Goal: Transaction & Acquisition: Purchase product/service

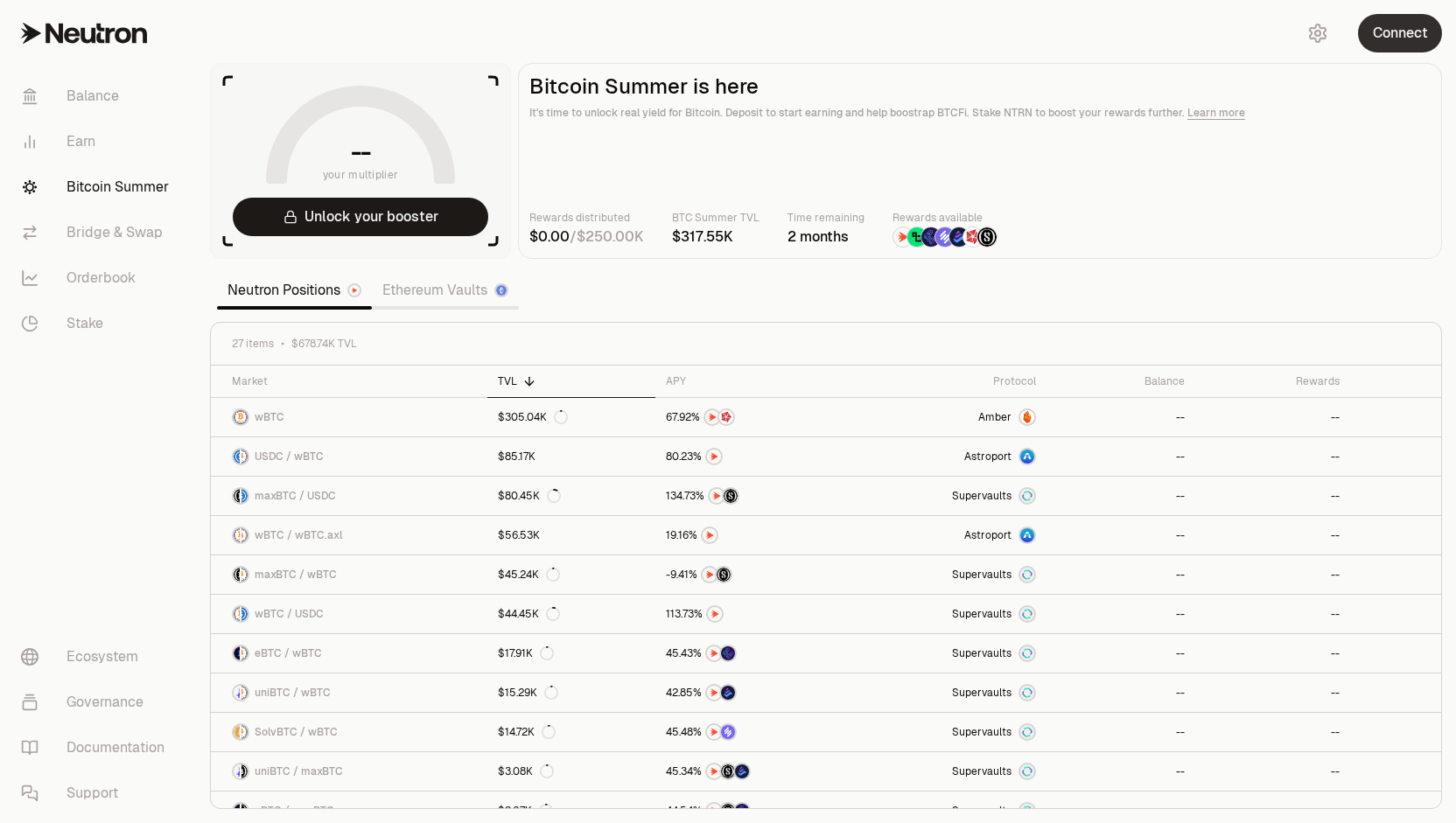
click at [1407, 41] on button "Connect" at bounding box center [1400, 32] width 84 height 38
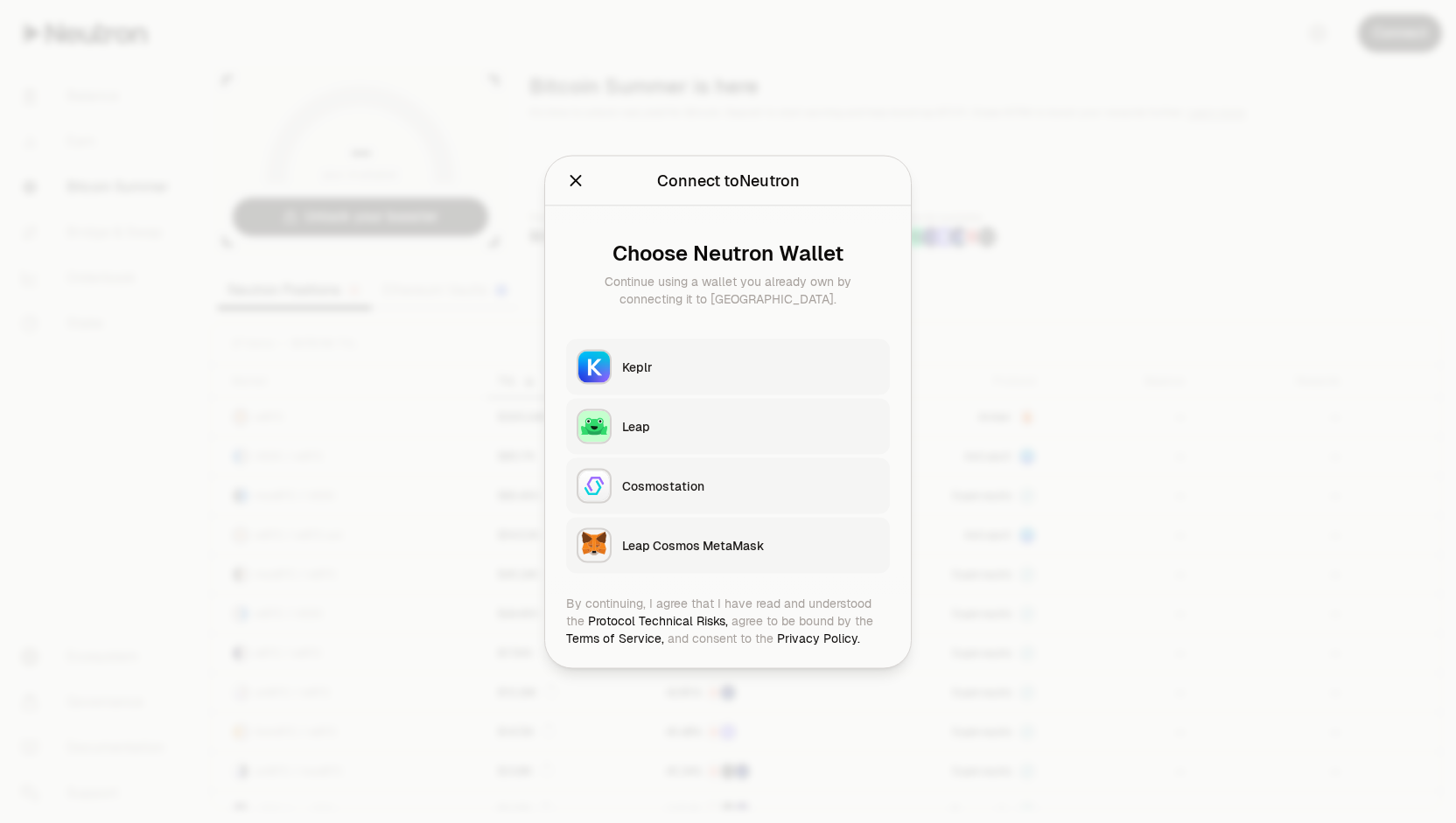
click at [725, 372] on div "Keplr" at bounding box center [750, 367] width 257 height 18
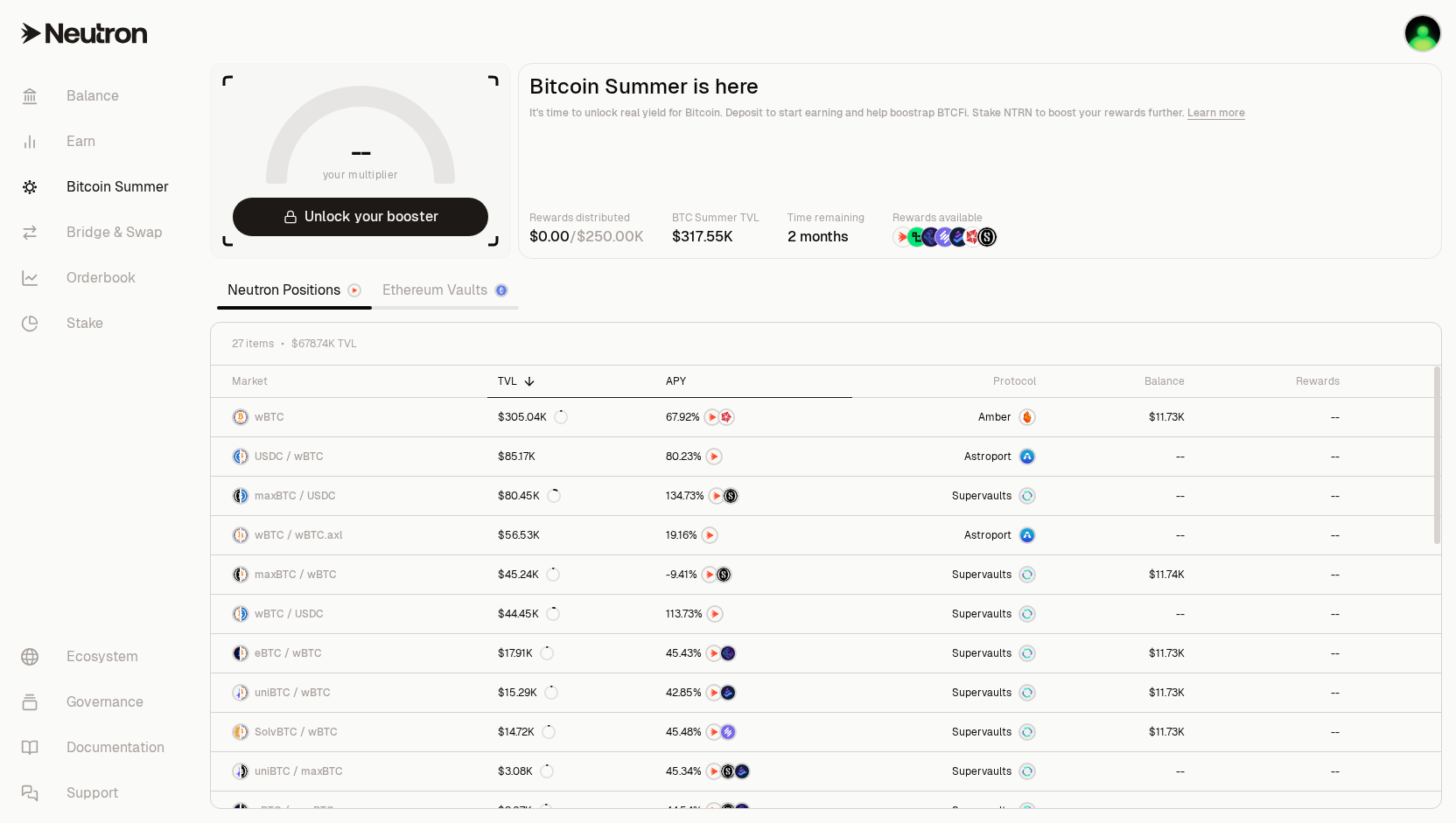
click at [676, 378] on div "APY" at bounding box center [754, 381] width 176 height 14
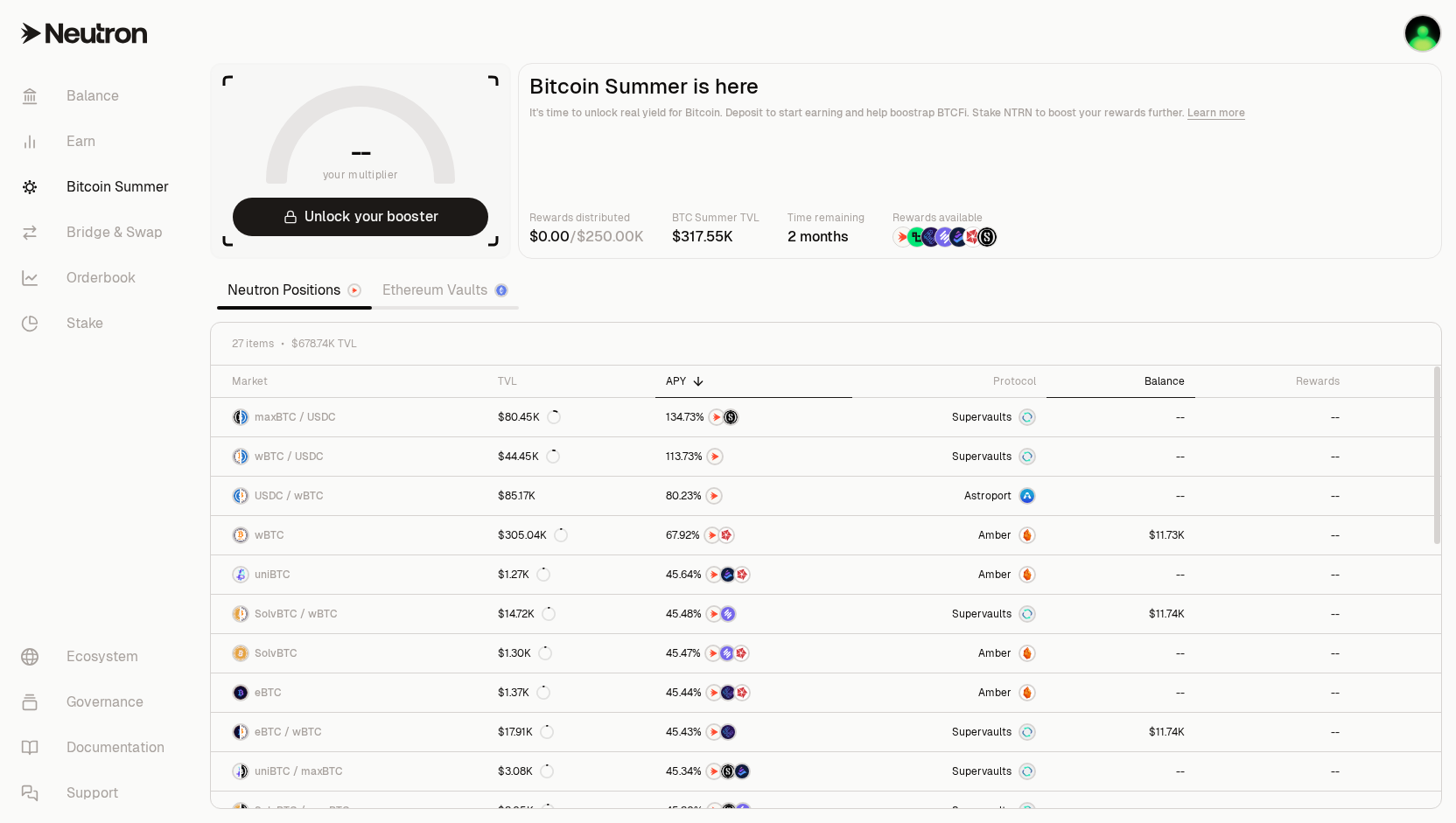
click at [1159, 379] on div "Balance" at bounding box center [1121, 381] width 128 height 14
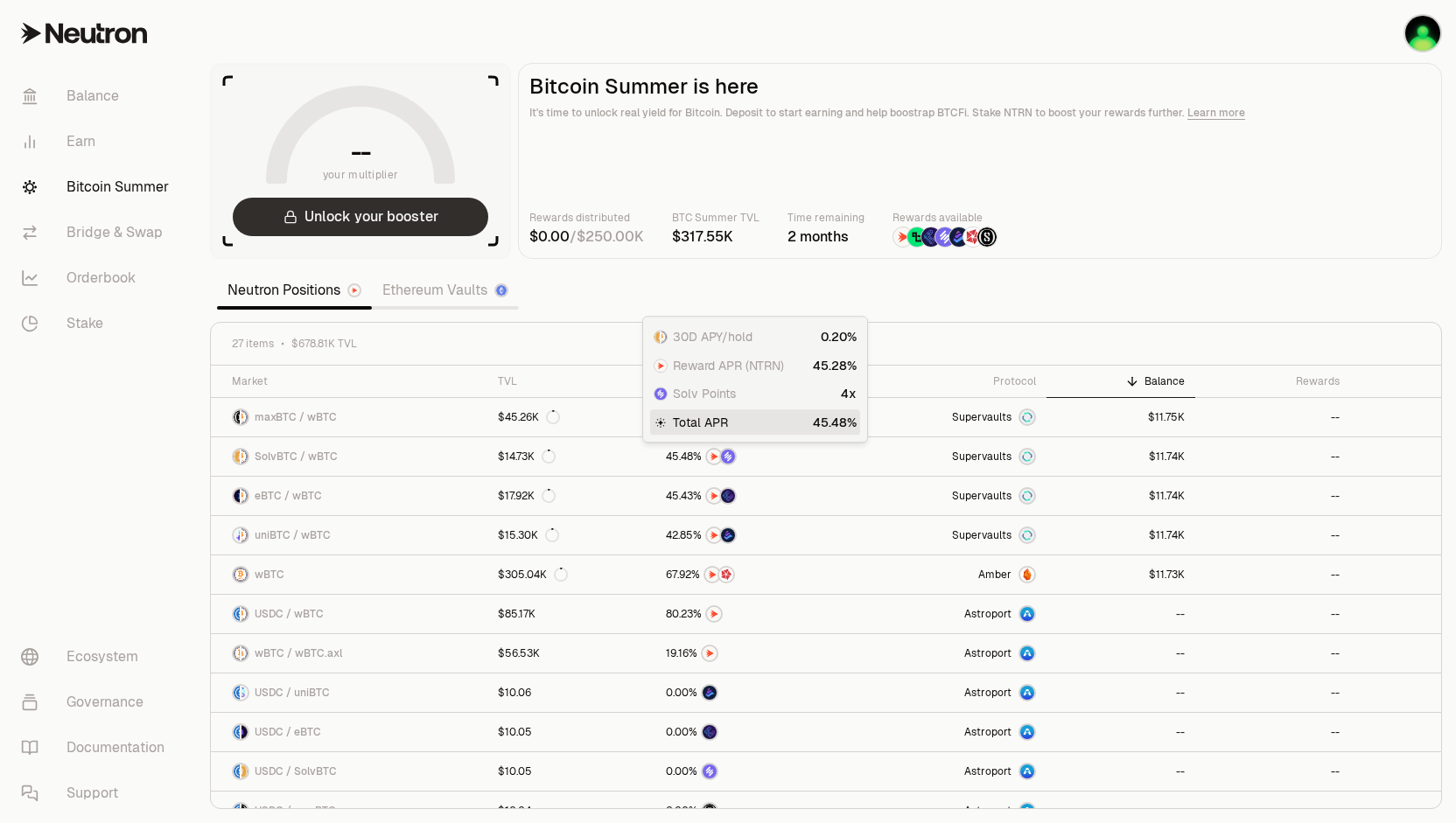
click at [346, 216] on button "Unlock your booster" at bounding box center [360, 216] width 255 height 38
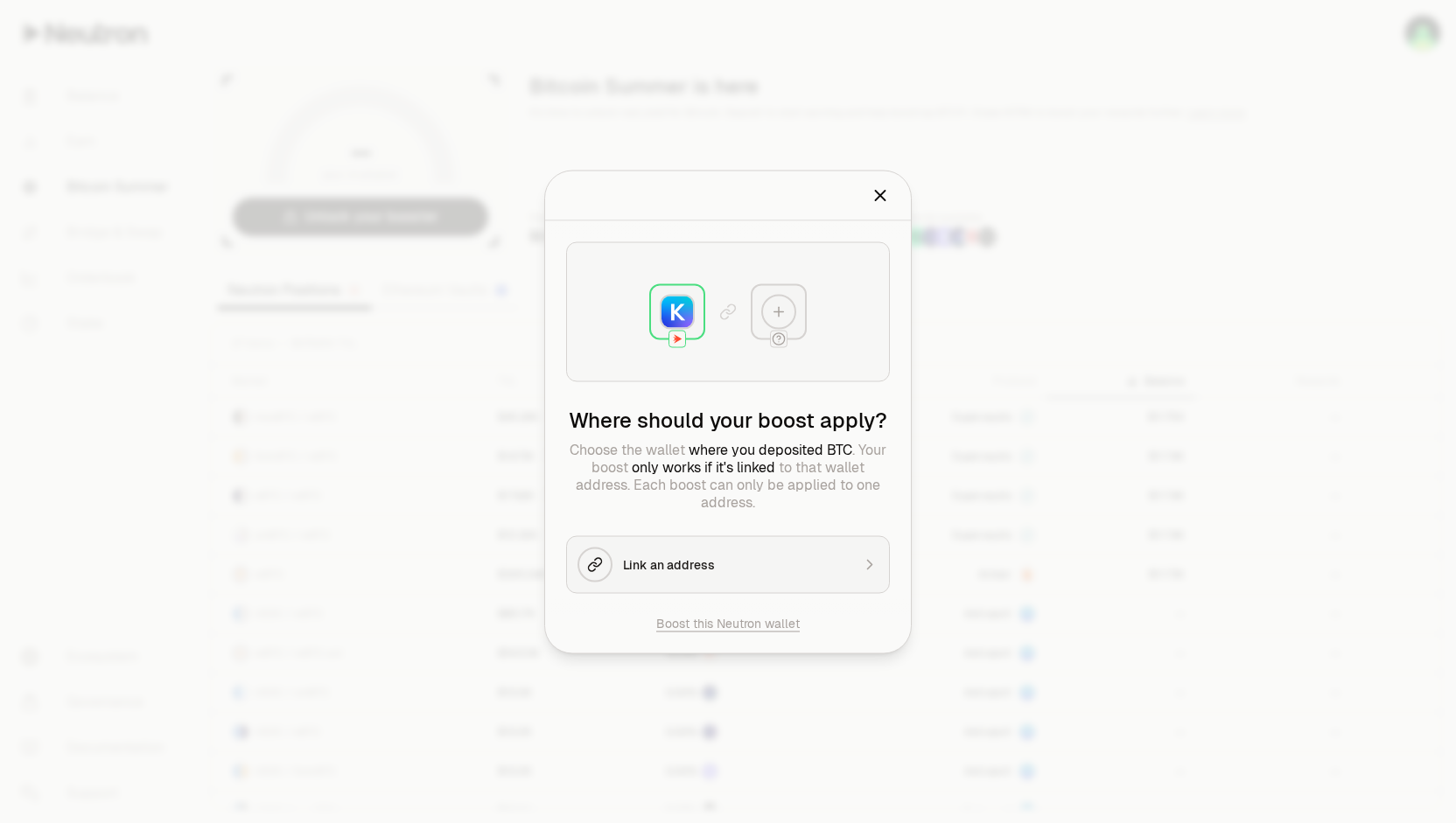
click at [681, 324] on img at bounding box center [678, 312] width 31 height 31
click at [750, 564] on div "Link an address" at bounding box center [736, 564] width 228 height 18
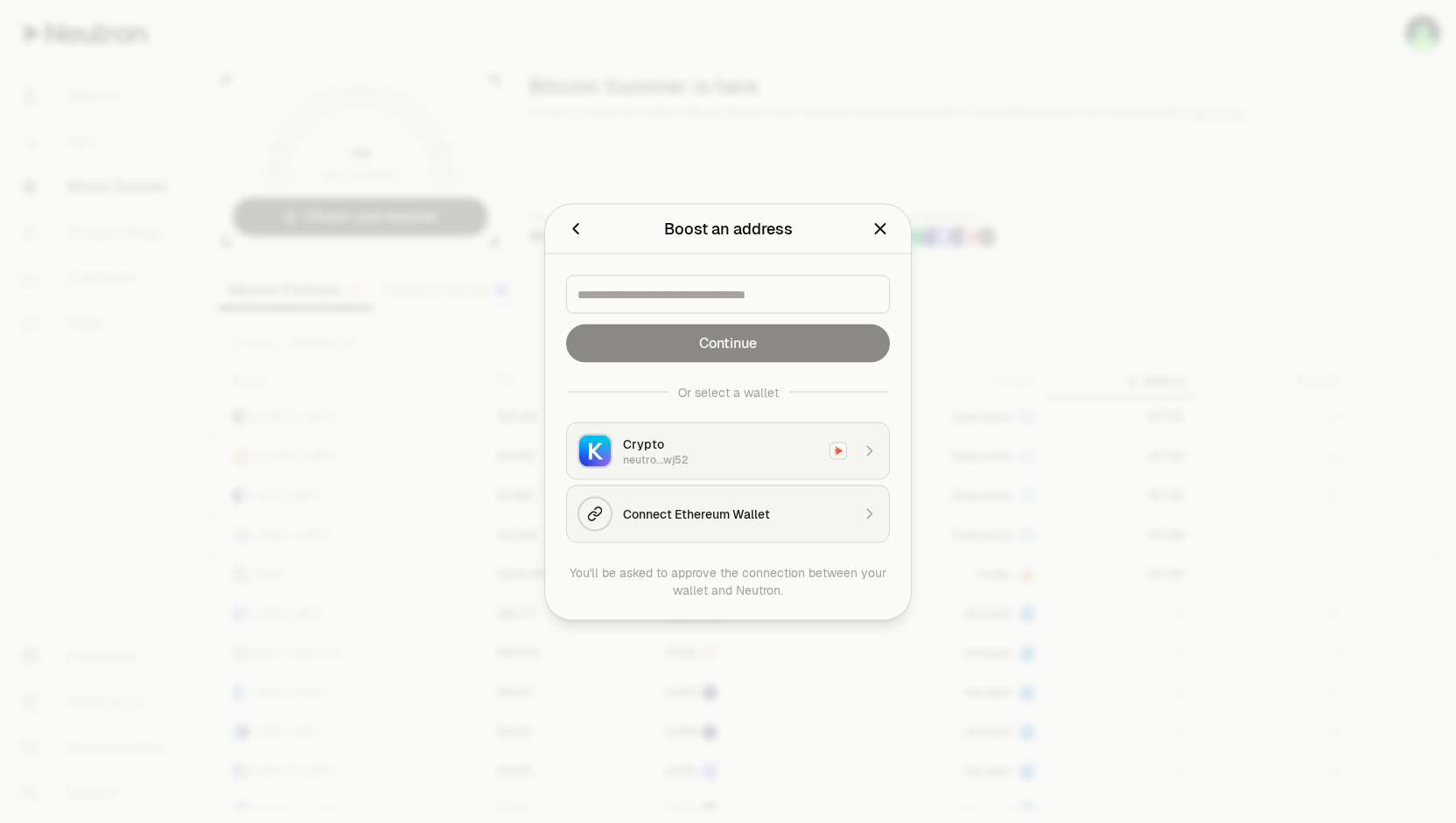
click at [717, 445] on div "Crypto" at bounding box center [721, 444] width 196 height 18
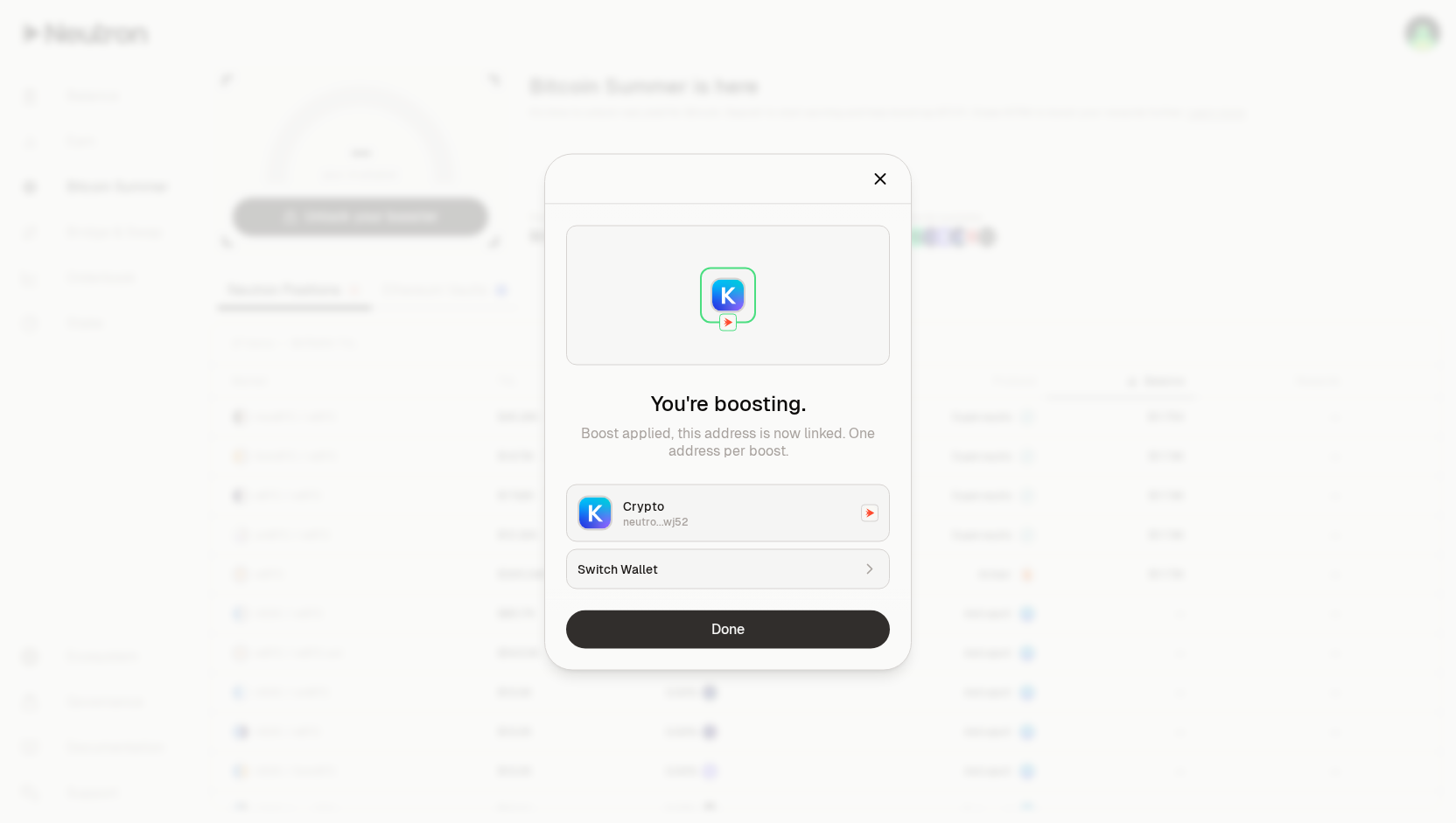
click at [722, 634] on button "Done" at bounding box center [728, 628] width 324 height 38
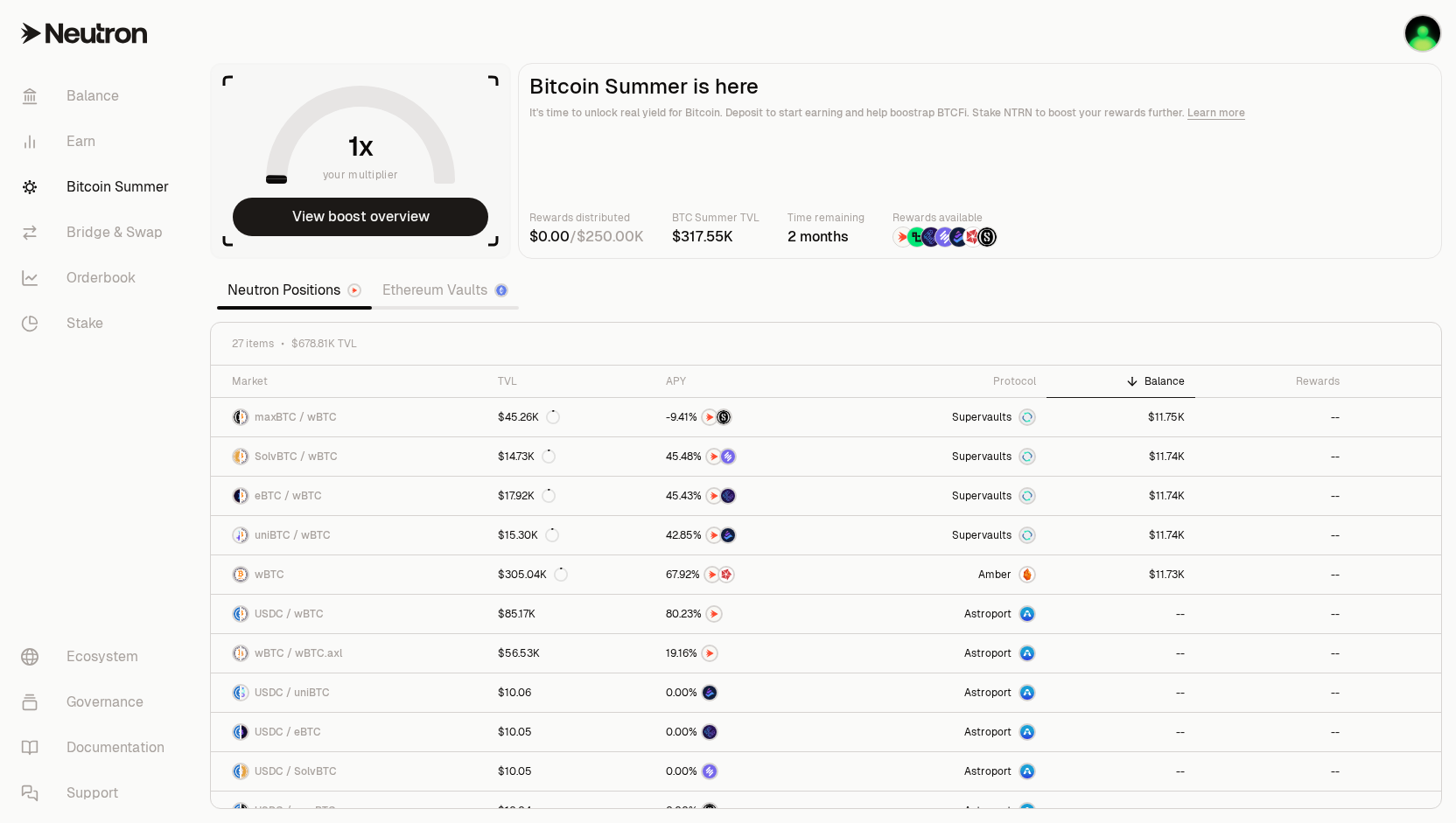
click at [429, 295] on link "Ethereum Vaults" at bounding box center [445, 290] width 147 height 35
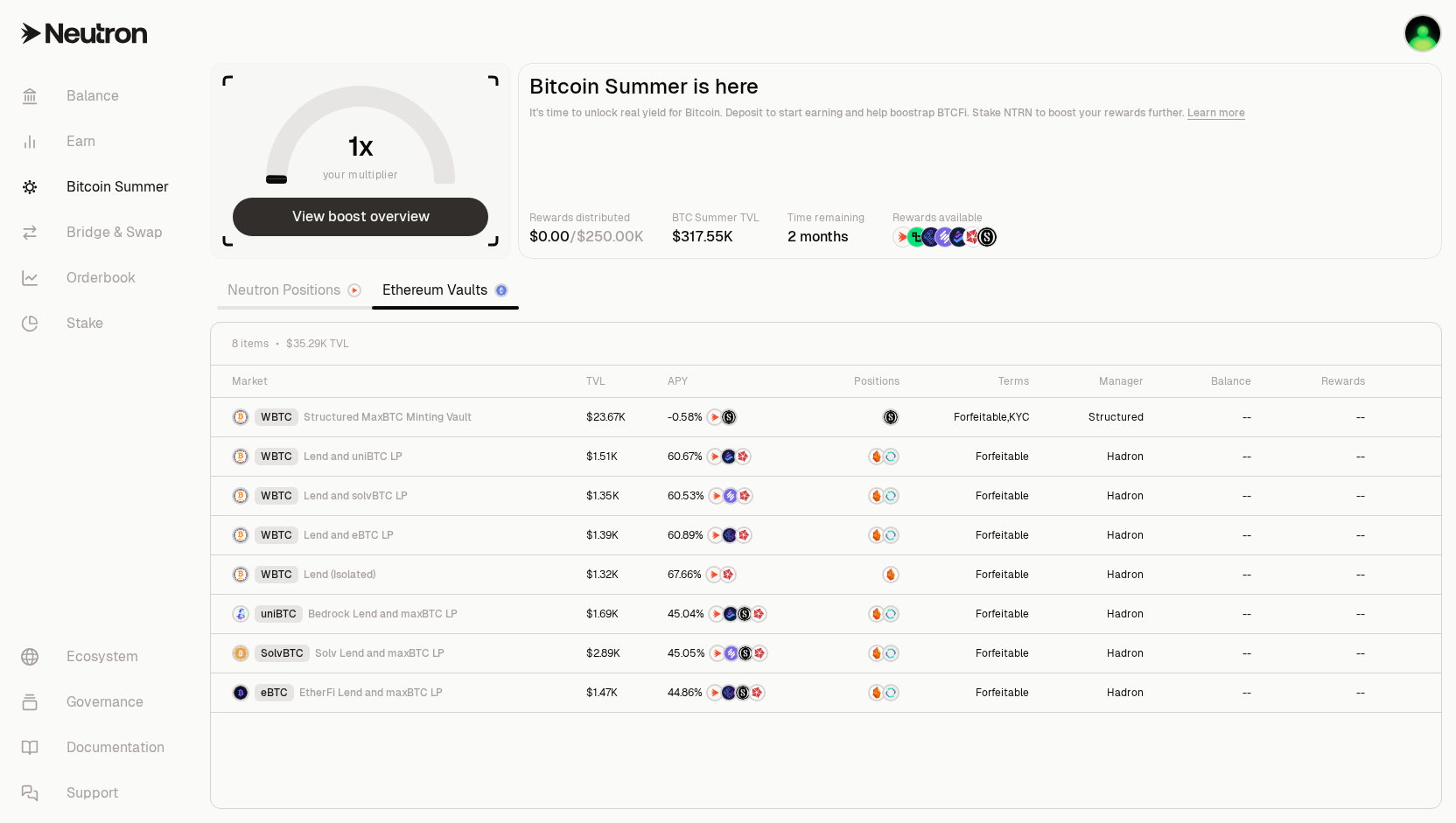
click at [363, 222] on button "View boost overview" at bounding box center [360, 216] width 255 height 38
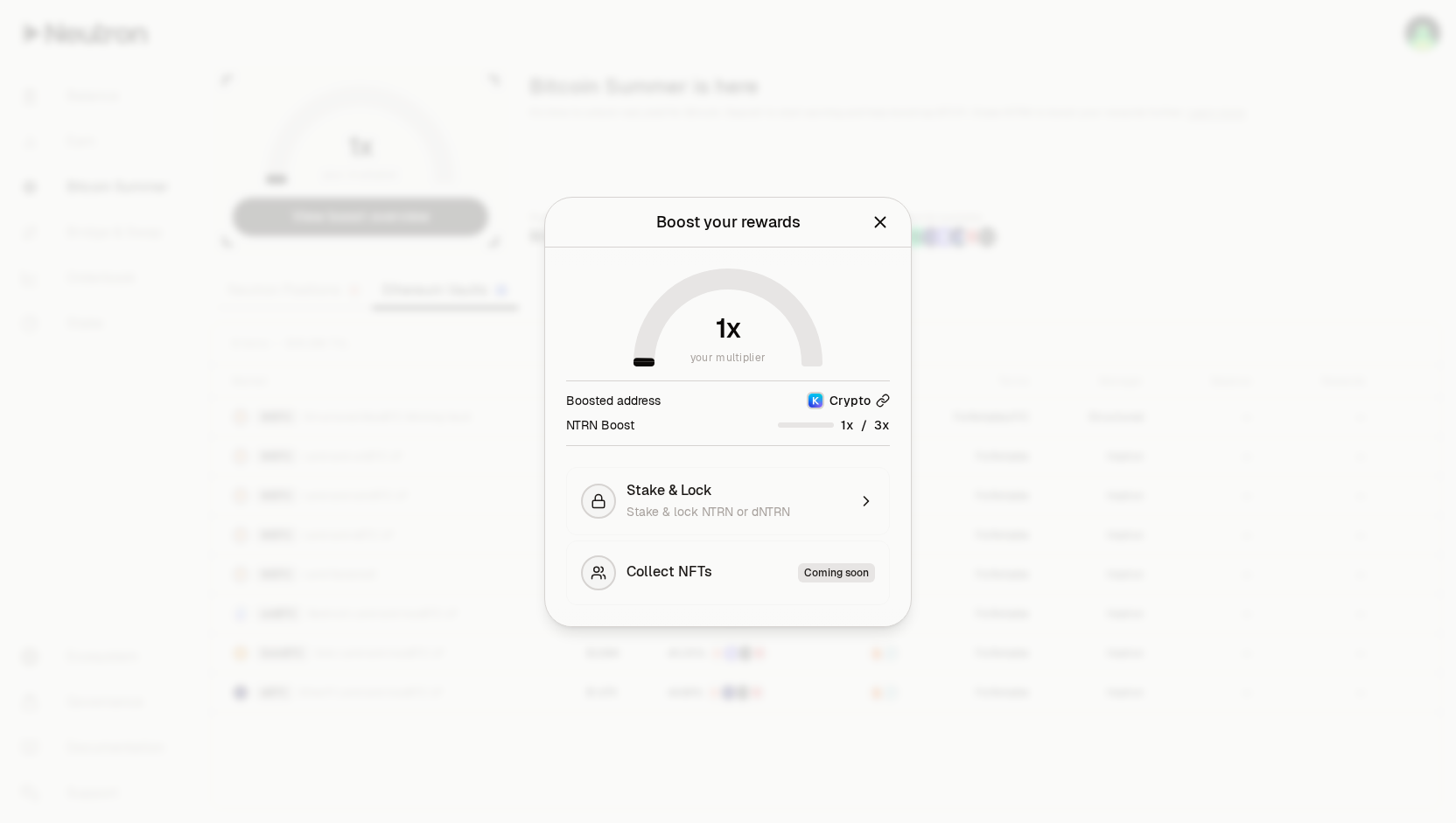
click at [880, 395] on icon "button" at bounding box center [883, 401] width 14 height 14
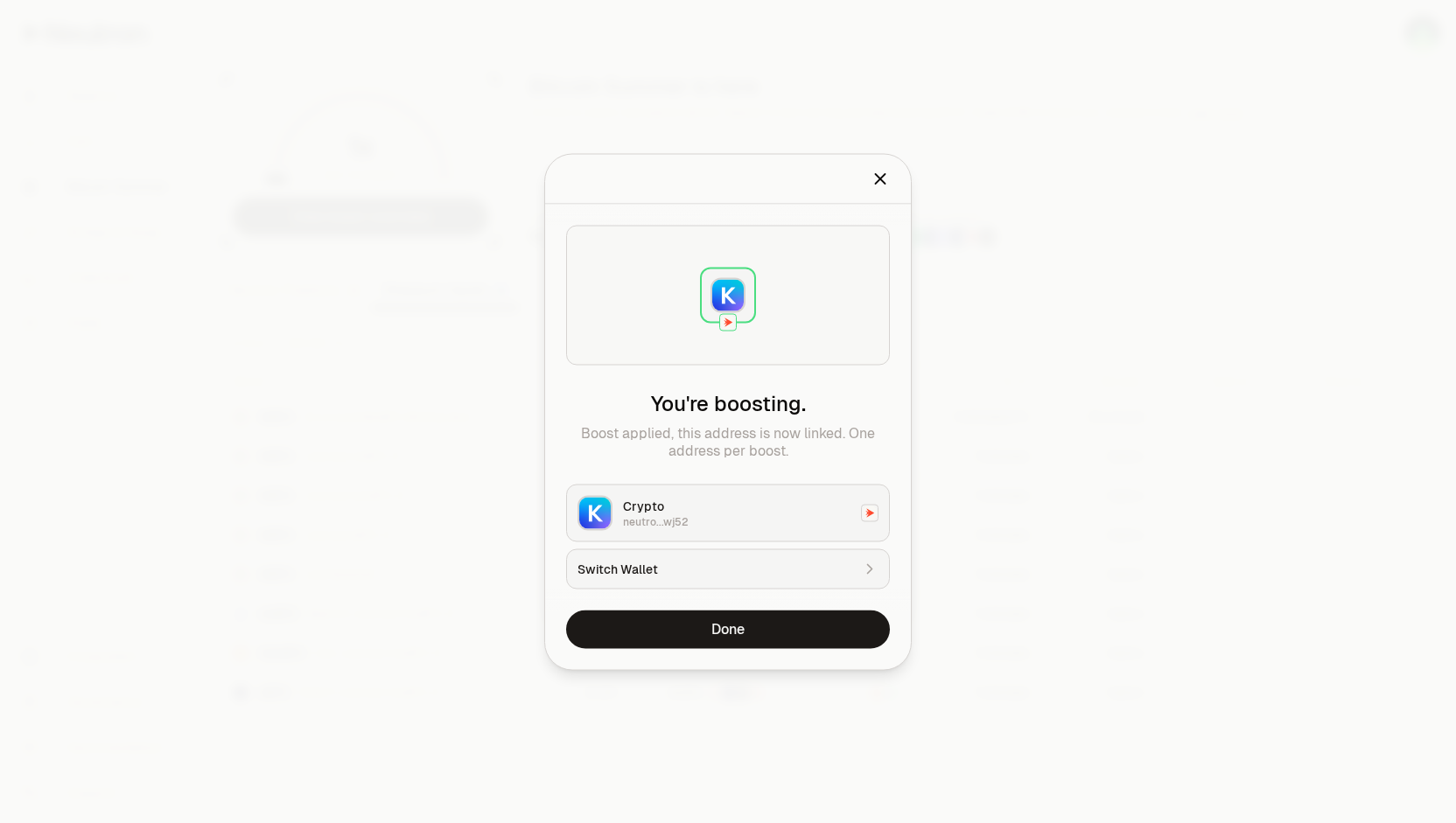
click at [882, 179] on icon "Close" at bounding box center [881, 179] width 20 height 20
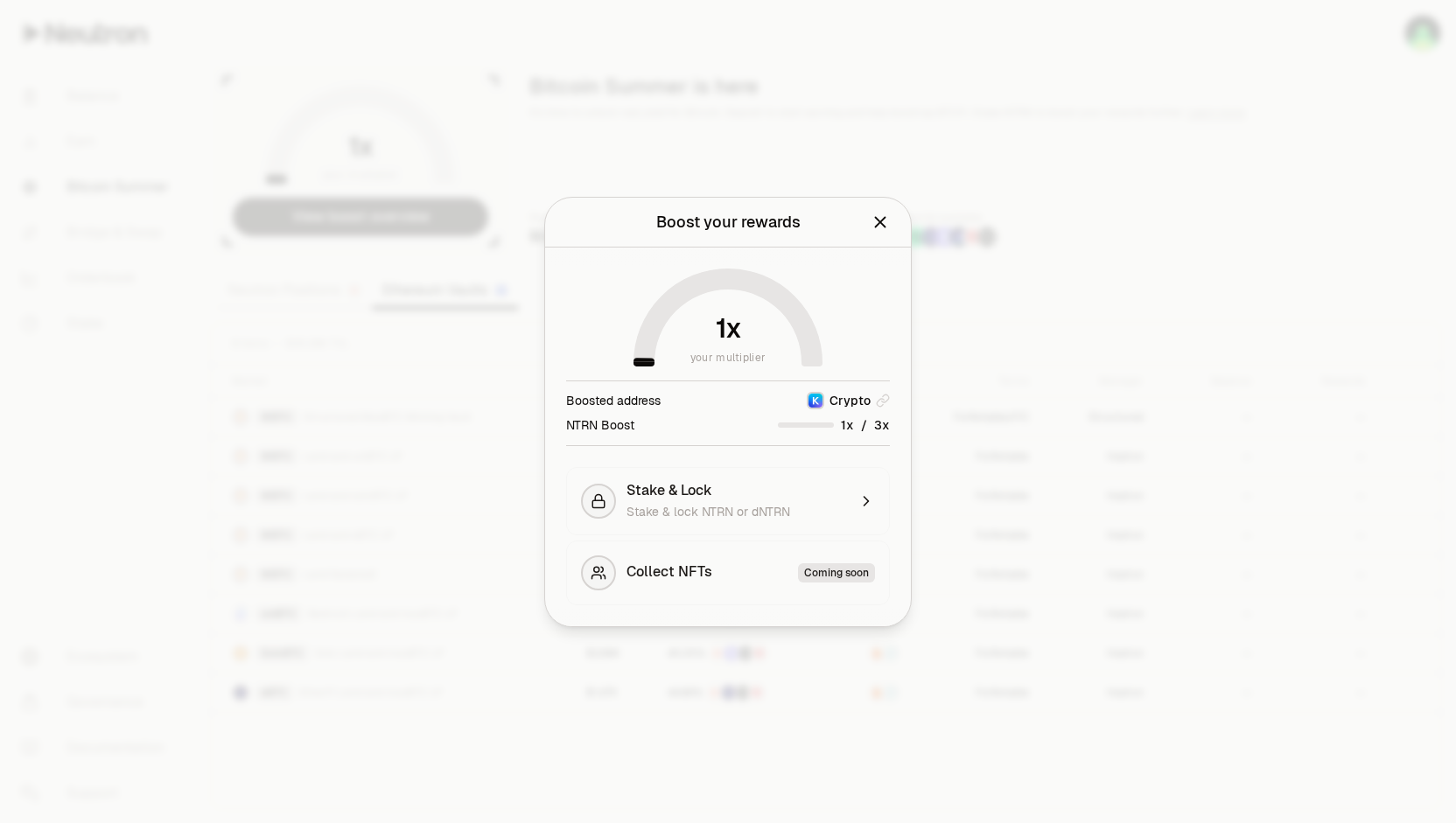
click at [887, 225] on icon "Close" at bounding box center [881, 223] width 20 height 20
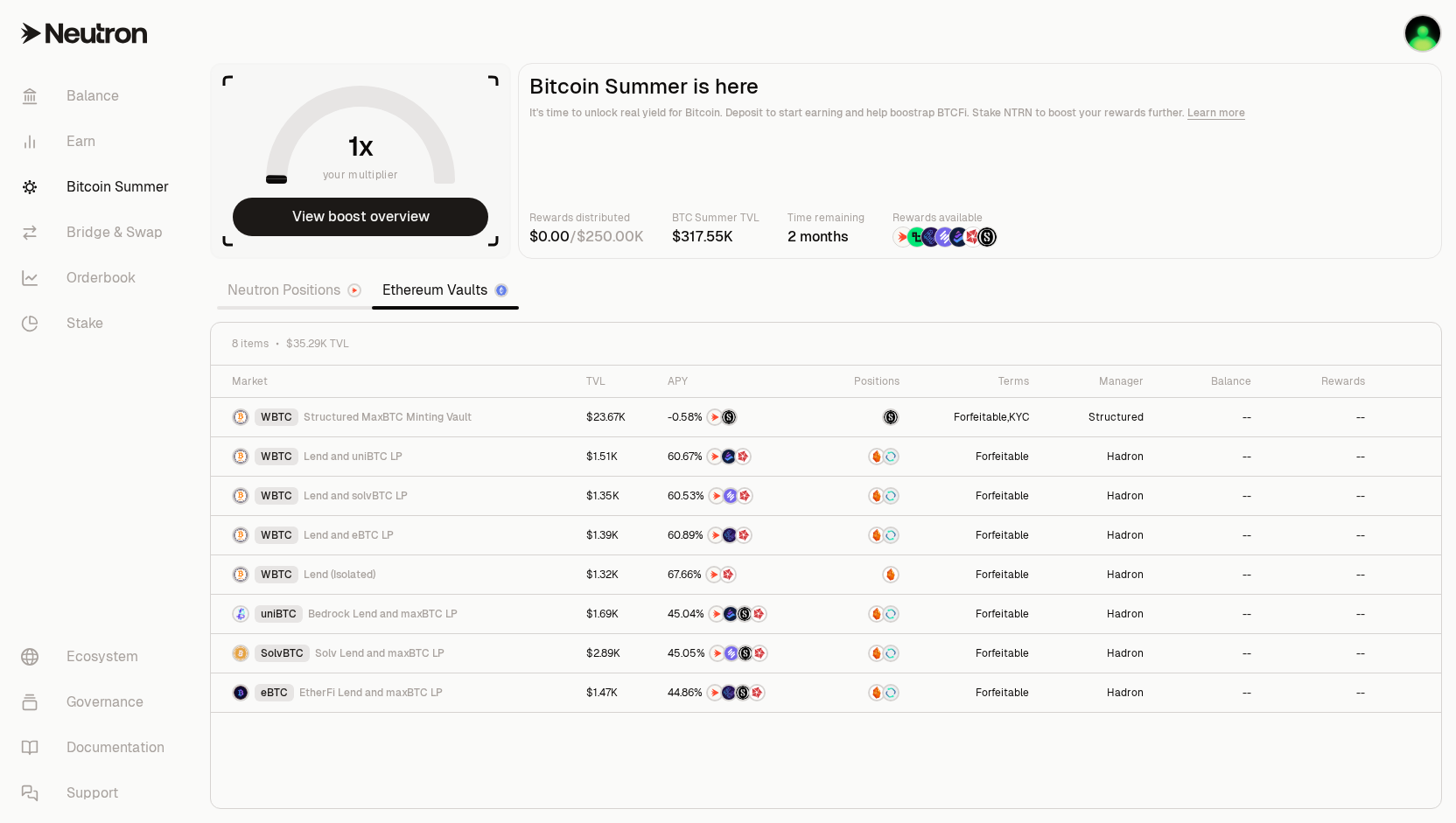
click at [271, 285] on link "Neutron Positions" at bounding box center [294, 290] width 154 height 35
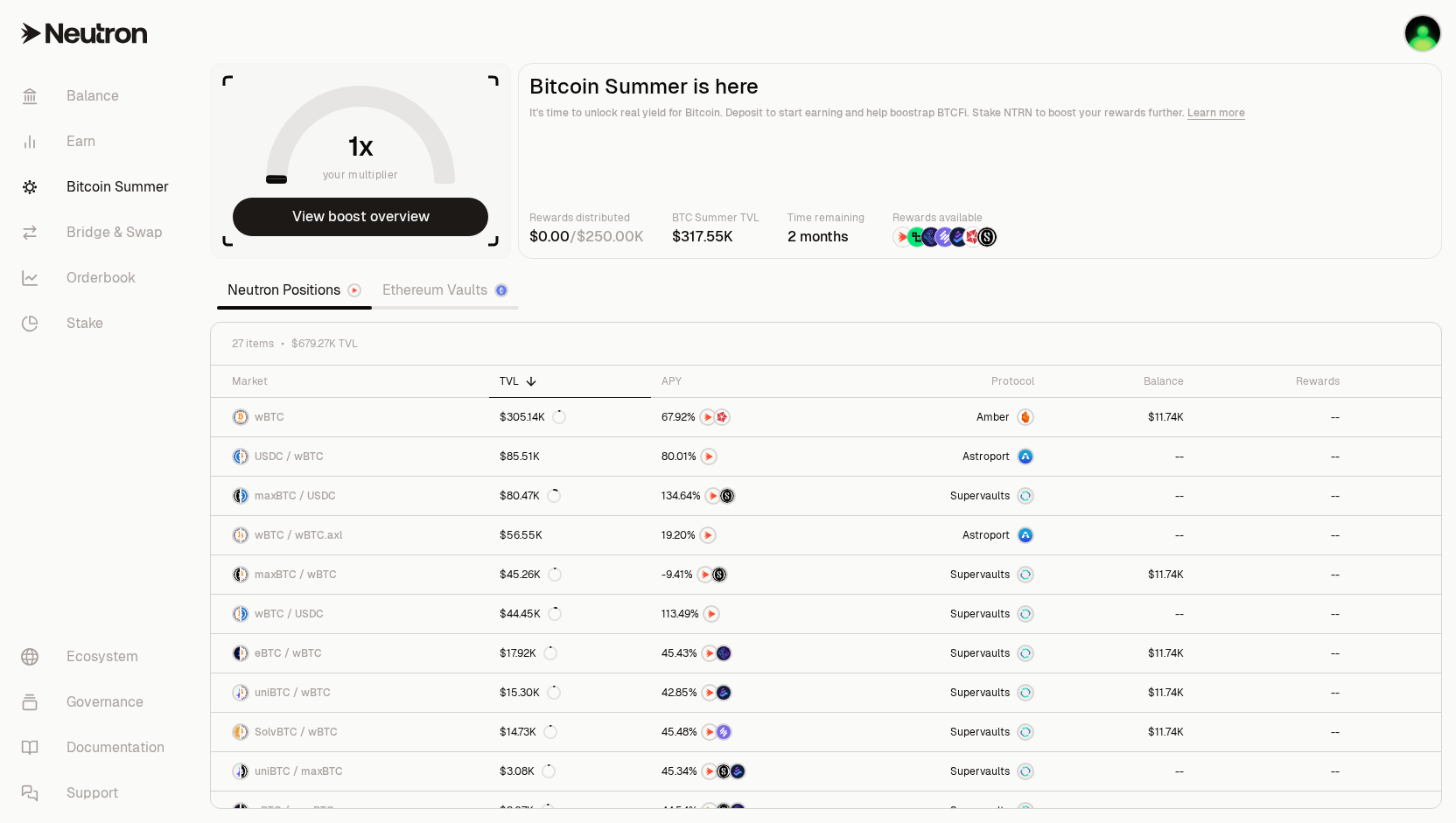
click at [421, 292] on link "Ethereum Vaults" at bounding box center [445, 290] width 147 height 35
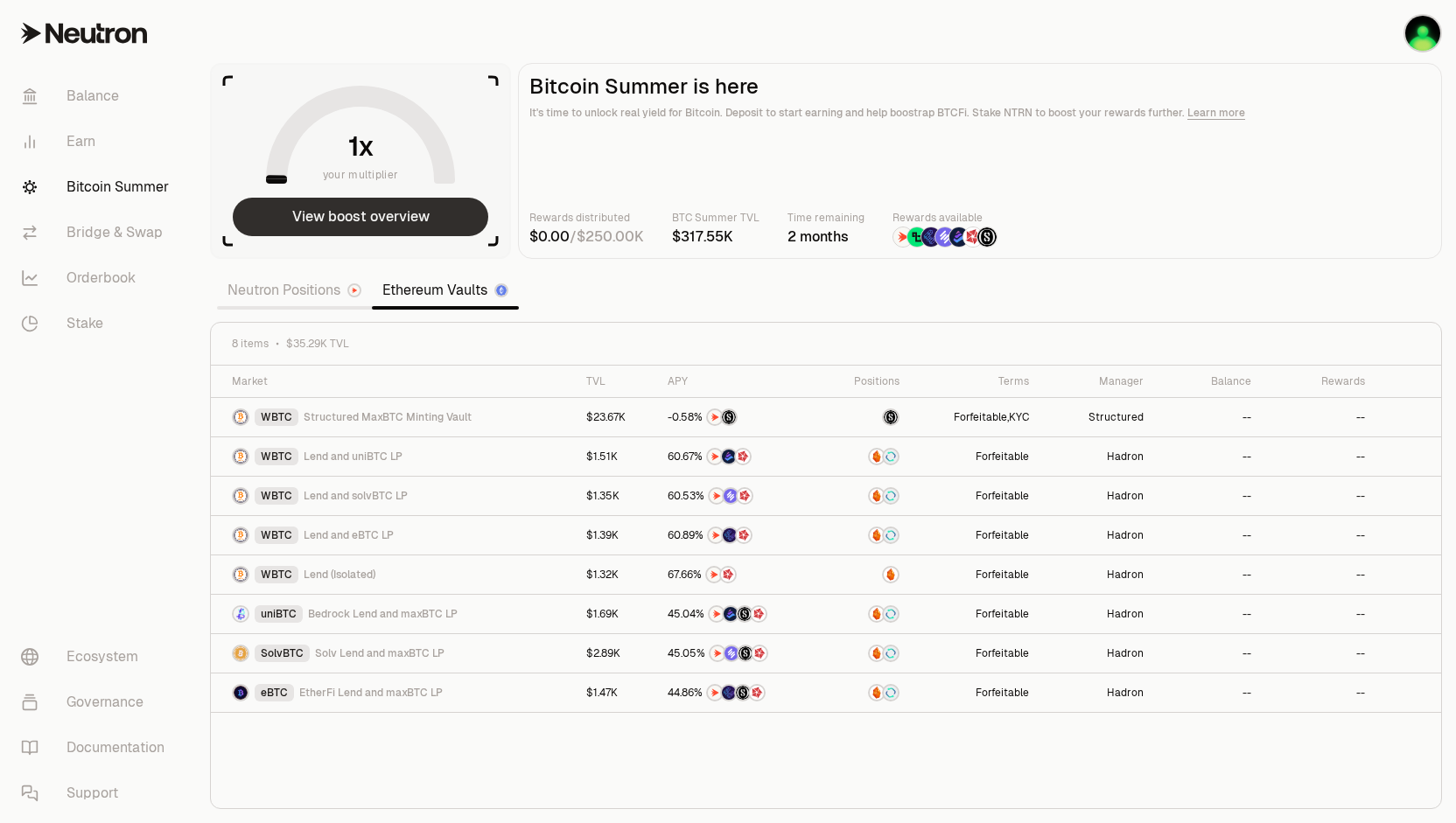
click at [296, 218] on button "View boost overview" at bounding box center [360, 216] width 255 height 38
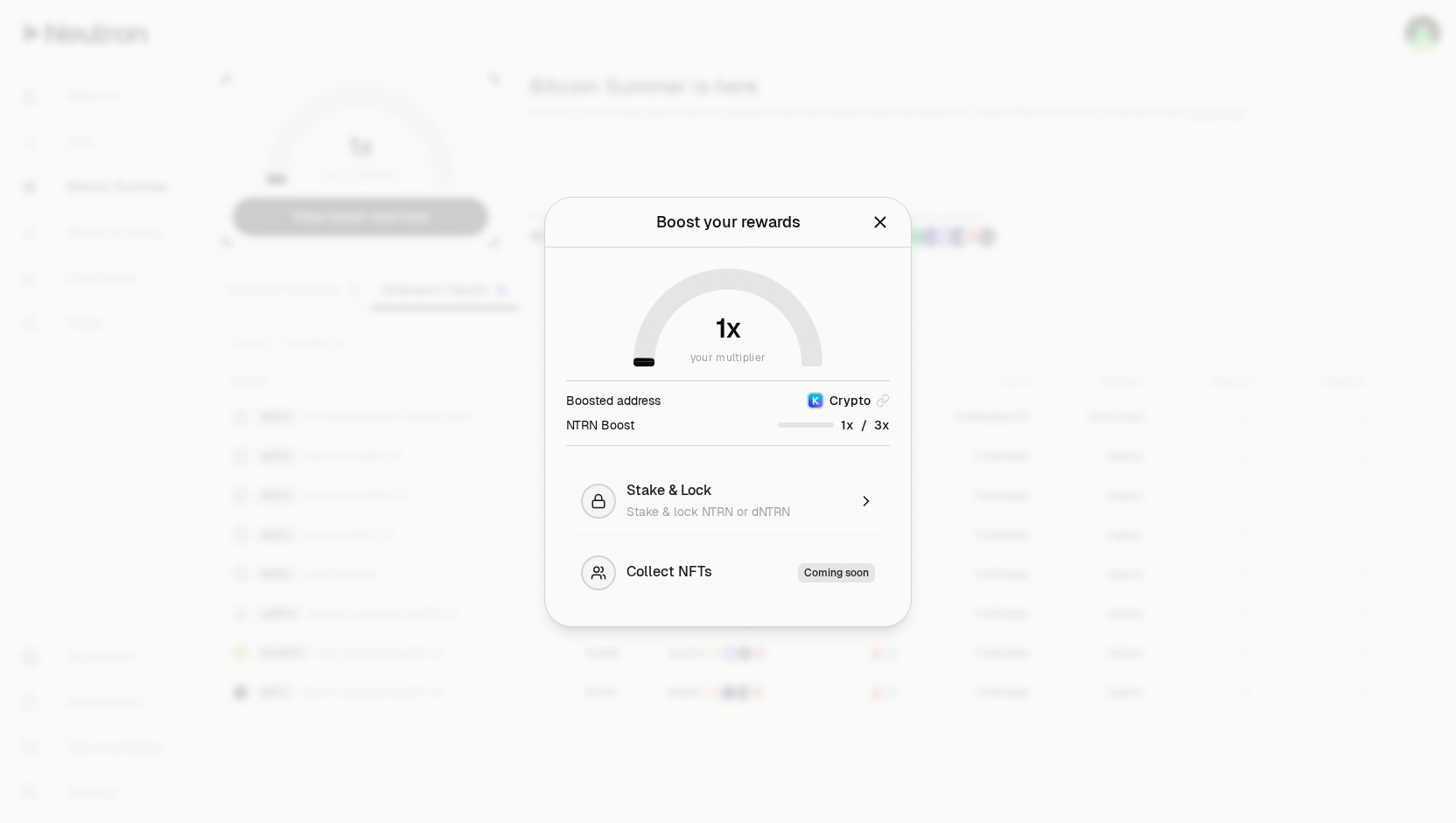
click at [880, 221] on icon "Close" at bounding box center [881, 222] width 12 height 12
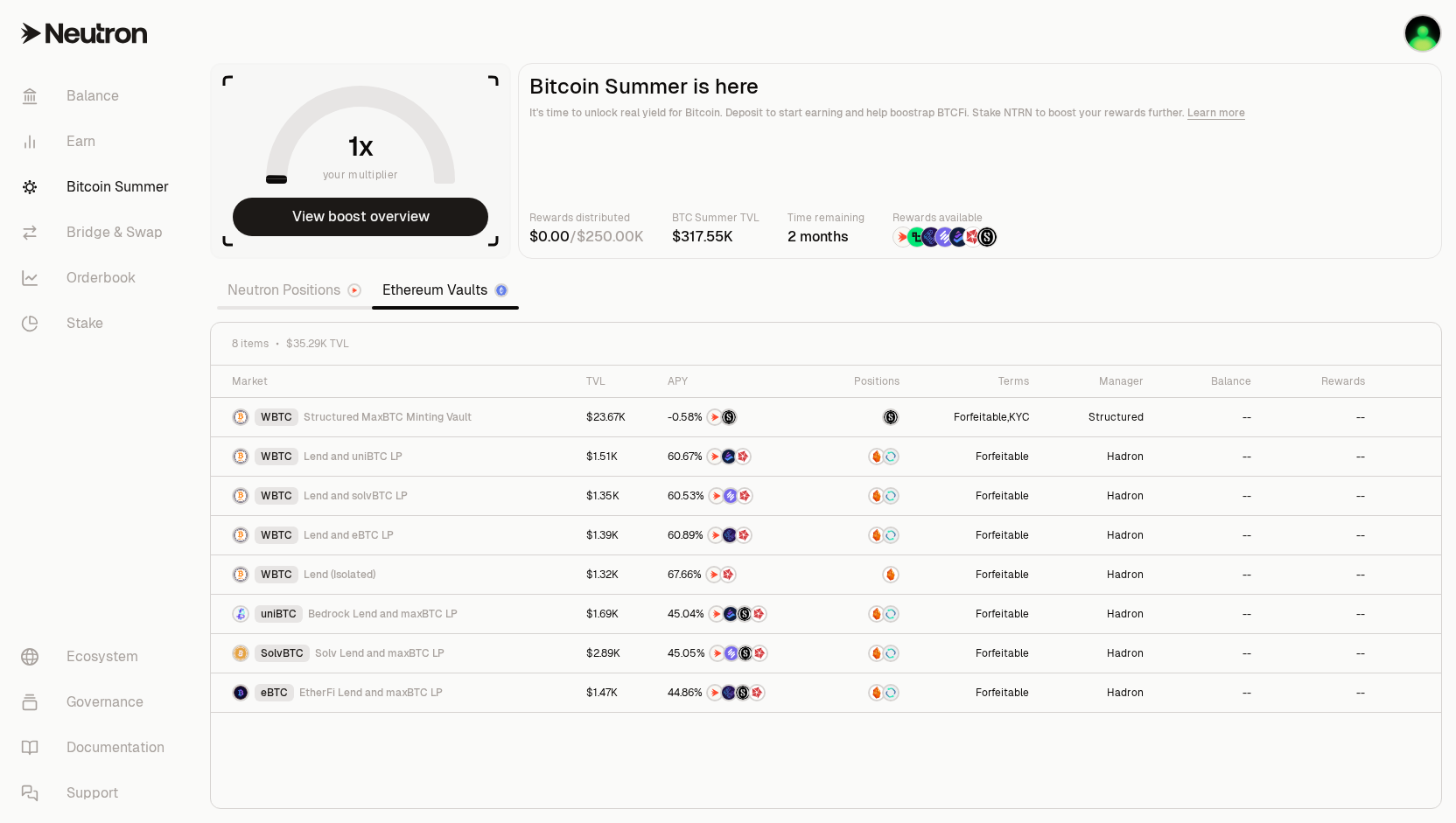
click at [273, 289] on link "Neutron Positions" at bounding box center [294, 290] width 154 height 35
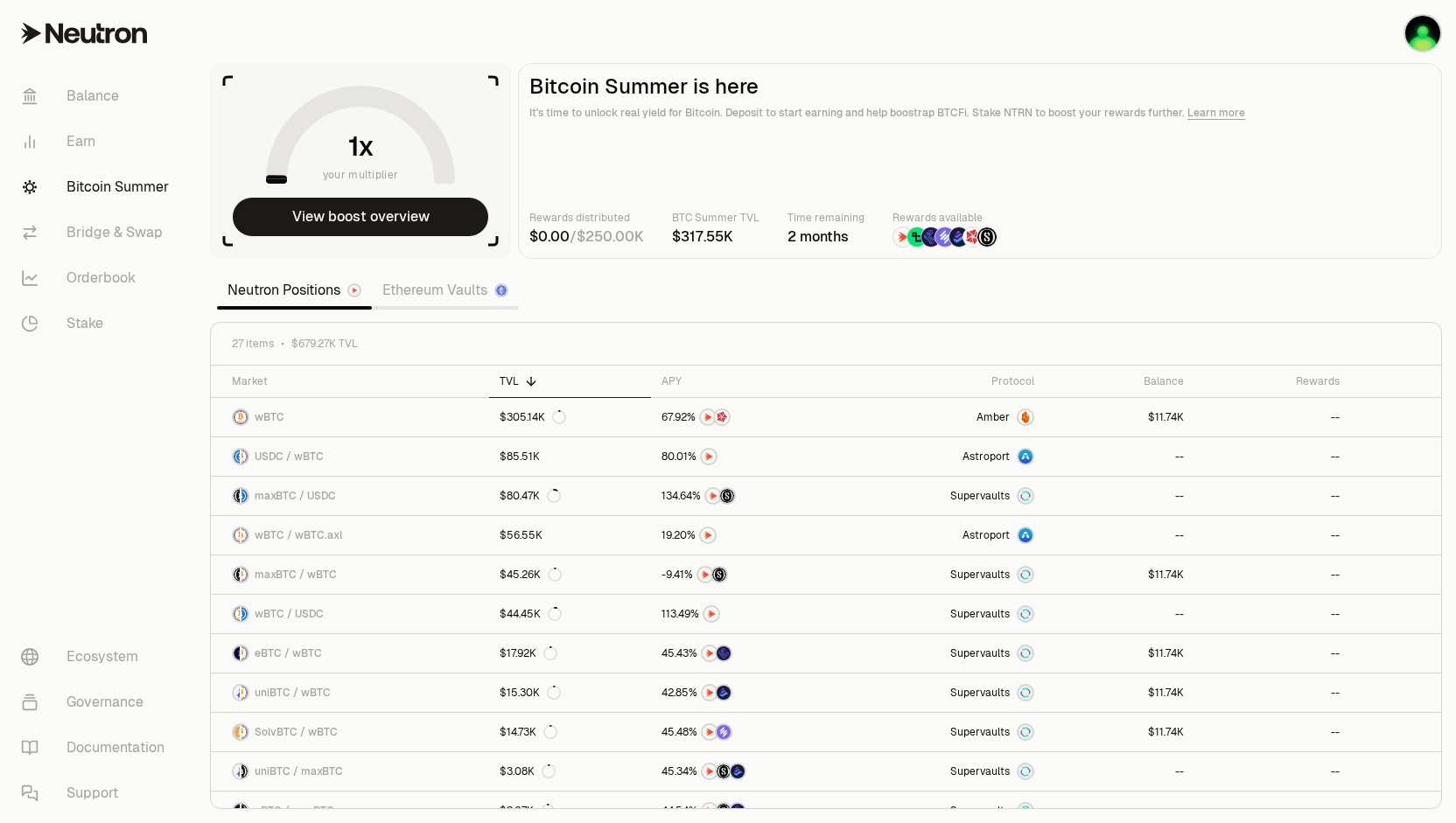
click at [448, 293] on link "Ethereum Vaults" at bounding box center [445, 290] width 147 height 35
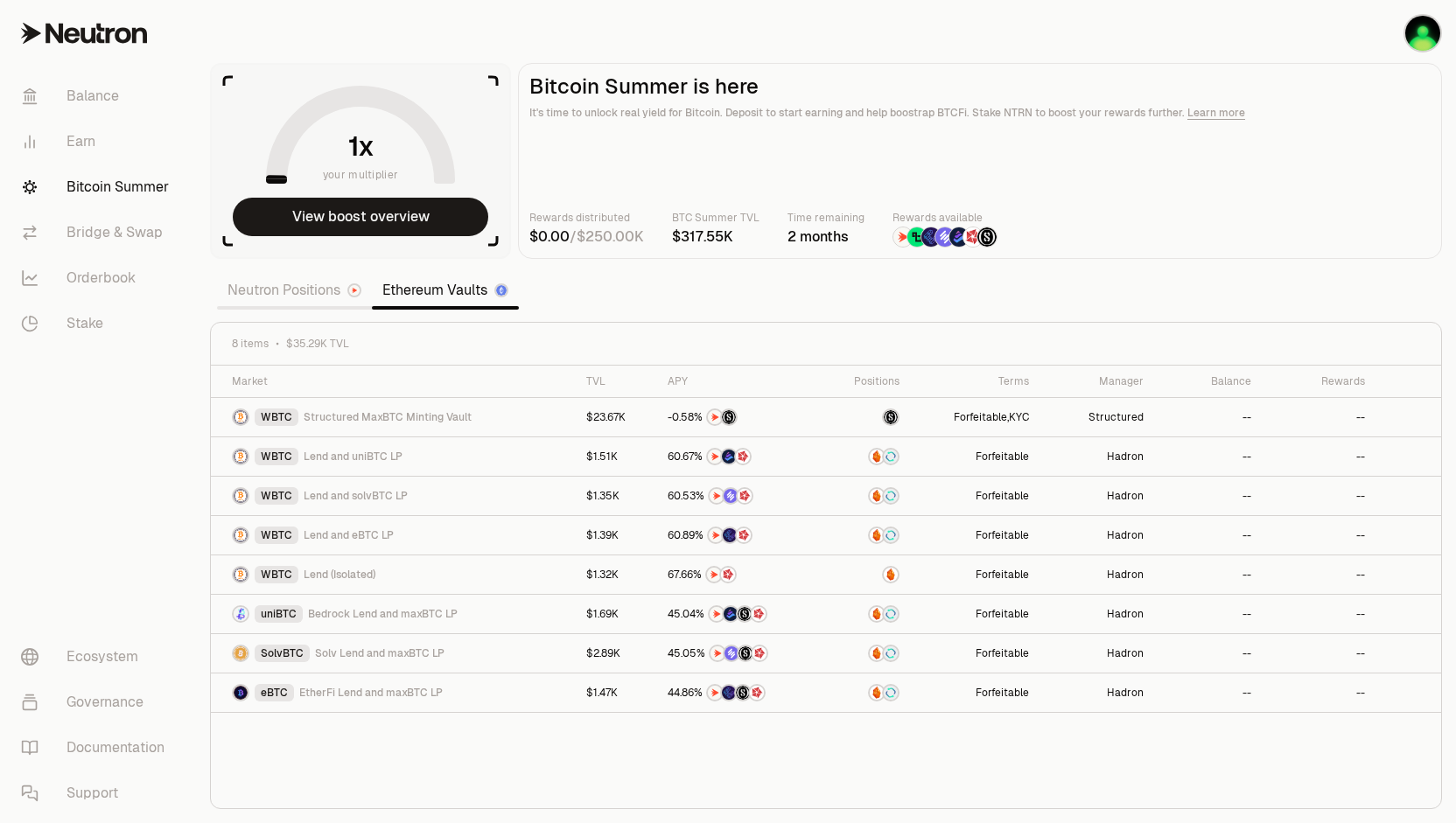
click at [238, 293] on link "Neutron Positions" at bounding box center [294, 290] width 154 height 35
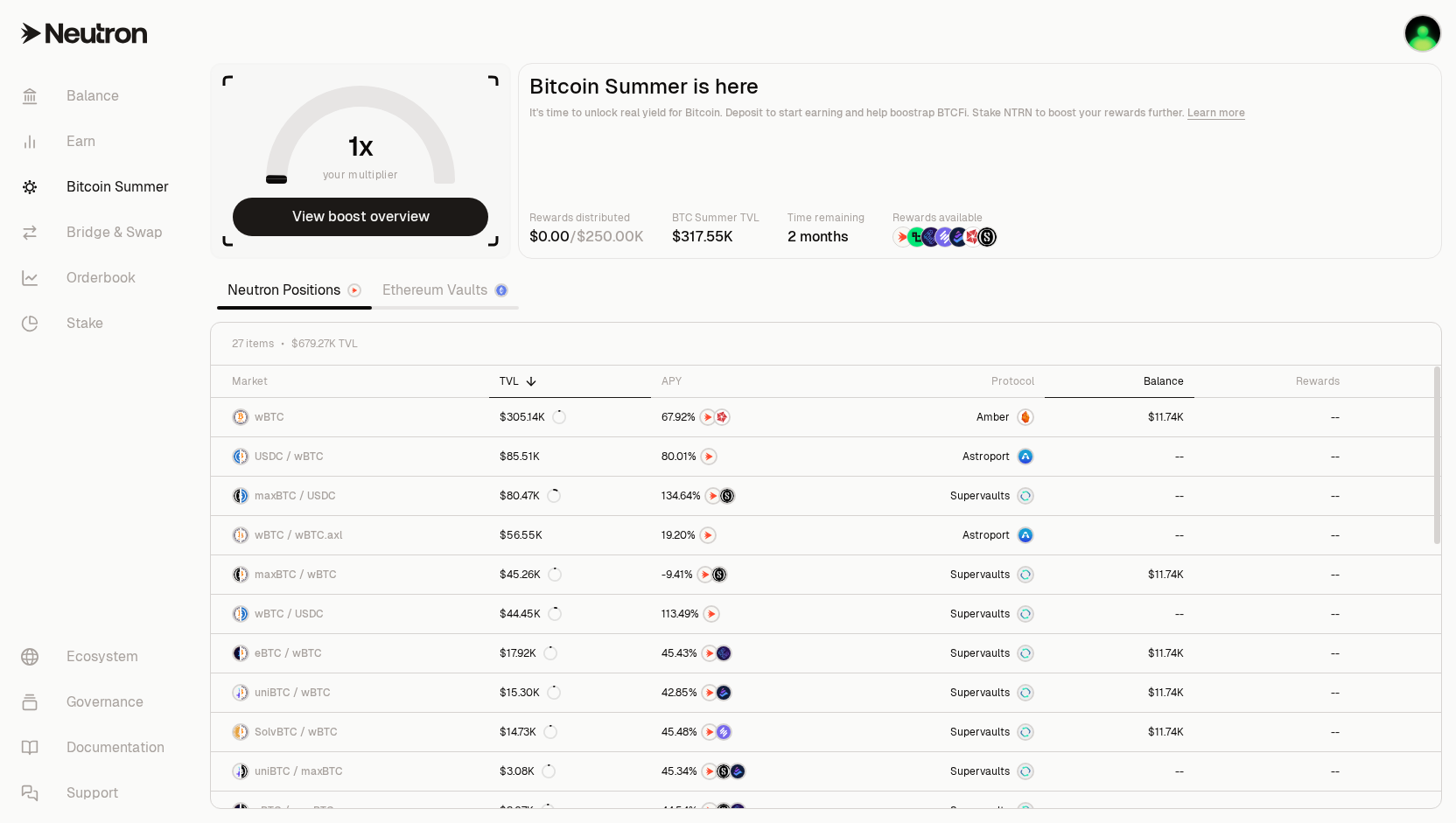
click at [1164, 388] on div "Balance" at bounding box center [1120, 381] width 129 height 14
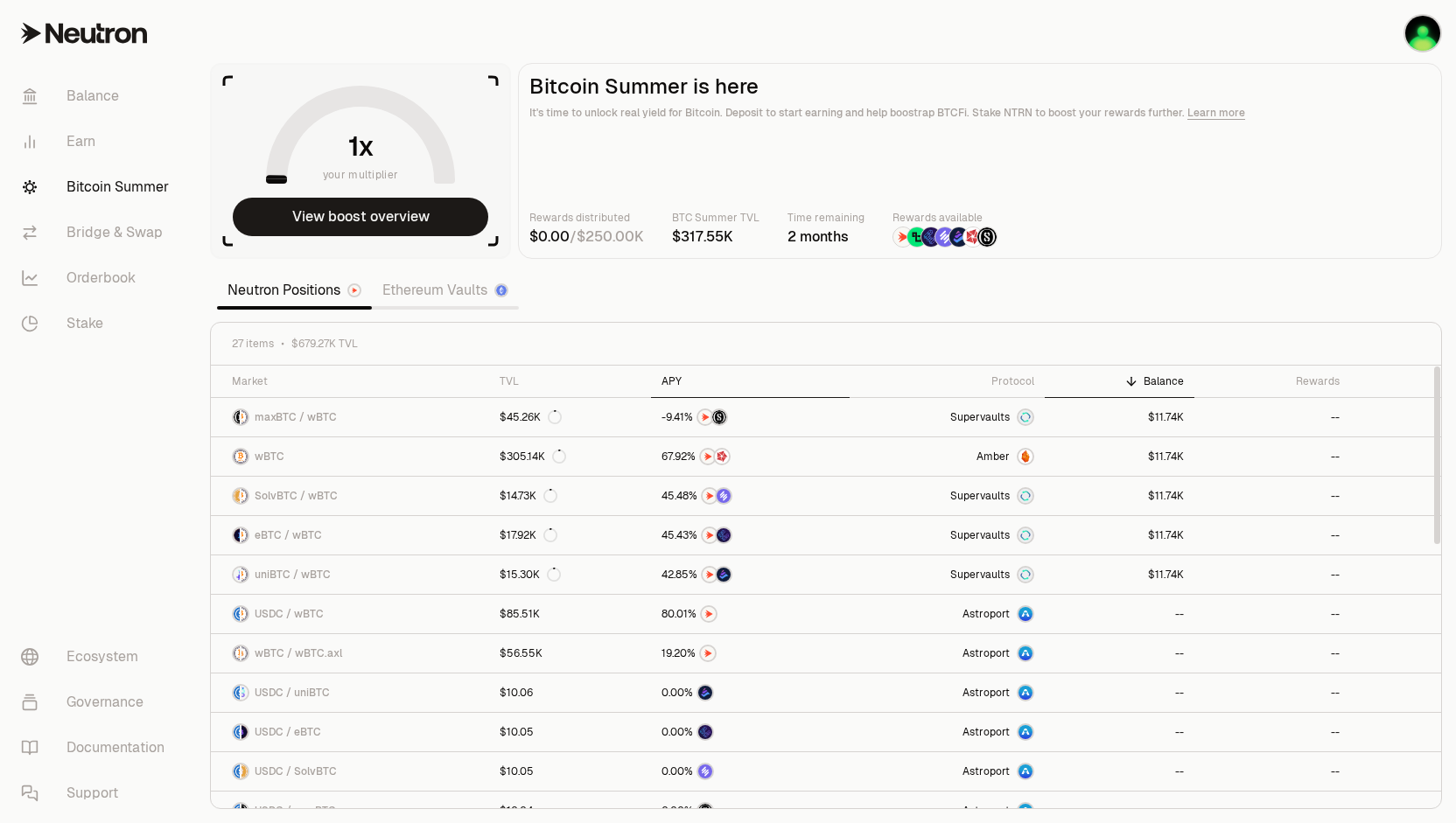
click at [671, 370] on th "APY" at bounding box center [750, 381] width 199 height 32
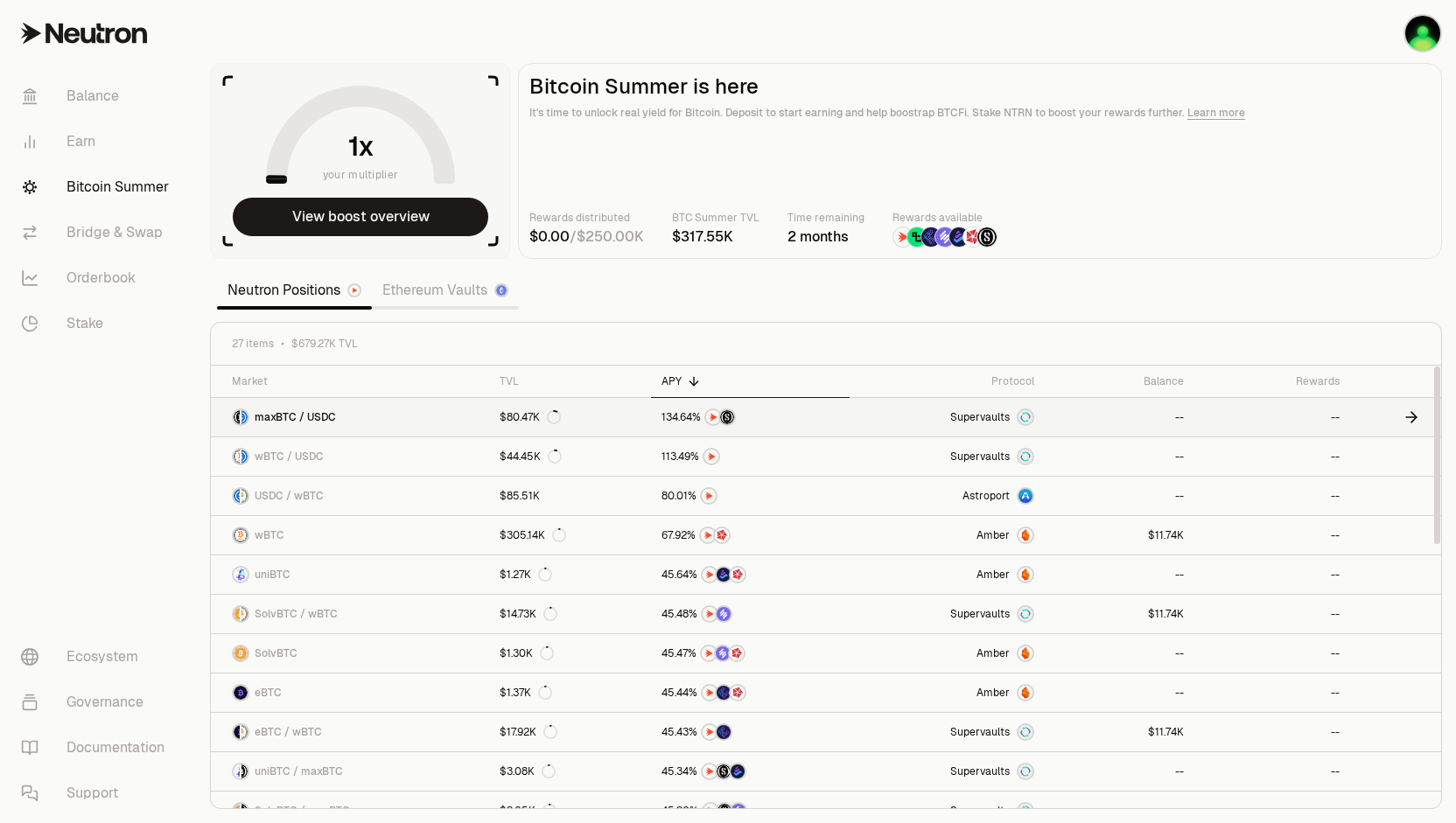
click at [386, 413] on link "maxBTC / USDC" at bounding box center [350, 416] width 279 height 38
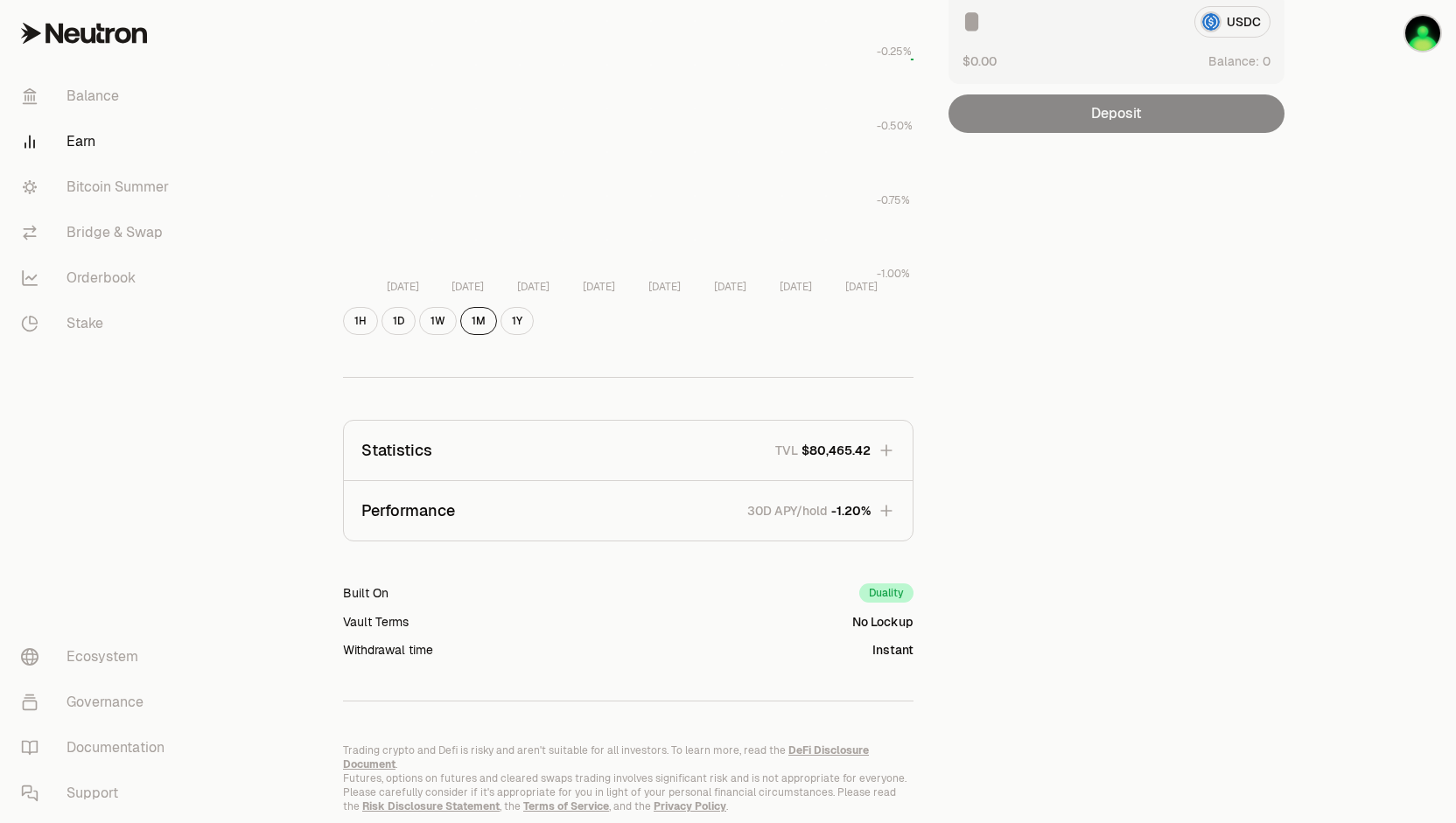
scroll to position [311, 0]
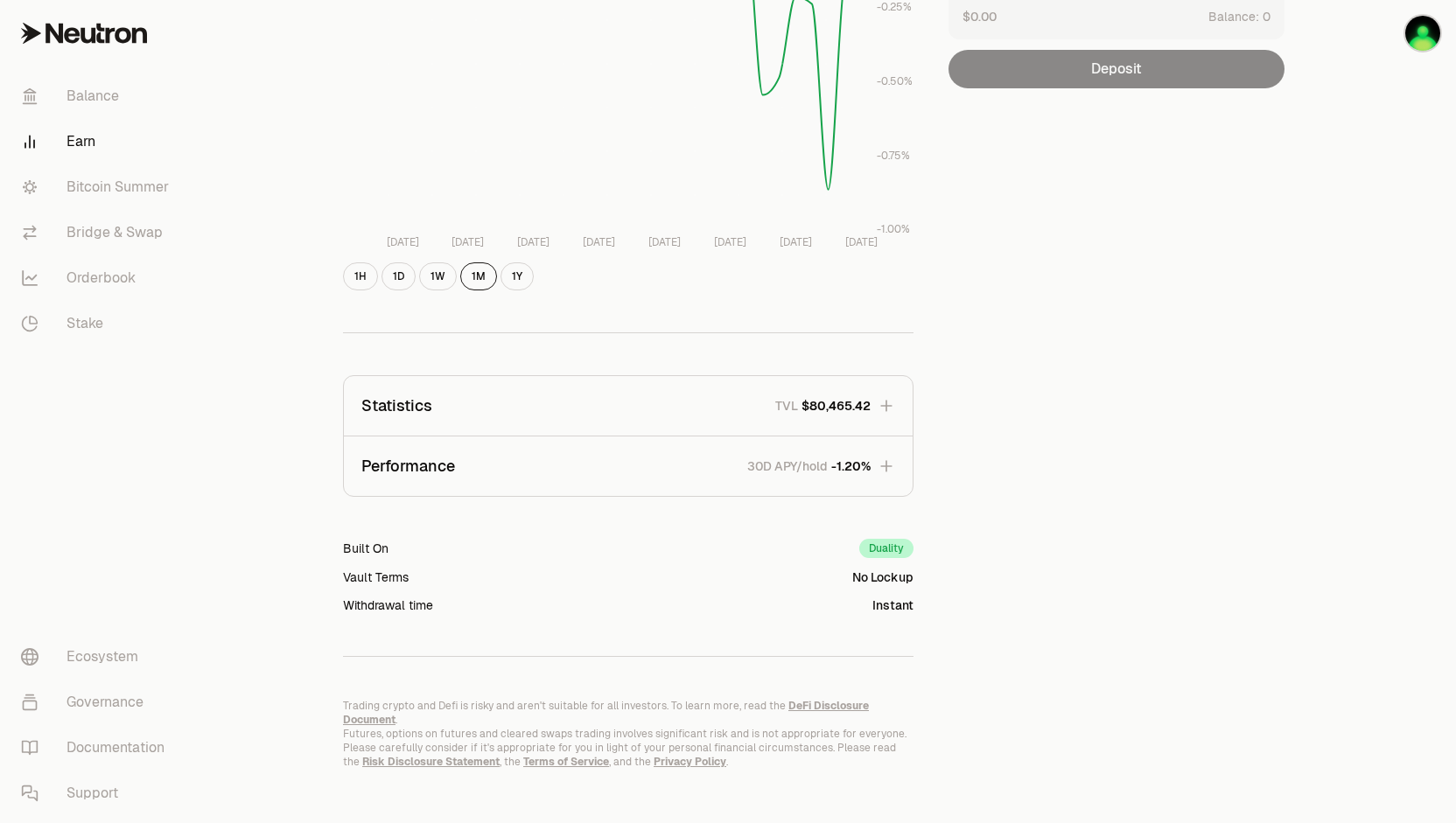
click at [879, 414] on button "Statistics TVL $80,465.42" at bounding box center [629, 406] width 569 height 60
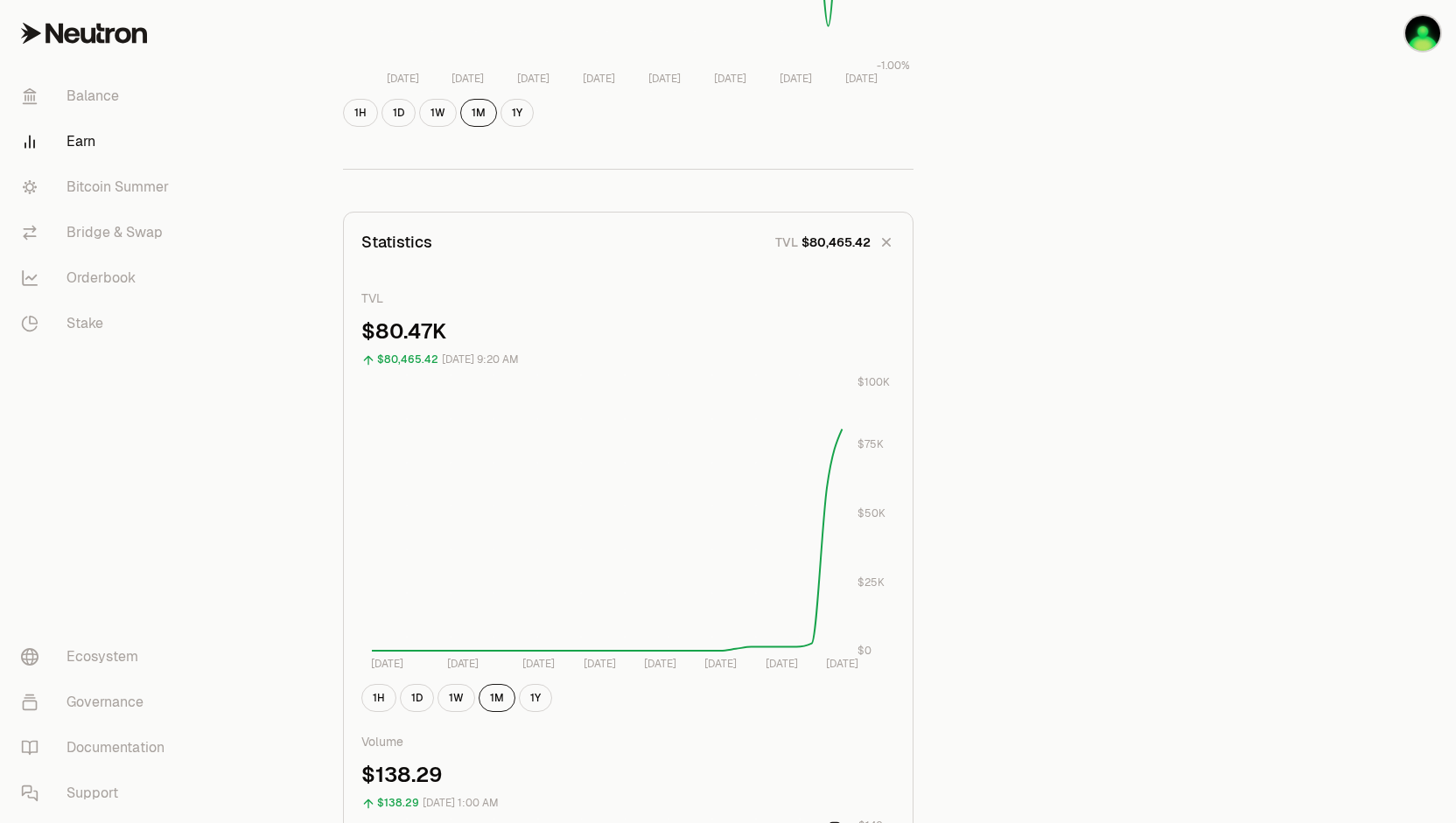
scroll to position [486, 0]
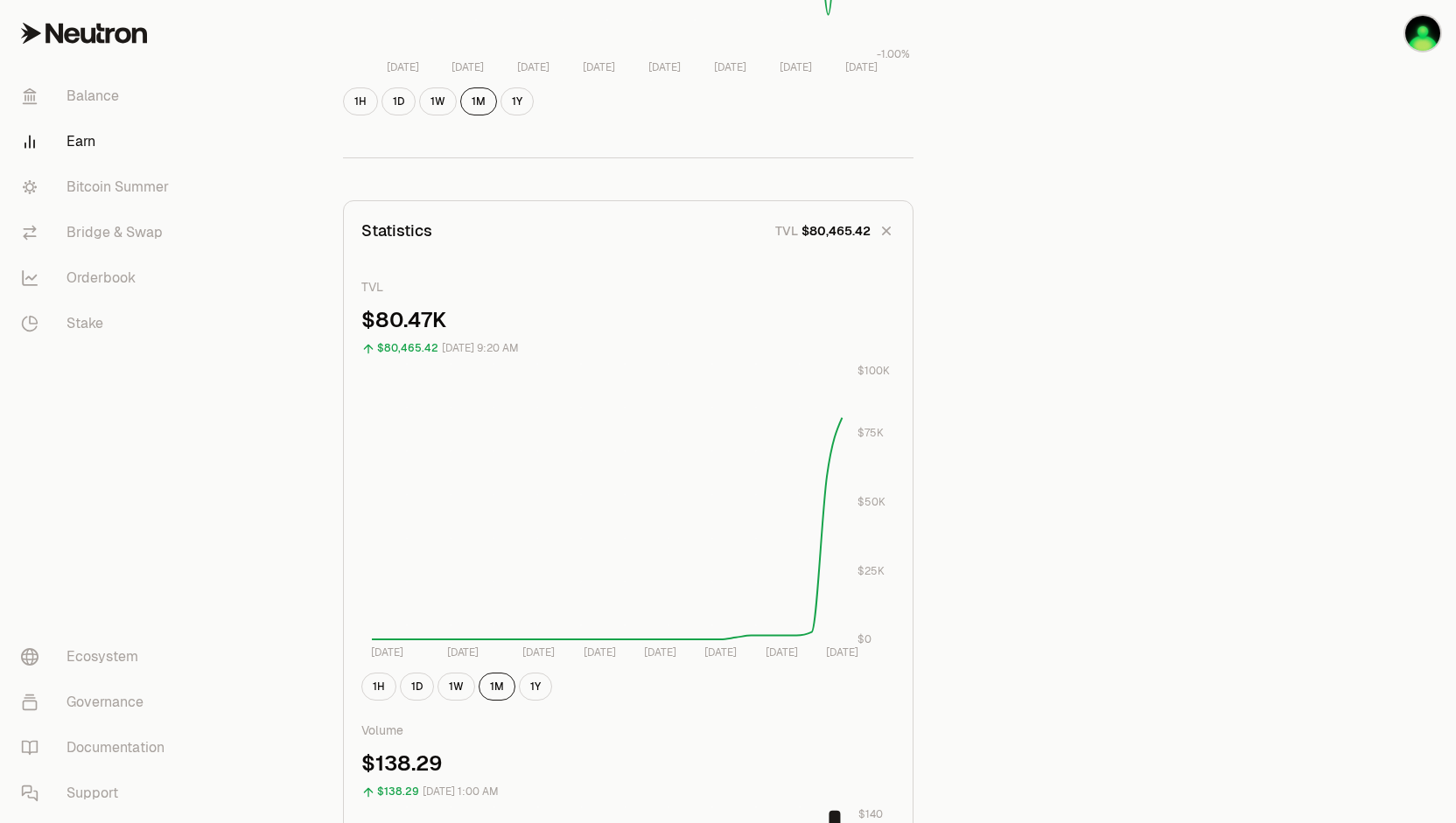
click at [877, 229] on icon "button" at bounding box center [886, 231] width 24 height 24
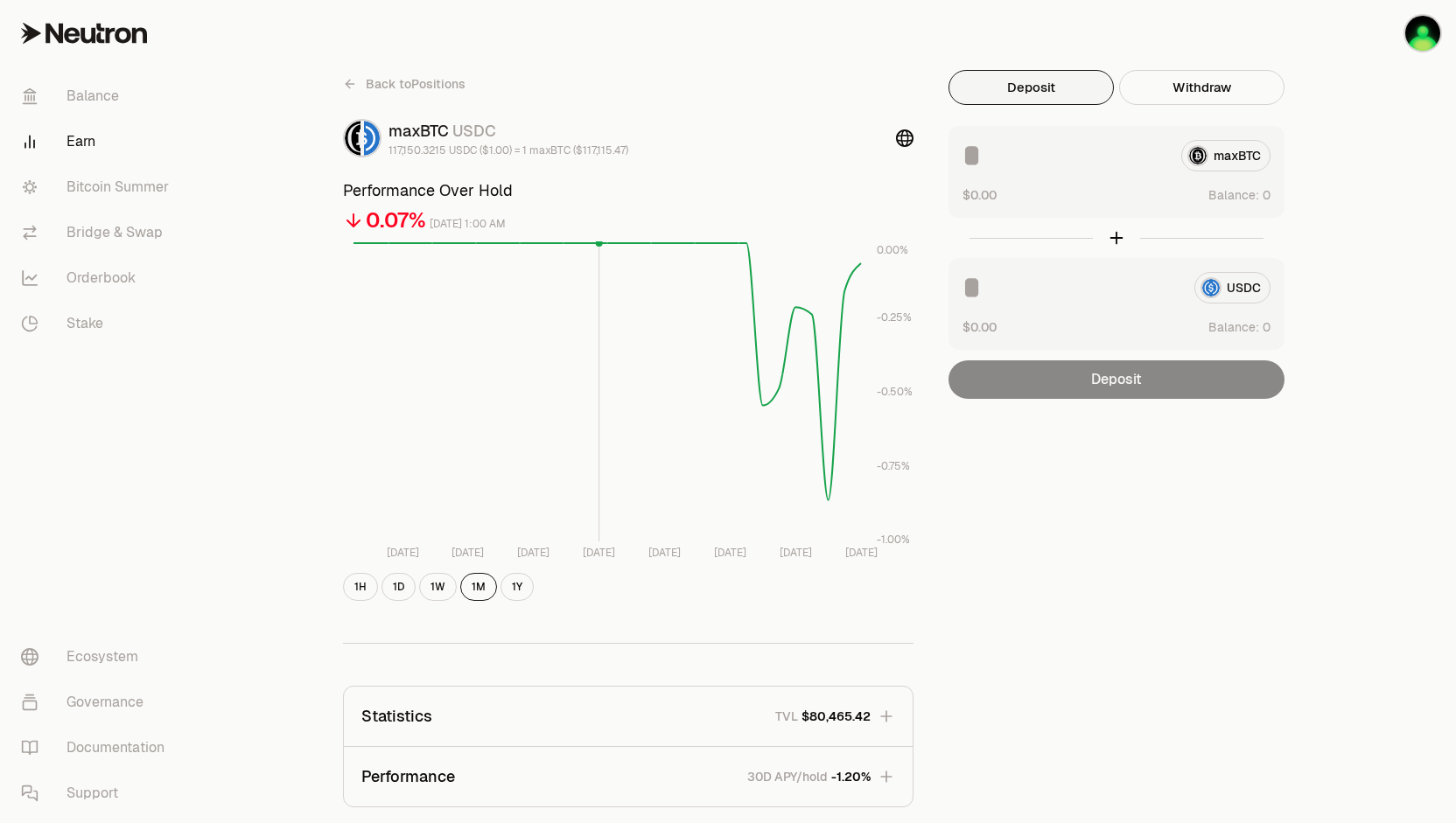
scroll to position [311, 0]
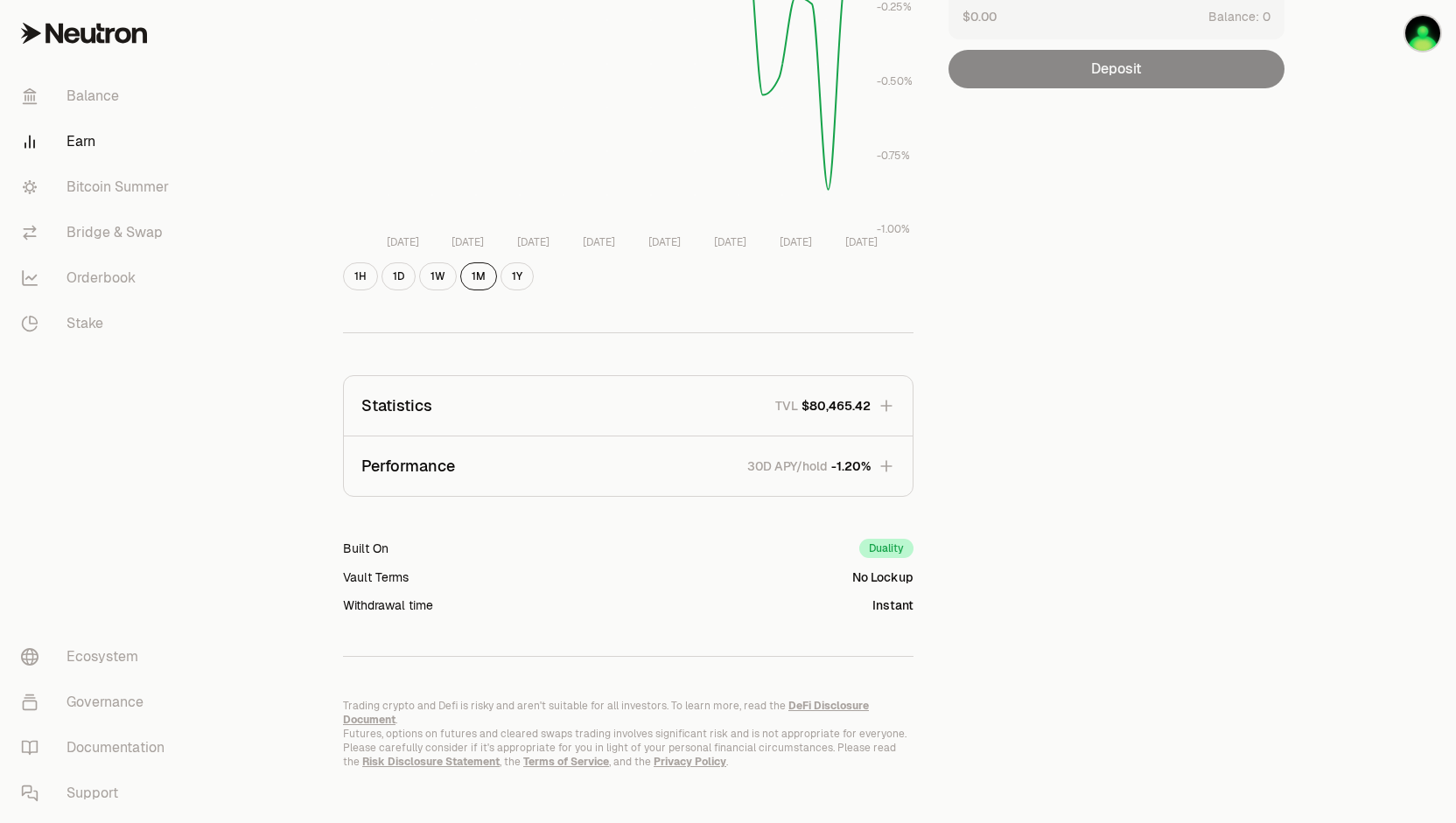
click at [556, 396] on button "Statistics TVL $80,465.42" at bounding box center [629, 406] width 569 height 60
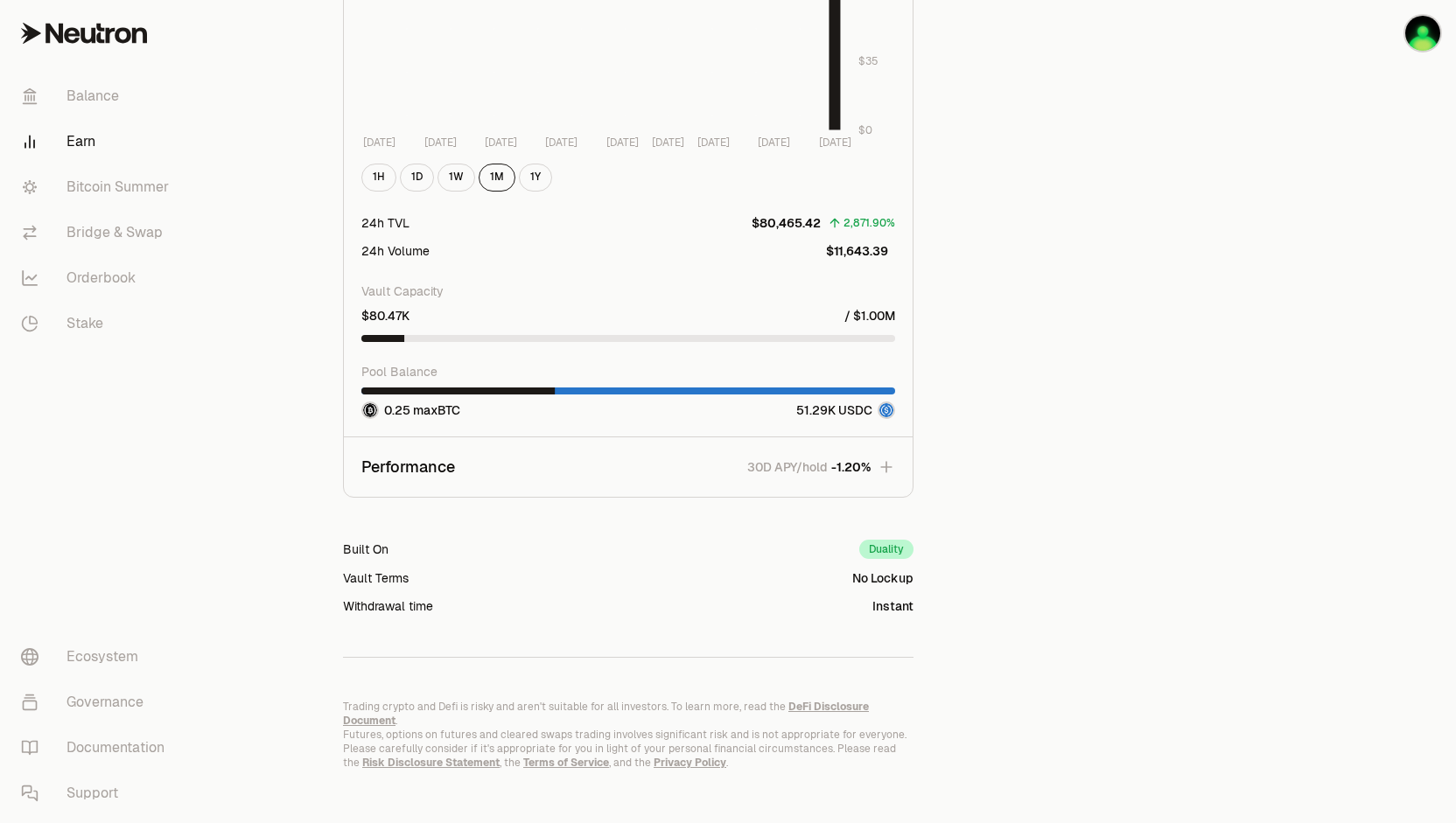
scroll to position [1440, 0]
click at [743, 459] on span "30D APY/hold -1.20%" at bounding box center [802, 466] width 138 height 18
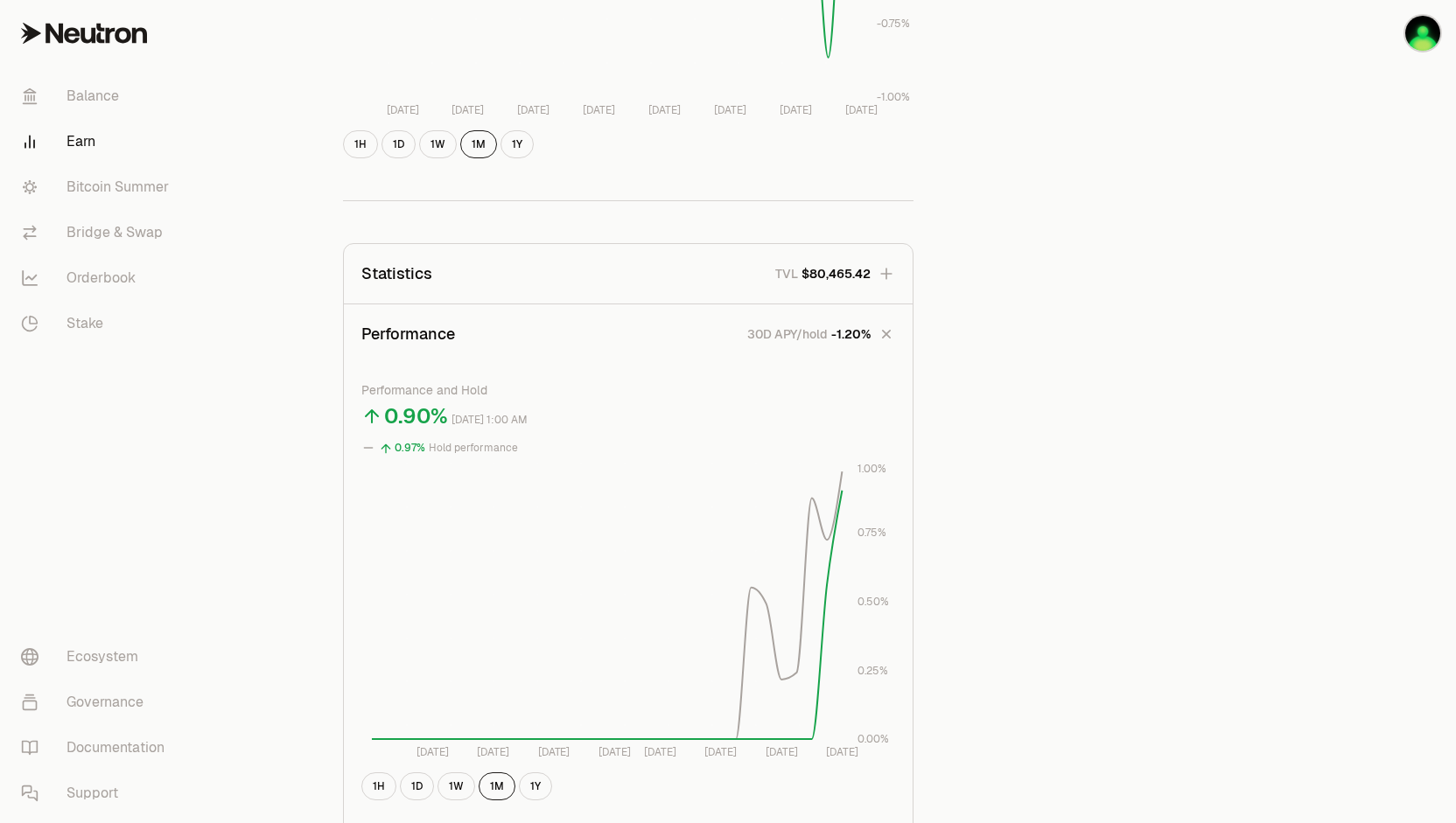
scroll to position [423, 0]
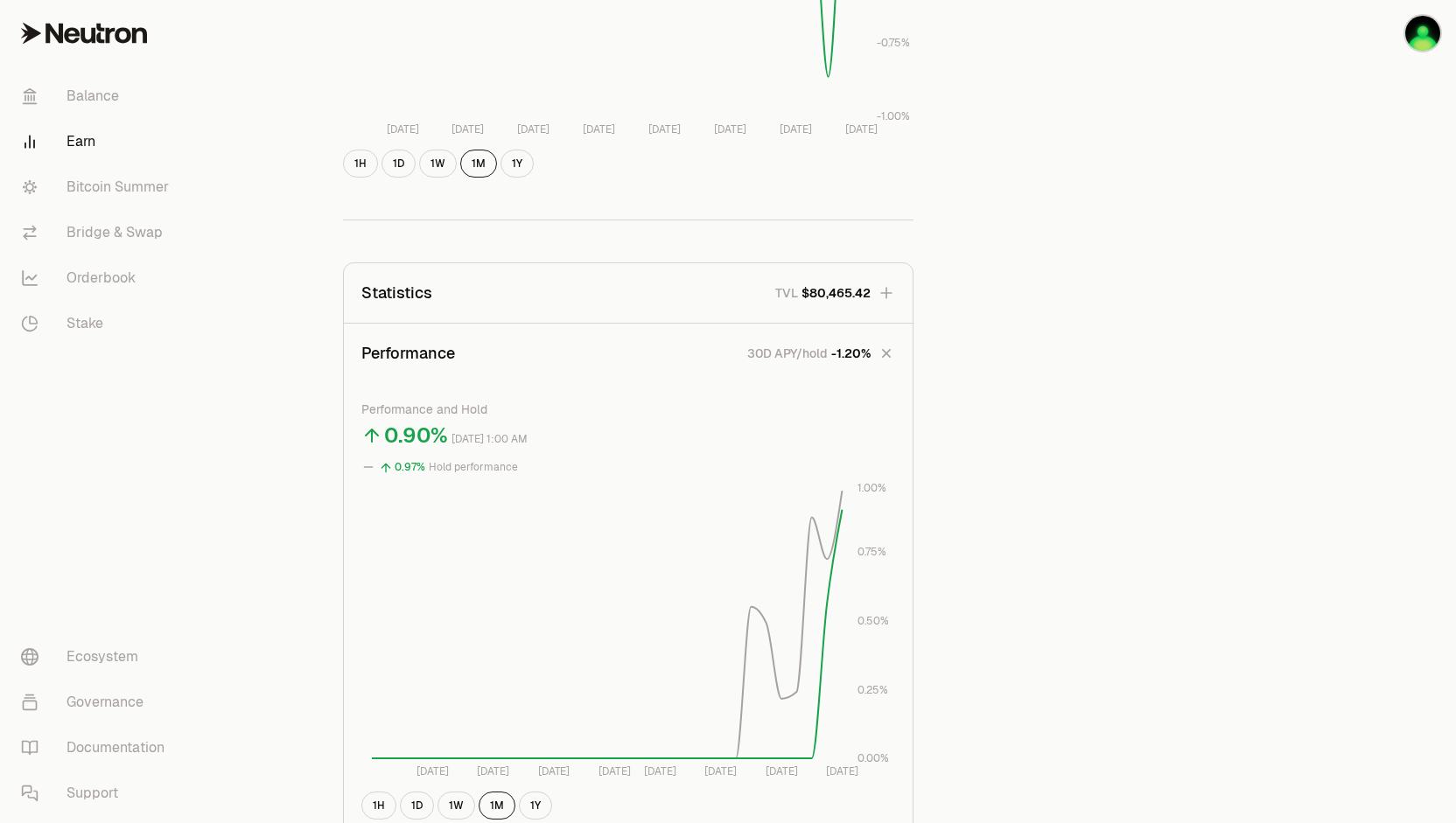
click at [805, 355] on p "30D APY/hold" at bounding box center [787, 354] width 80 height 18
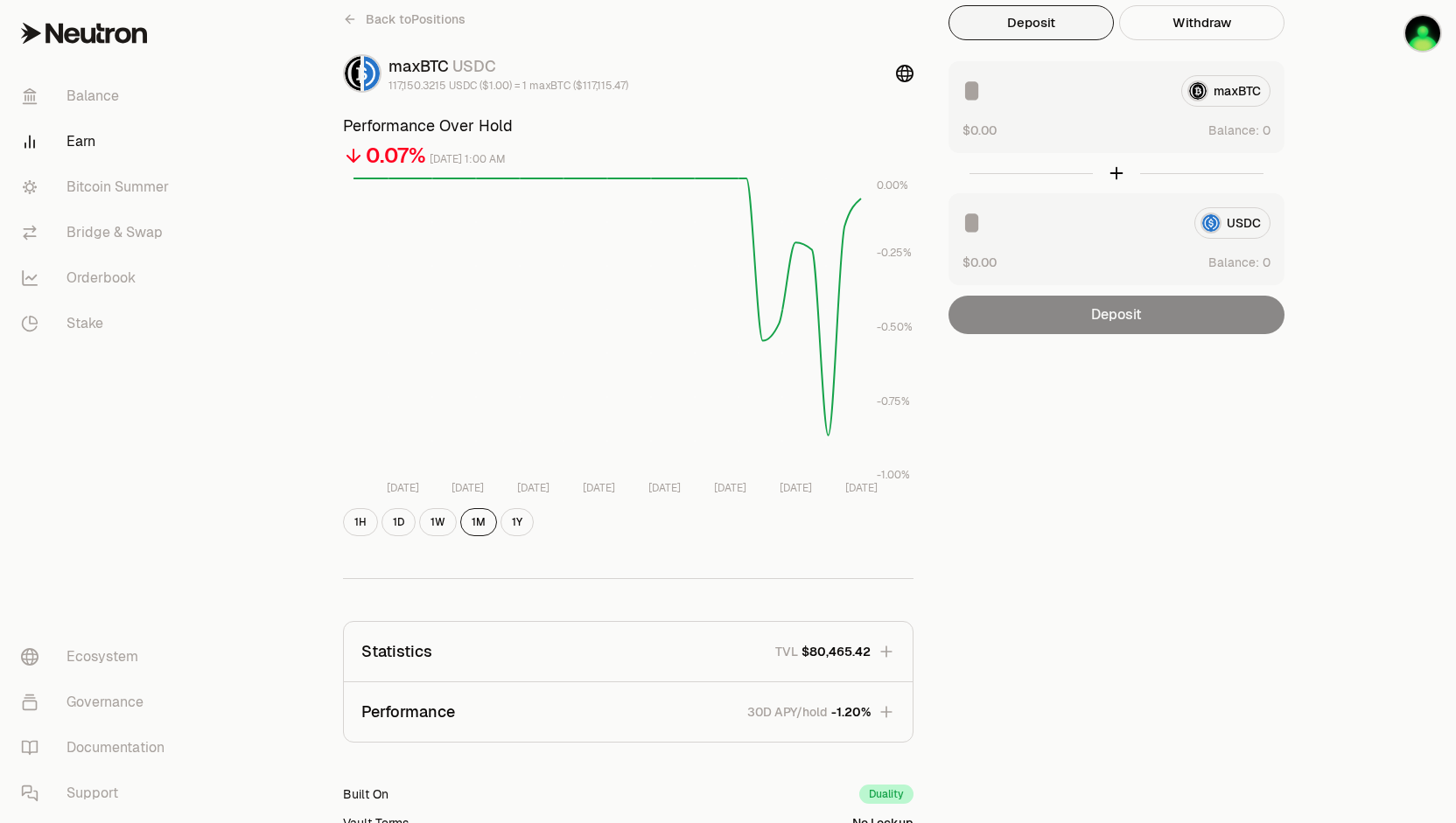
scroll to position [0, 0]
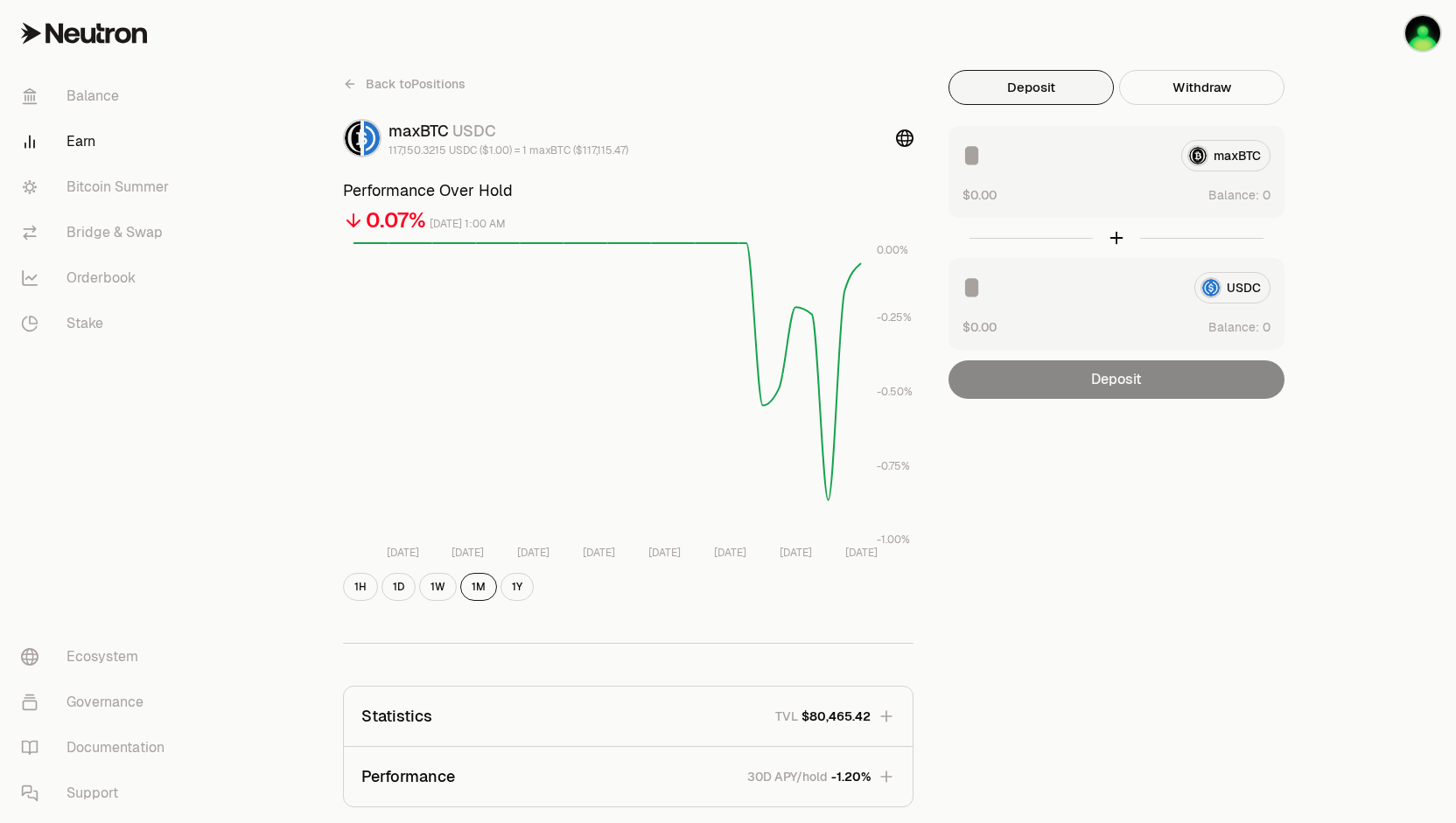
click at [413, 89] on span "Back to Positions" at bounding box center [416, 84] width 100 height 18
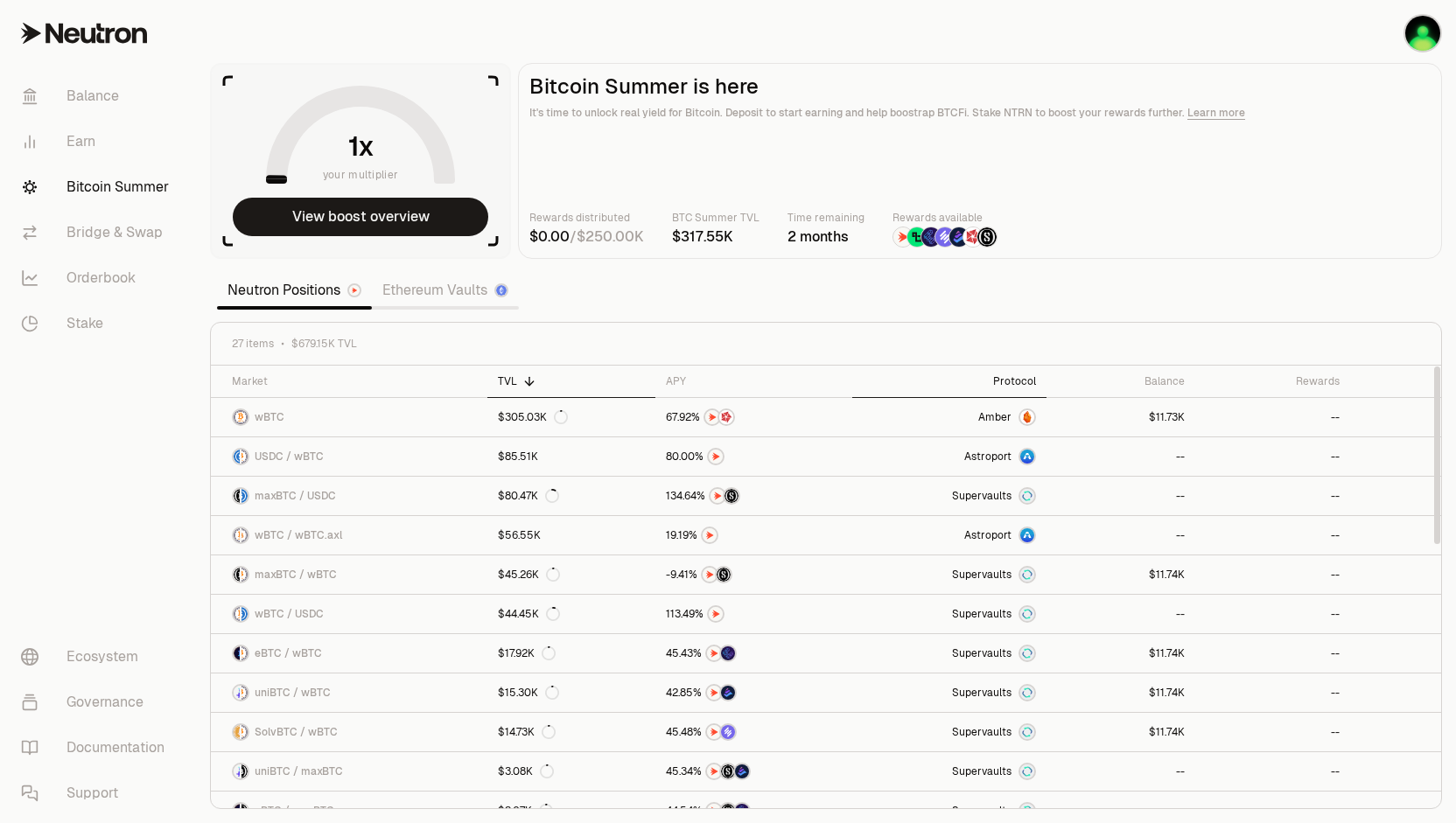
click at [1005, 379] on div "Protocol" at bounding box center [949, 381] width 173 height 14
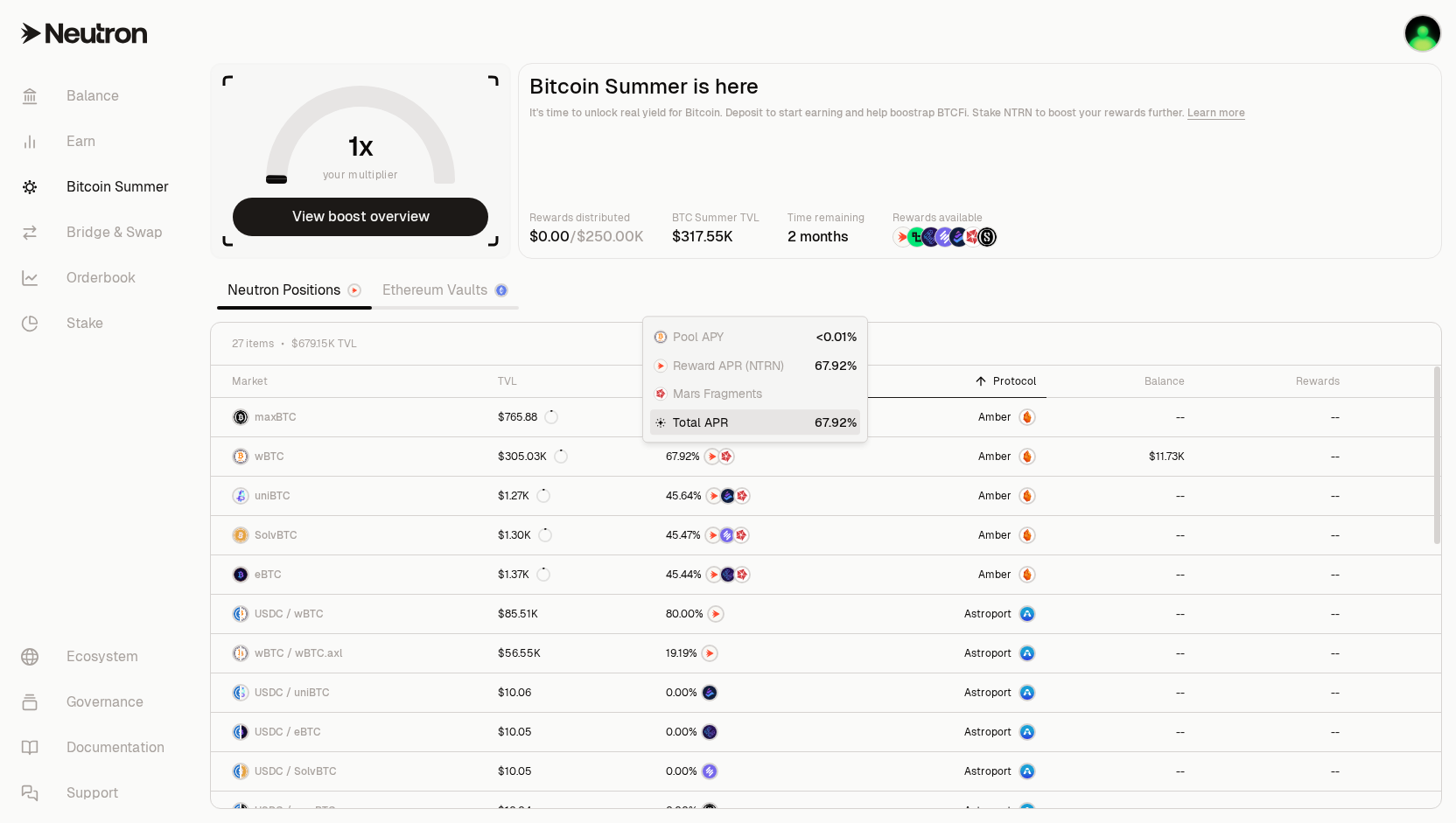
click at [672, 379] on div "Pool APY Reward APR (NTRN) Mars Fragments Total APR" at bounding box center [755, 379] width 210 height 111
click at [680, 380] on div "APY" at bounding box center [754, 381] width 176 height 14
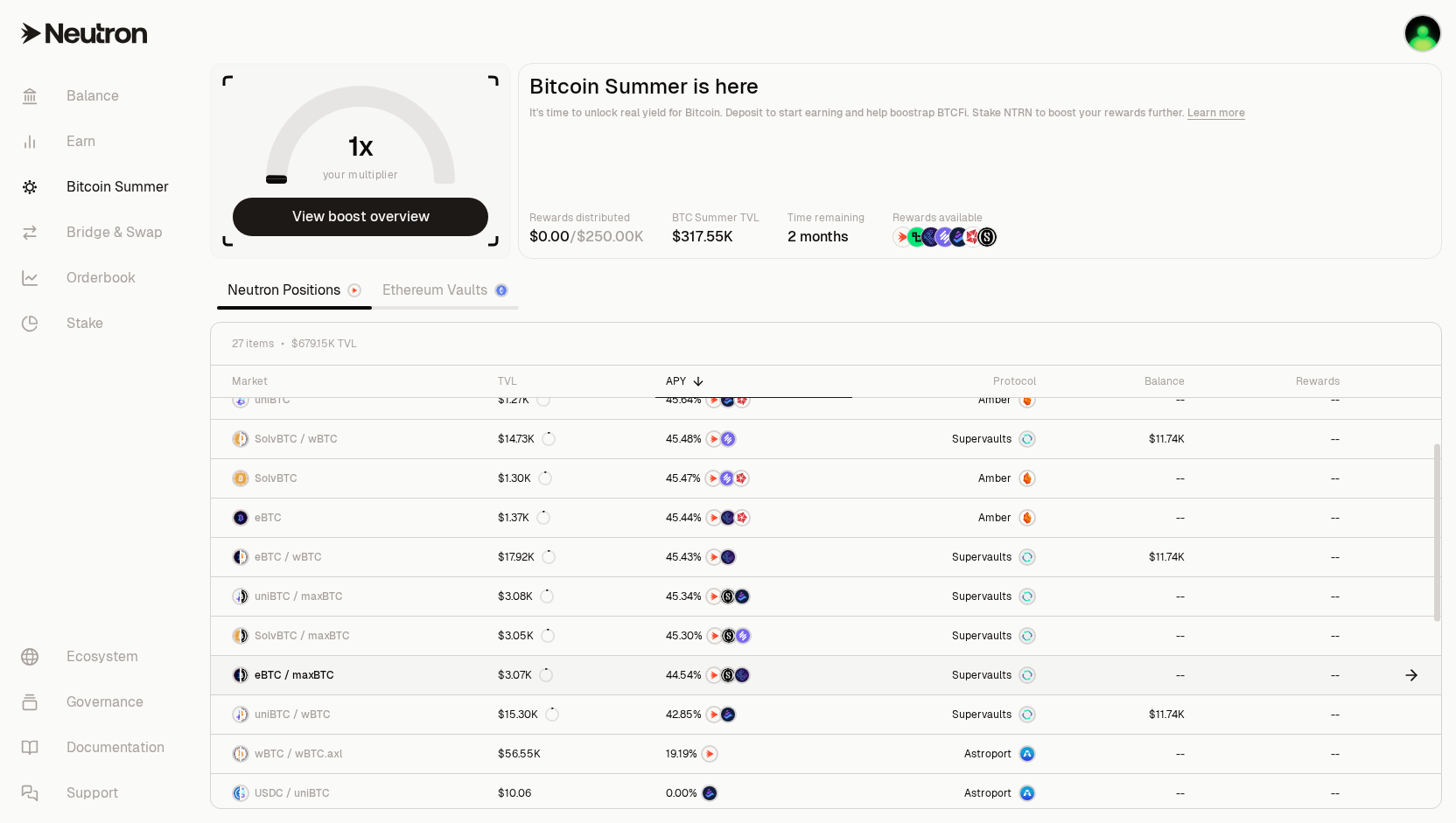
scroll to position [263, 0]
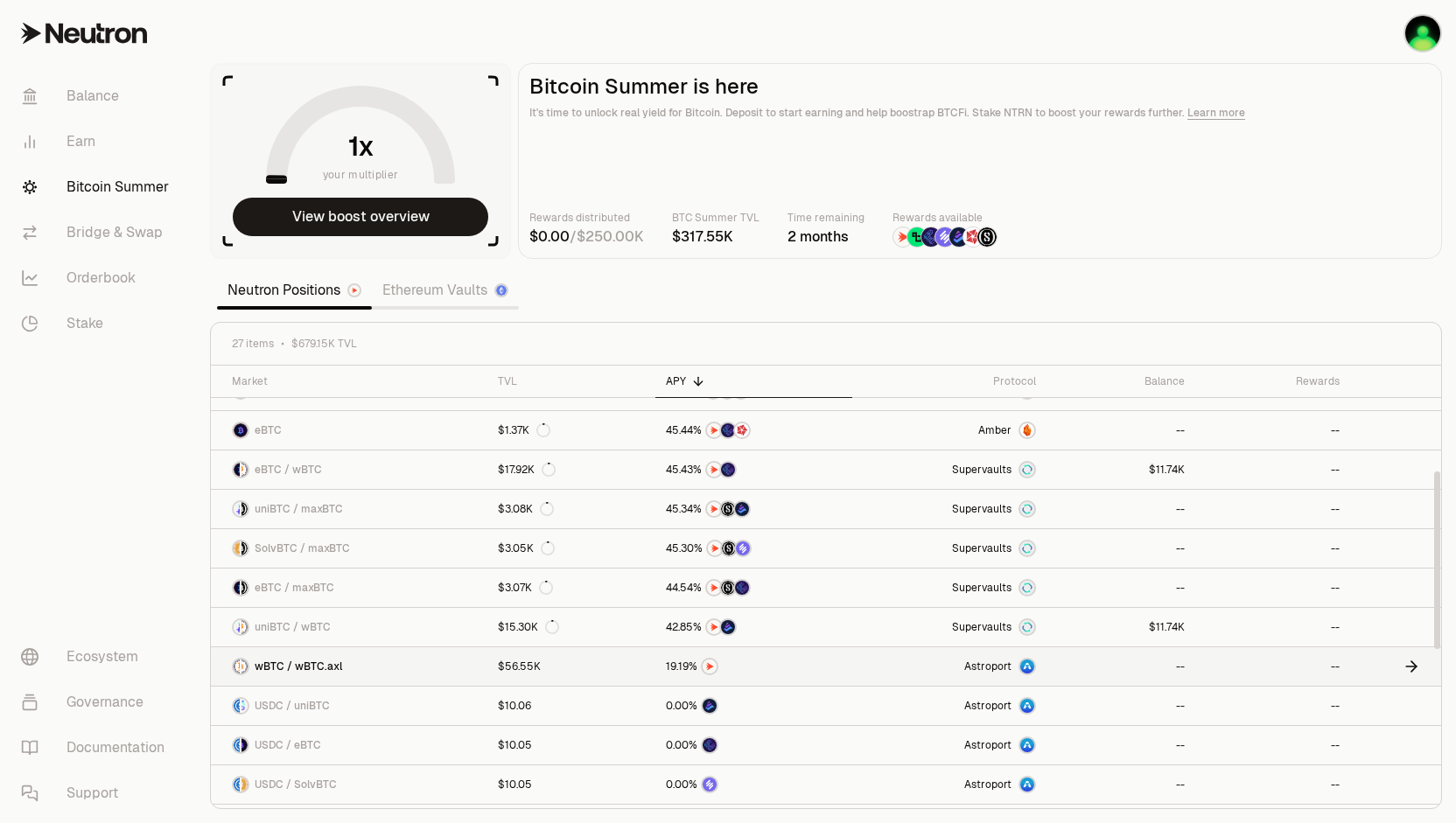
click at [572, 662] on link "$56.55K" at bounding box center [572, 666] width 168 height 38
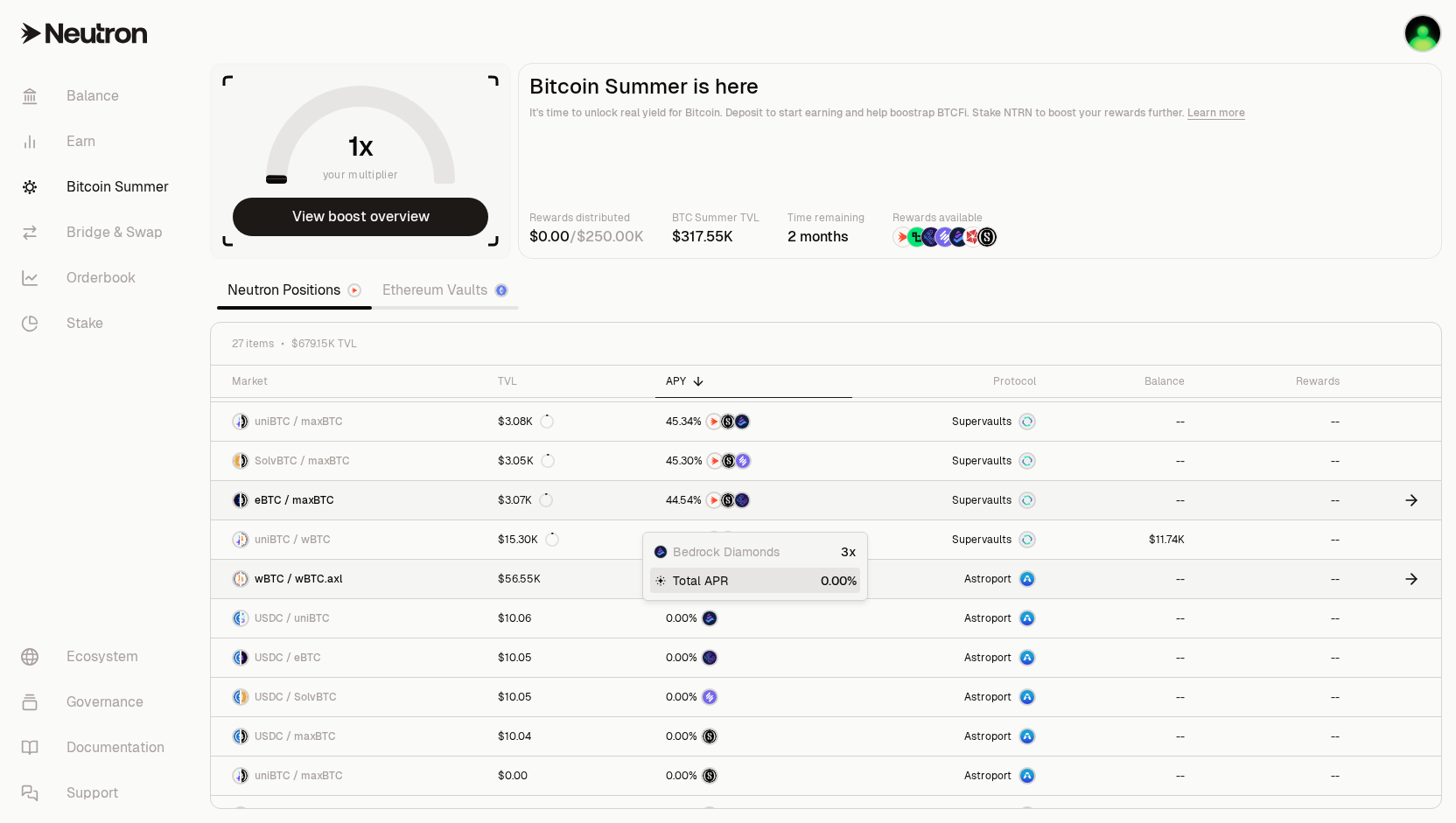
scroll to position [0, 0]
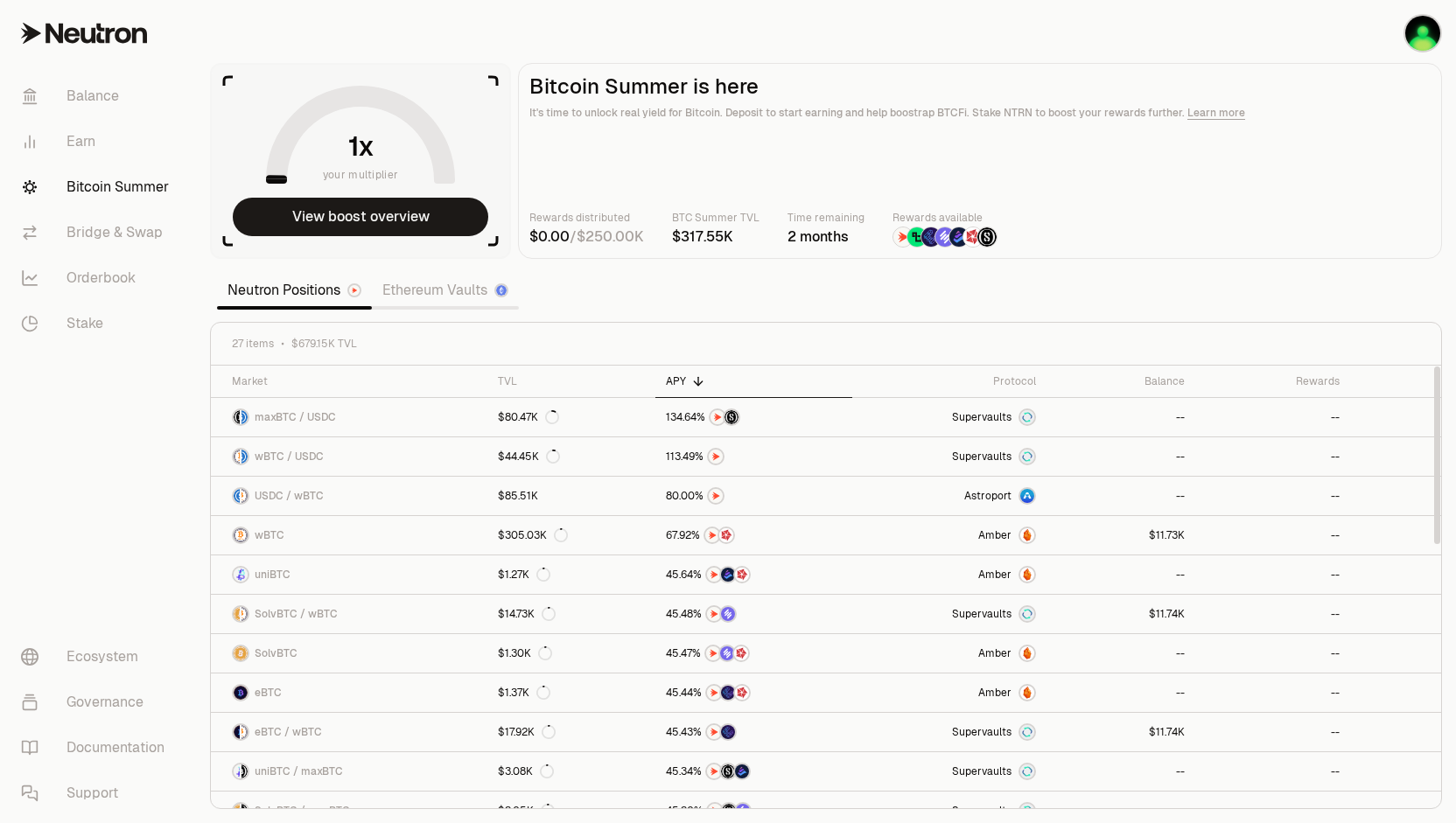
click at [678, 376] on div "APY" at bounding box center [754, 381] width 176 height 14
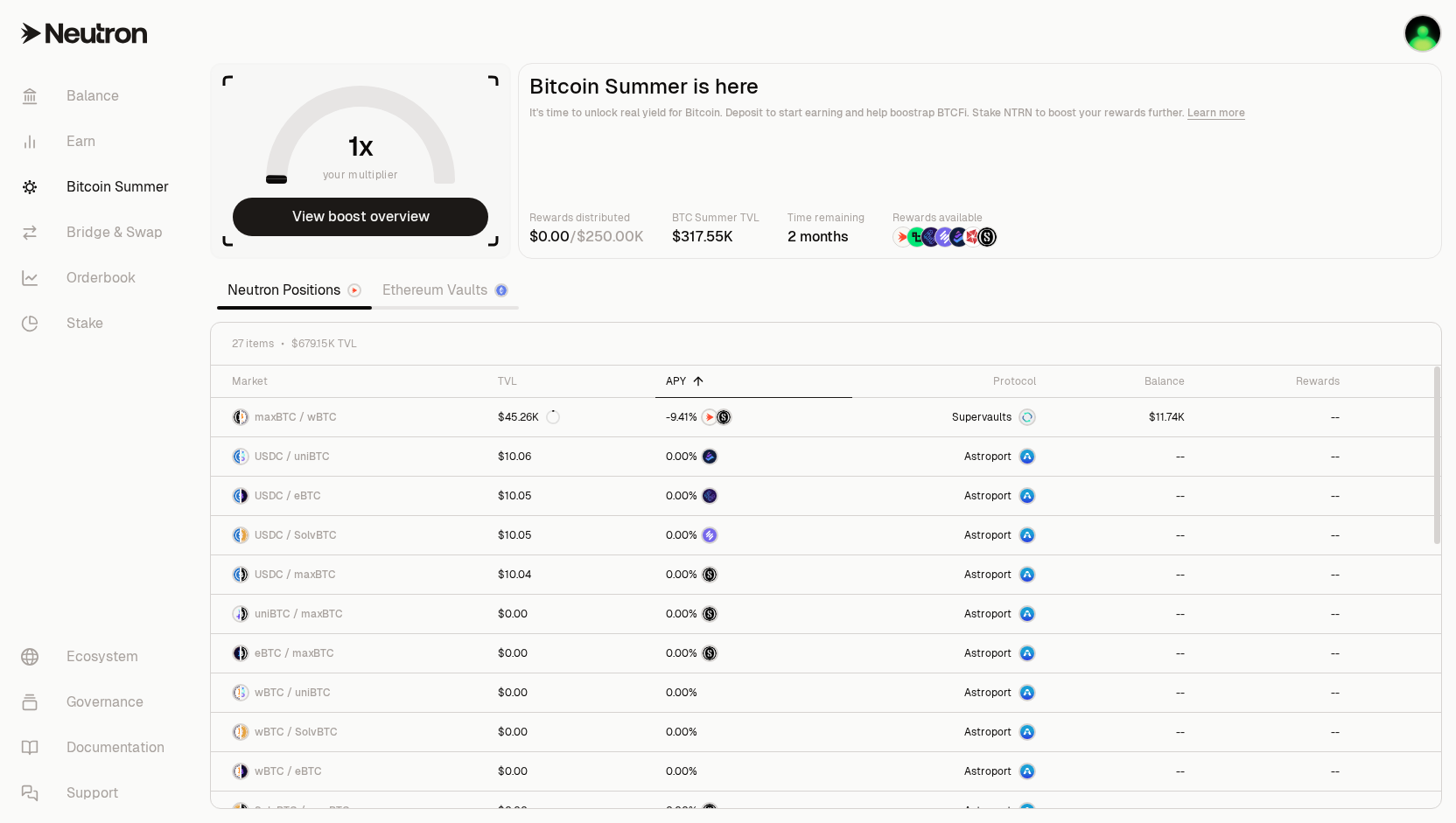
click at [678, 376] on div "APY" at bounding box center [754, 381] width 176 height 14
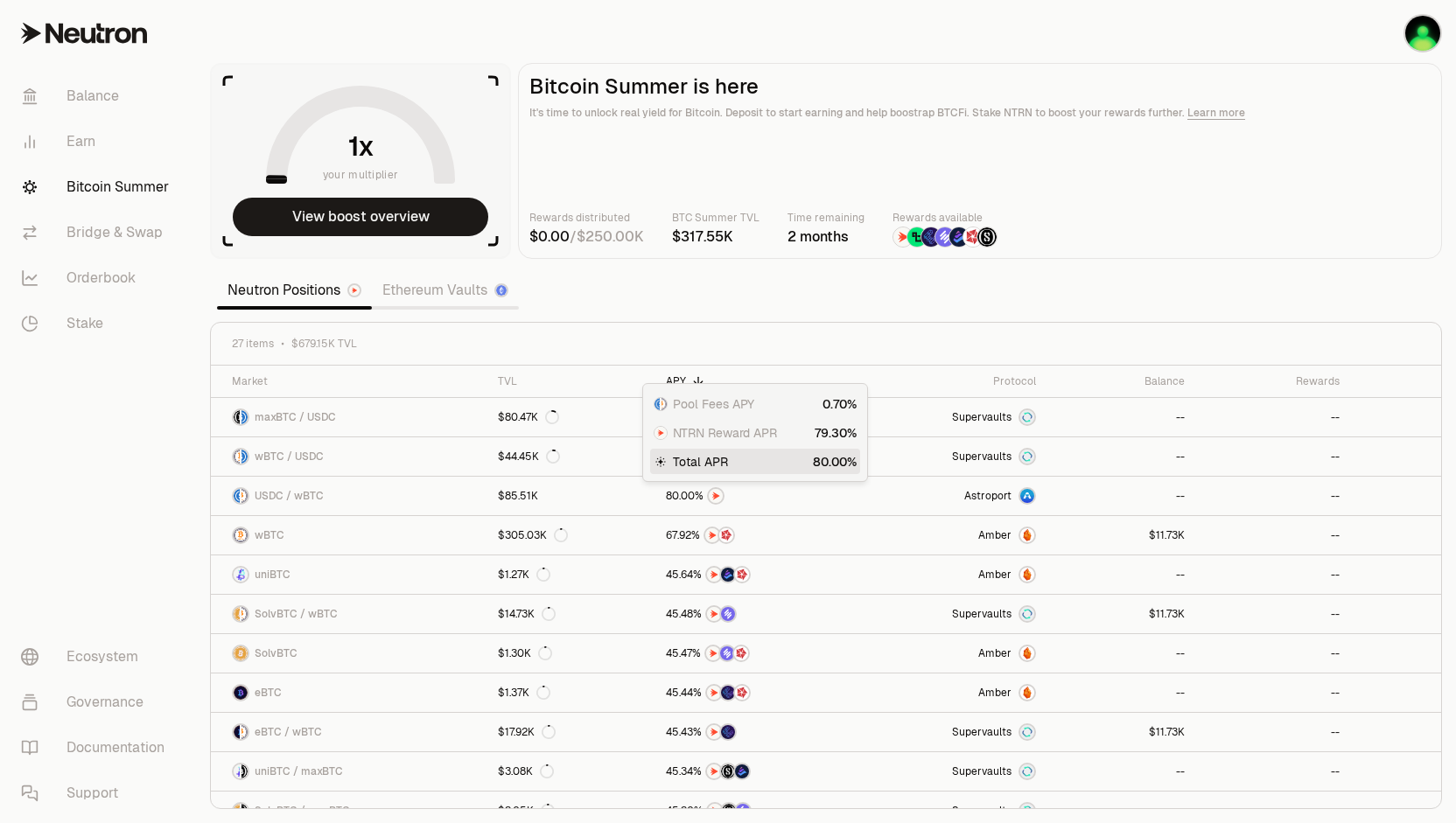
click at [1173, 202] on main "Bitcoin Summer is here It's time to unlock real yield for Bitcoin. Deposit to s…" at bounding box center [980, 160] width 924 height 195
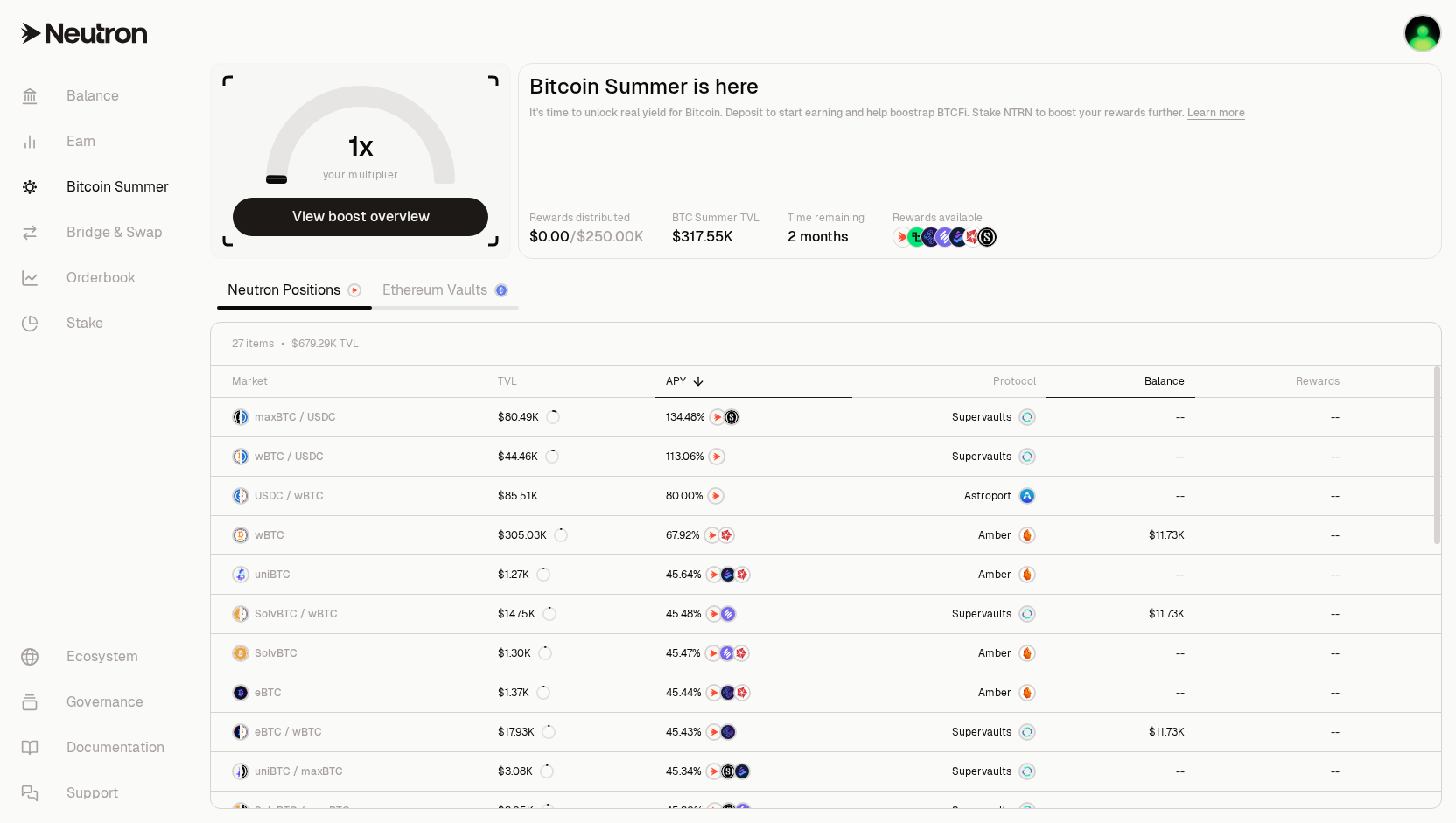
click at [1176, 386] on div "Balance" at bounding box center [1121, 381] width 128 height 14
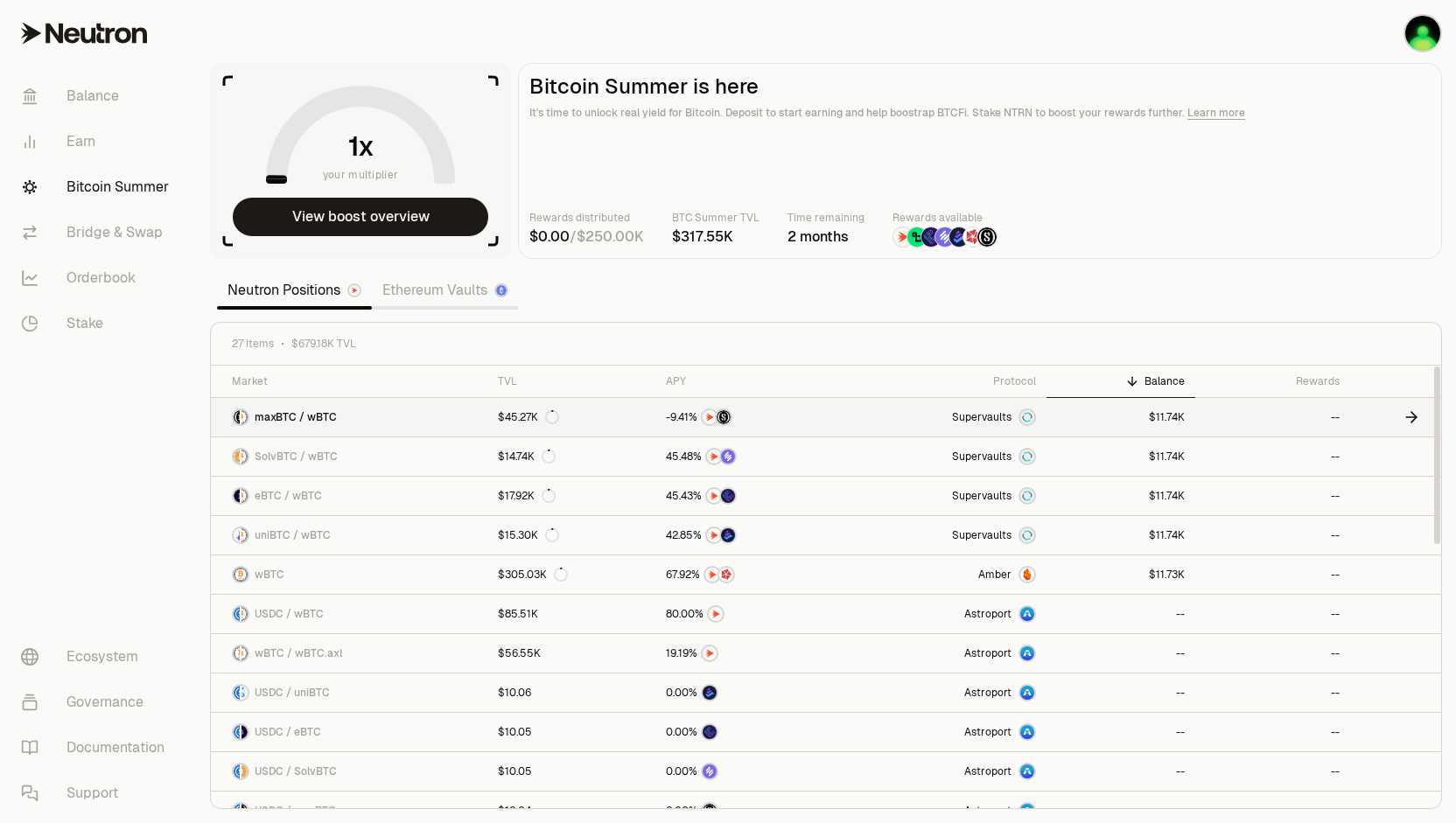
click at [401, 409] on link "maxBTC / wBTC" at bounding box center [349, 416] width 277 height 38
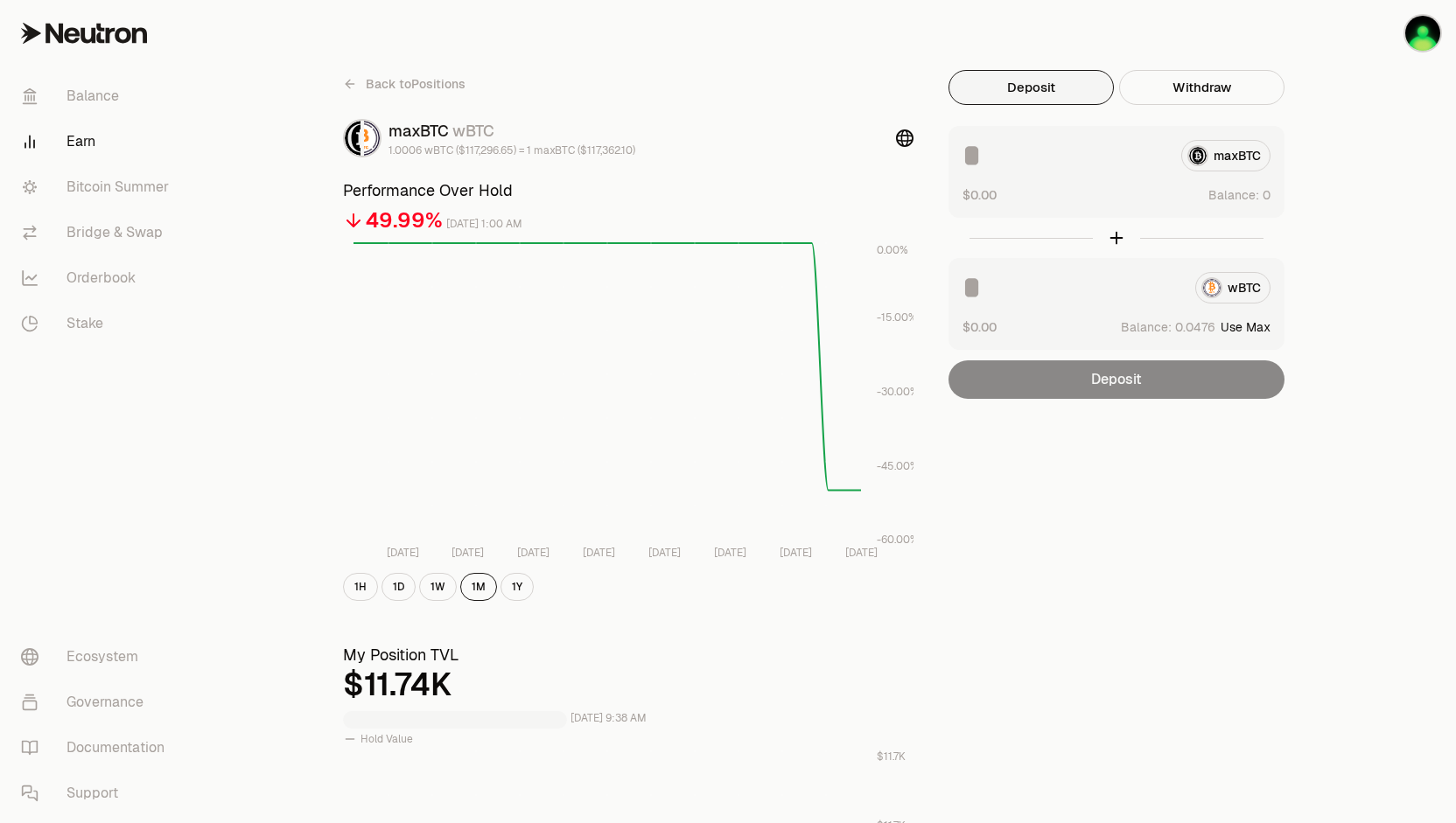
click at [1243, 329] on button "Use Max" at bounding box center [1246, 327] width 50 height 18
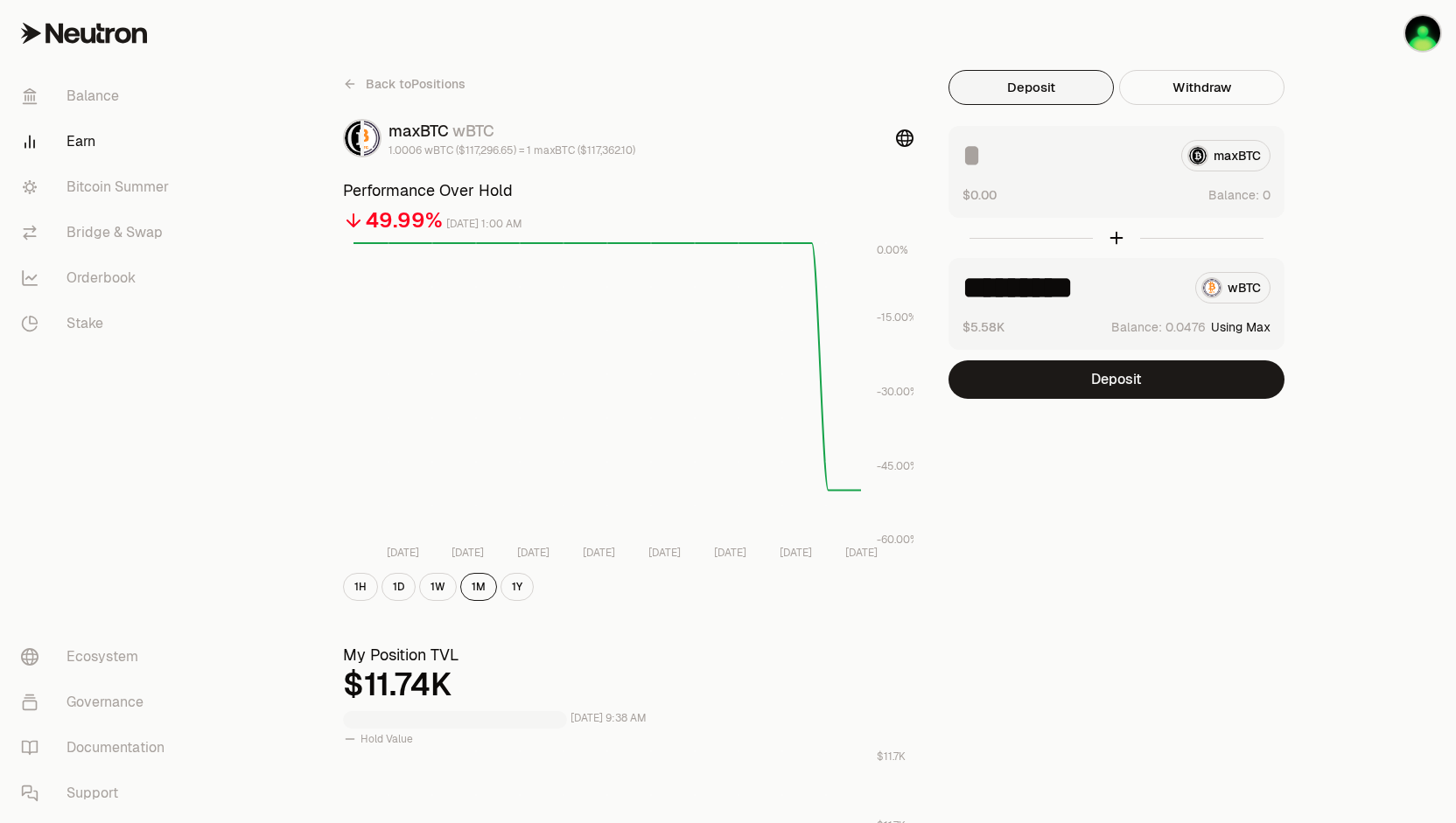
type input "*********"
click at [363, 87] on link "Back to Positions" at bounding box center [404, 84] width 122 height 28
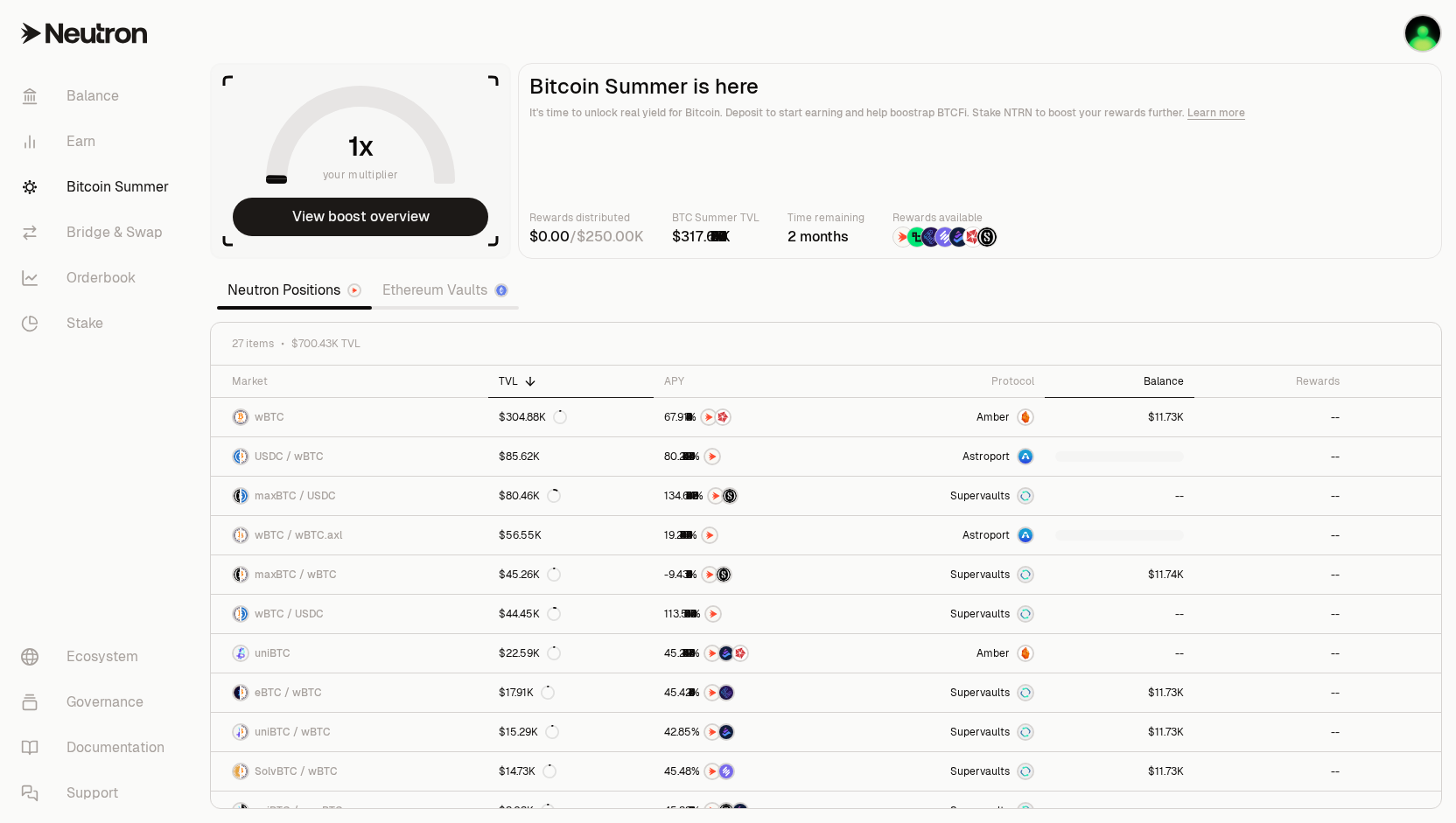
click at [1169, 368] on th "Balance" at bounding box center [1120, 381] width 150 height 32
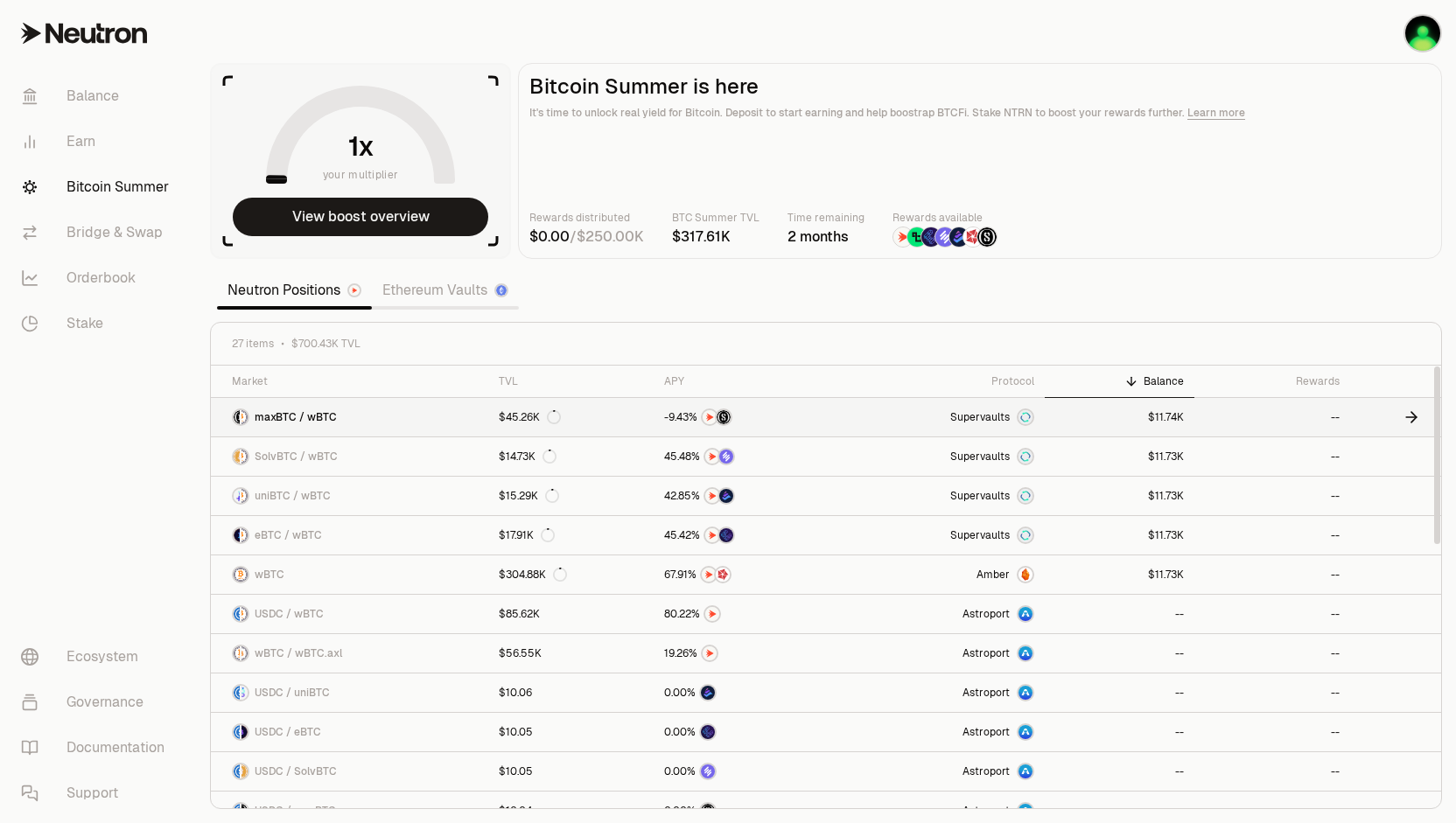
click at [600, 421] on link "$45.26K" at bounding box center [570, 416] width 165 height 38
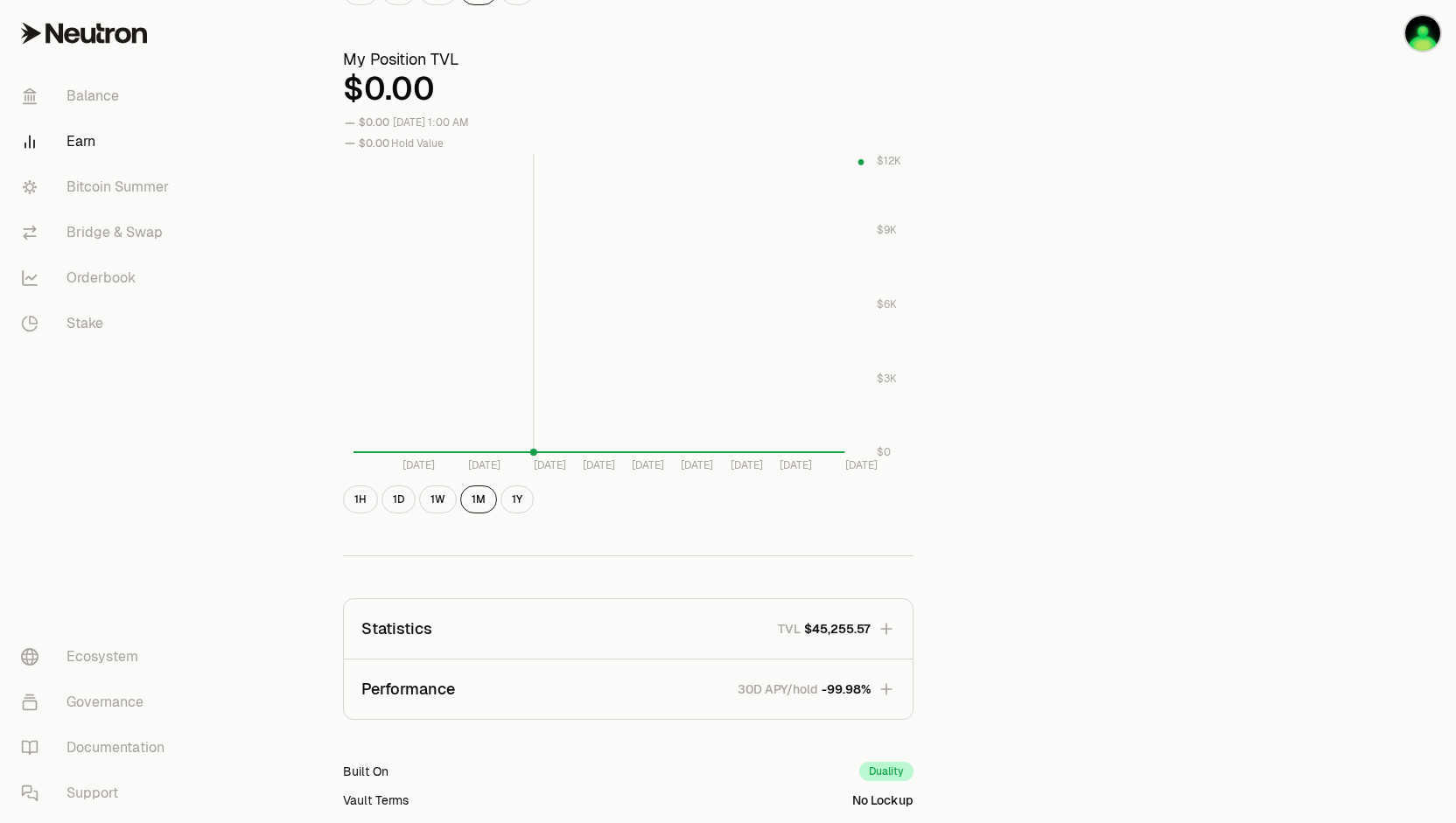
scroll to position [700, 0]
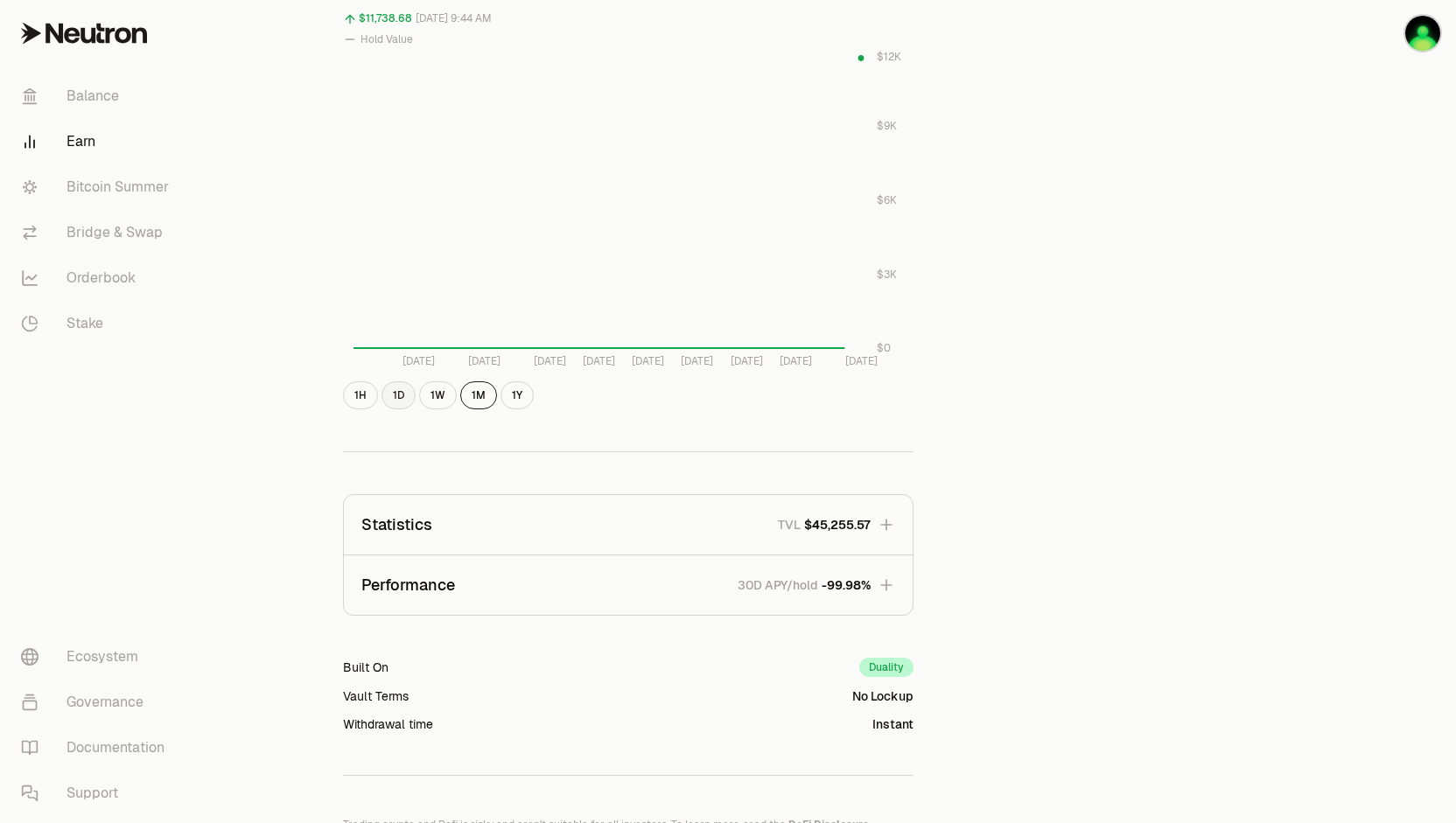
click at [401, 407] on button "1D" at bounding box center [398, 395] width 34 height 28
click at [474, 585] on button "Performance 30D APY/hold -99.98%" at bounding box center [629, 585] width 569 height 60
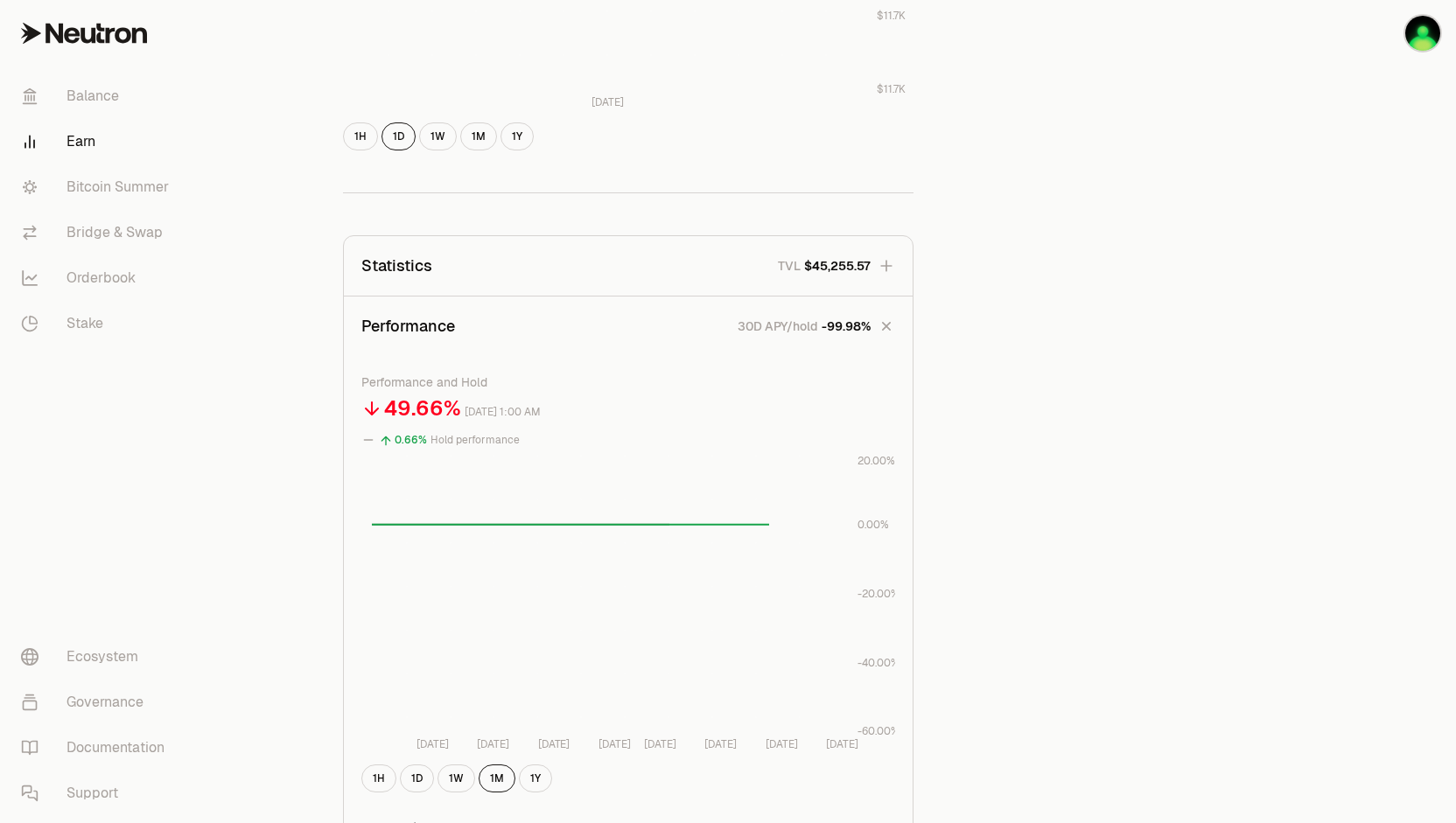
scroll to position [963, 0]
click at [421, 776] on button "1D" at bounding box center [417, 775] width 34 height 28
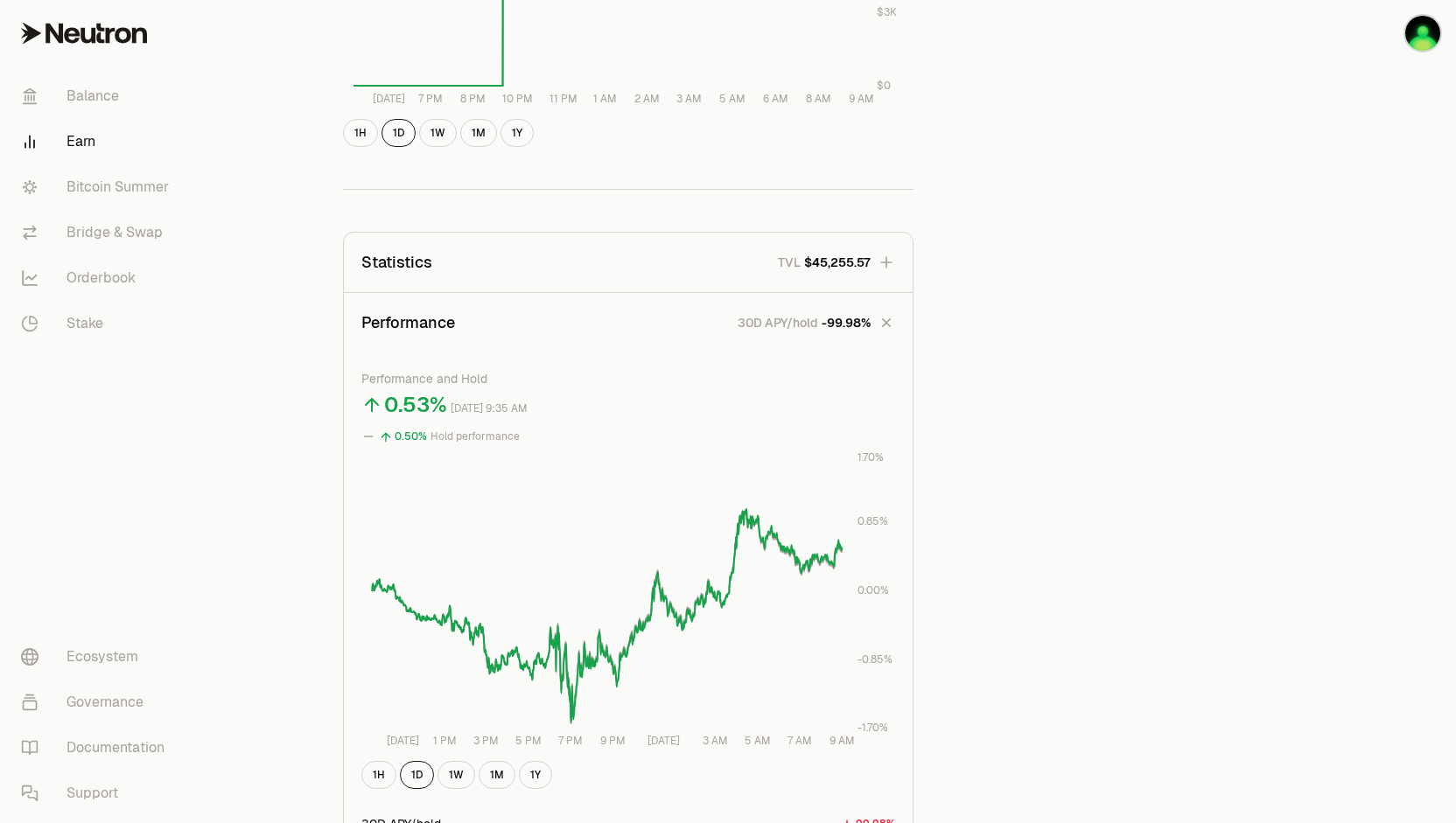
click at [897, 324] on icon "button" at bounding box center [886, 323] width 24 height 24
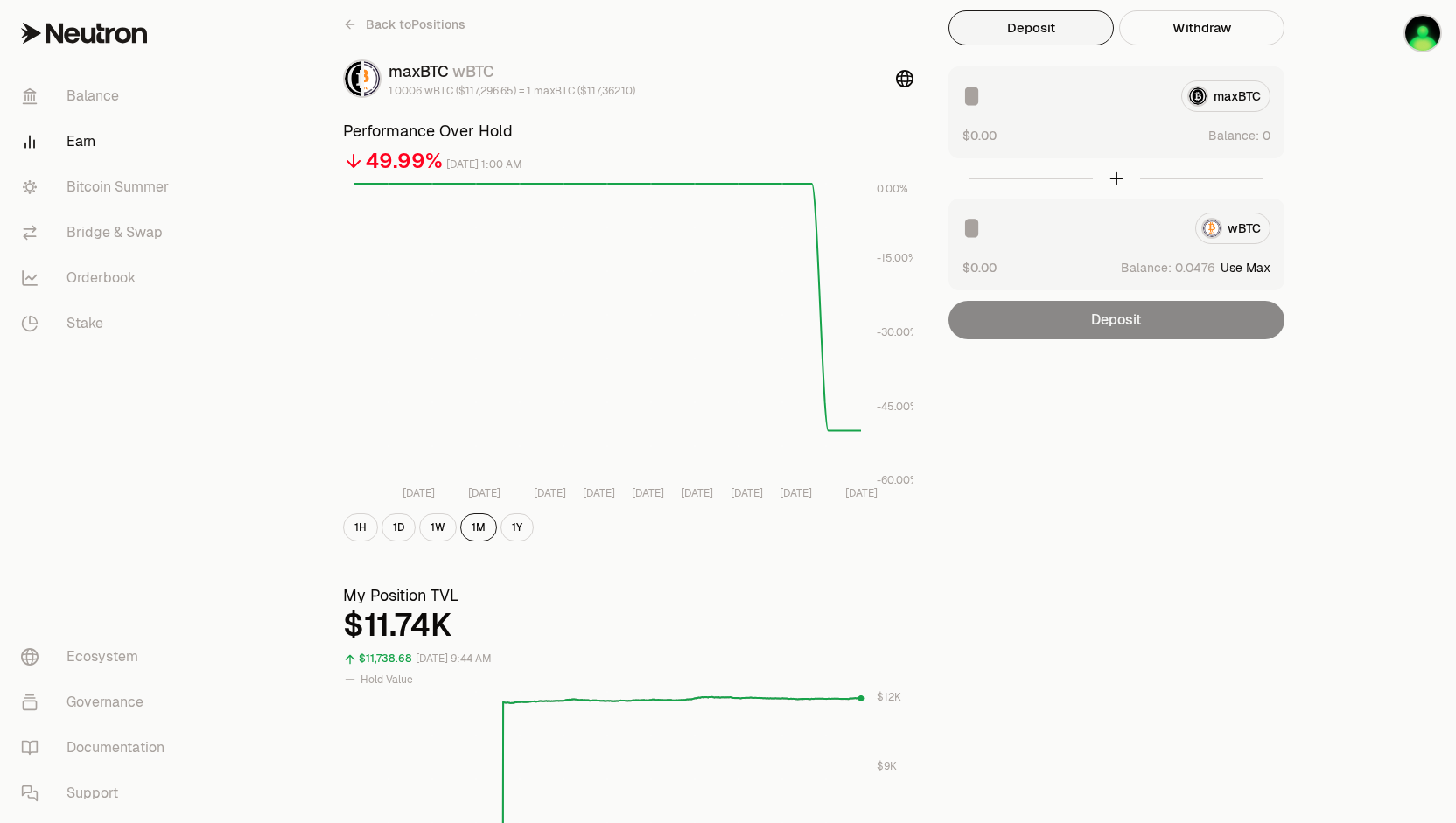
scroll to position [0, 0]
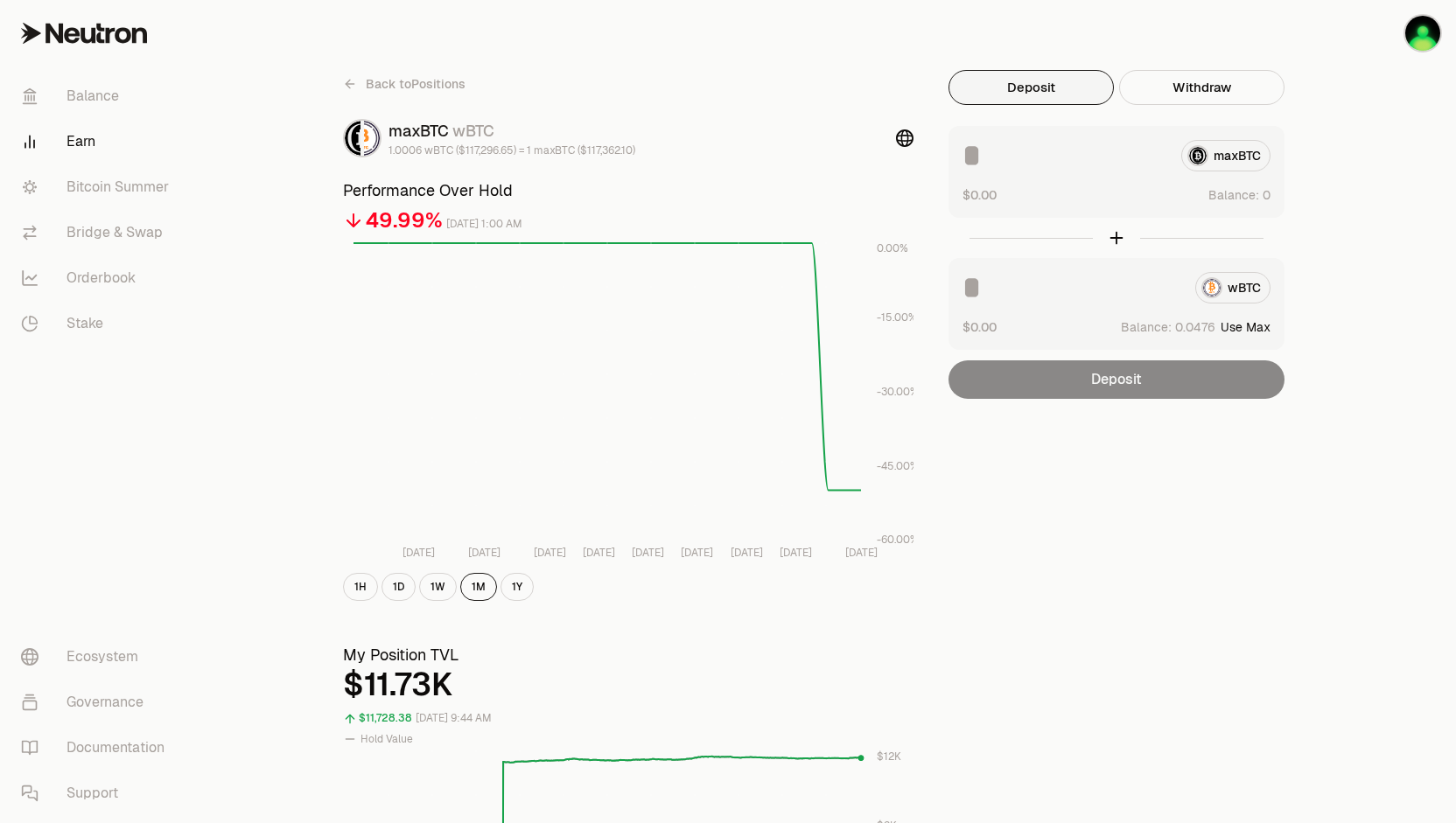
click at [1244, 326] on button "Use Max" at bounding box center [1246, 327] width 50 height 18
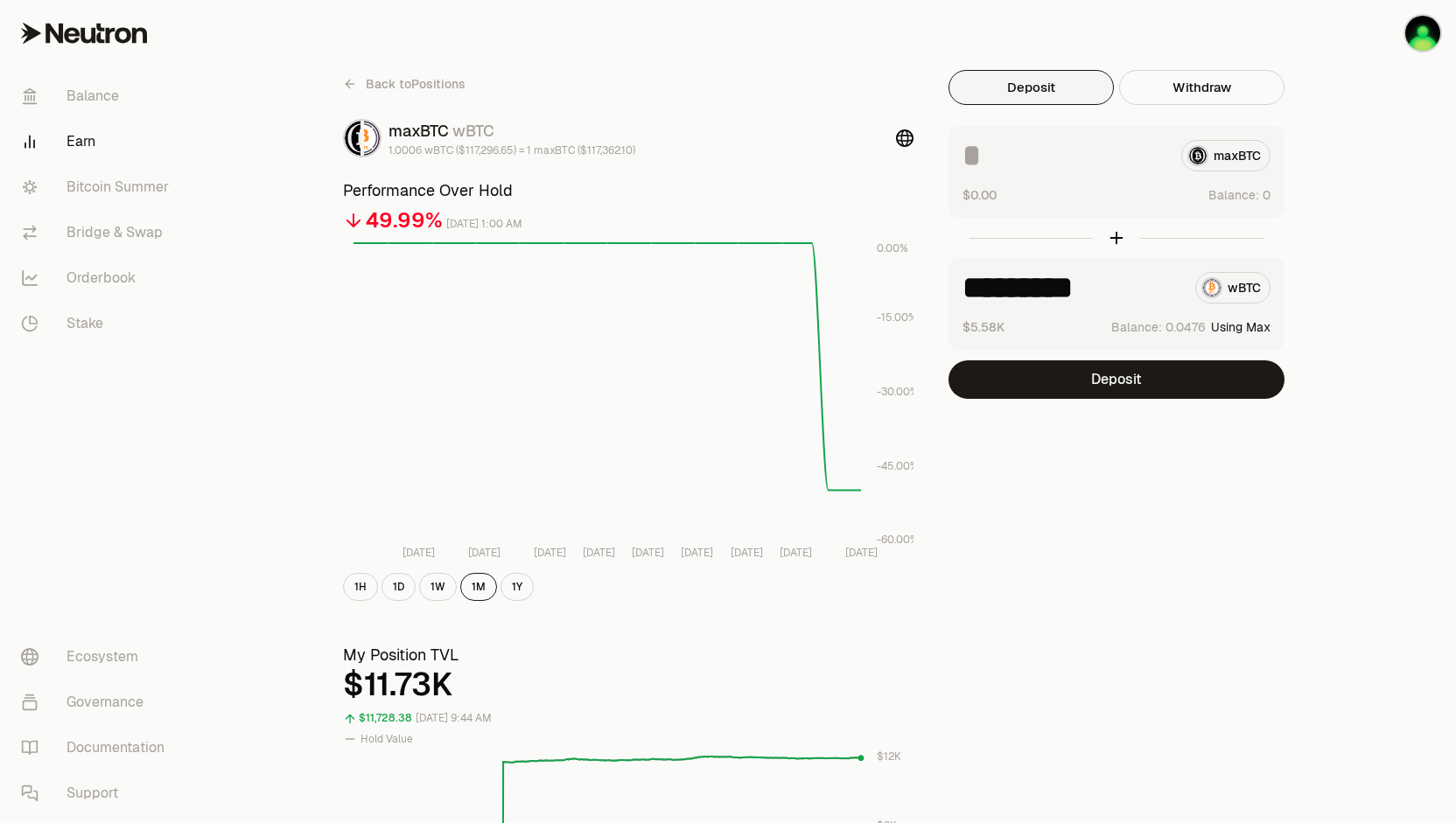
type input "*********"
click at [370, 85] on span "Back to Positions" at bounding box center [416, 84] width 100 height 18
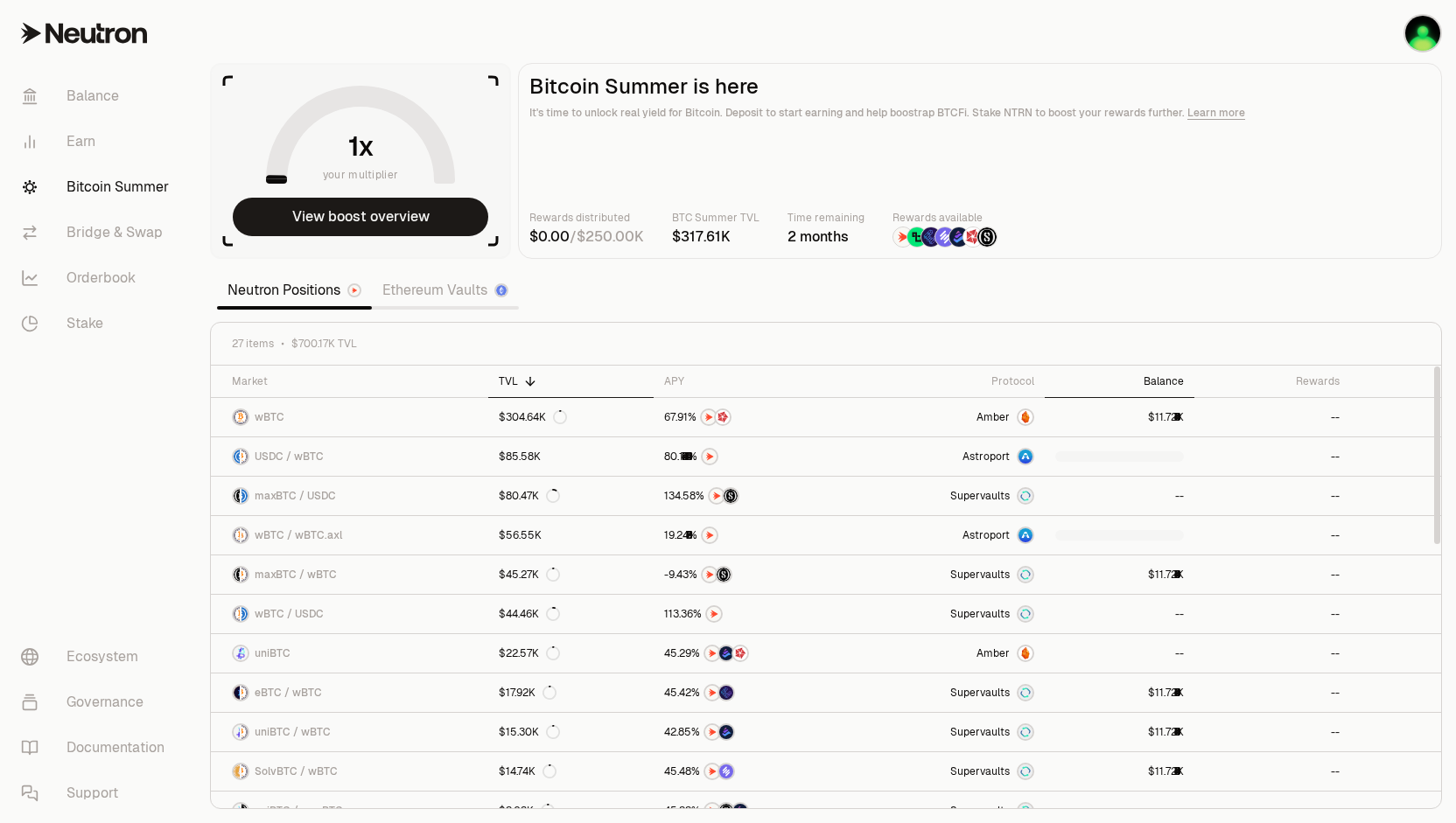
click at [1165, 379] on div "Balance" at bounding box center [1120, 381] width 129 height 14
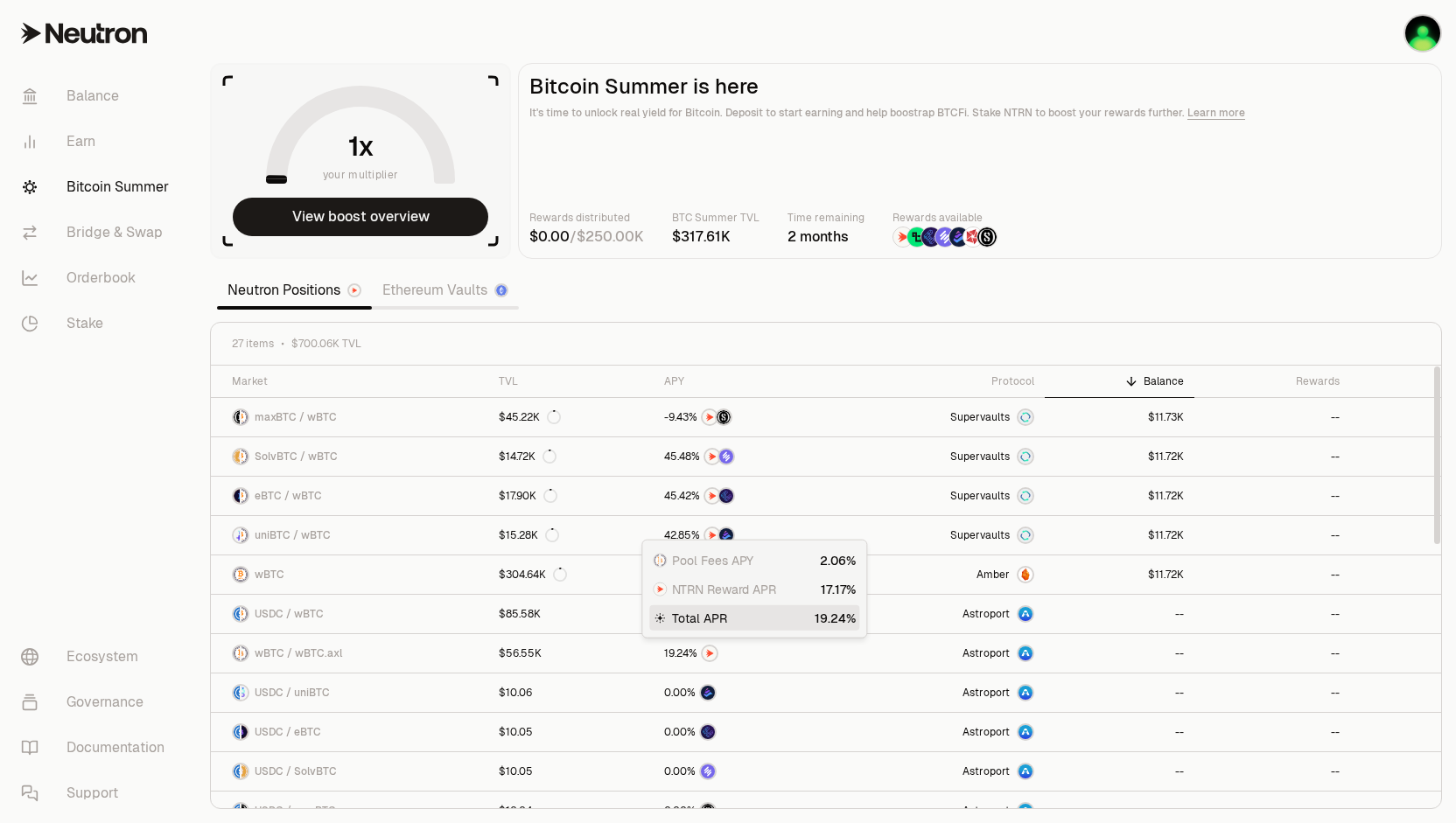
click at [1208, 248] on main "Bitcoin Summer is here It's time to unlock real yield for Bitcoin. Deposit to s…" at bounding box center [980, 160] width 924 height 195
click at [1022, 370] on th "Protocol" at bounding box center [949, 381] width 196 height 32
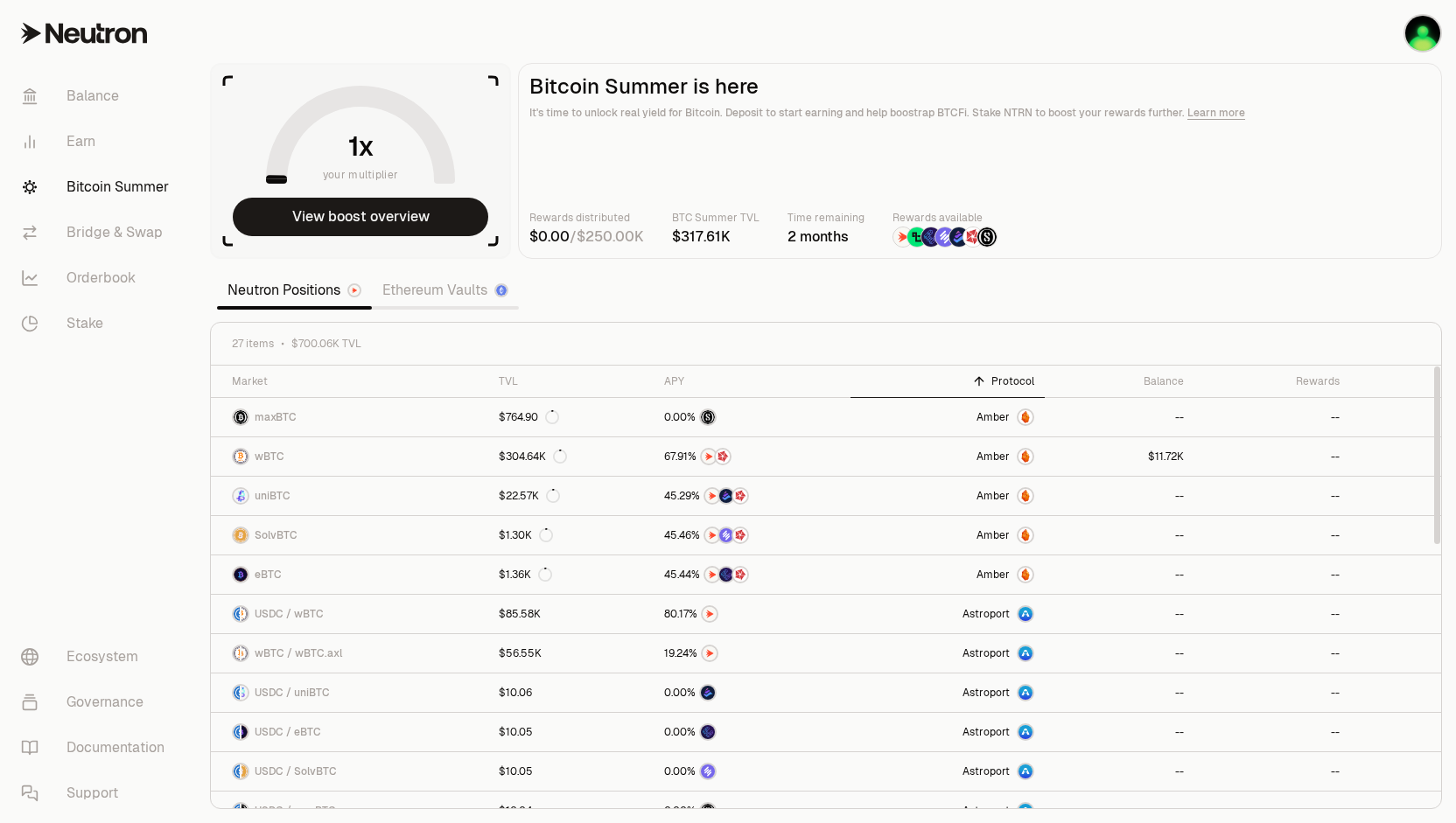
click at [1009, 370] on th "Protocol" at bounding box center [949, 381] width 196 height 32
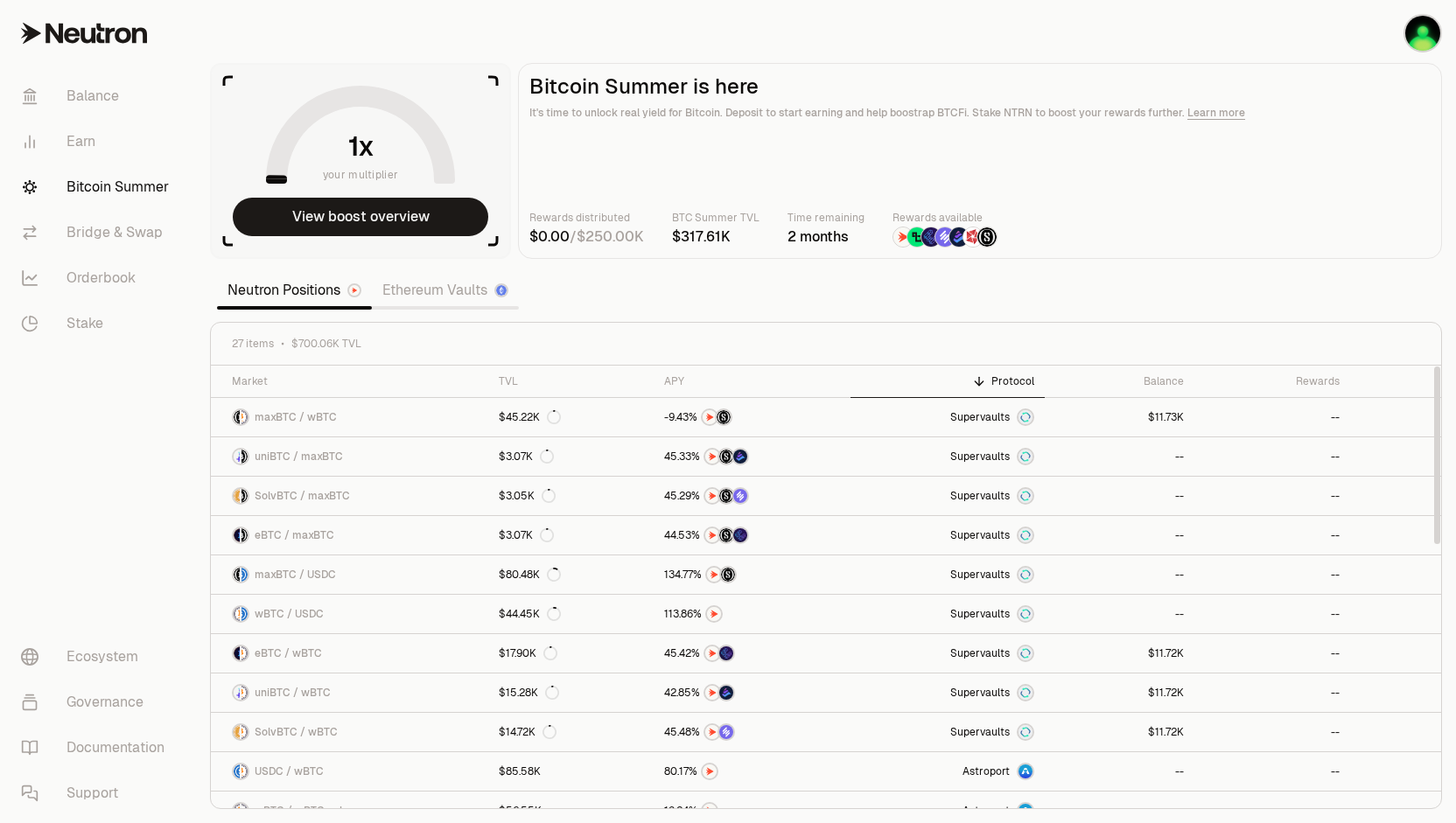
click at [999, 379] on div "Protocol" at bounding box center [949, 381] width 174 height 14
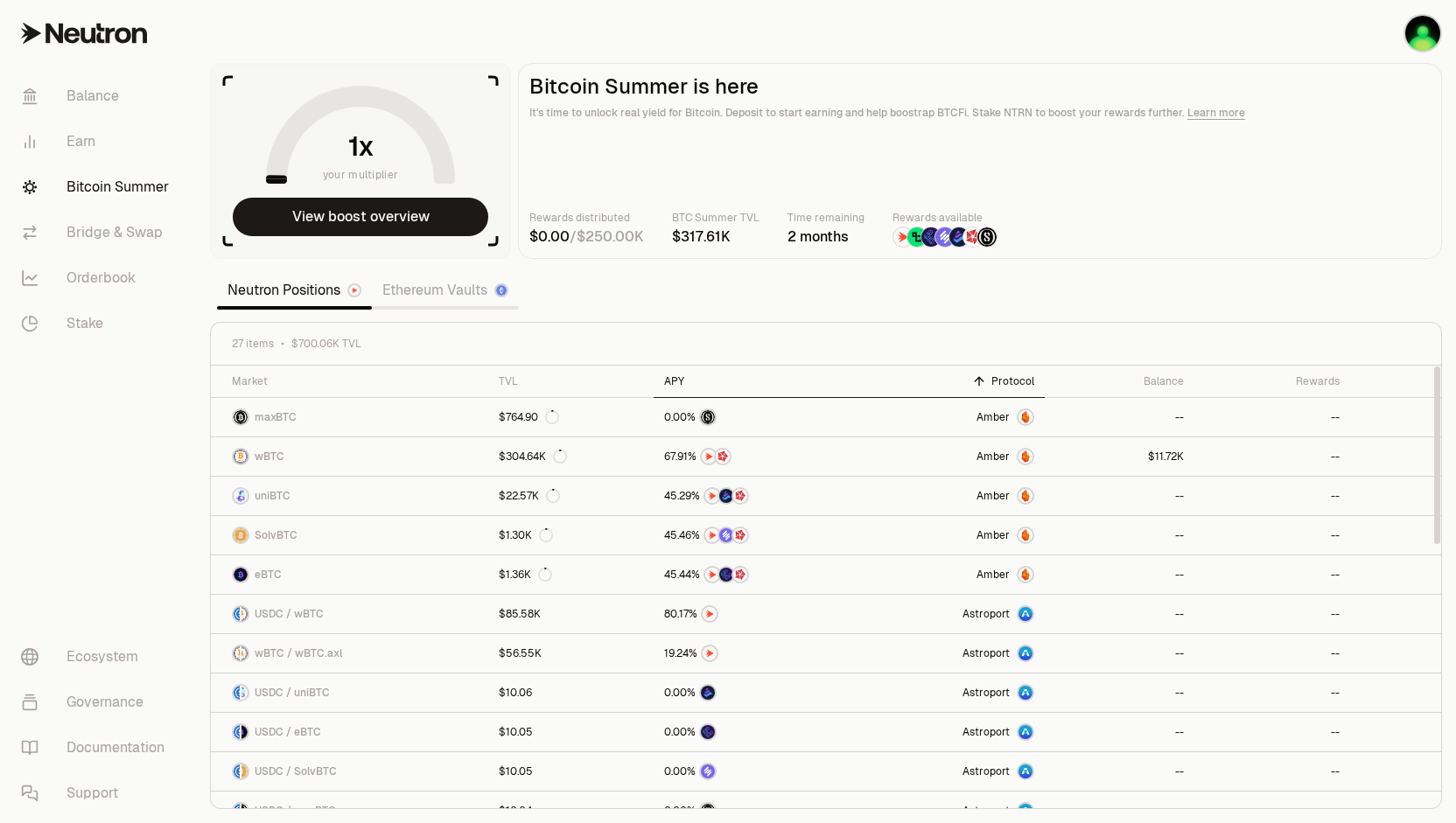
click at [668, 377] on div "APY" at bounding box center [751, 381] width 175 height 14
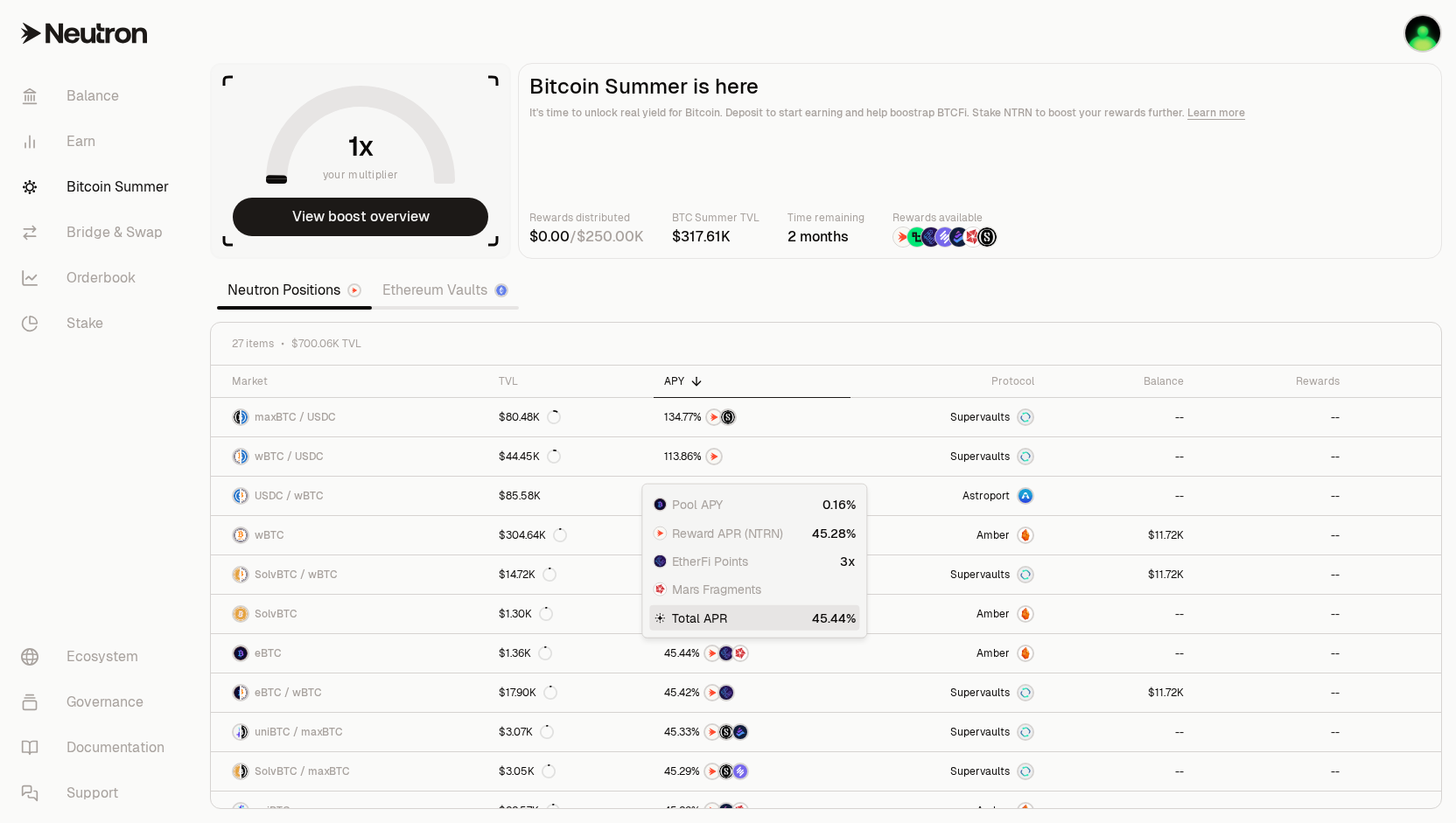
click at [427, 292] on link "Ethereum Vaults" at bounding box center [445, 290] width 147 height 35
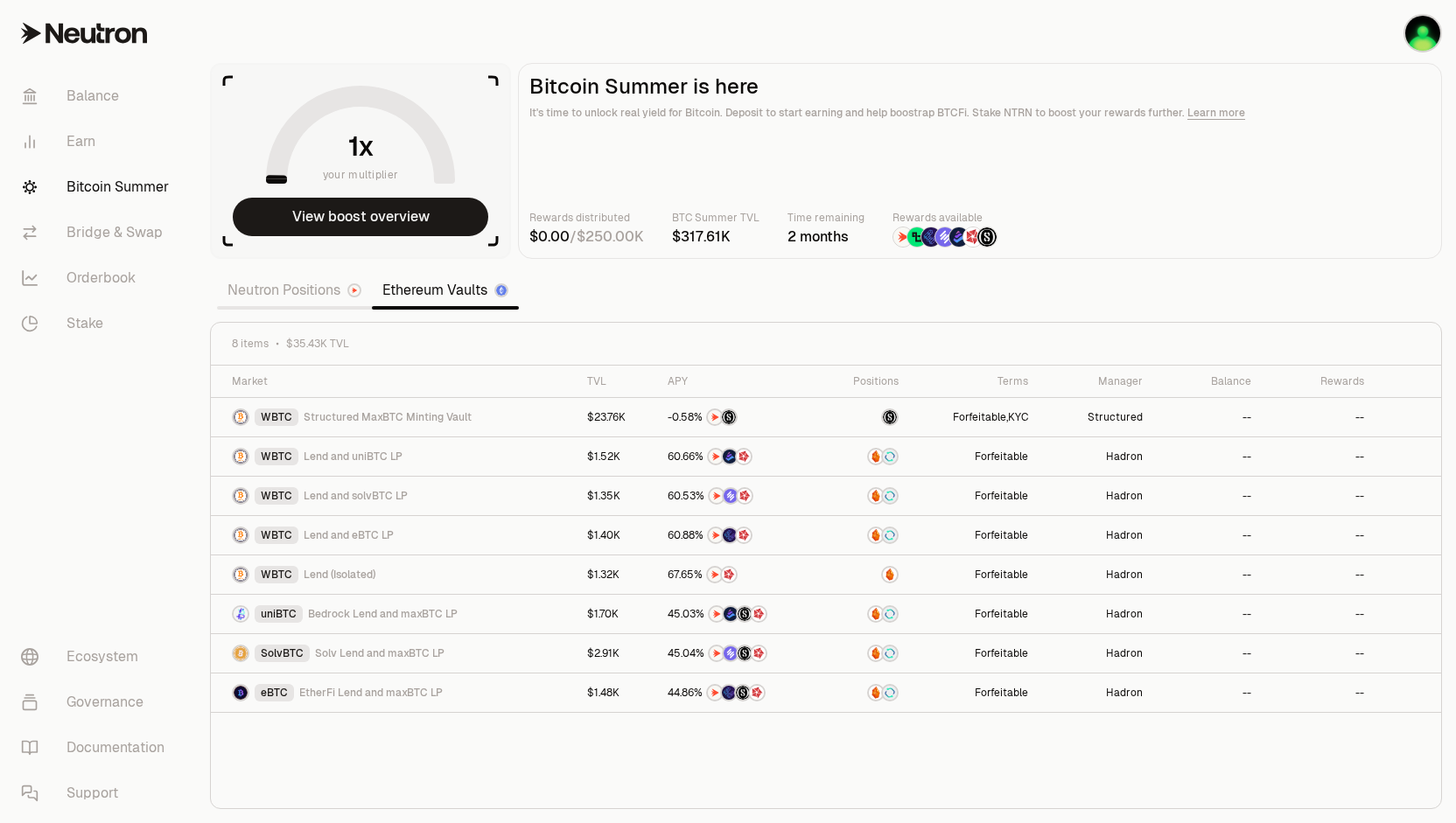
click at [287, 294] on link "Neutron Positions" at bounding box center [294, 290] width 154 height 35
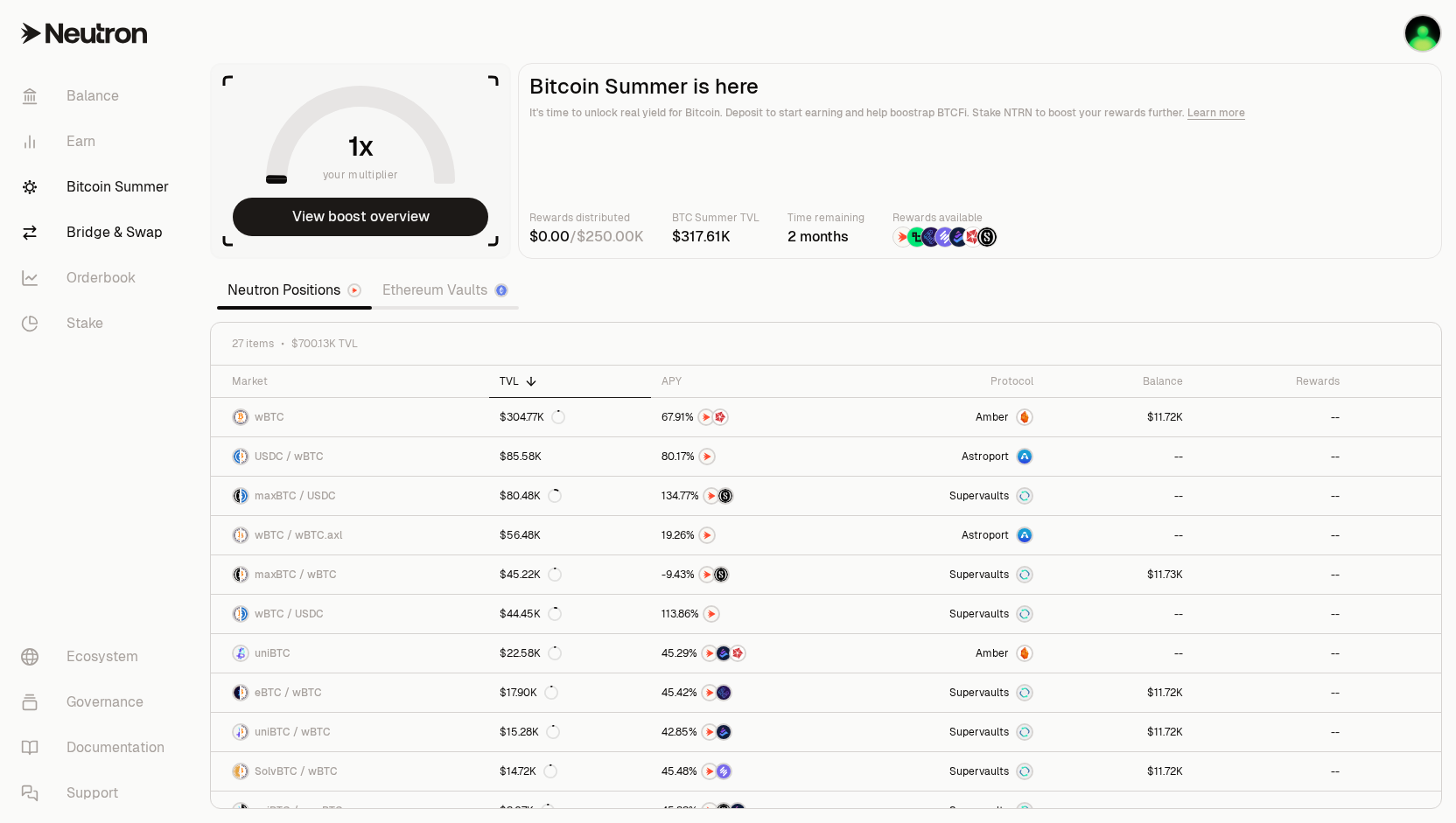
click at [80, 231] on link "Bridge & Swap" at bounding box center [98, 233] width 182 height 46
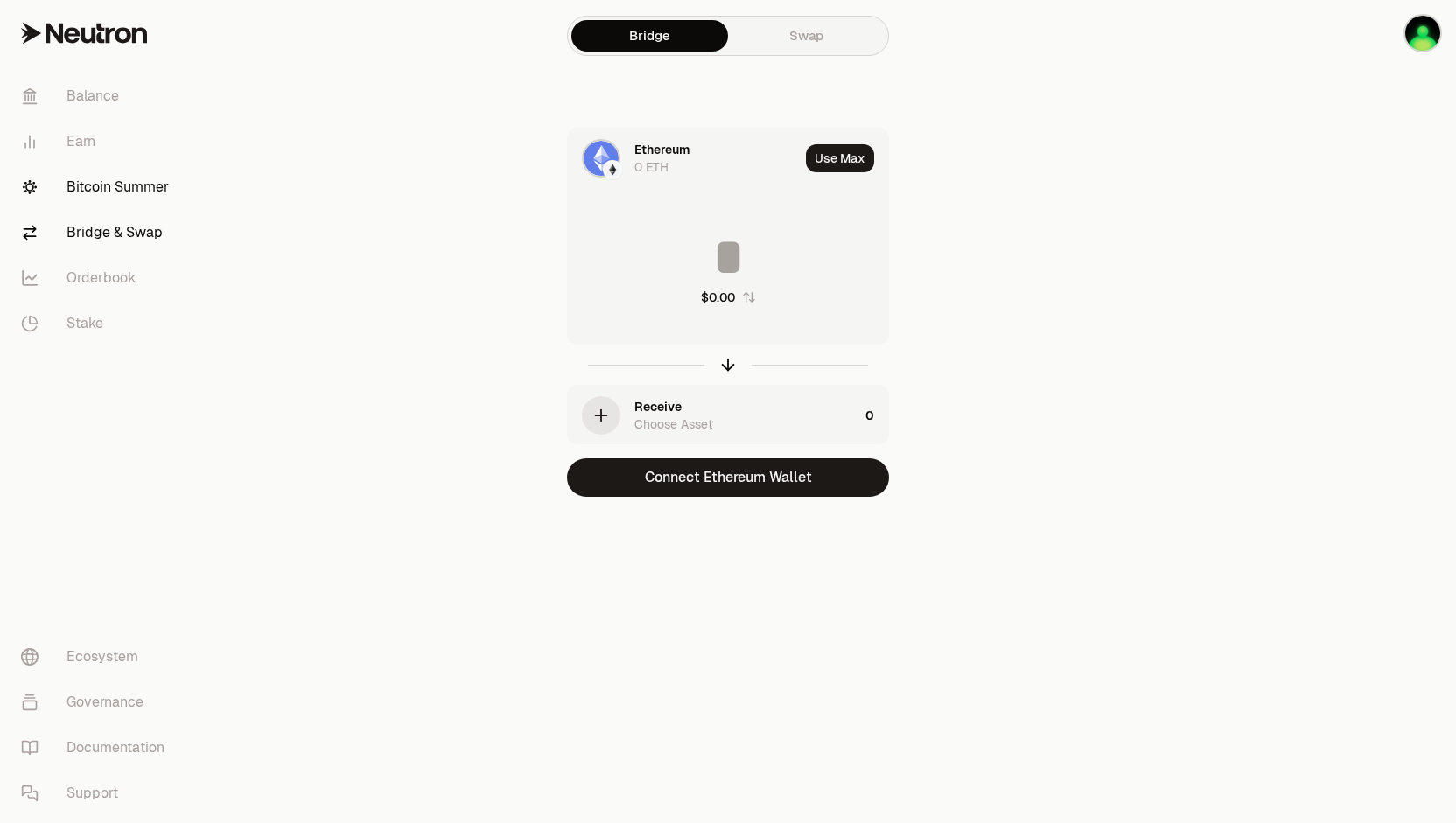
click at [126, 187] on link "Bitcoin Summer" at bounding box center [98, 187] width 182 height 46
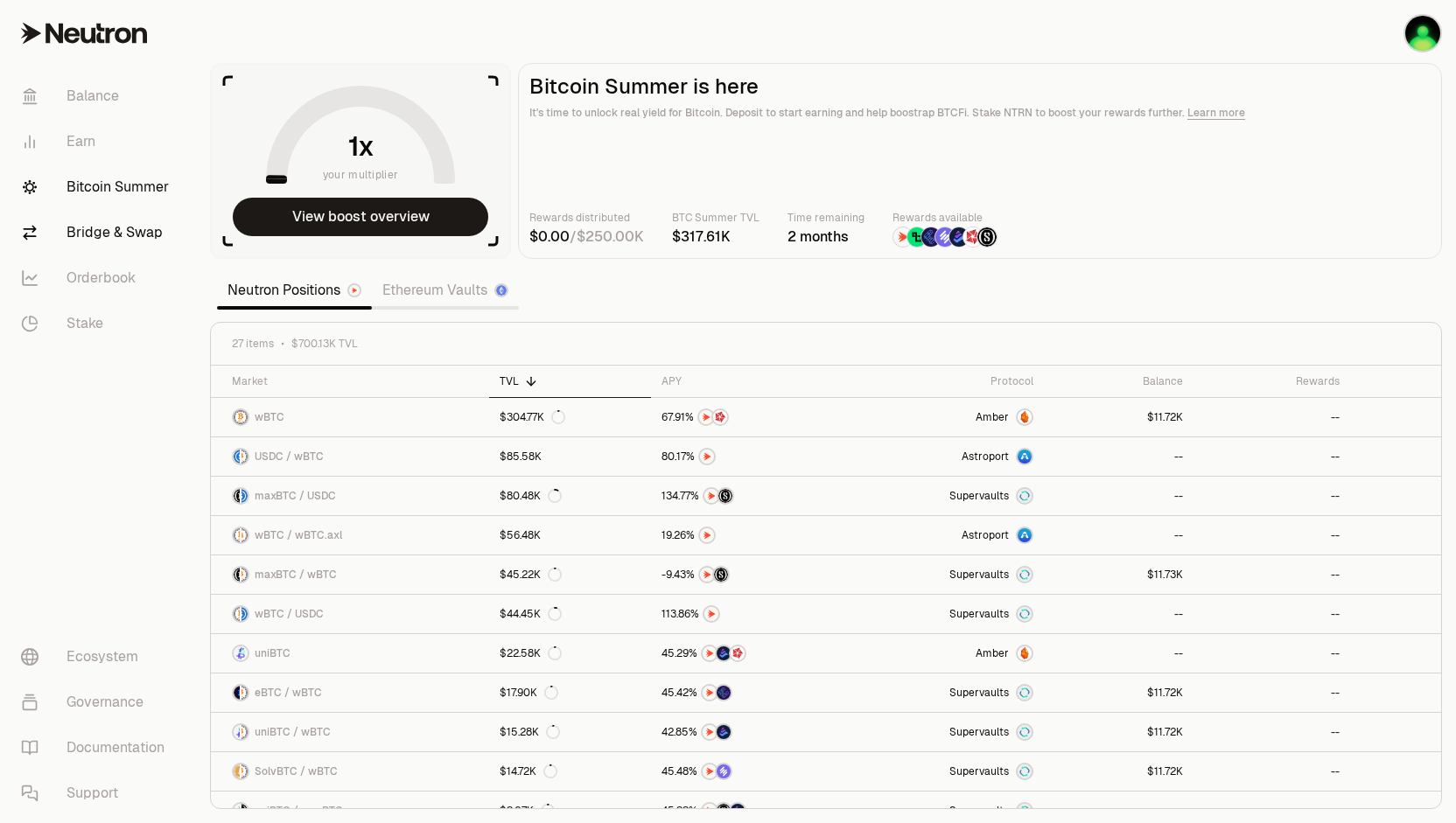
click at [85, 233] on link "Bridge & Swap" at bounding box center [98, 233] width 182 height 46
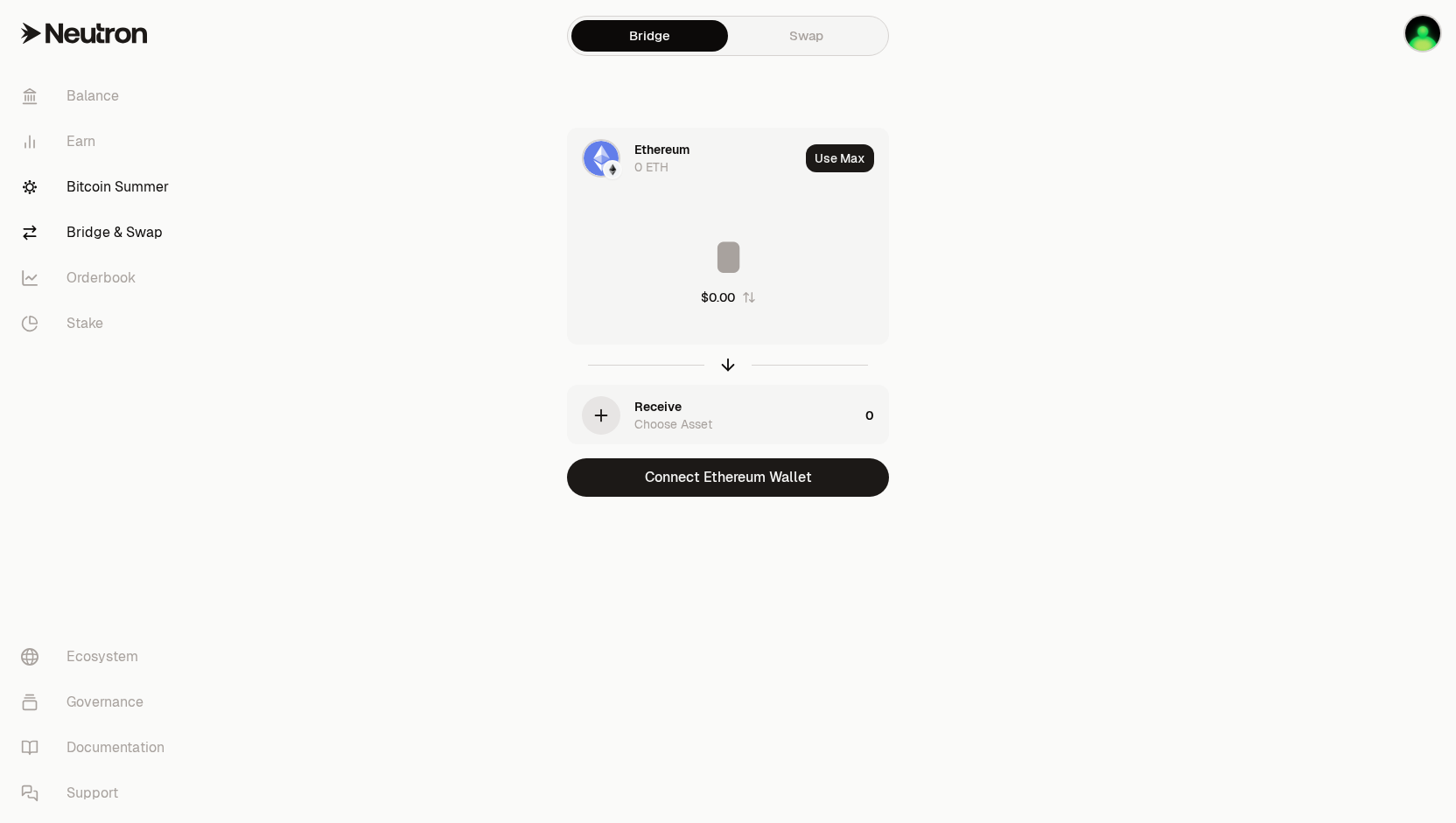
click at [112, 179] on link "Bitcoin Summer" at bounding box center [98, 187] width 182 height 46
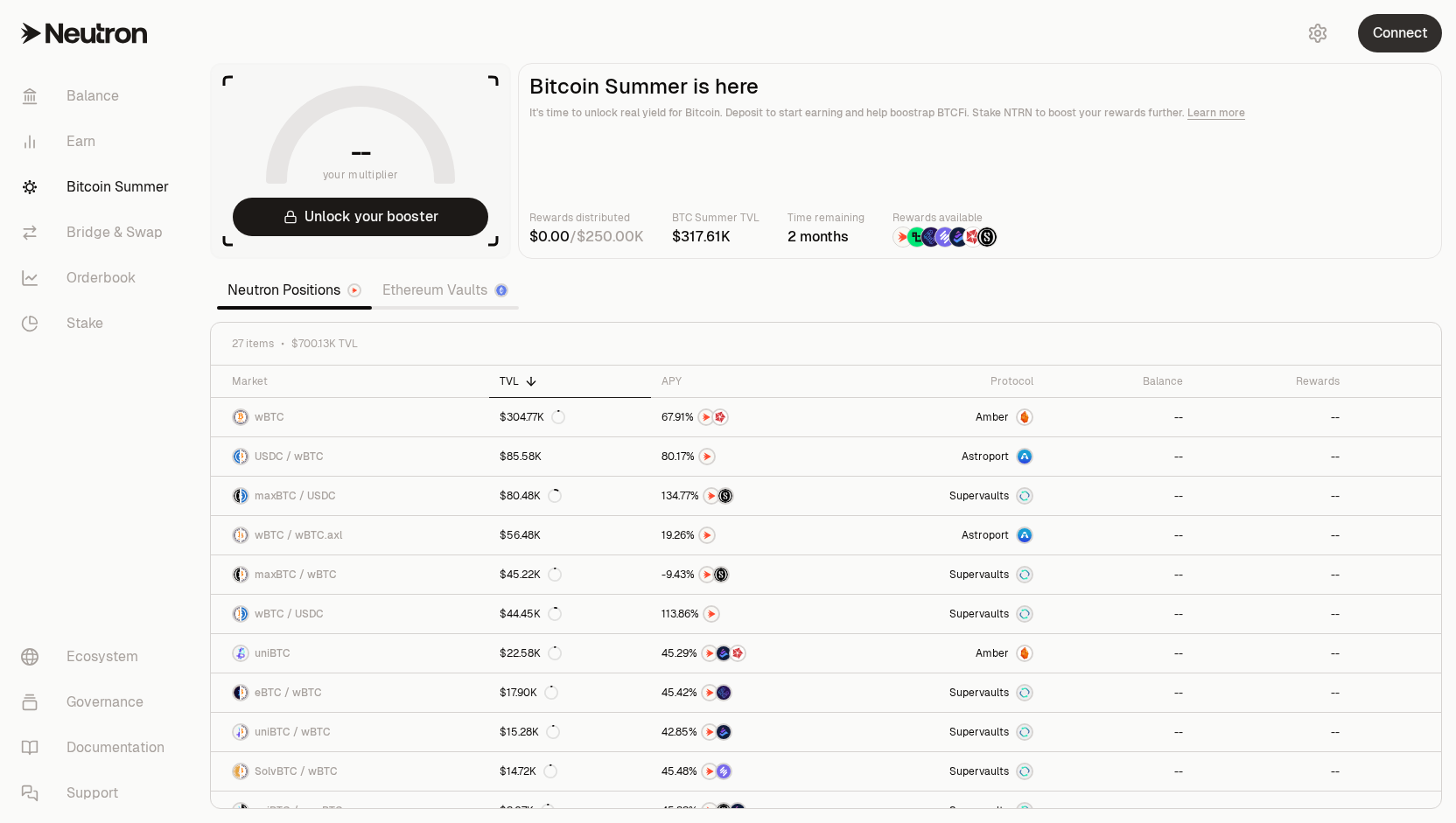
click at [1377, 51] on button "Connect" at bounding box center [1400, 32] width 84 height 38
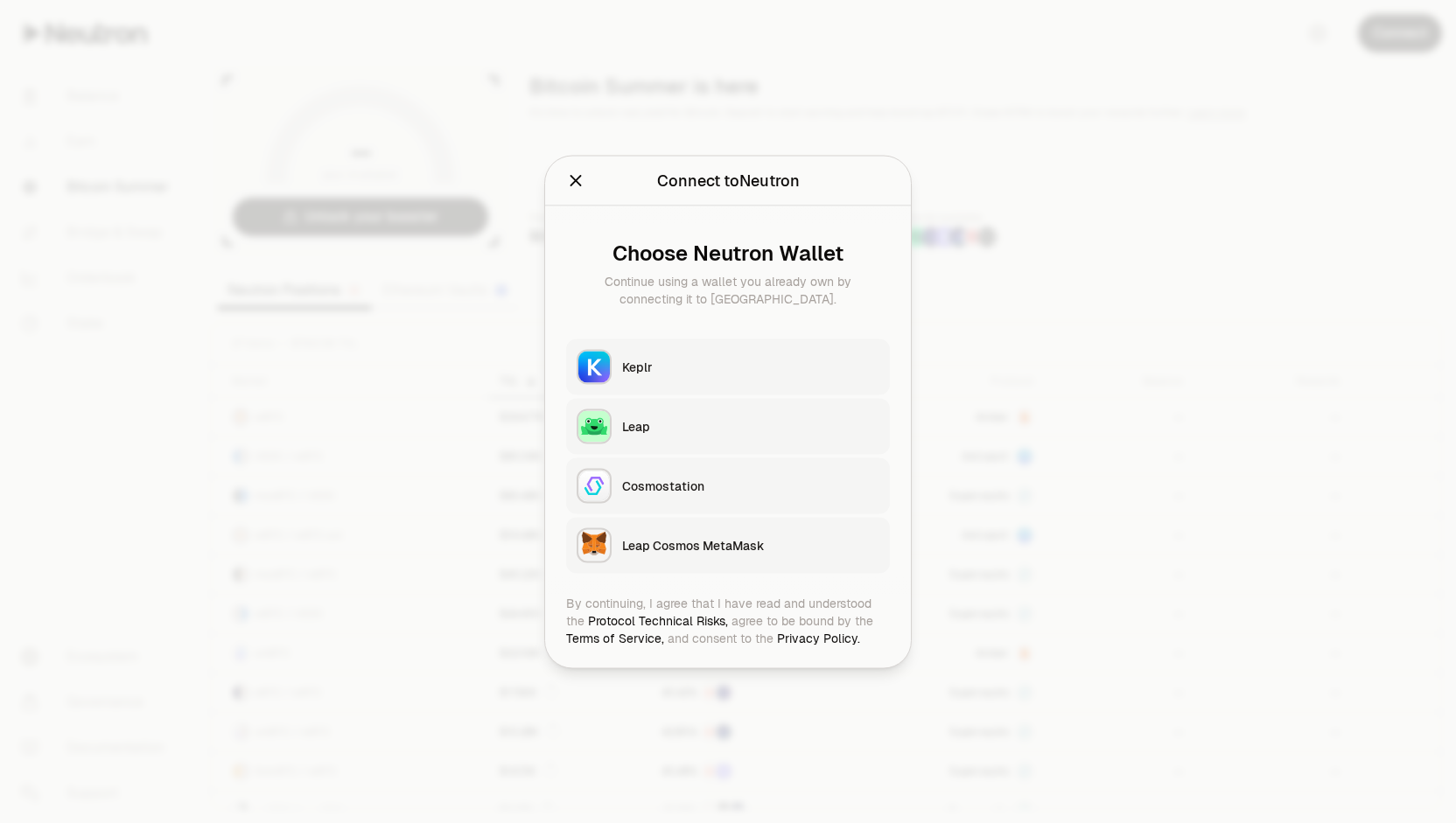
click at [670, 363] on div "Keplr" at bounding box center [750, 367] width 257 height 18
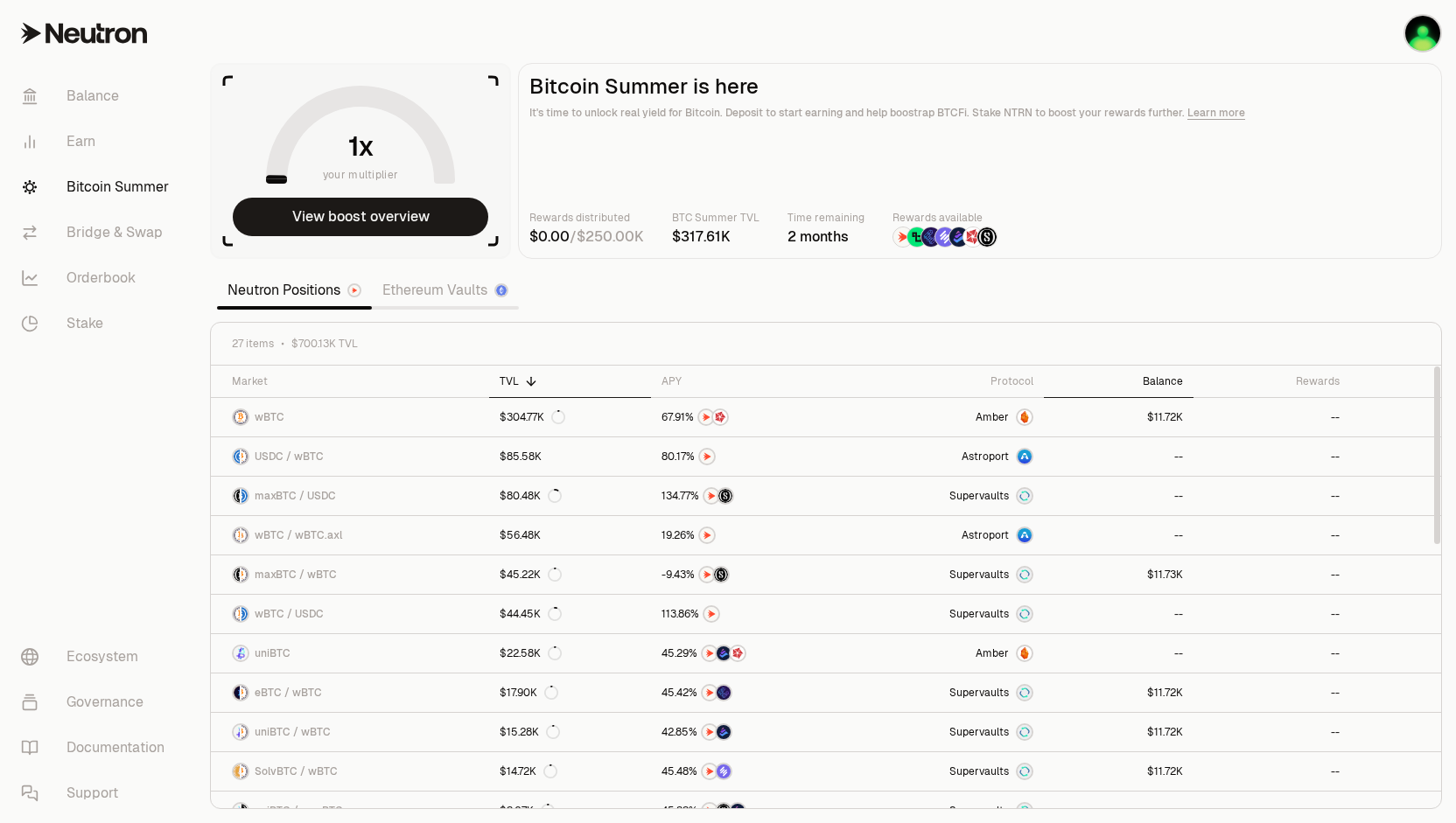
click at [1163, 371] on th "Balance" at bounding box center [1119, 381] width 150 height 32
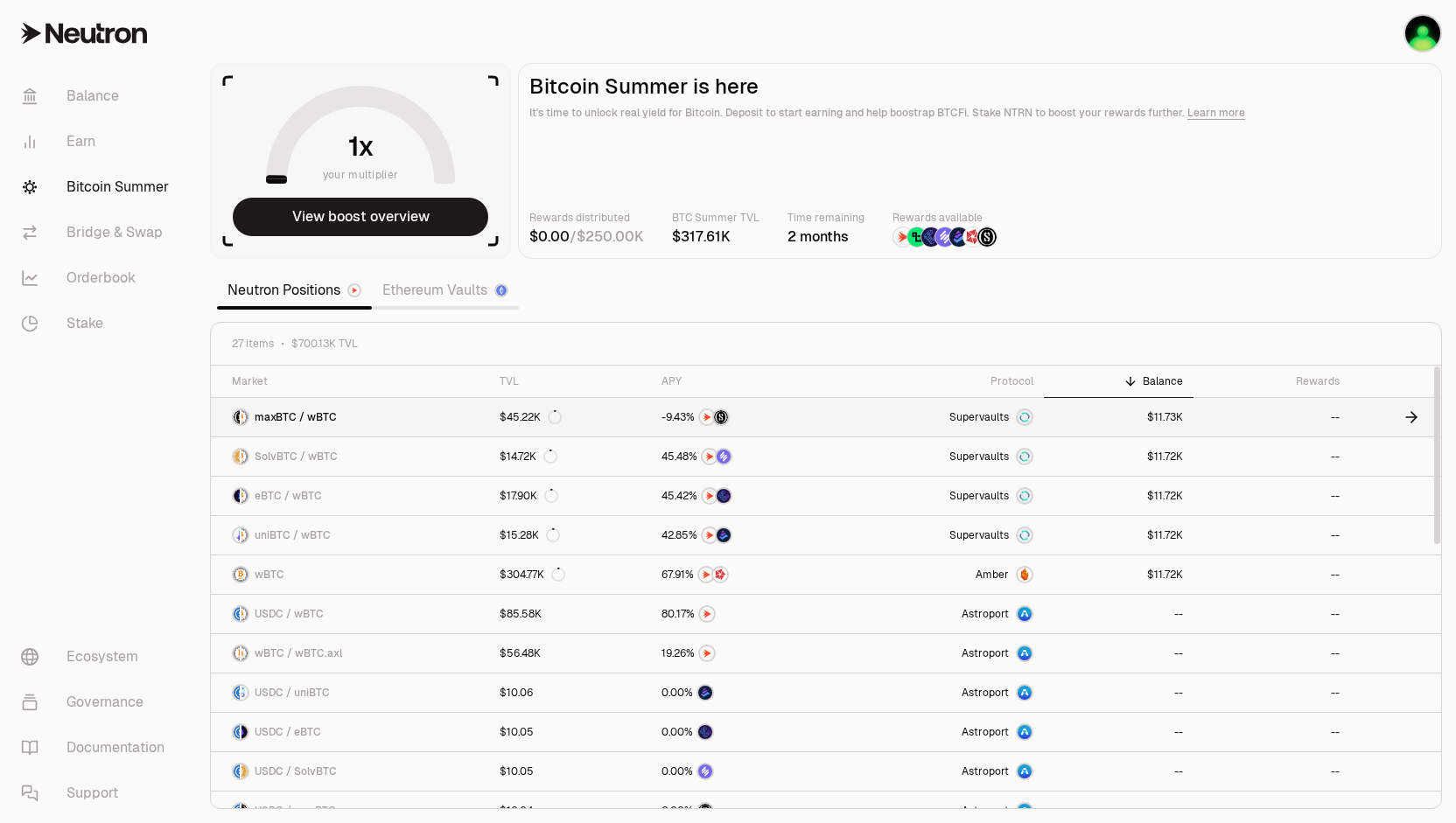
click at [1112, 417] on link at bounding box center [1119, 416] width 150 height 38
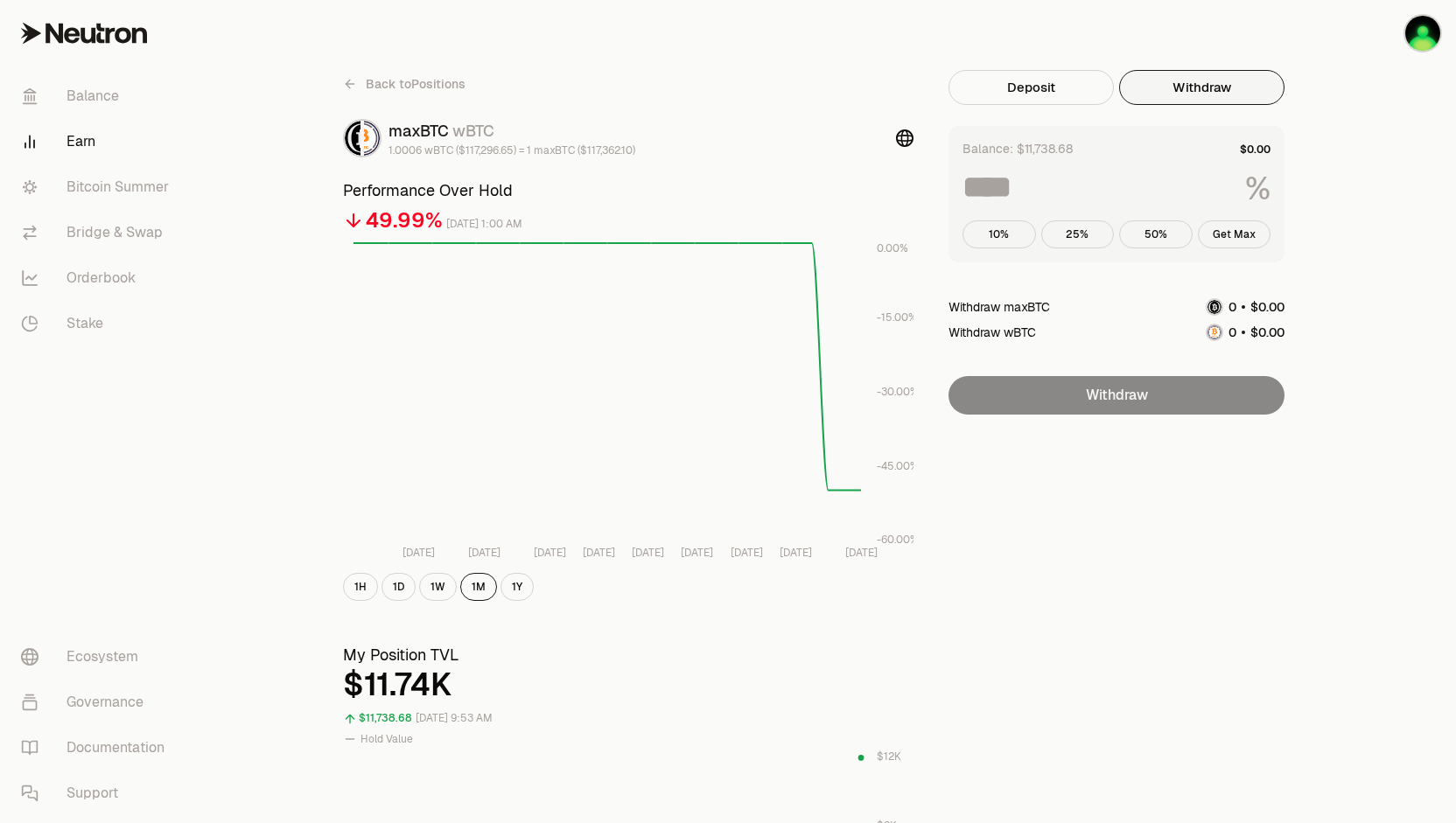
click at [1224, 71] on button "Withdraw" at bounding box center [1202, 88] width 165 height 35
click at [1241, 238] on button "Get Max" at bounding box center [1234, 235] width 73 height 28
type input "***"
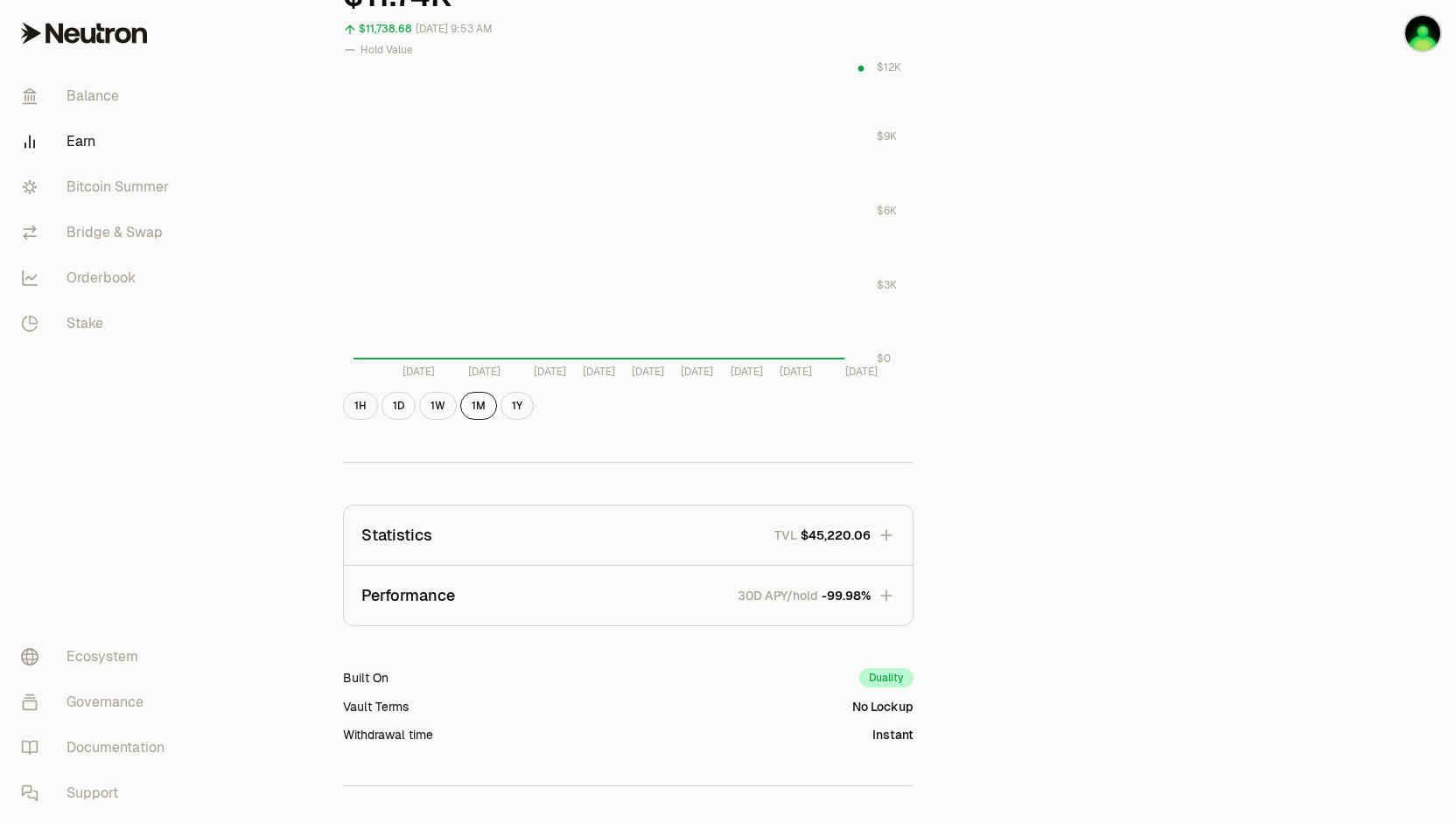
scroll to position [819, 0]
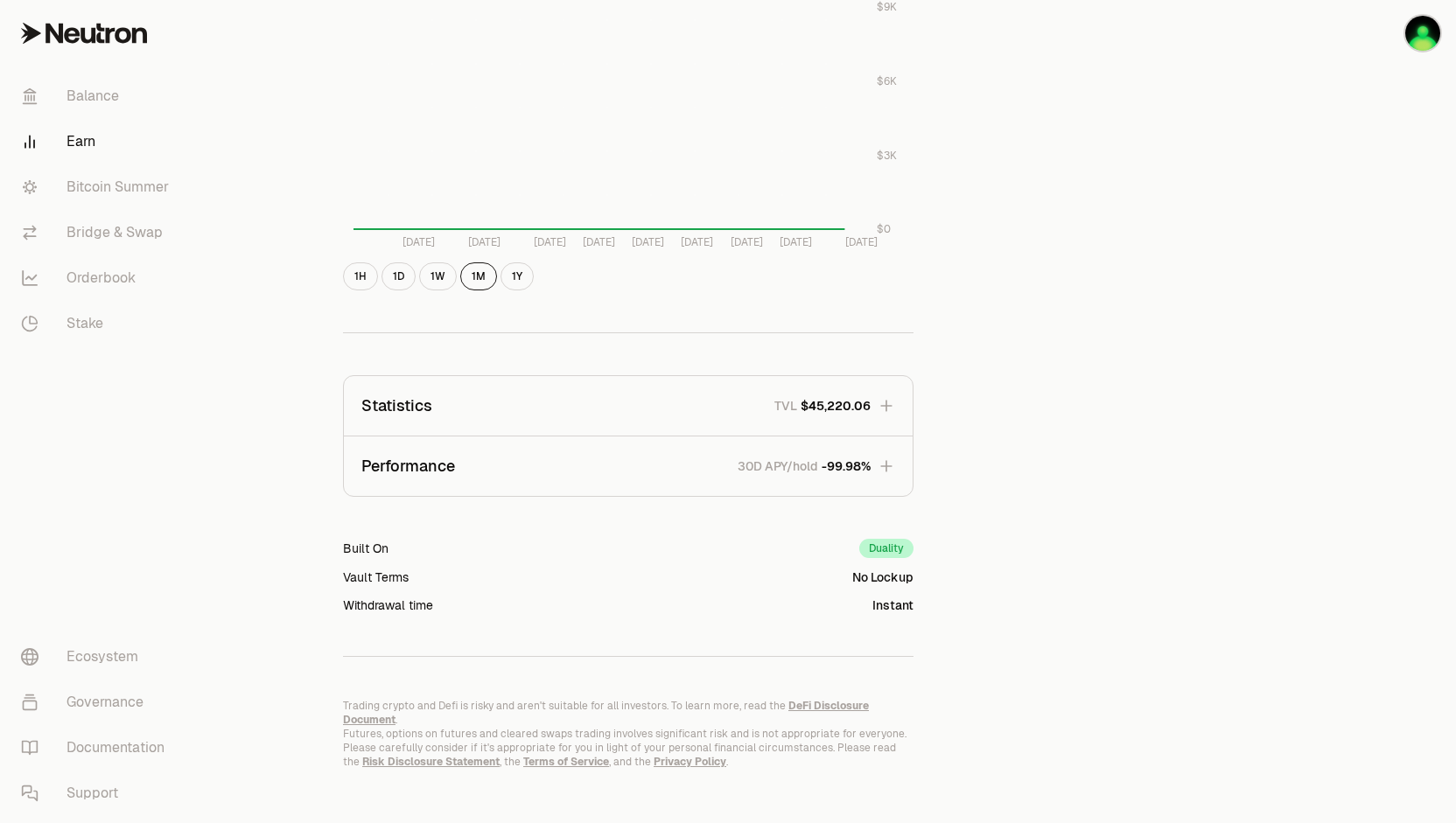
click at [886, 459] on icon "button" at bounding box center [887, 466] width 18 height 18
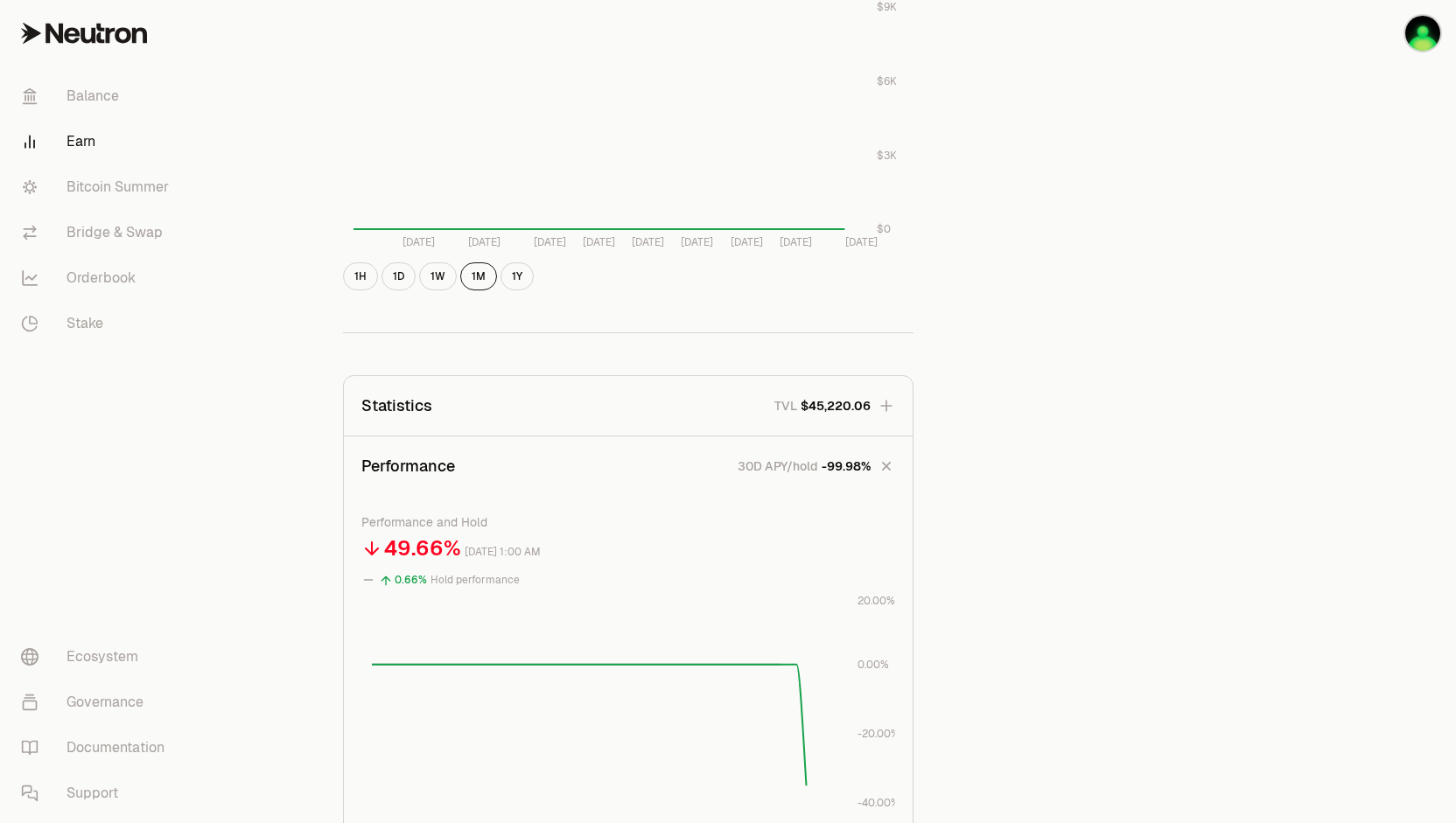
click at [887, 418] on button "Statistics TVL $45,220.06" at bounding box center [629, 406] width 569 height 60
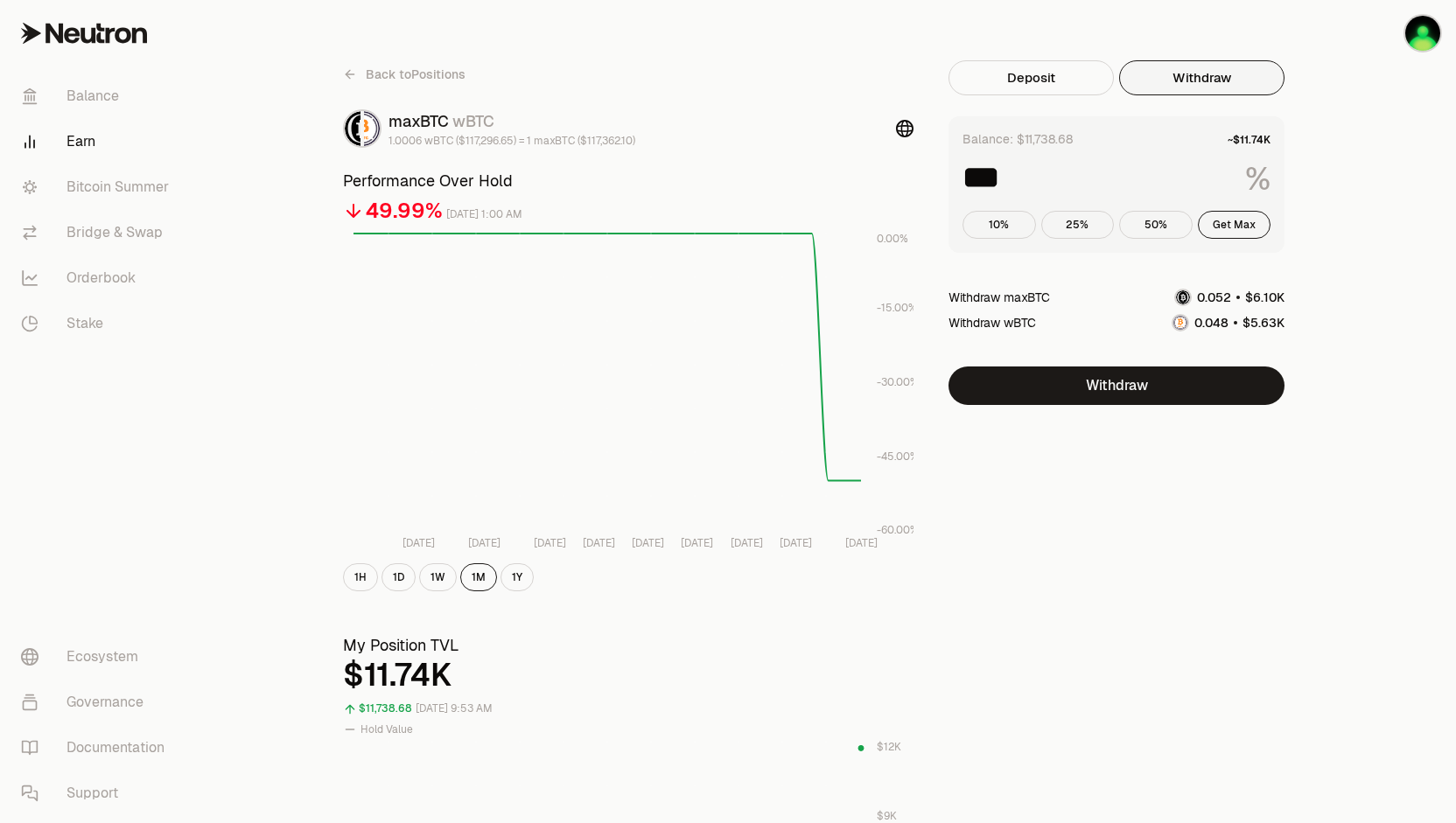
scroll to position [0, 0]
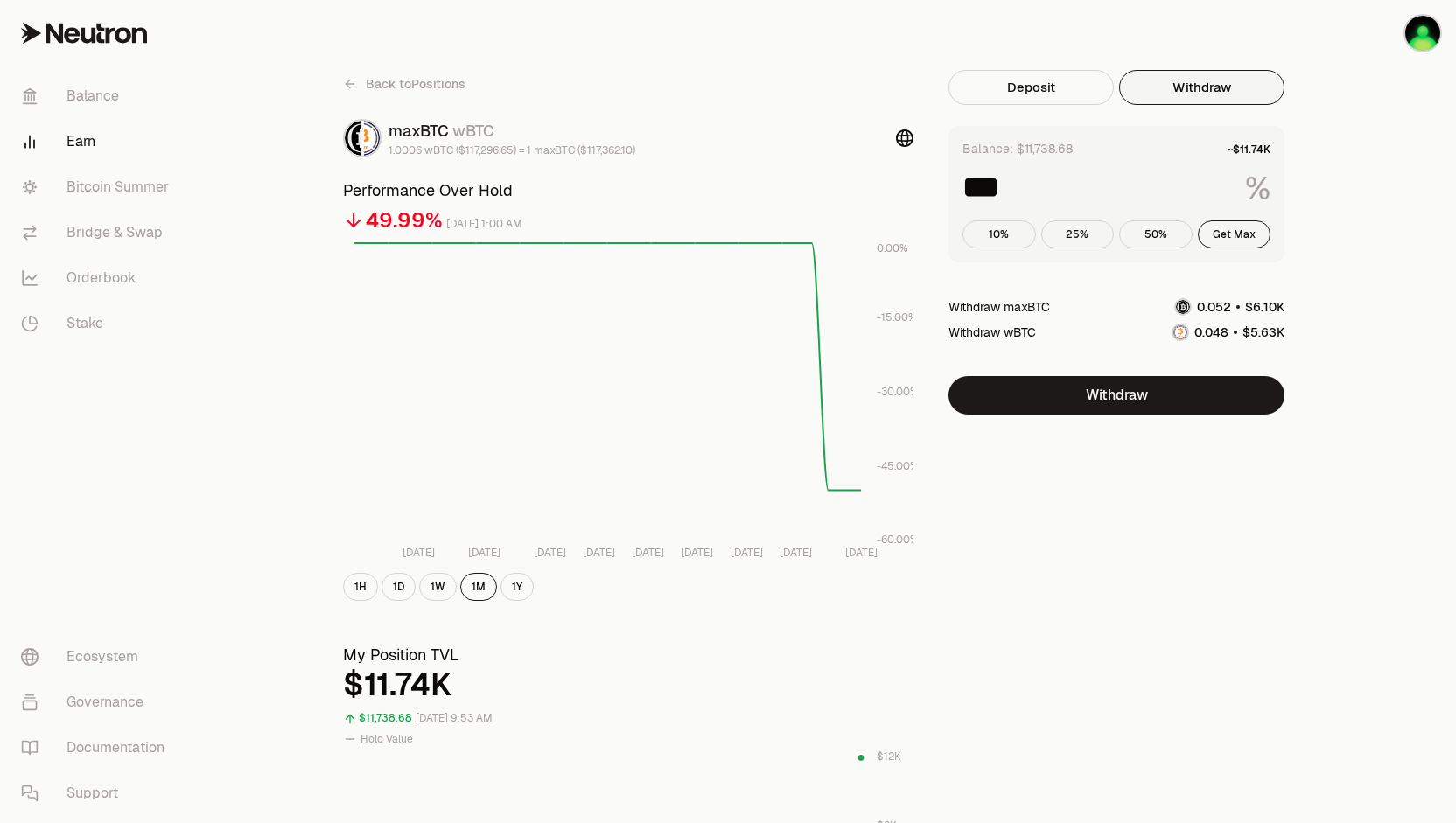
click at [381, 87] on span "Back to Positions" at bounding box center [416, 84] width 100 height 18
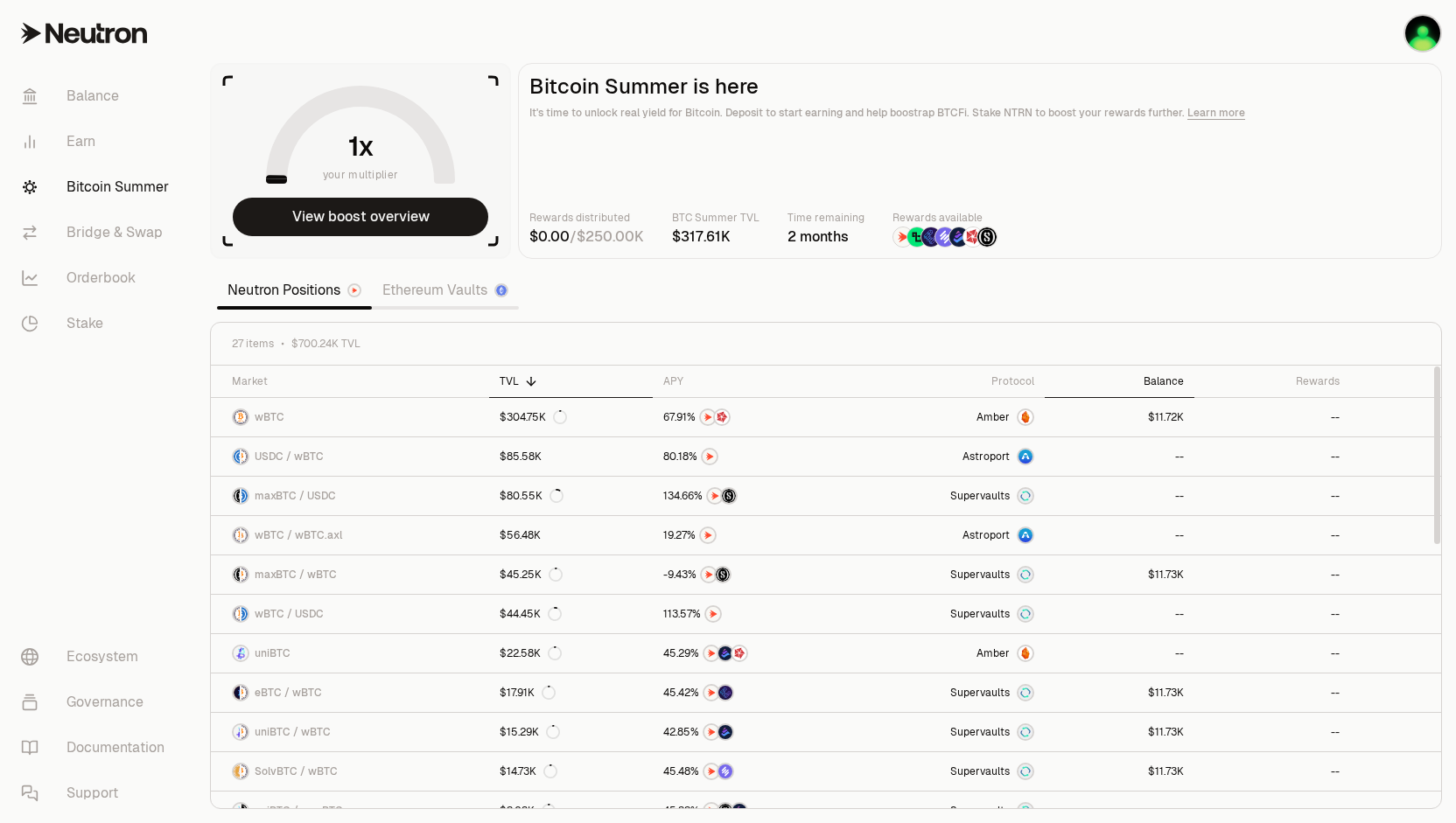
click at [1162, 384] on div "Balance" at bounding box center [1120, 381] width 129 height 14
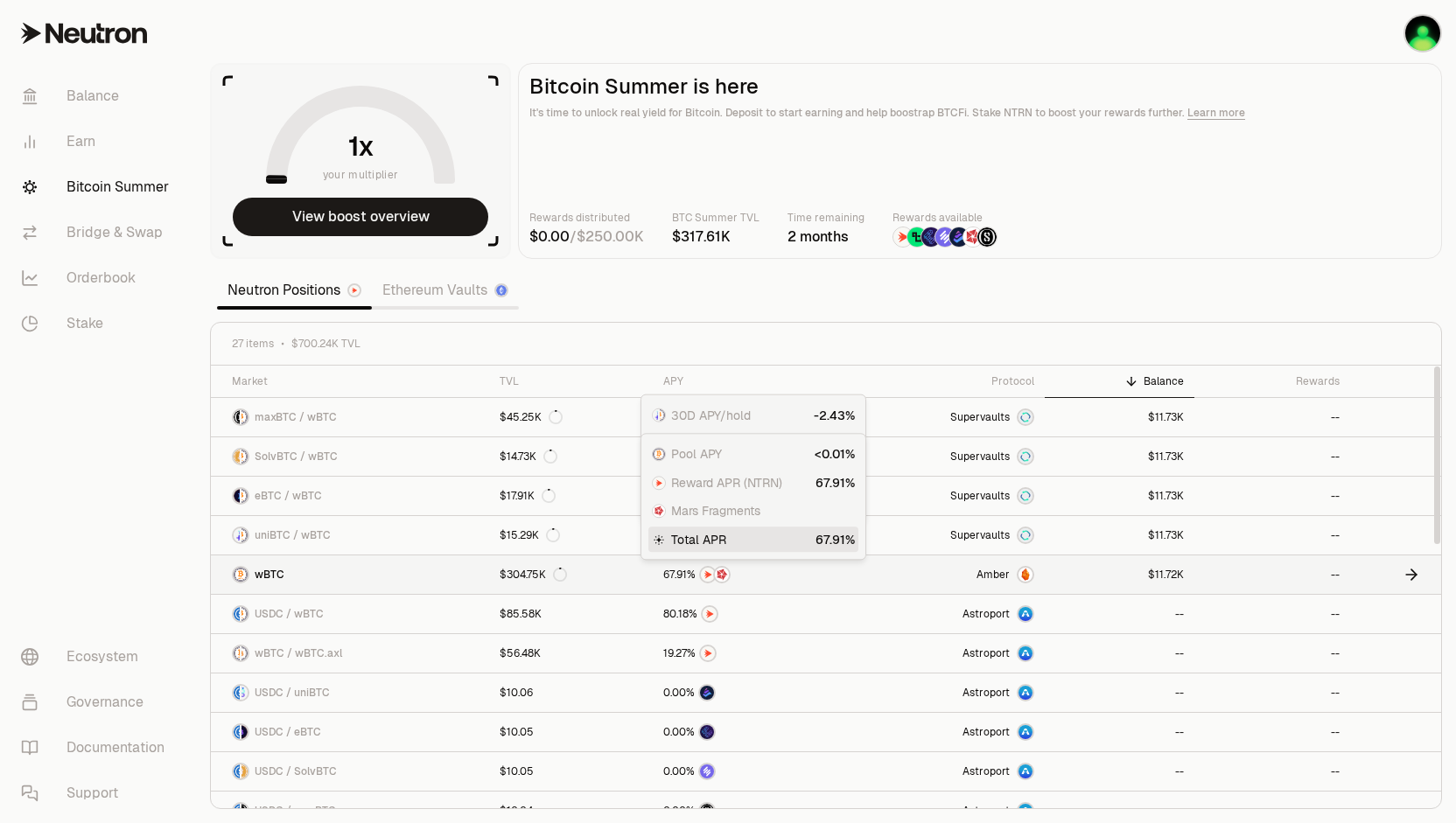
click at [785, 573] on div at bounding box center [751, 575] width 176 height 18
click at [1316, 379] on div "Rewards" at bounding box center [1273, 381] width 135 height 14
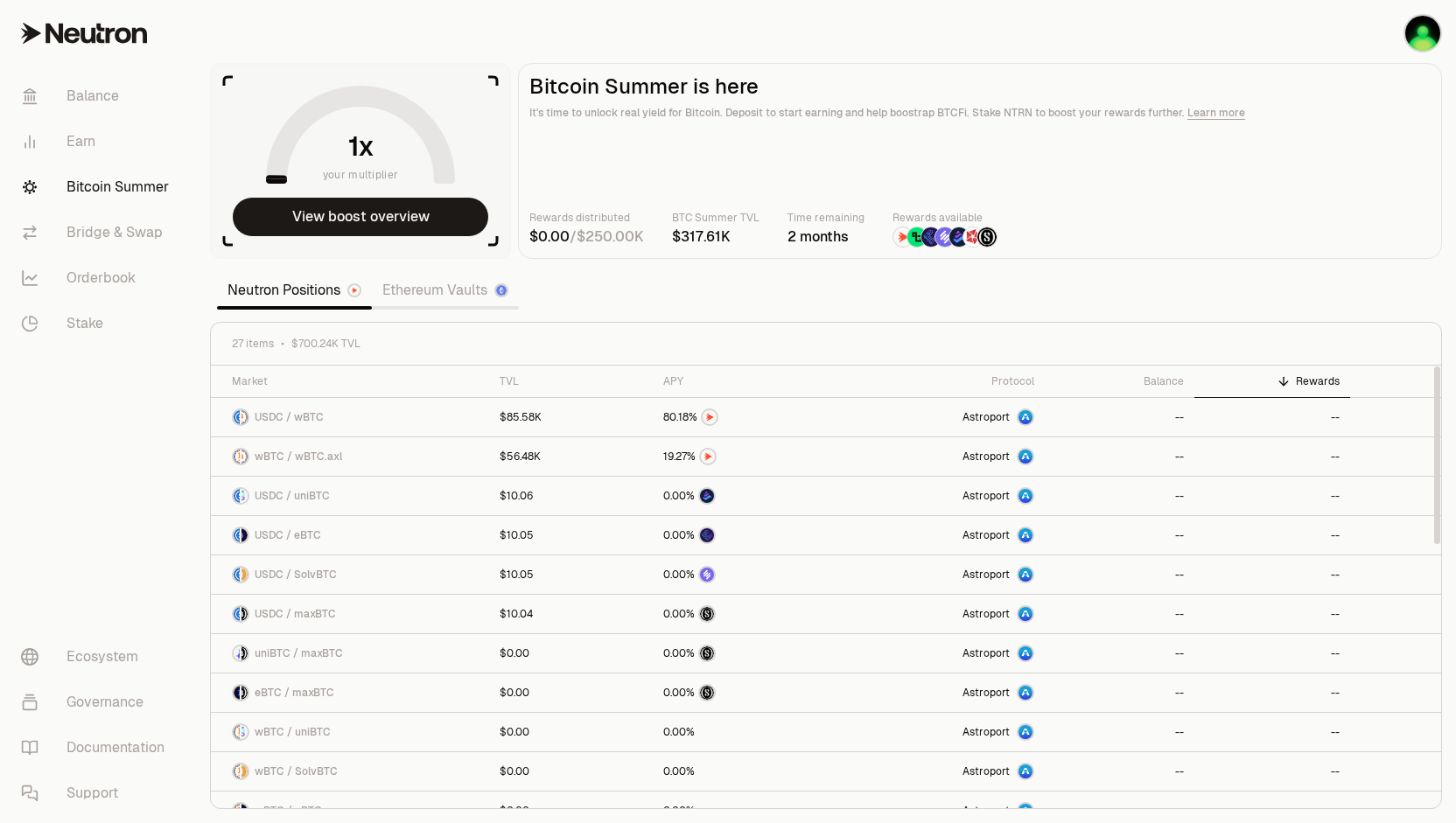
click at [1316, 379] on div "Rewards" at bounding box center [1273, 381] width 135 height 14
click at [1158, 368] on th "Balance" at bounding box center [1120, 381] width 150 height 32
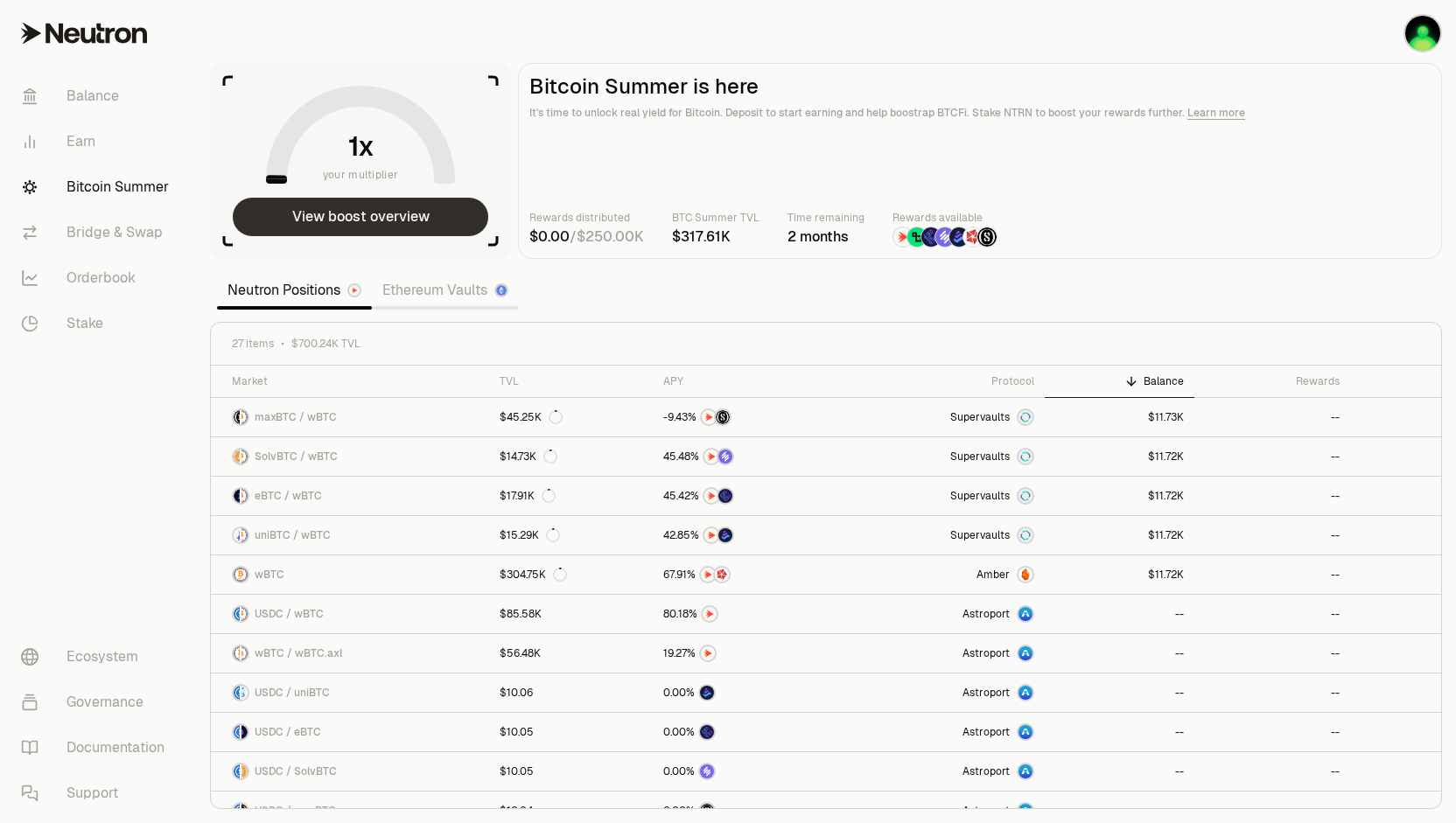
click at [406, 220] on button "View boost overview" at bounding box center [360, 216] width 255 height 38
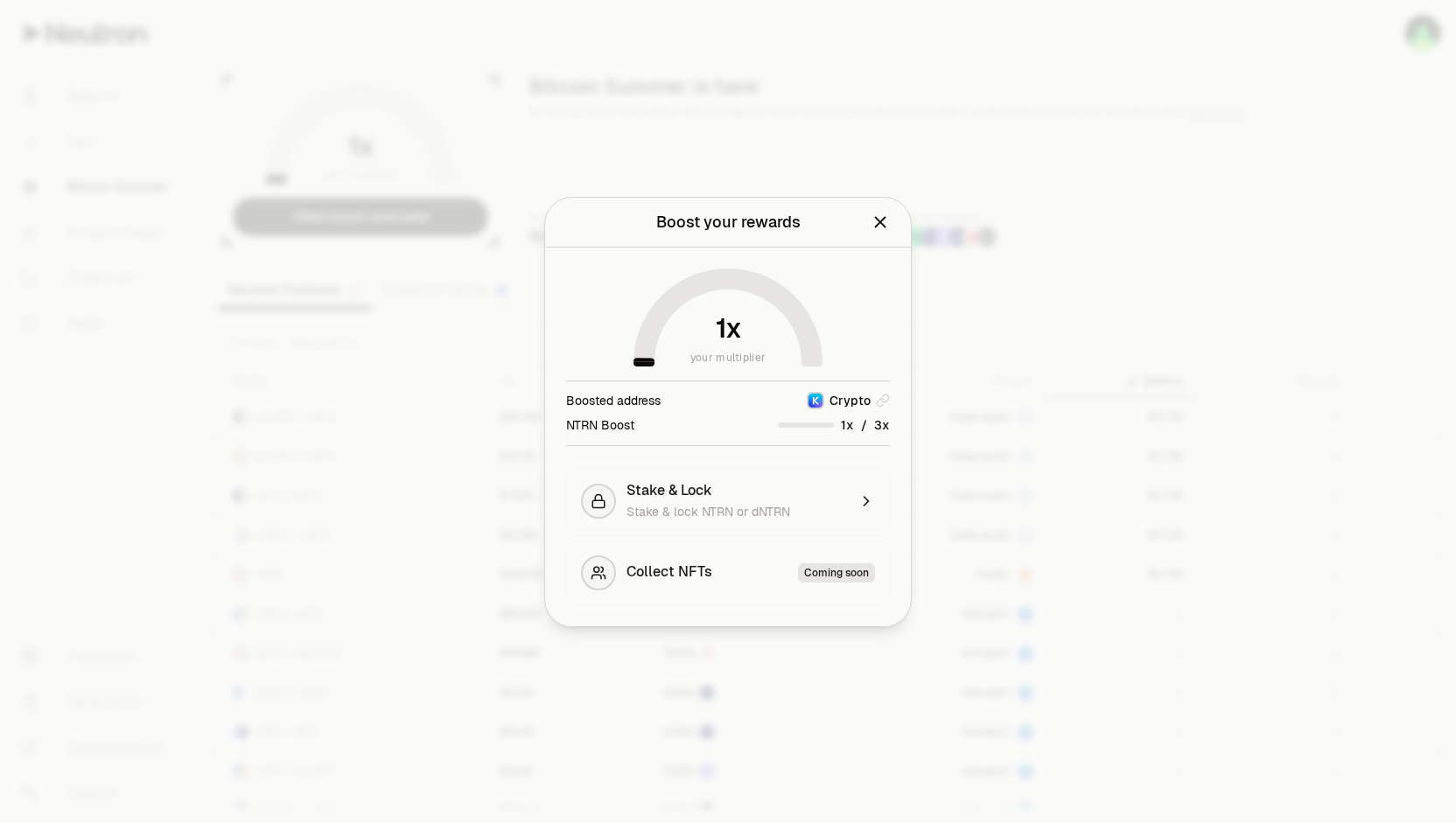
click at [874, 223] on icon "Close" at bounding box center [881, 223] width 20 height 20
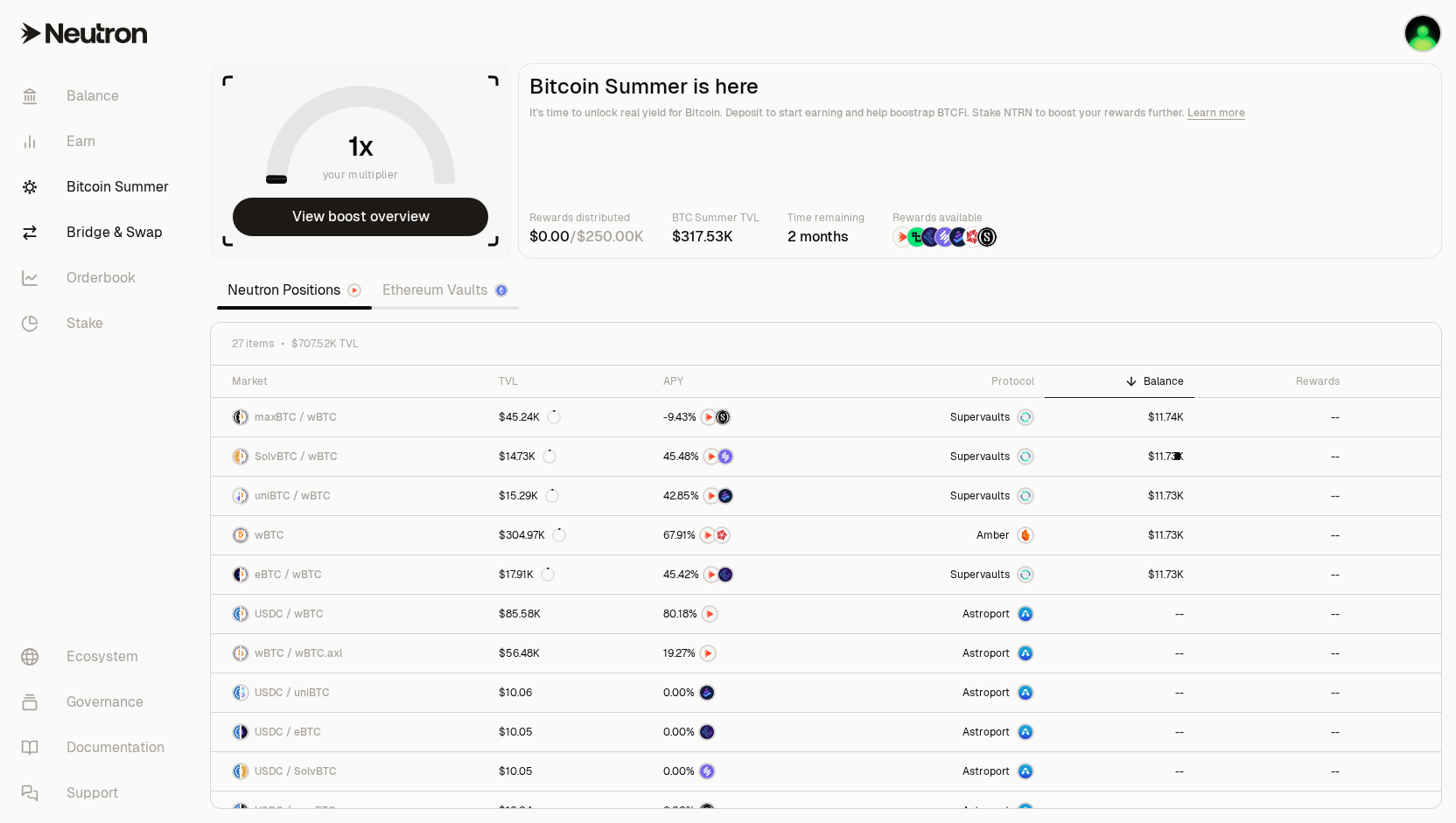
click at [93, 229] on link "Bridge & Swap" at bounding box center [98, 233] width 182 height 46
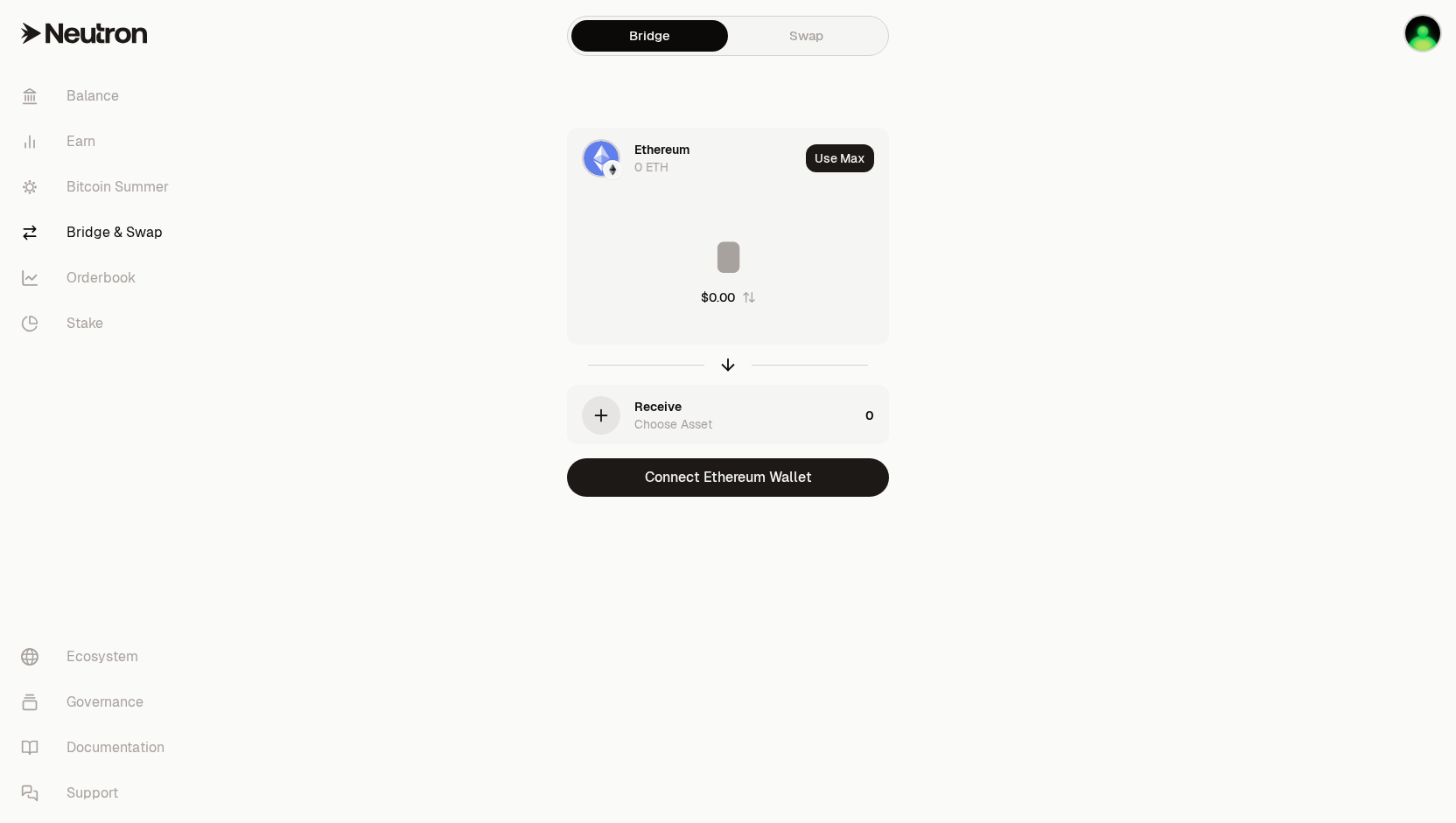
click at [664, 162] on div "0 ETH" at bounding box center [651, 167] width 34 height 18
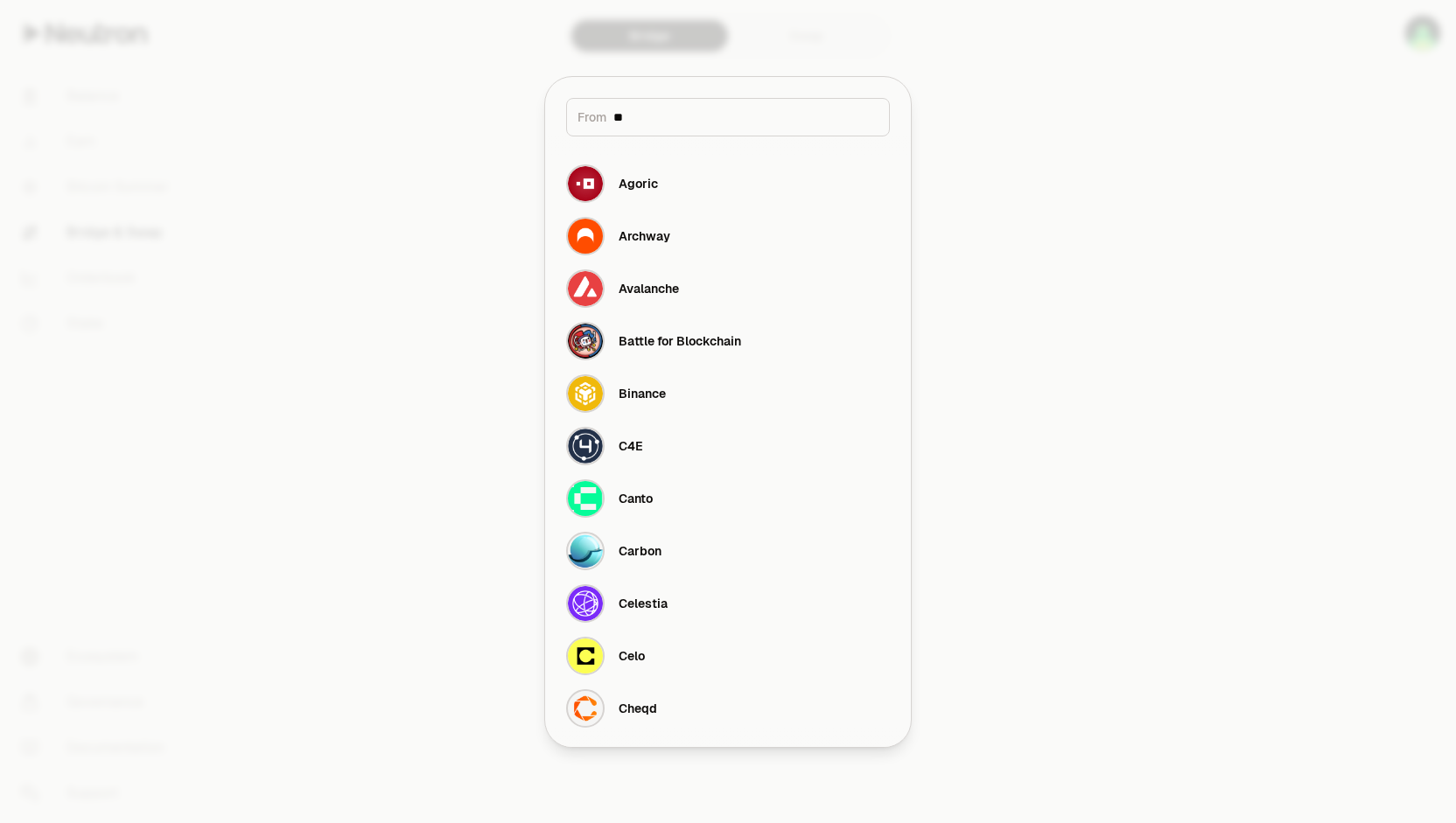
type input "***"
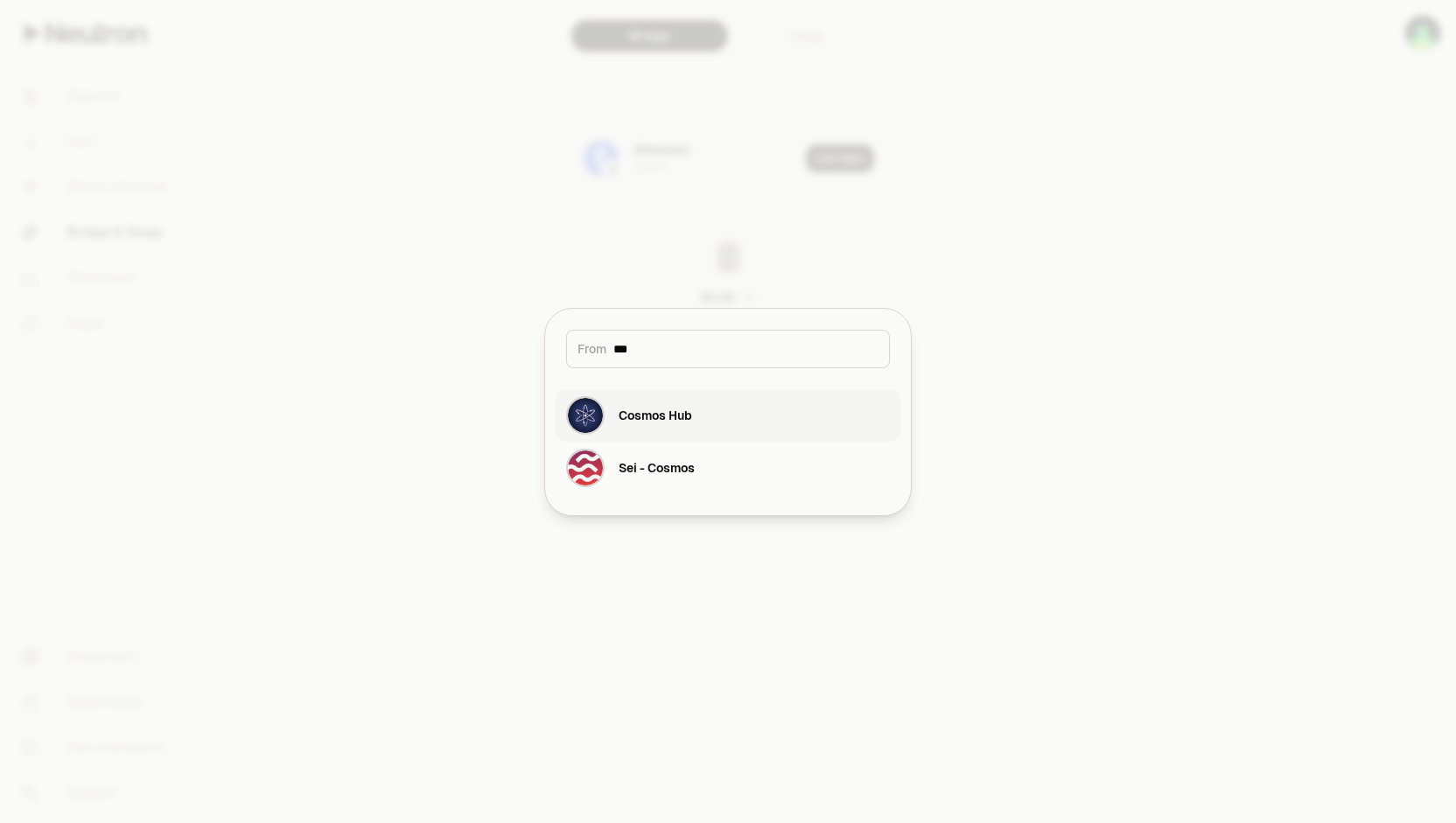
click at [605, 421] on div "Cosmos Hub" at bounding box center [629, 414] width 126 height 38
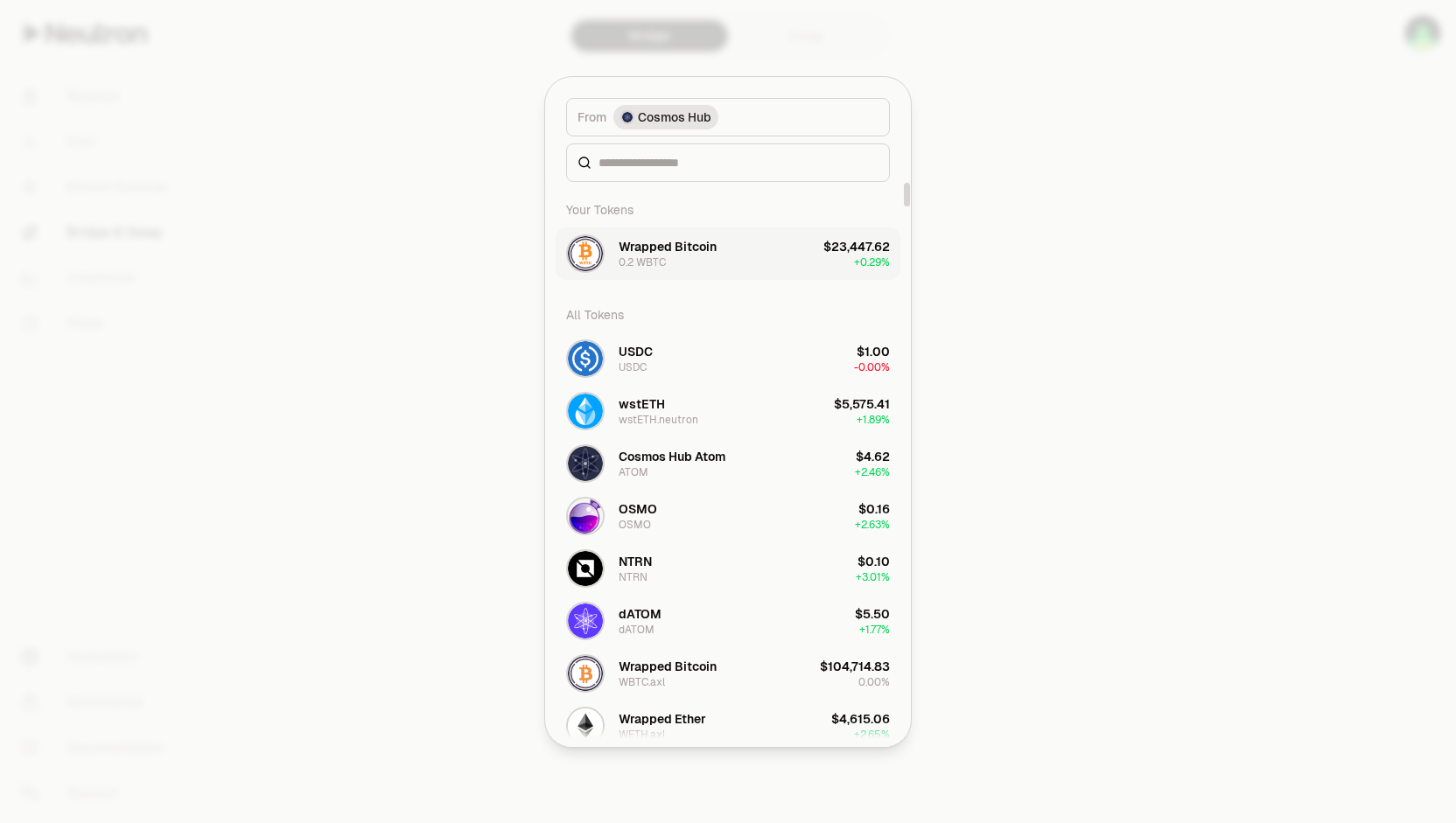
click at [747, 253] on button "Wrapped Bitcoin 0.2 WBTC $23,447.62 + 0.29%" at bounding box center [728, 254] width 345 height 53
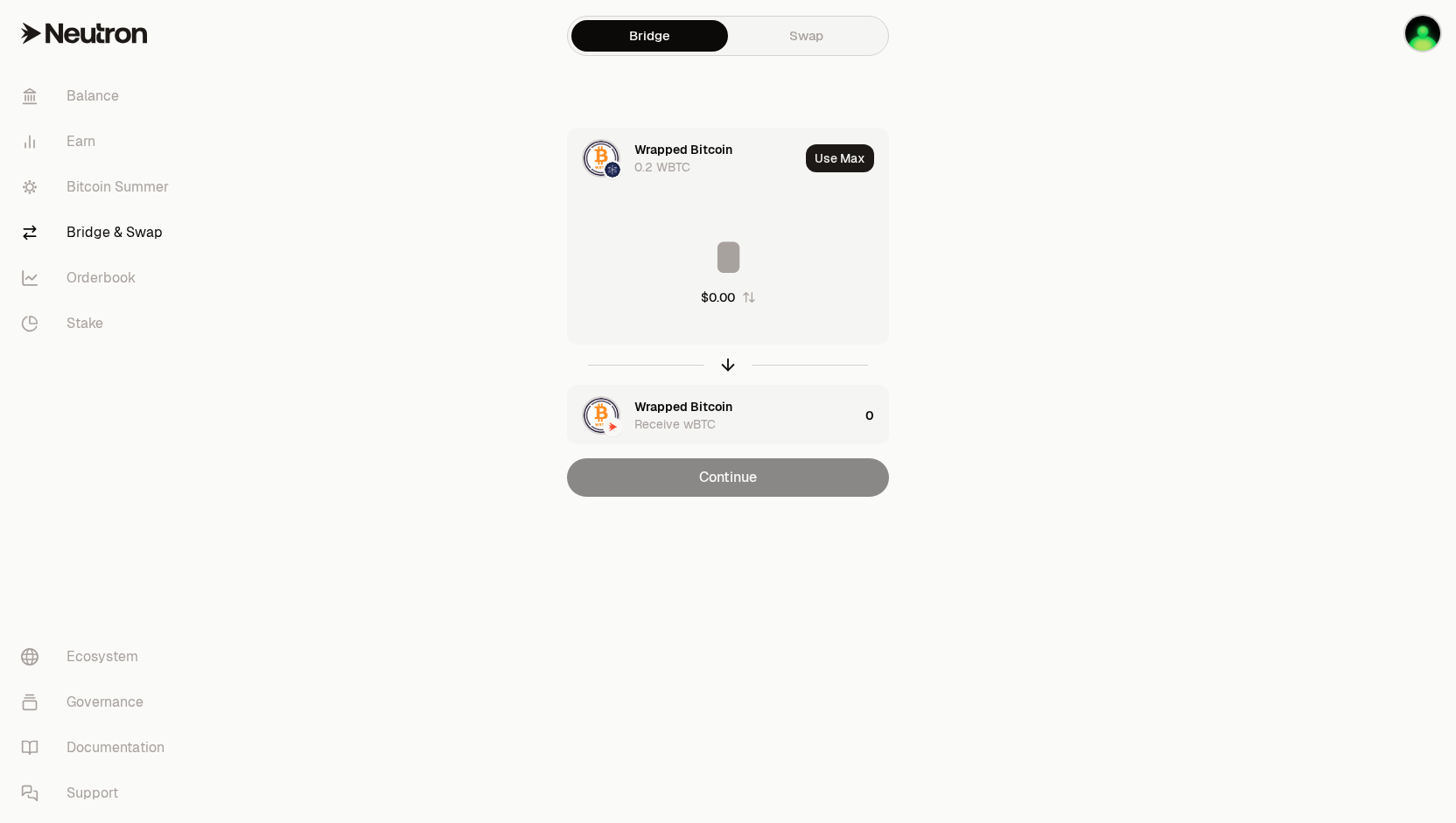
click at [1086, 192] on main "Bridge Swap Wrapped Bitcoin 0.2 WBTC Use Max $0.00 Wrapped Bitcoin Receive wBTC…" at bounding box center [825, 283] width 1260 height 567
click at [816, 164] on button "Use Max" at bounding box center [840, 158] width 68 height 28
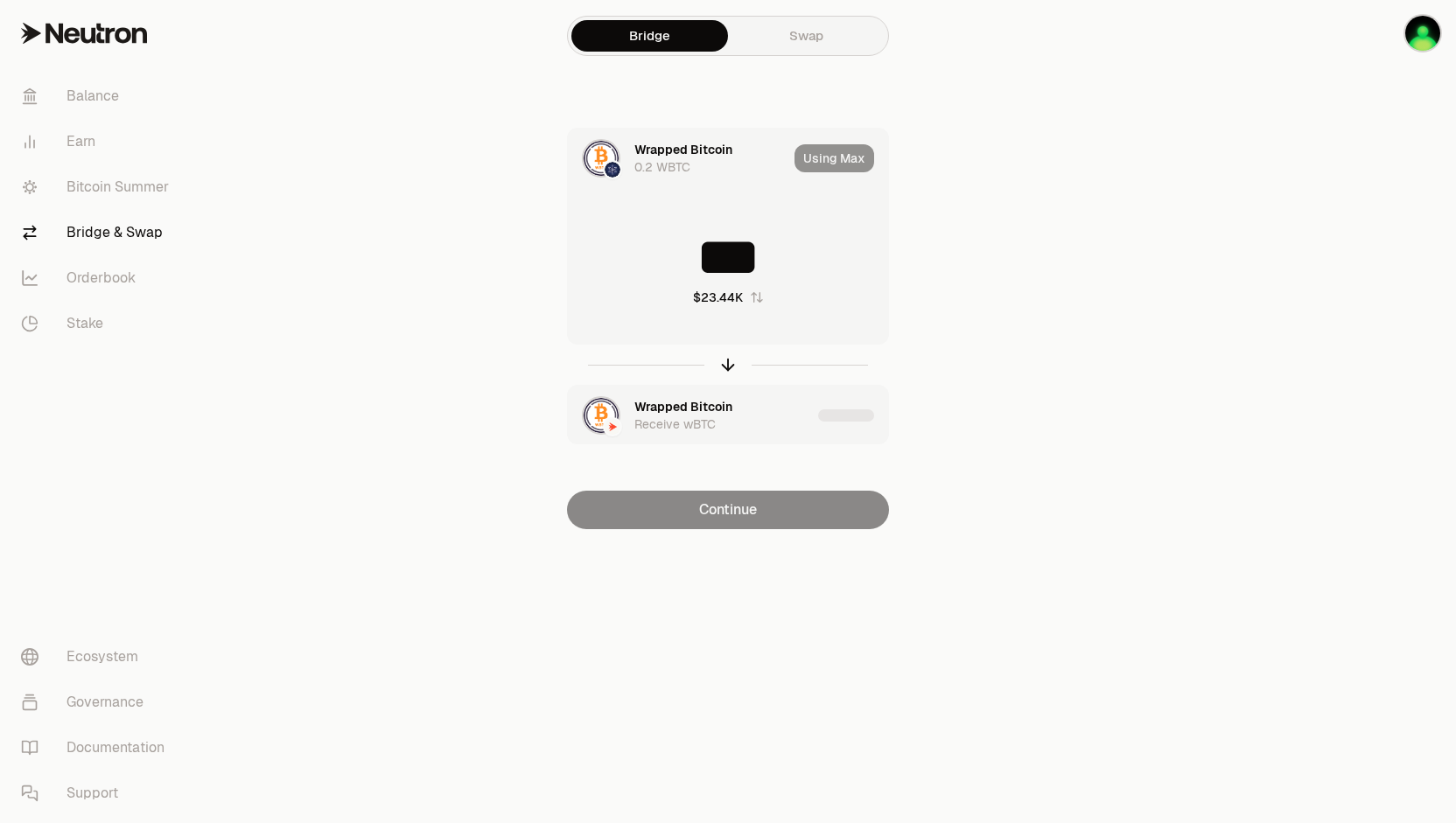
type input "***"
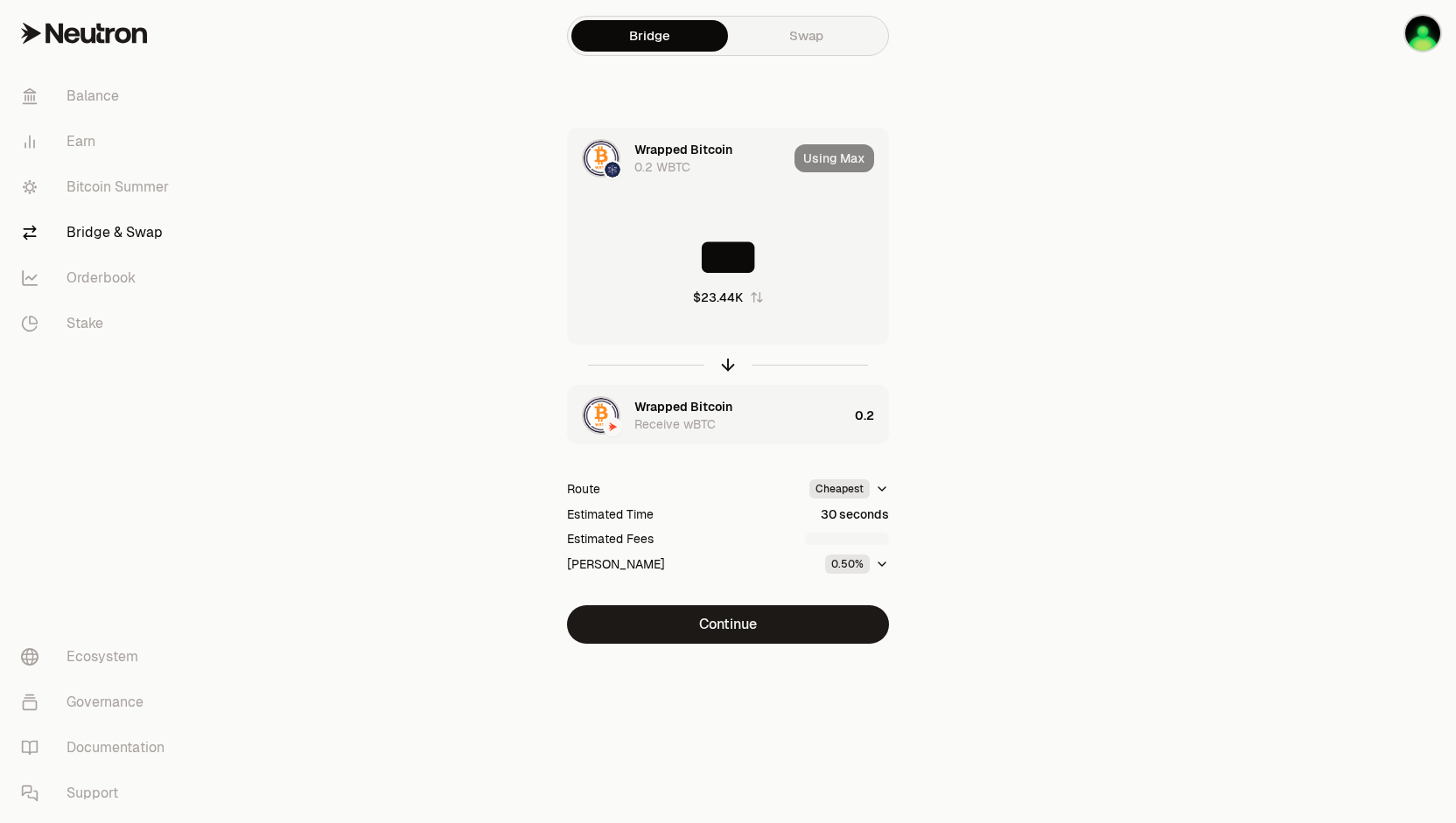
click at [840, 156] on div "Using Max" at bounding box center [842, 158] width 94 height 60
click at [644, 171] on div "0.2 WBTC" at bounding box center [662, 167] width 56 height 18
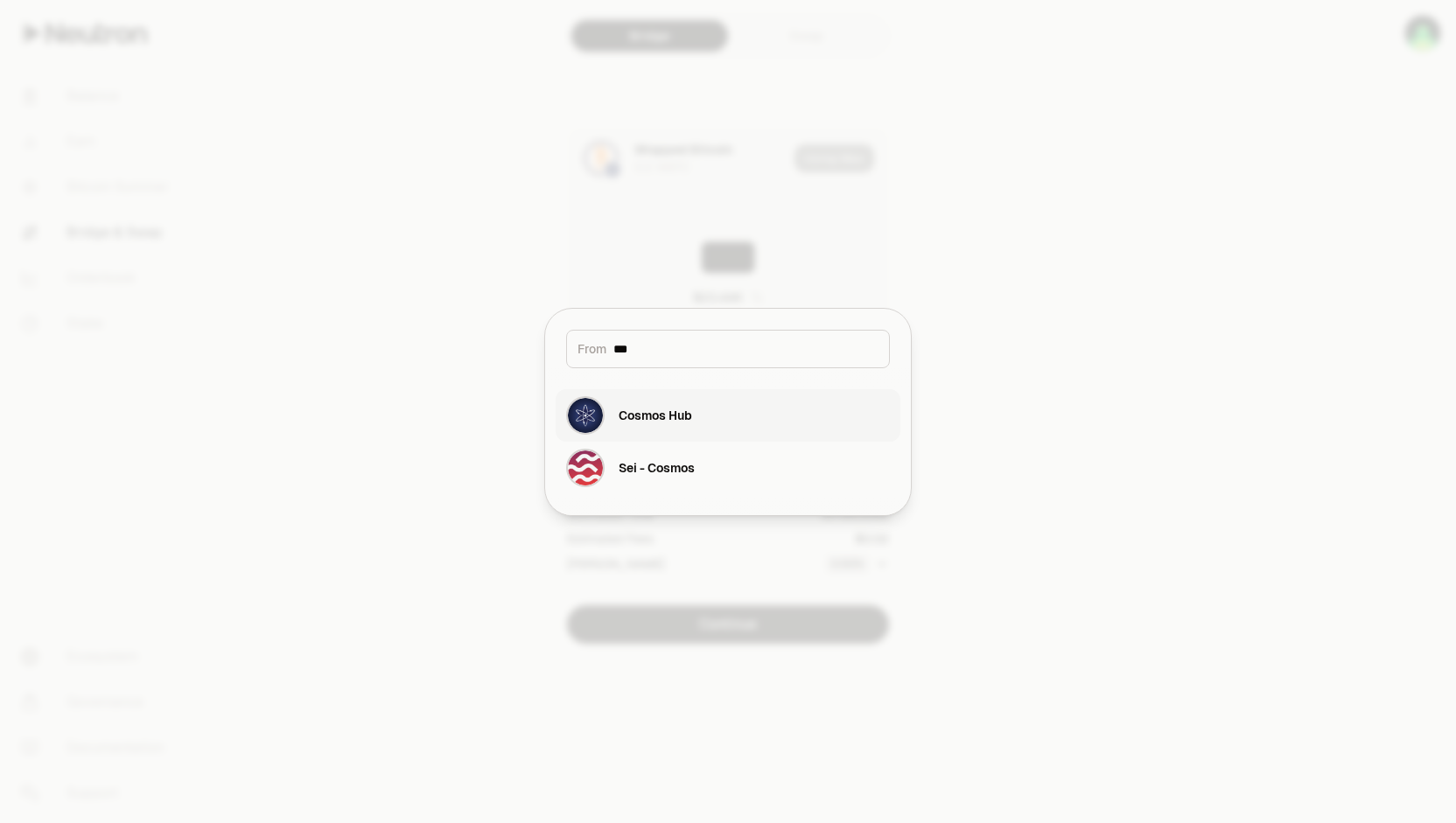
type input "***"
click at [672, 412] on div "Cosmos Hub" at bounding box center [655, 415] width 73 height 18
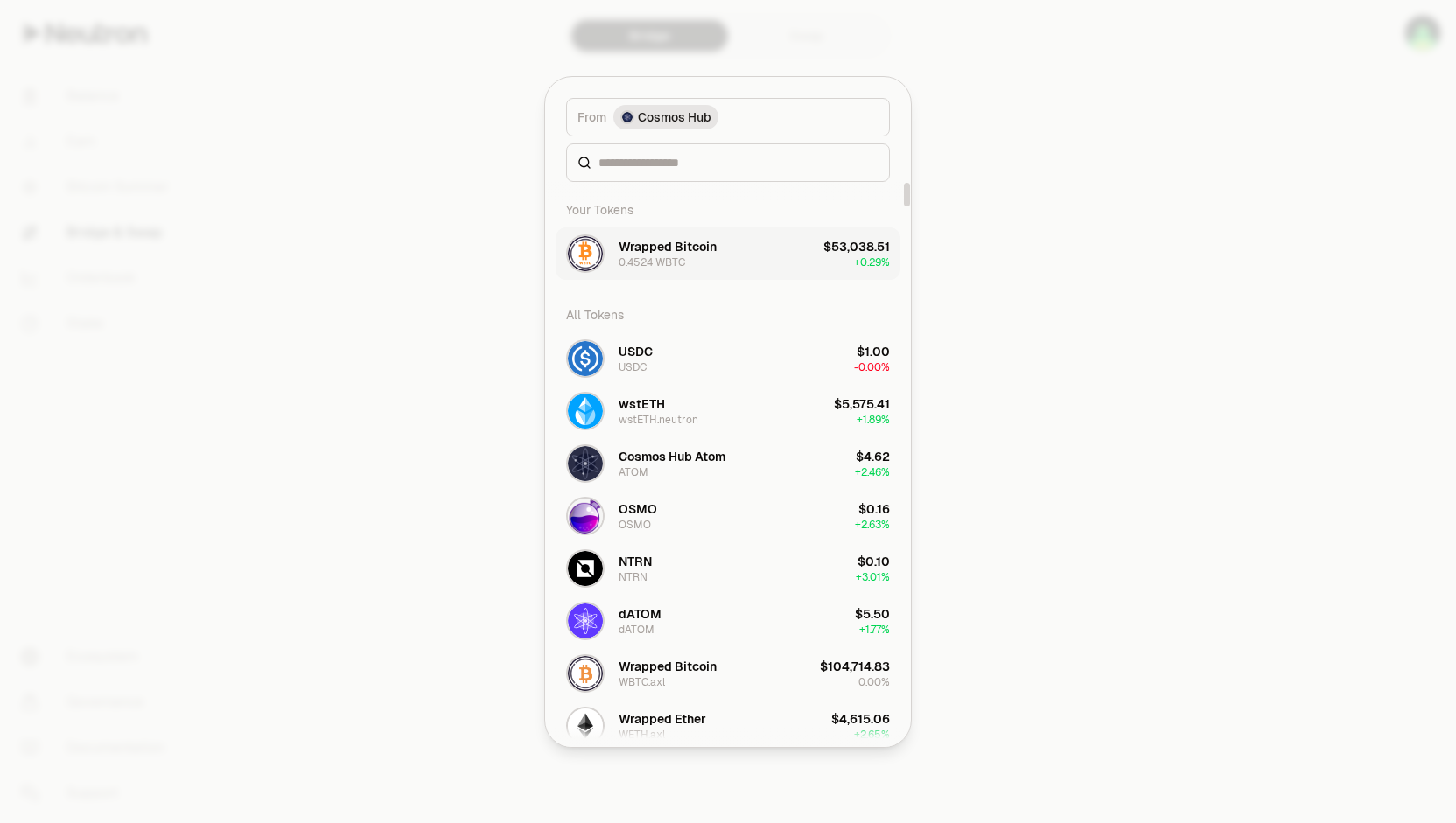
click at [772, 247] on button "Wrapped Bitcoin 0.4524 WBTC $53,038.51 + 0.29%" at bounding box center [728, 254] width 345 height 53
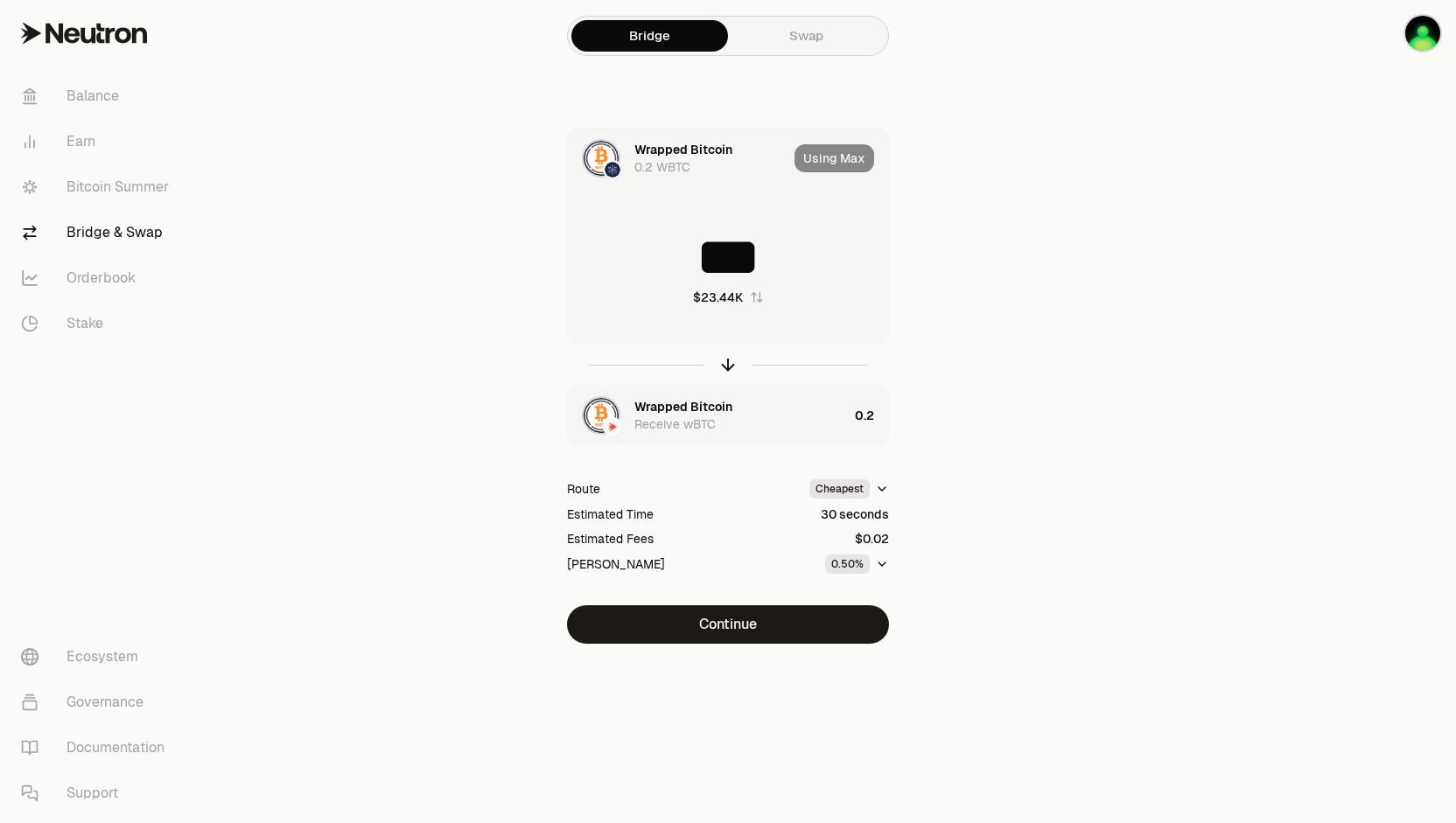
click at [838, 159] on div "Using Max" at bounding box center [842, 158] width 94 height 60
click at [798, 256] on input "***" at bounding box center [728, 257] width 321 height 53
click at [830, 164] on div "Using Max" at bounding box center [842, 158] width 94 height 60
click at [93, 232] on link "Bridge & Swap" at bounding box center [98, 233] width 182 height 46
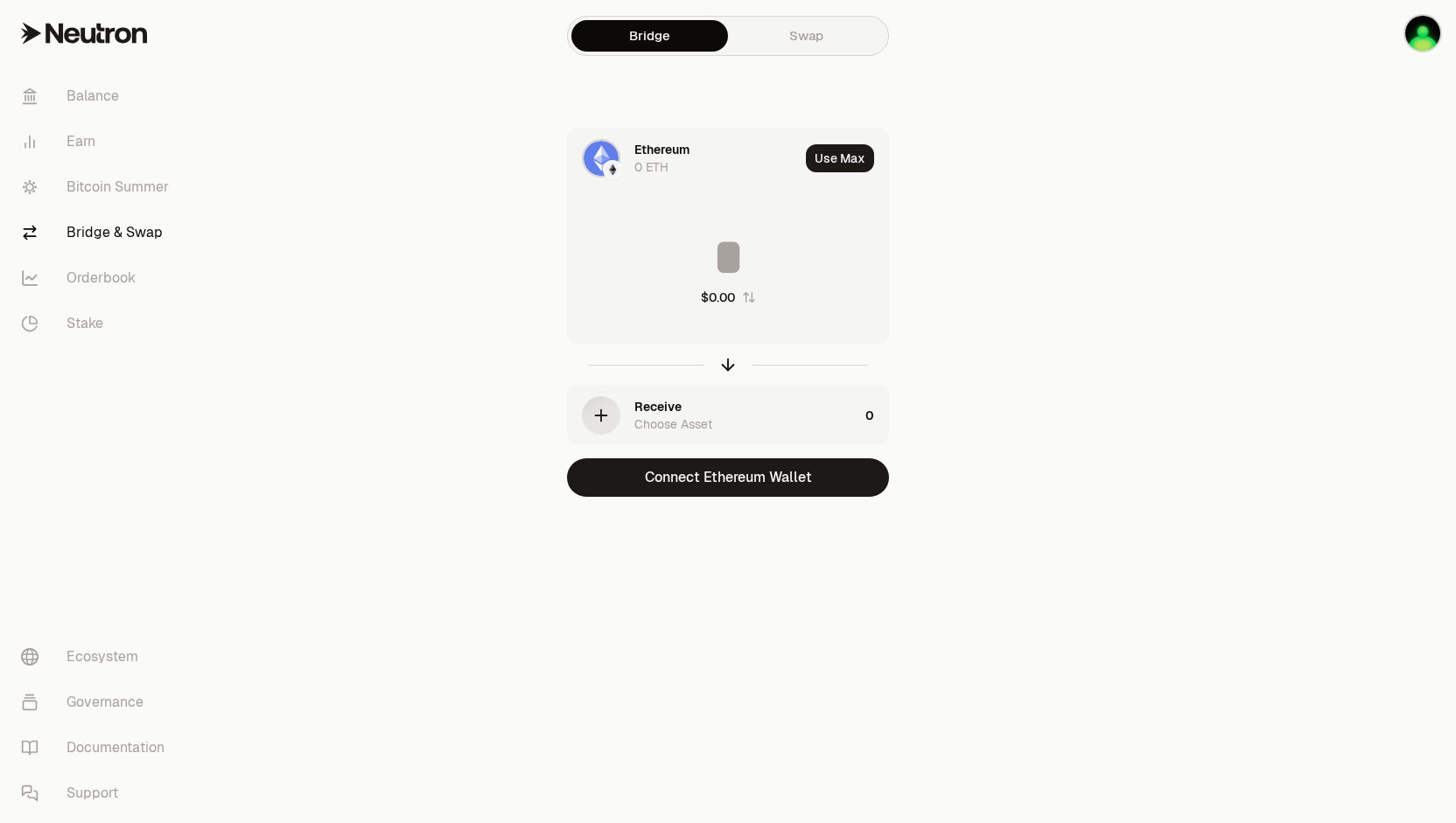
click at [737, 160] on div "Ethereum 0 ETH" at bounding box center [717, 158] width 164 height 35
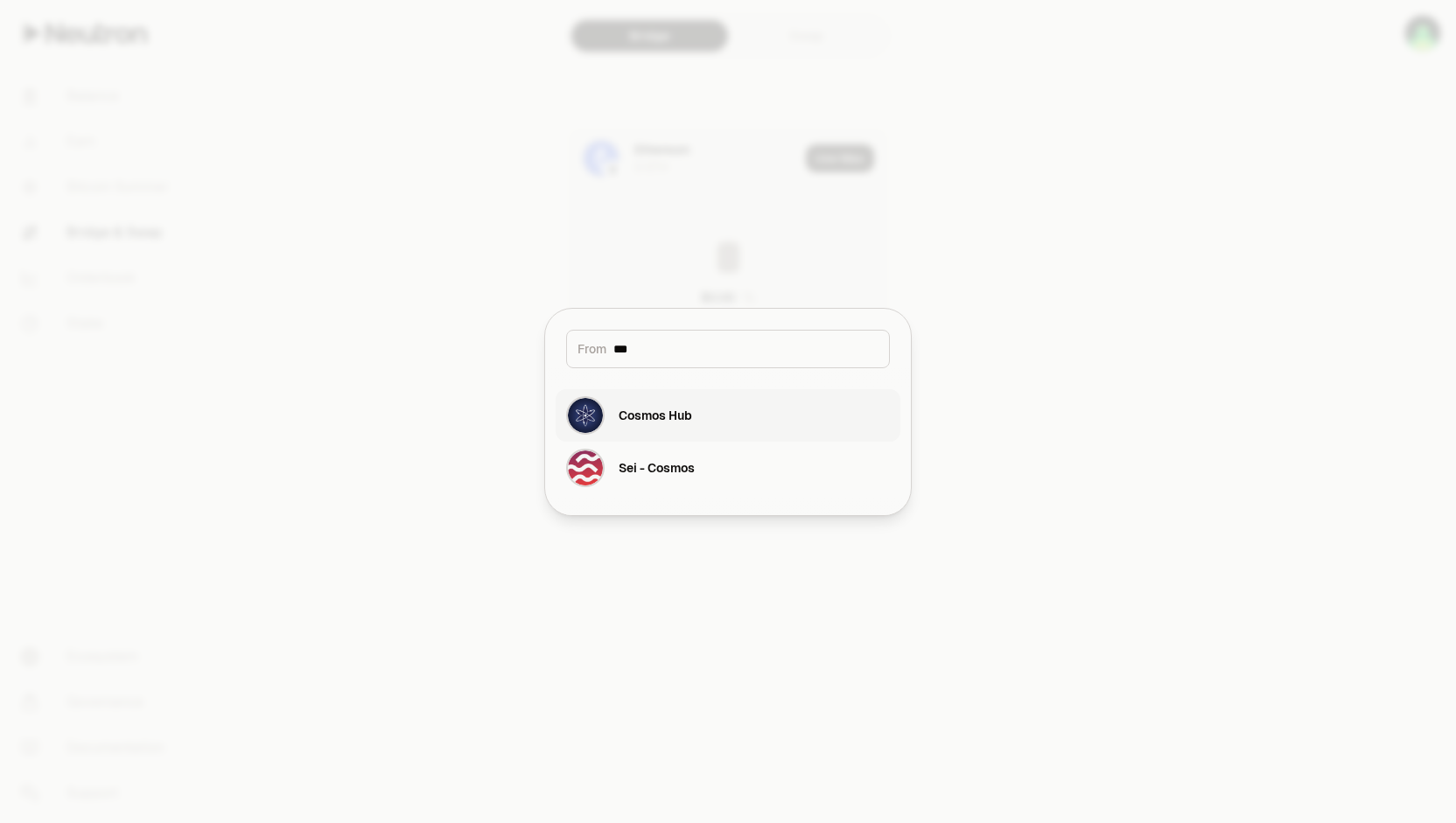
type input "***"
click at [666, 404] on div "Cosmos Hub" at bounding box center [629, 414] width 126 height 38
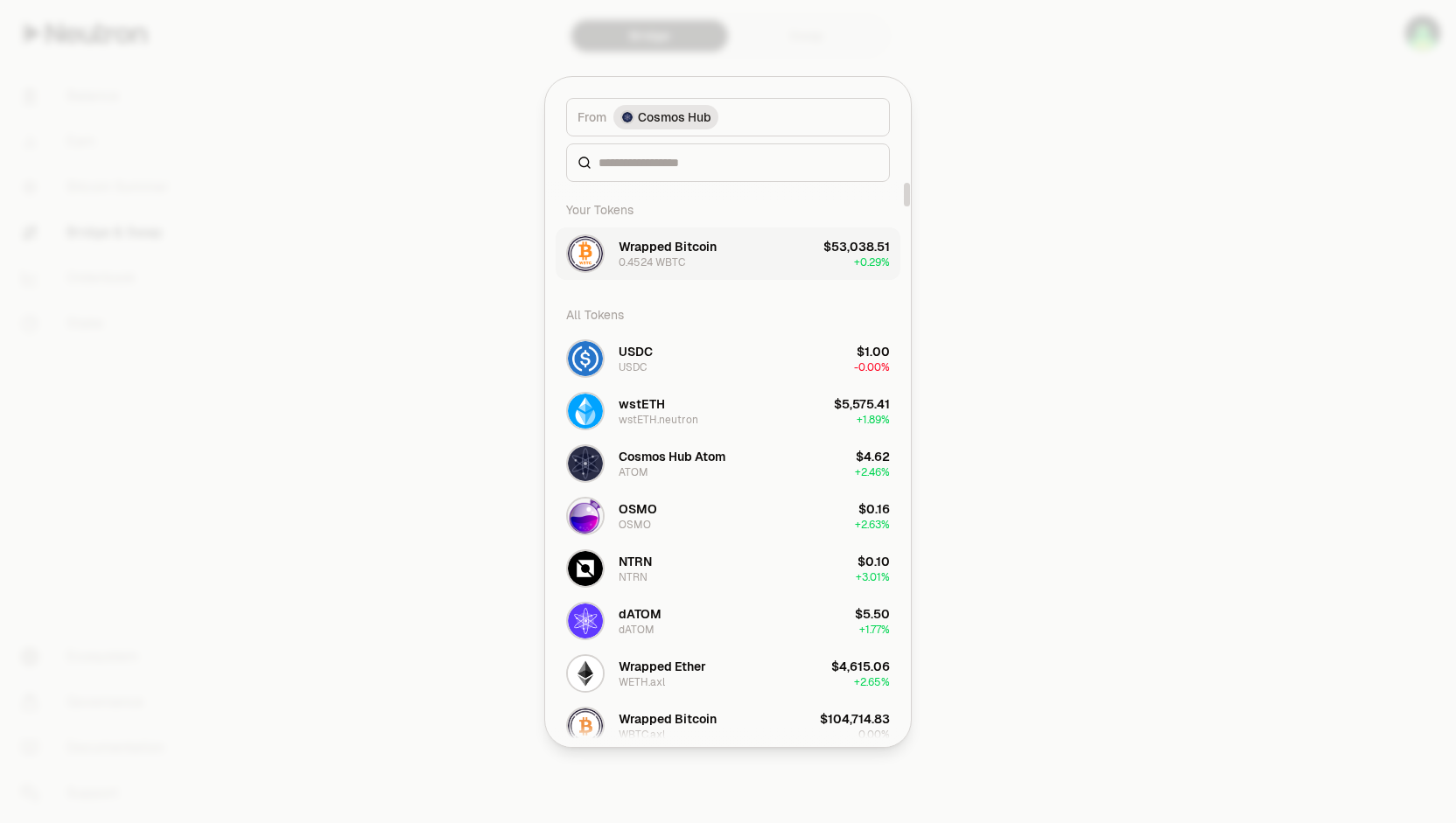
click at [767, 263] on button "Wrapped Bitcoin 0.4524 WBTC $53,038.51 + 0.29%" at bounding box center [728, 254] width 345 height 53
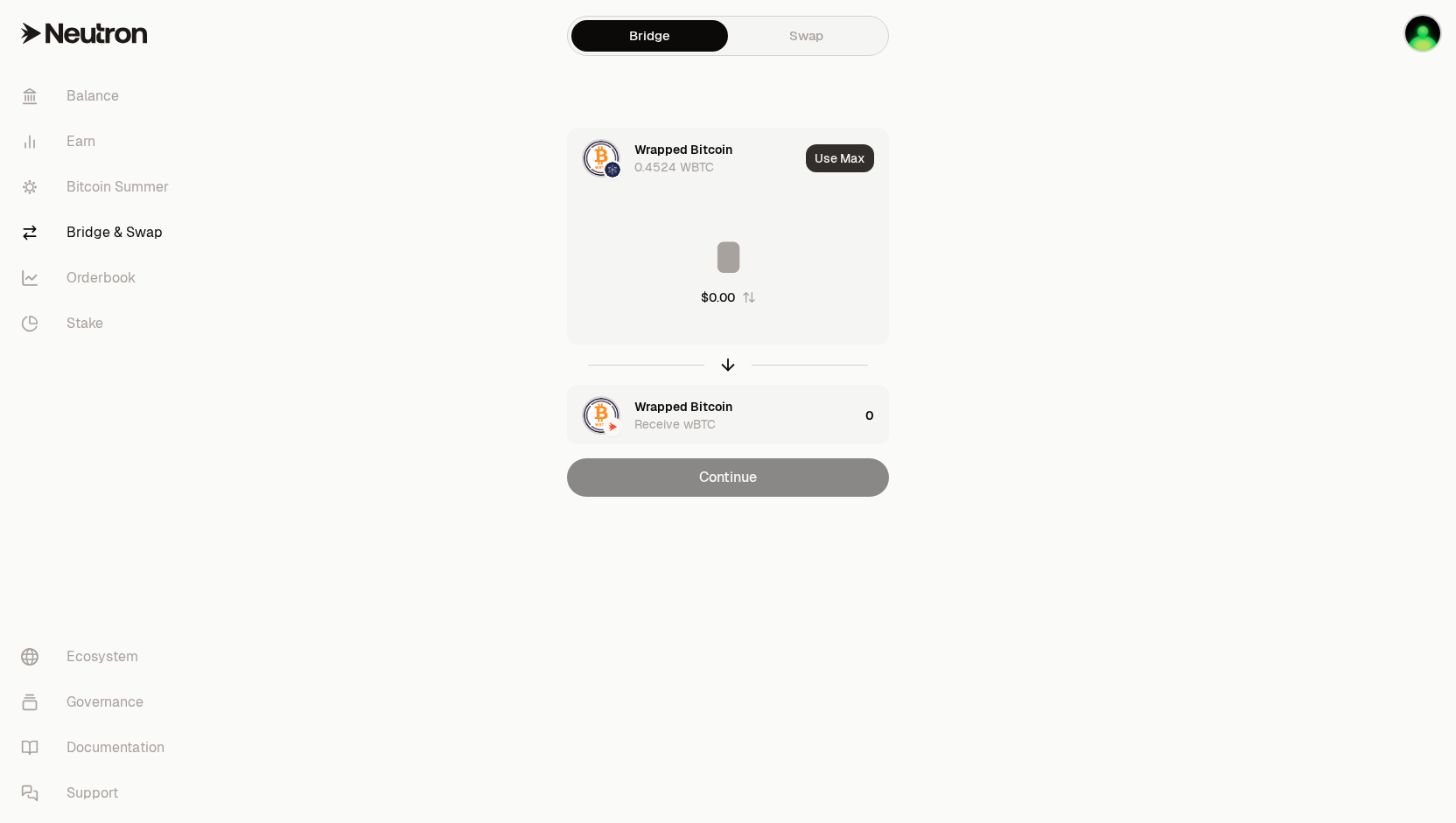
click at [840, 168] on button "Use Max" at bounding box center [840, 158] width 68 height 28
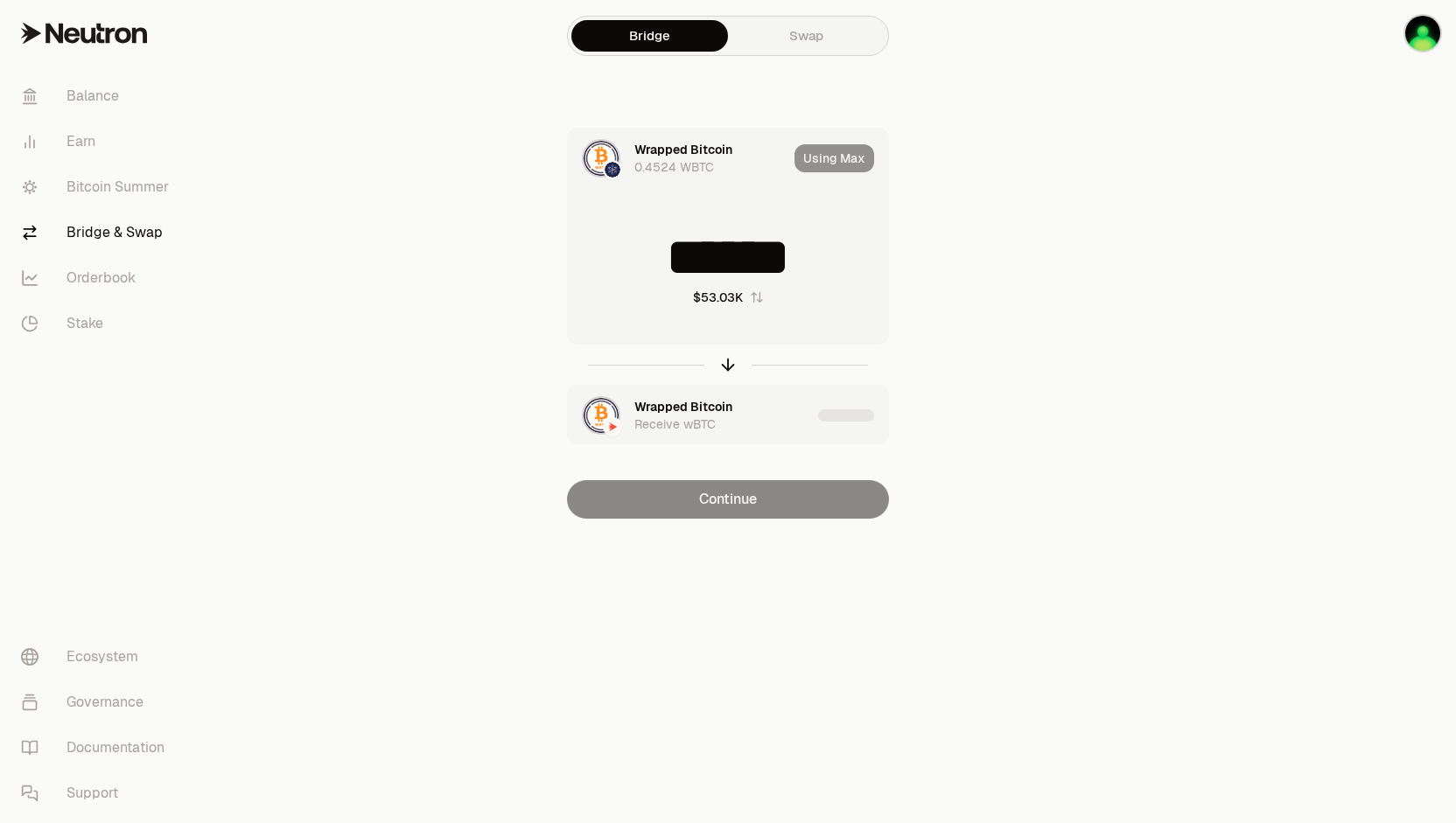
type input "******"
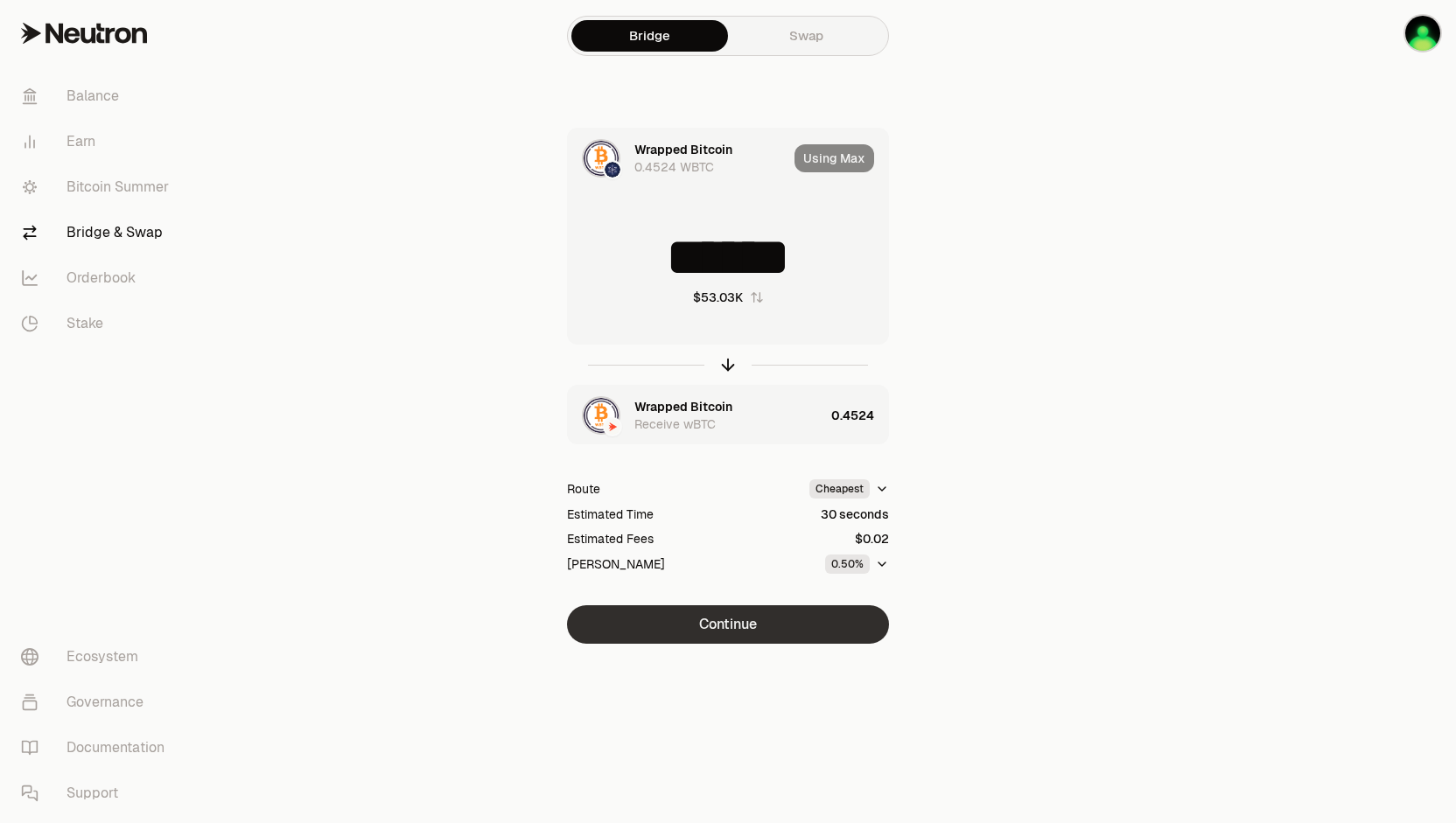
click at [729, 624] on button "Continue" at bounding box center [728, 624] width 322 height 38
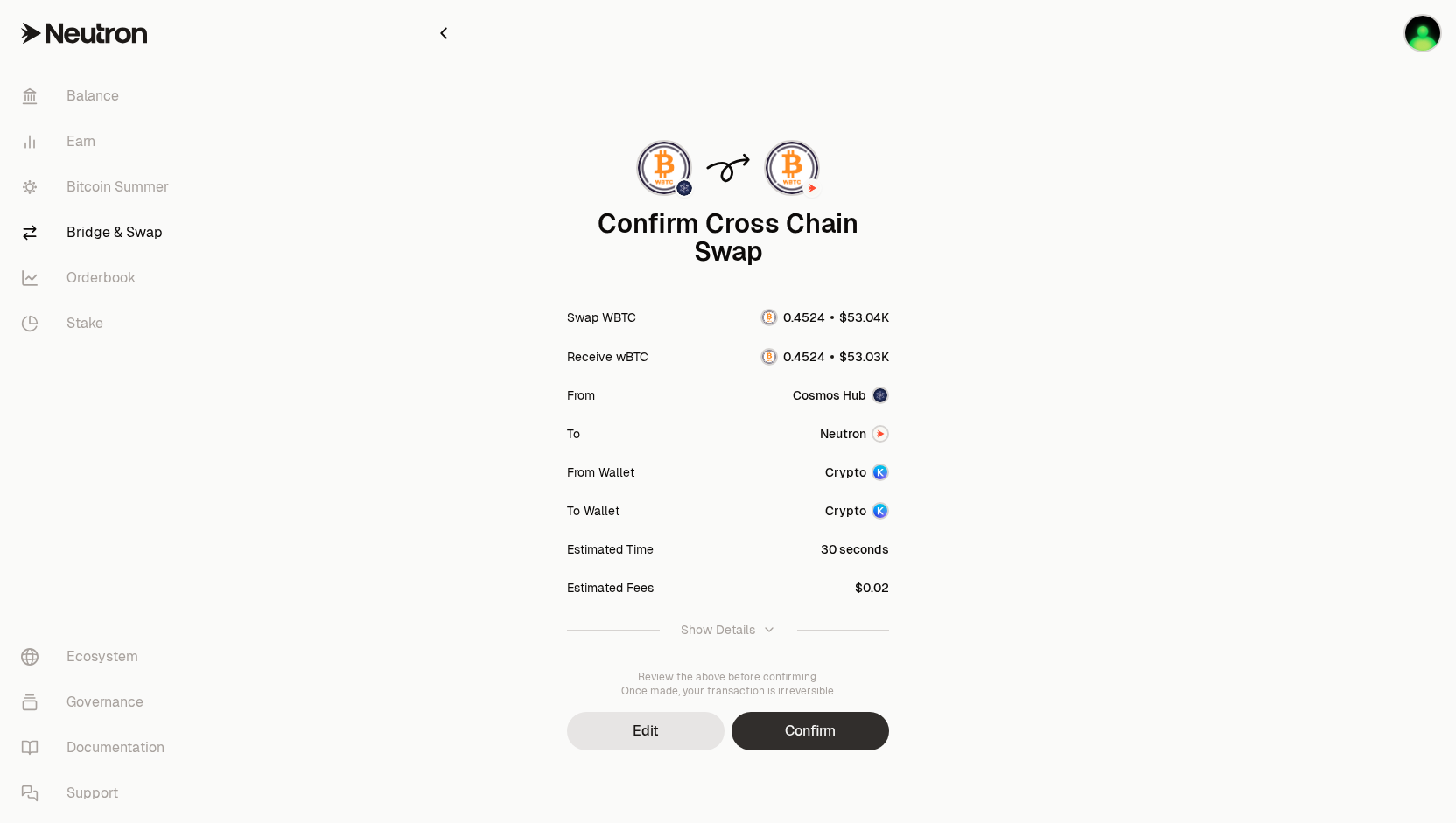
click at [817, 743] on button "Confirm" at bounding box center [810, 731] width 157 height 38
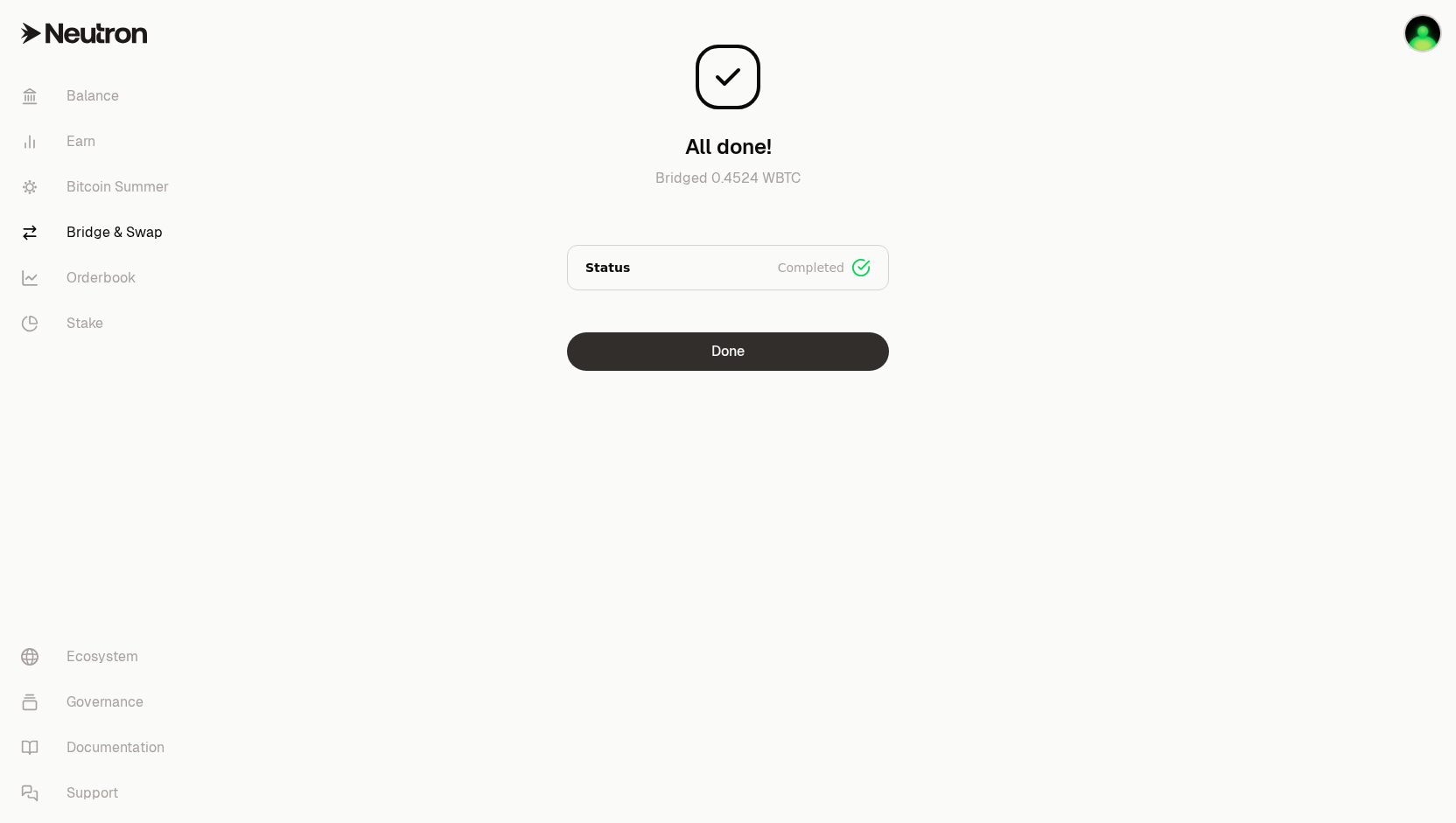
click at [741, 363] on button "Done" at bounding box center [728, 351] width 322 height 38
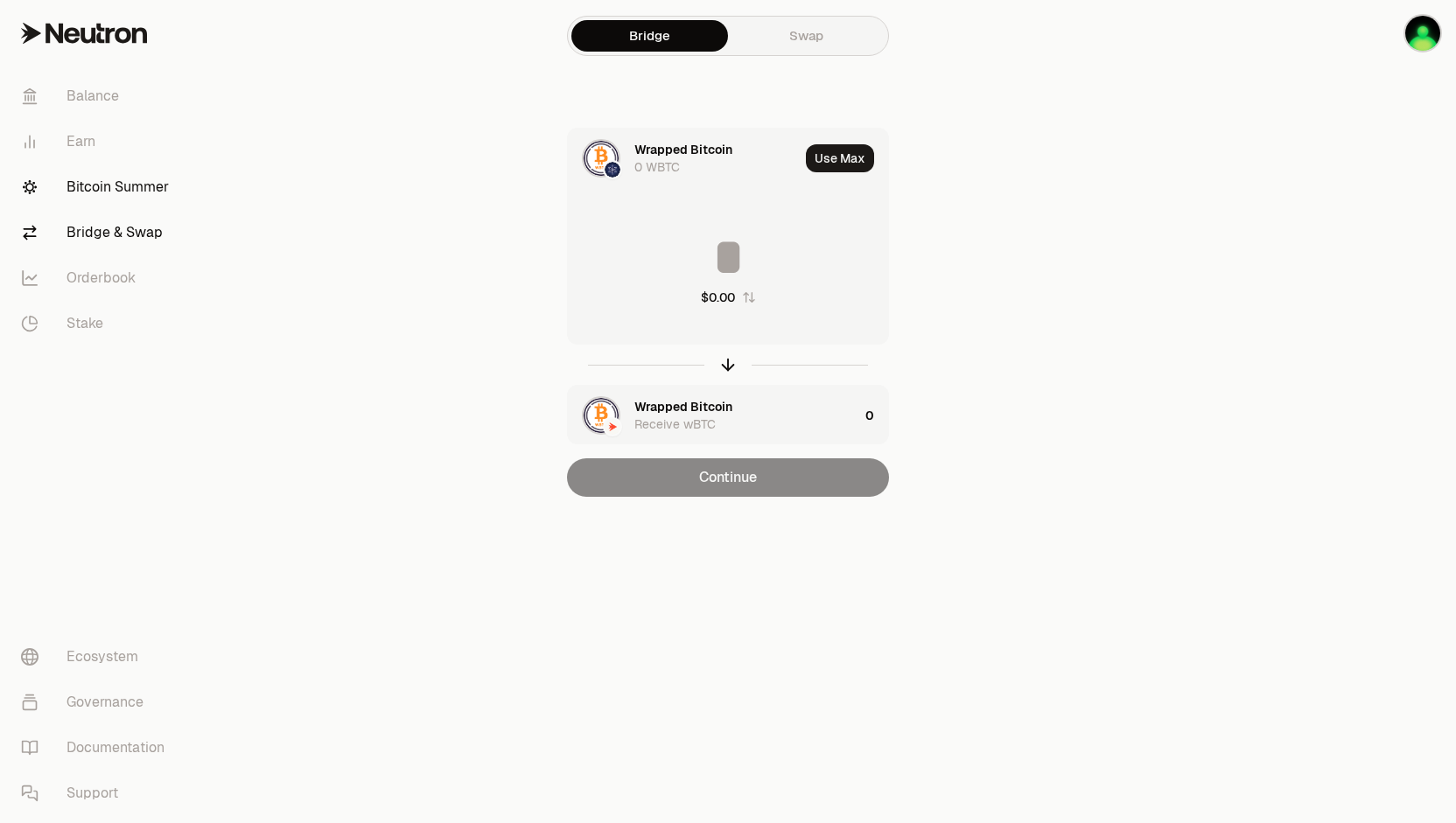
click at [129, 185] on link "Bitcoin Summer" at bounding box center [98, 187] width 182 height 46
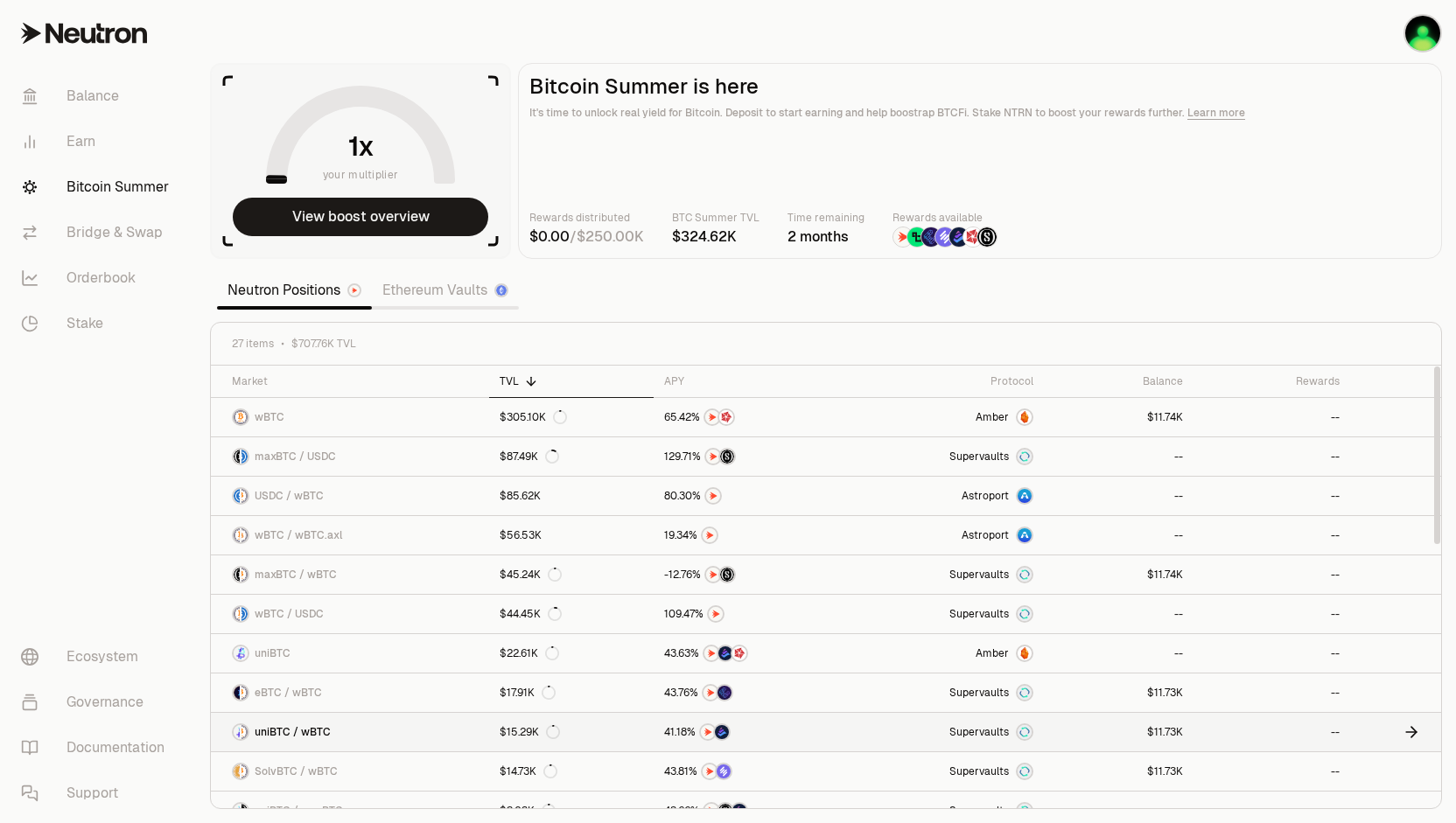
click at [314, 730] on span "uniBTC / wBTC" at bounding box center [292, 732] width 76 height 14
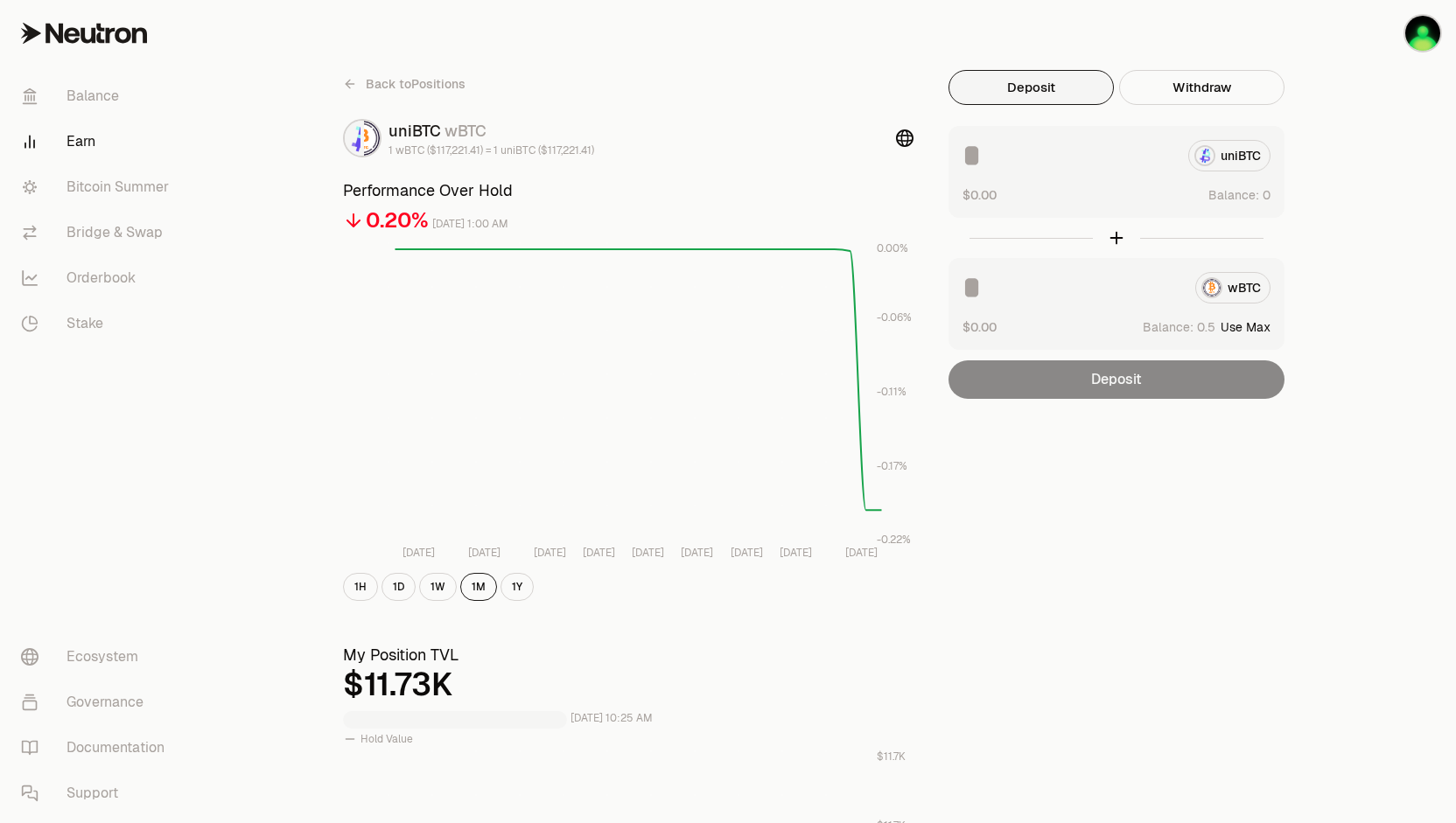
click at [425, 83] on span "Back to Positions" at bounding box center [416, 84] width 100 height 18
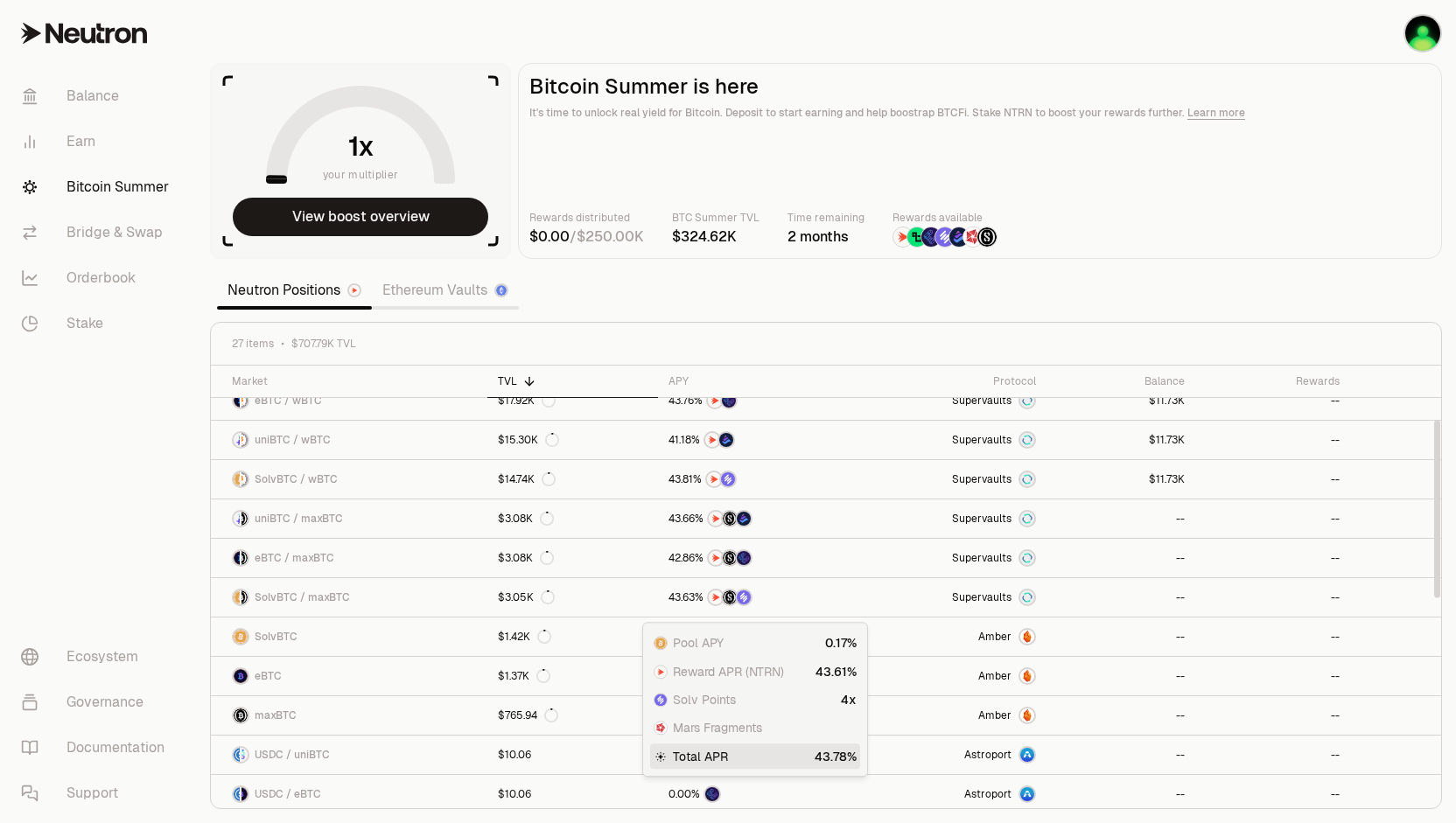
scroll to position [29, 0]
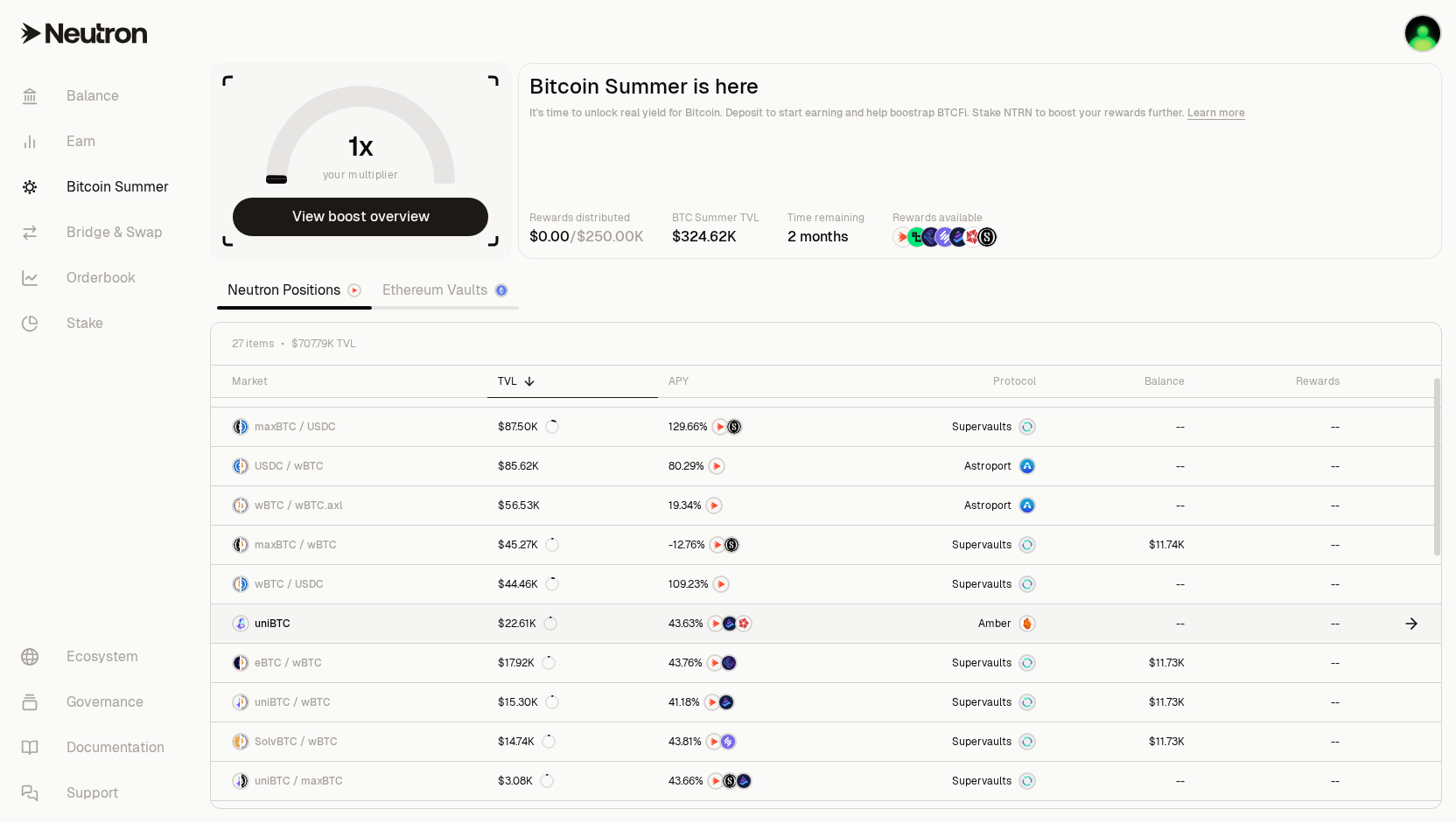
click at [273, 622] on span "uniBTC" at bounding box center [272, 624] width 36 height 14
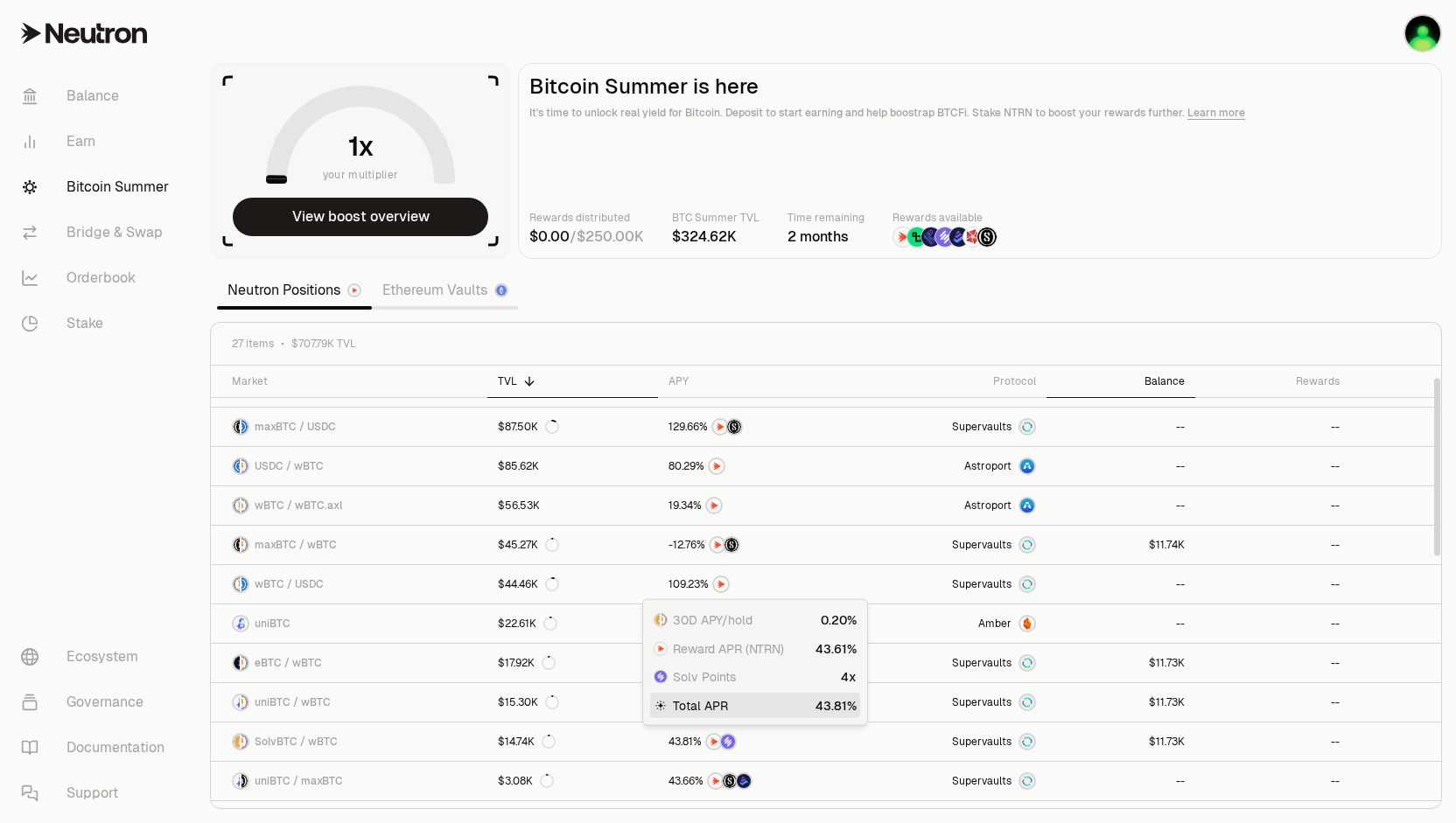
click at [1161, 380] on div "Balance" at bounding box center [1121, 381] width 128 height 14
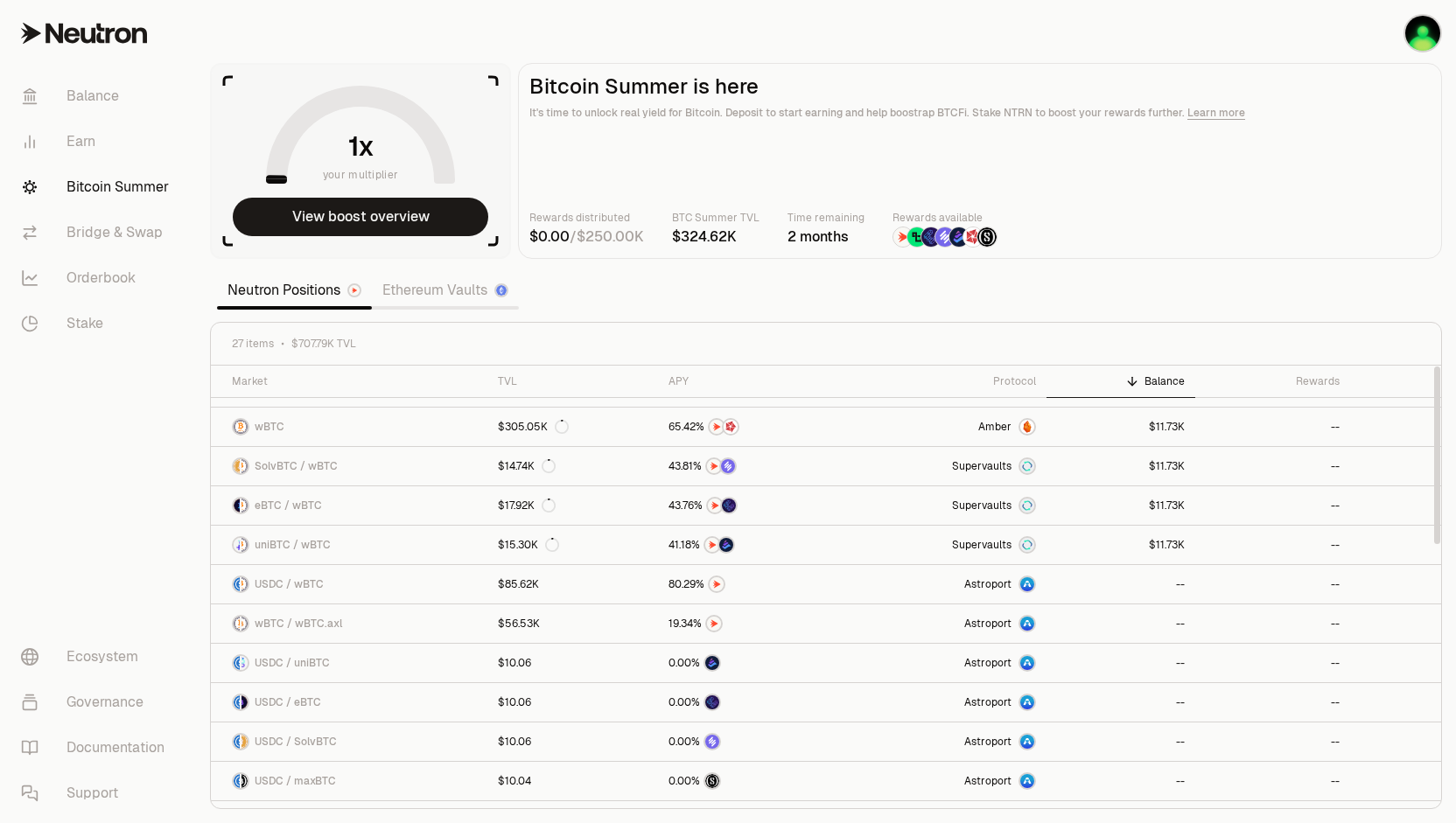
scroll to position [0, 0]
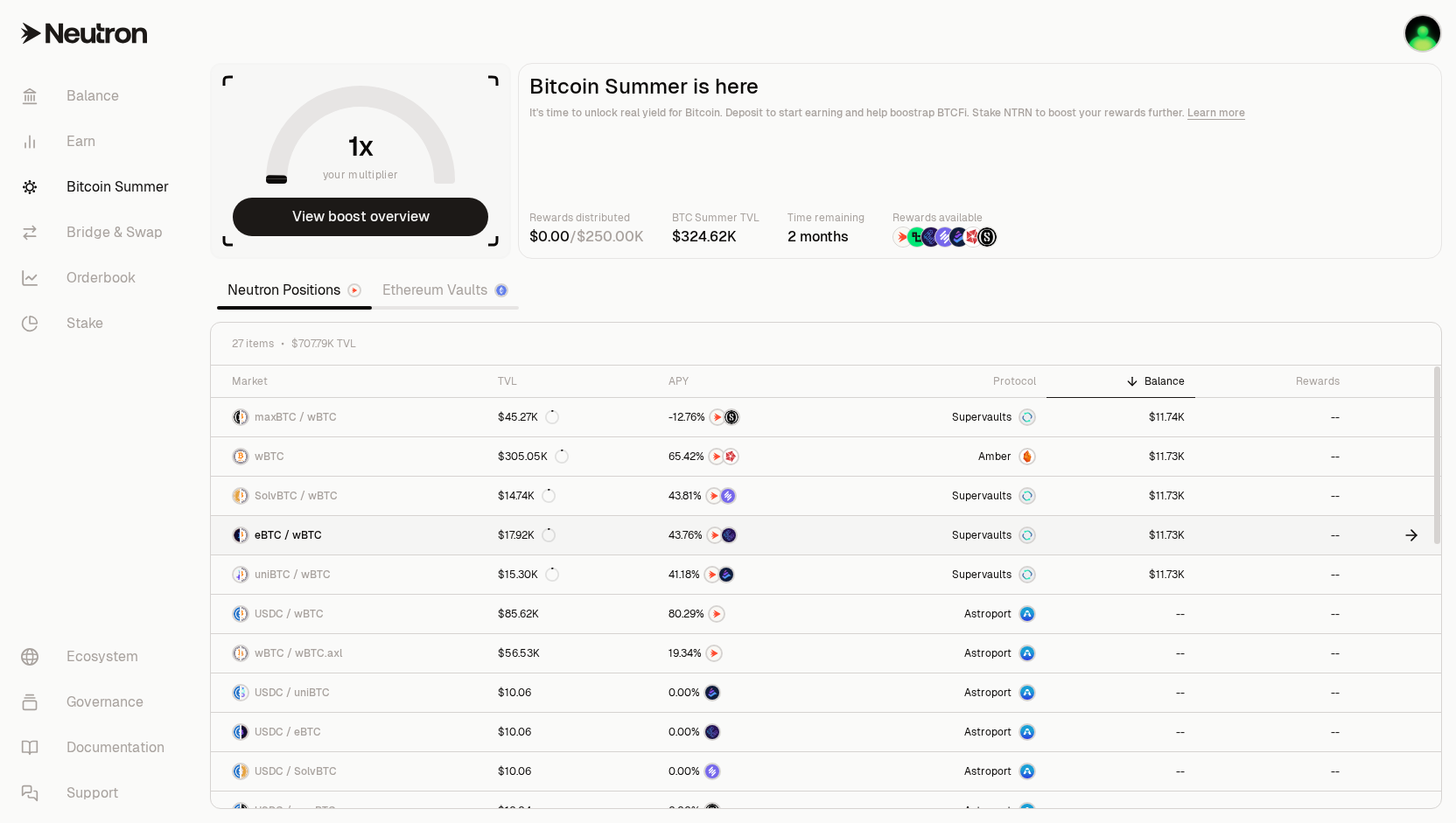
click at [511, 530] on div "$17.92K" at bounding box center [526, 536] width 58 height 14
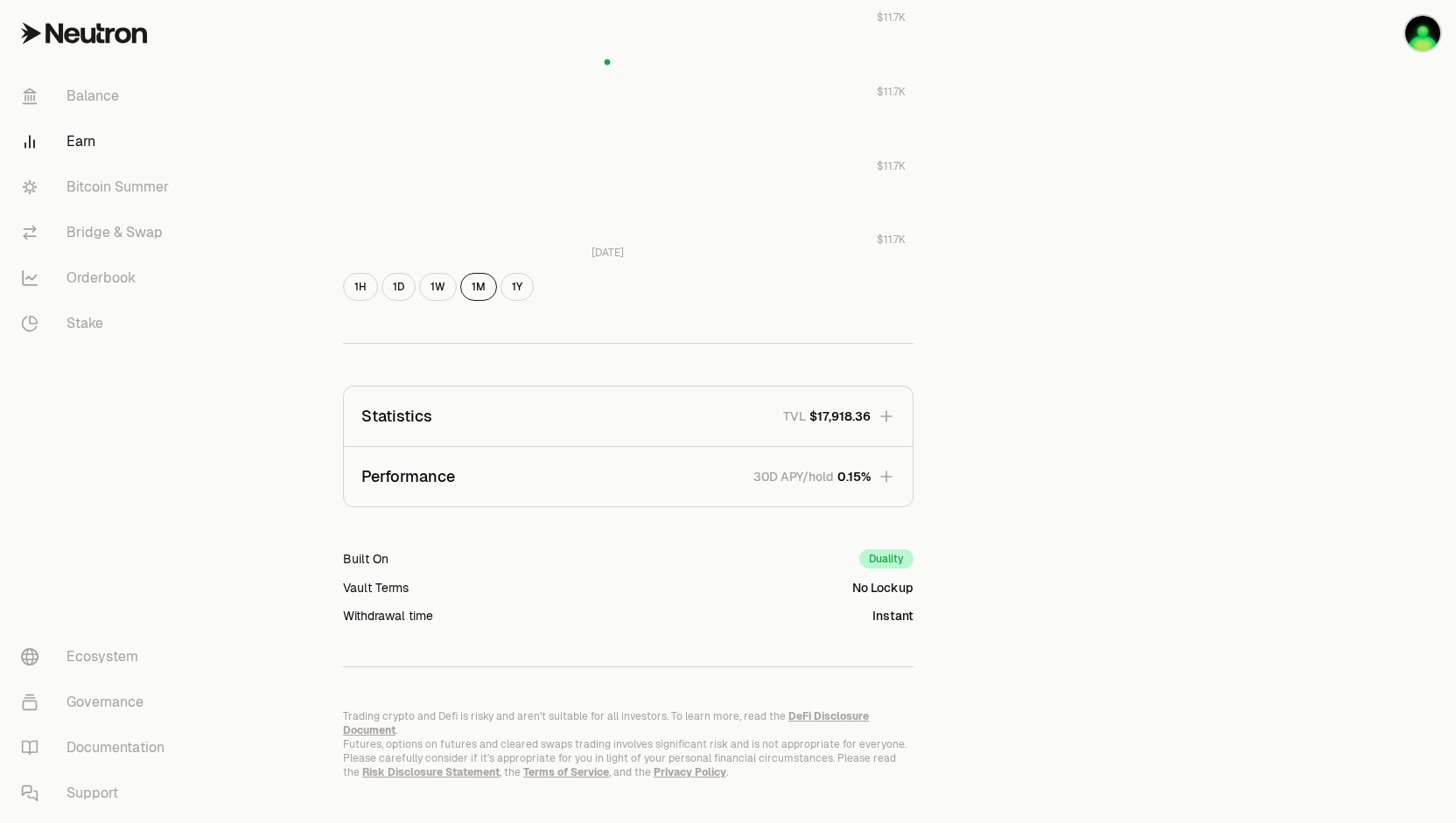
scroll to position [819, 0]
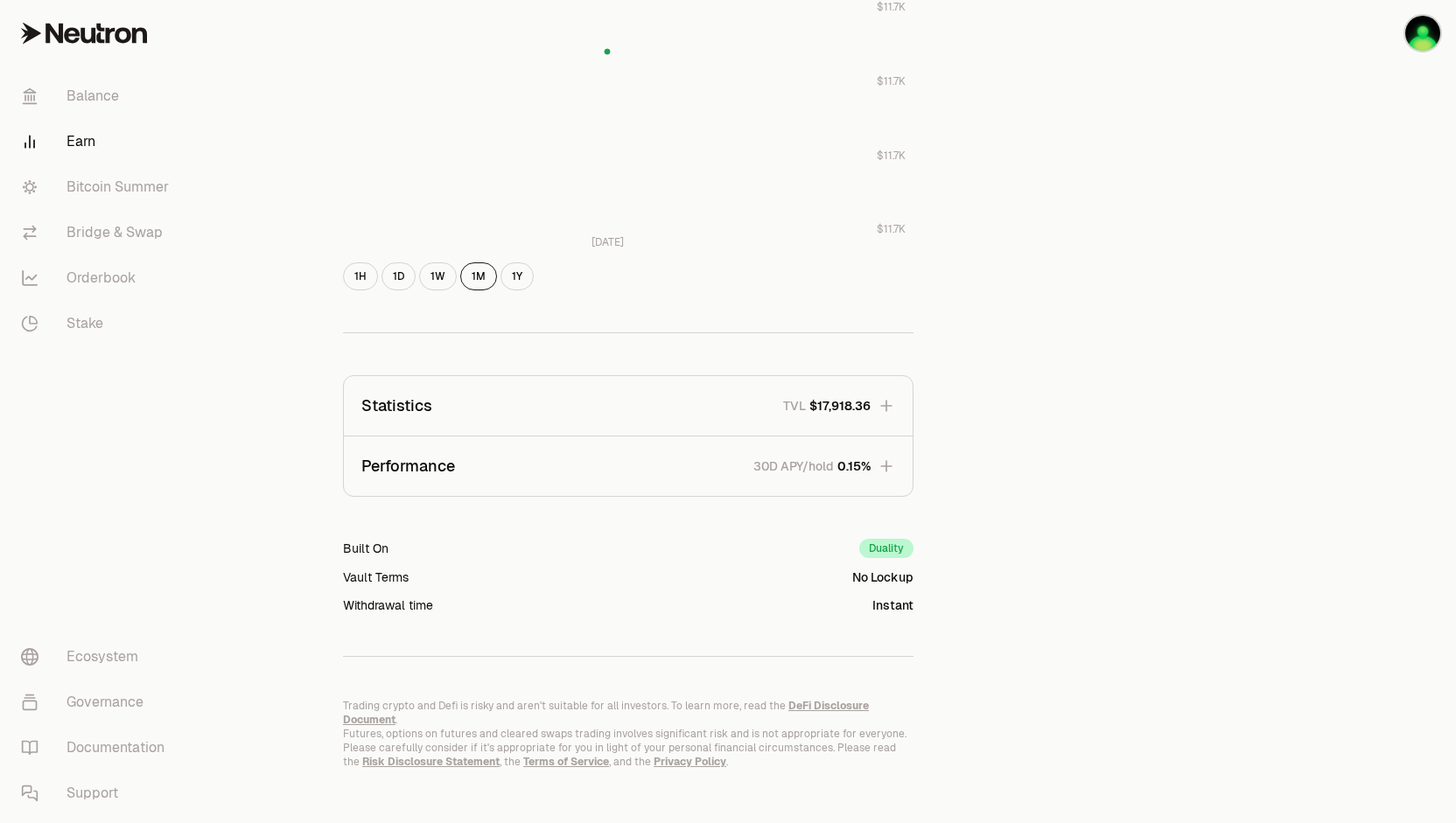
click at [604, 419] on button "Statistics TVL $17,918.36" at bounding box center [629, 406] width 569 height 60
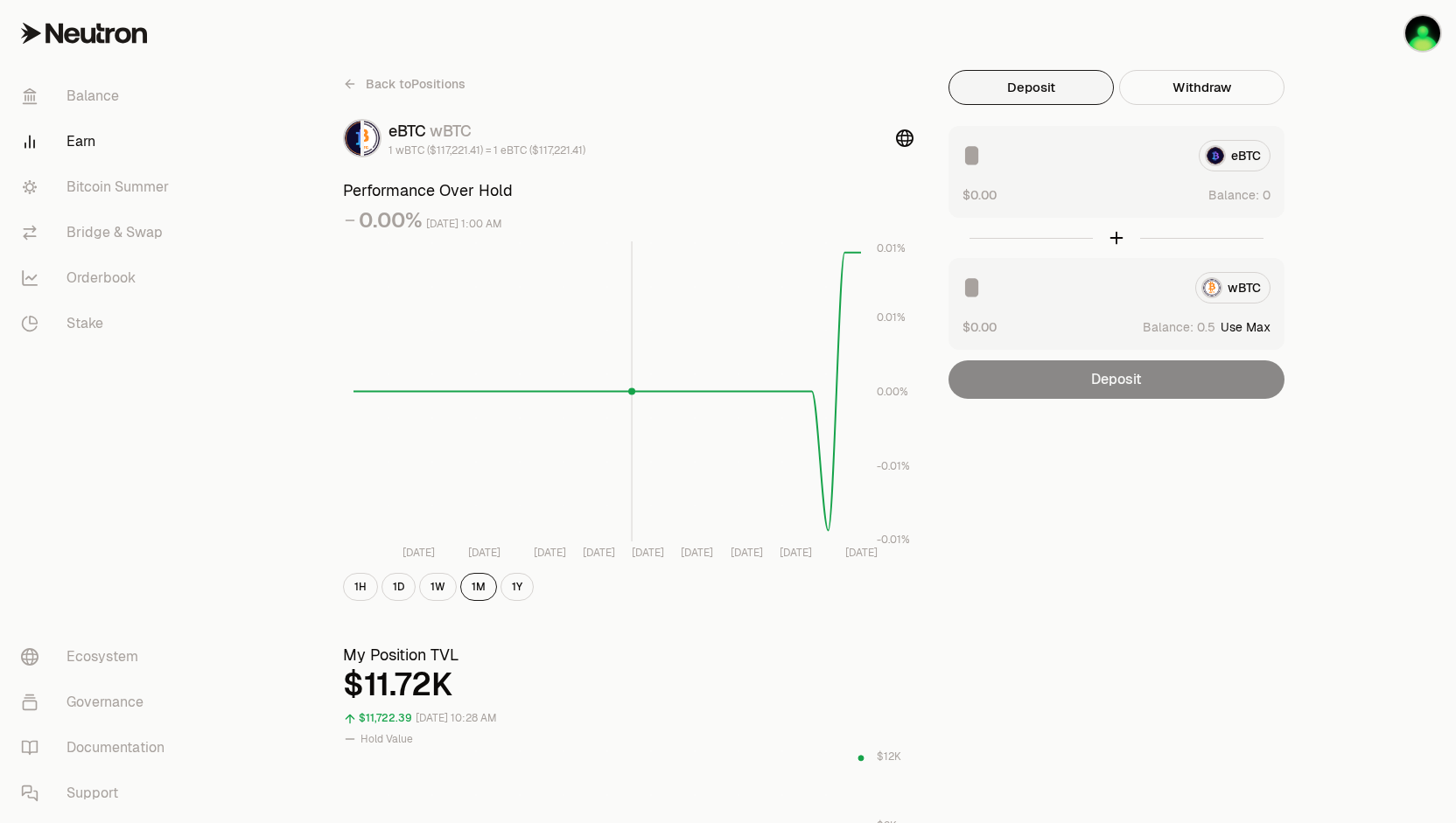
scroll to position [0, 0]
click at [415, 88] on span "Back to Positions" at bounding box center [416, 84] width 100 height 18
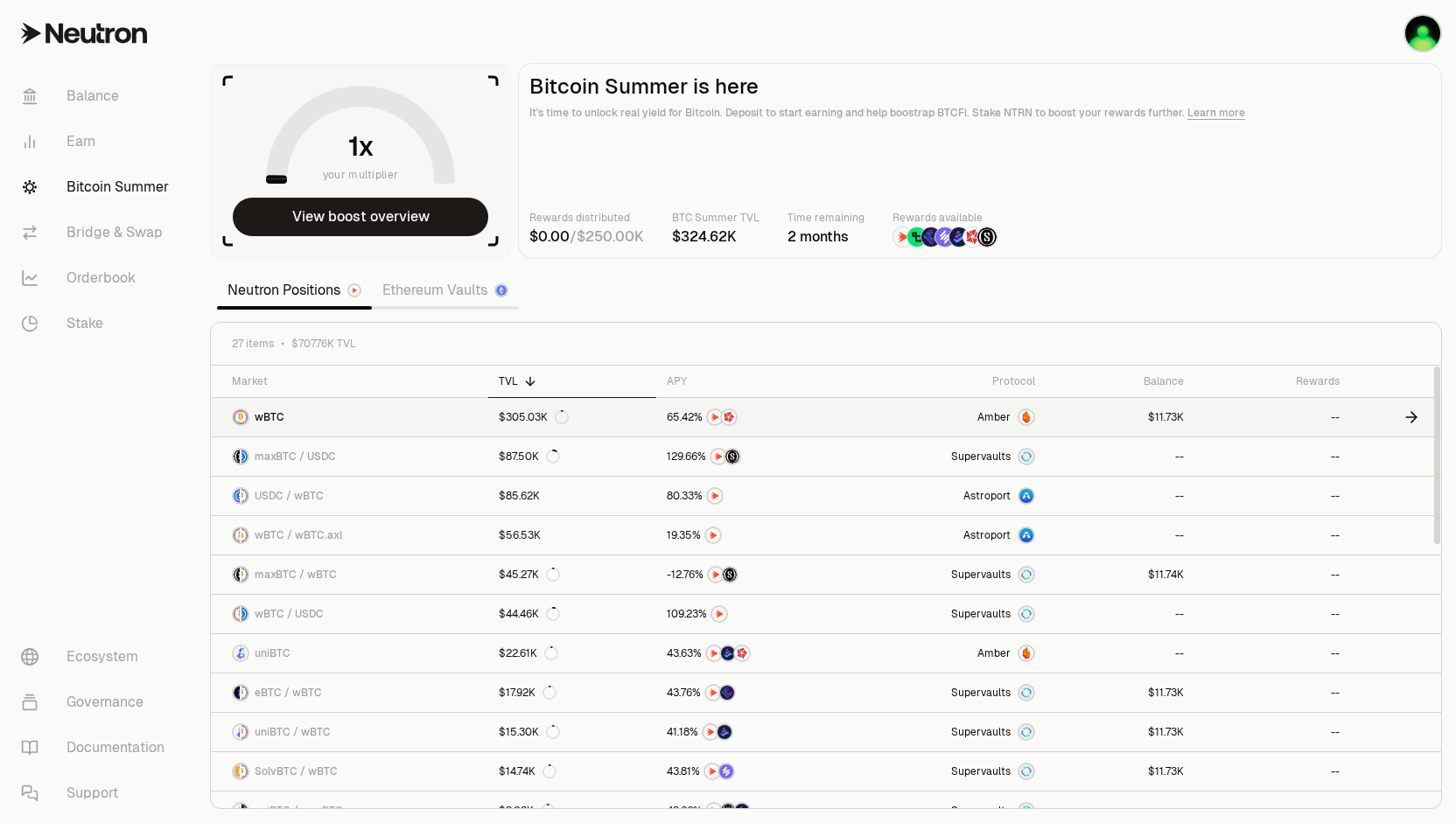
click at [385, 421] on link "wBTC" at bounding box center [350, 416] width 278 height 38
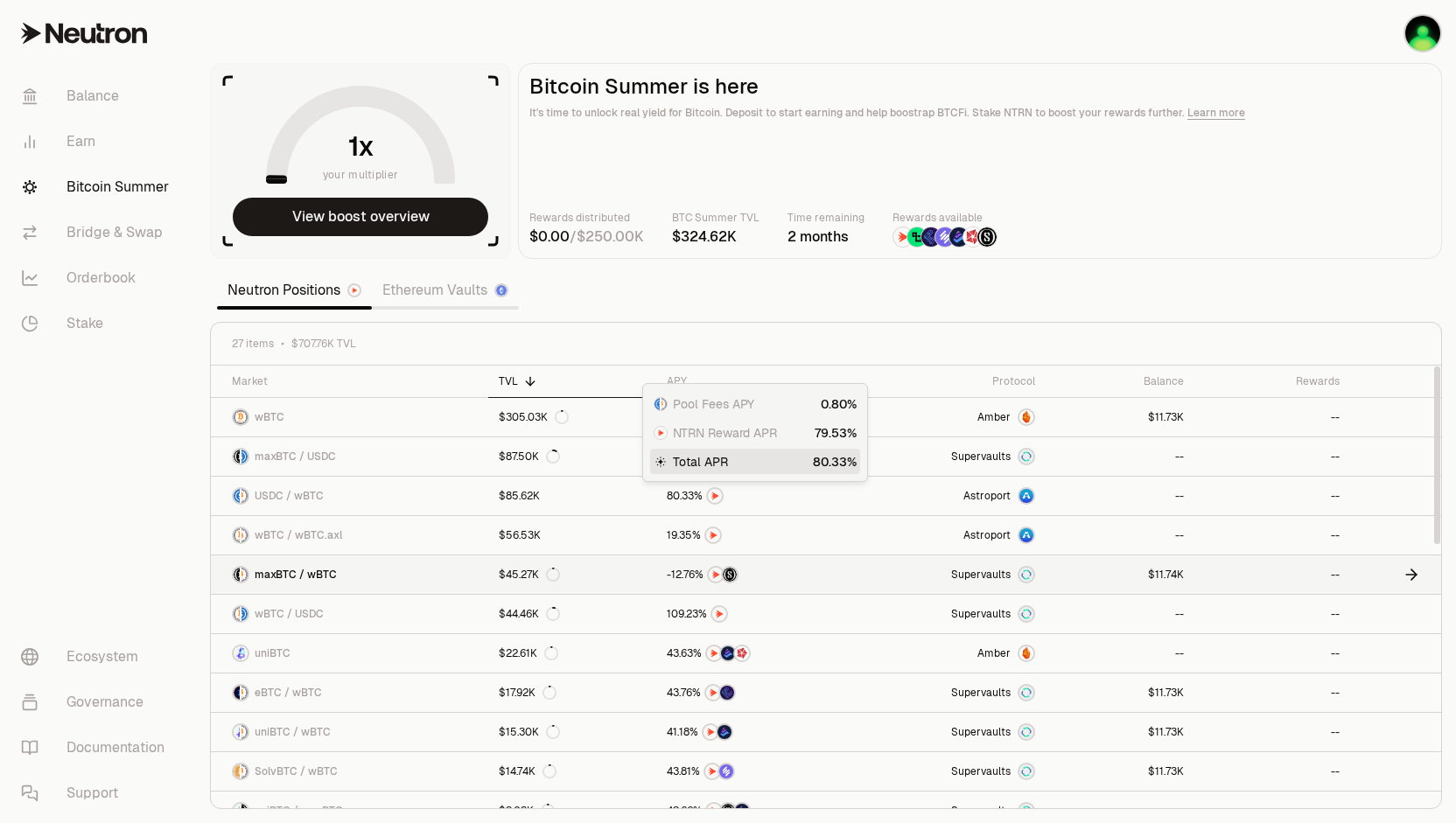
click at [403, 571] on link "maxBTC / wBTC" at bounding box center [350, 574] width 278 height 38
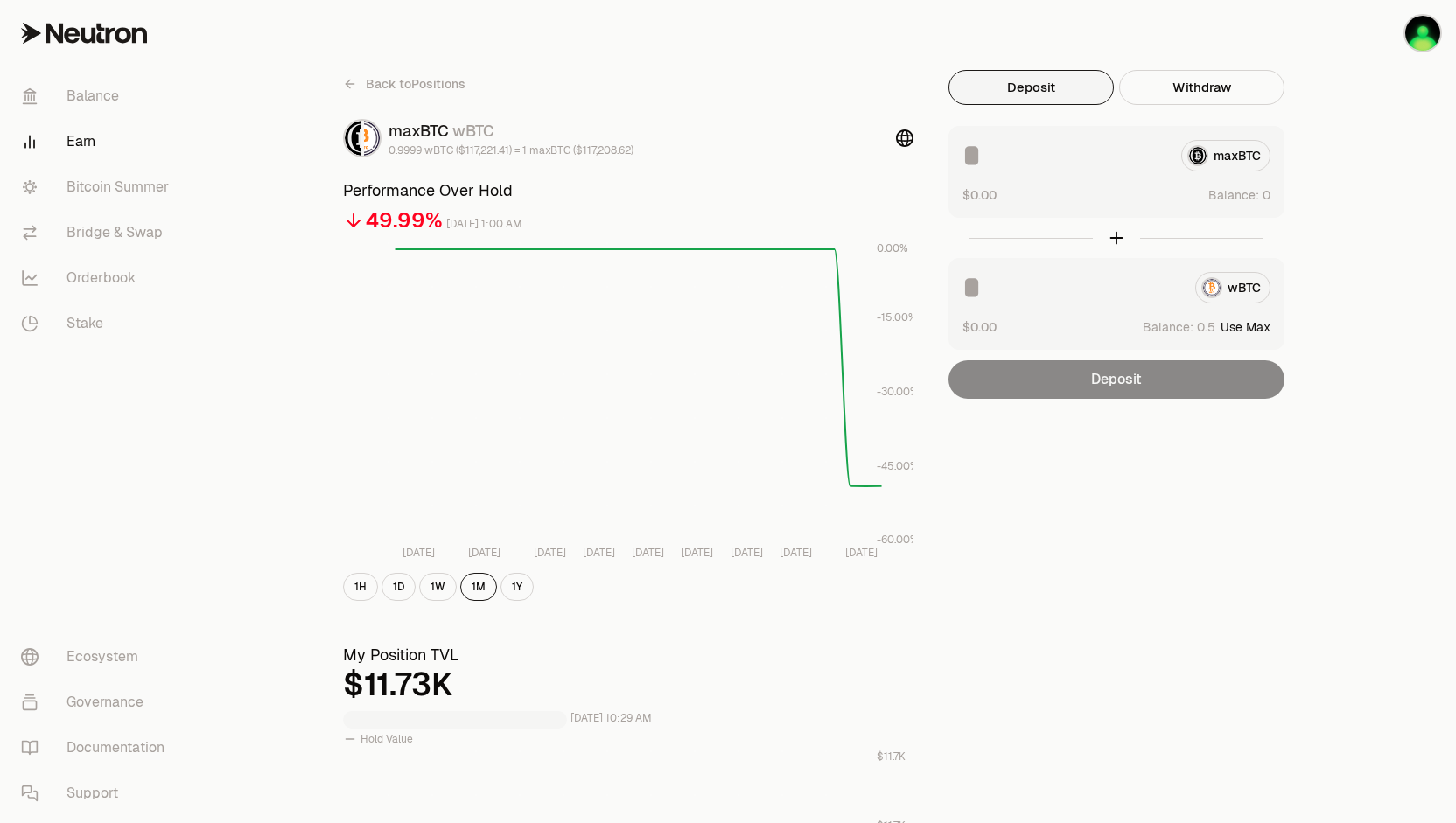
click at [1088, 296] on input at bounding box center [1073, 287] width 219 height 31
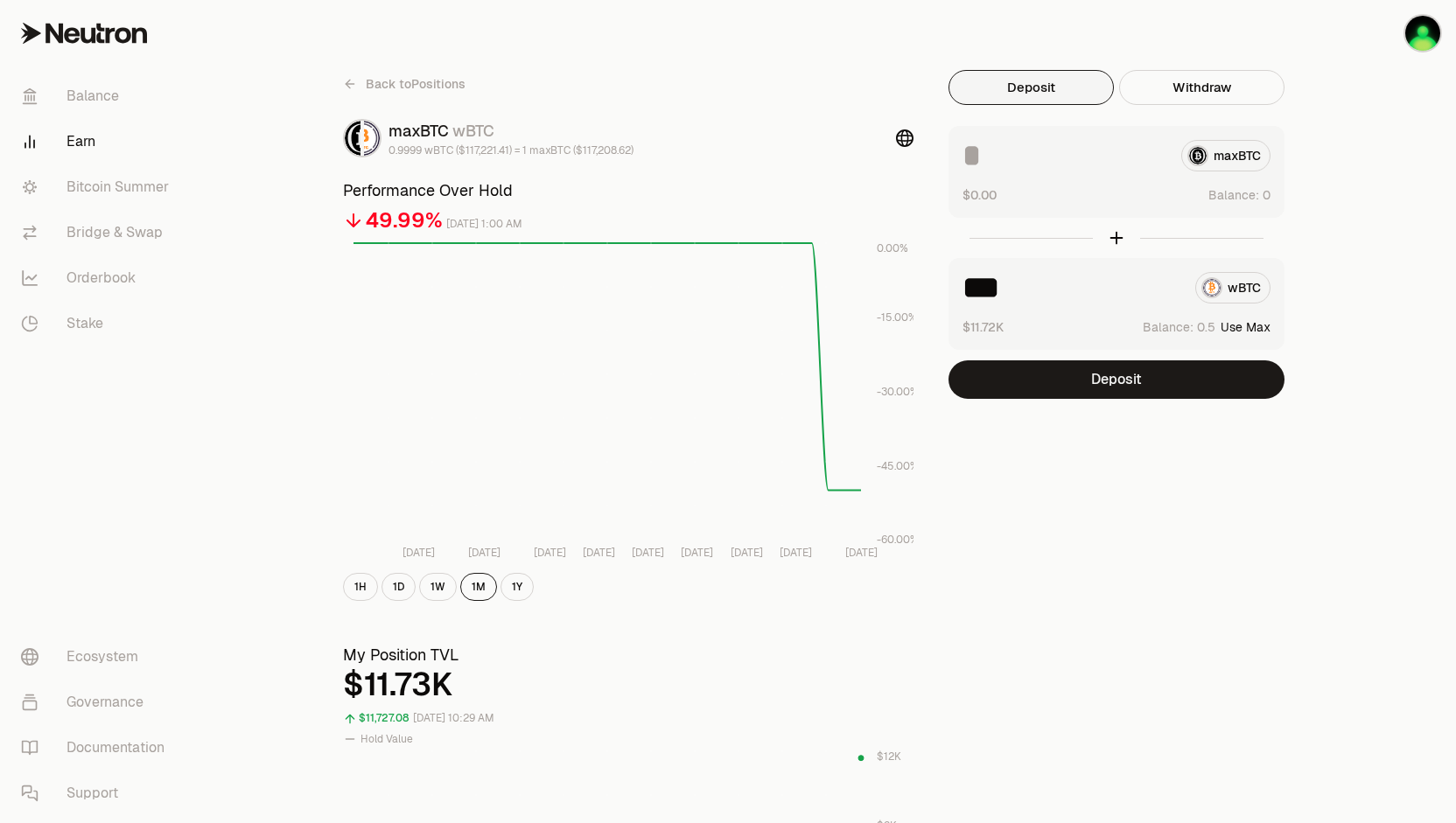
type input "***"
click at [379, 88] on span "Back to Positions" at bounding box center [416, 84] width 100 height 18
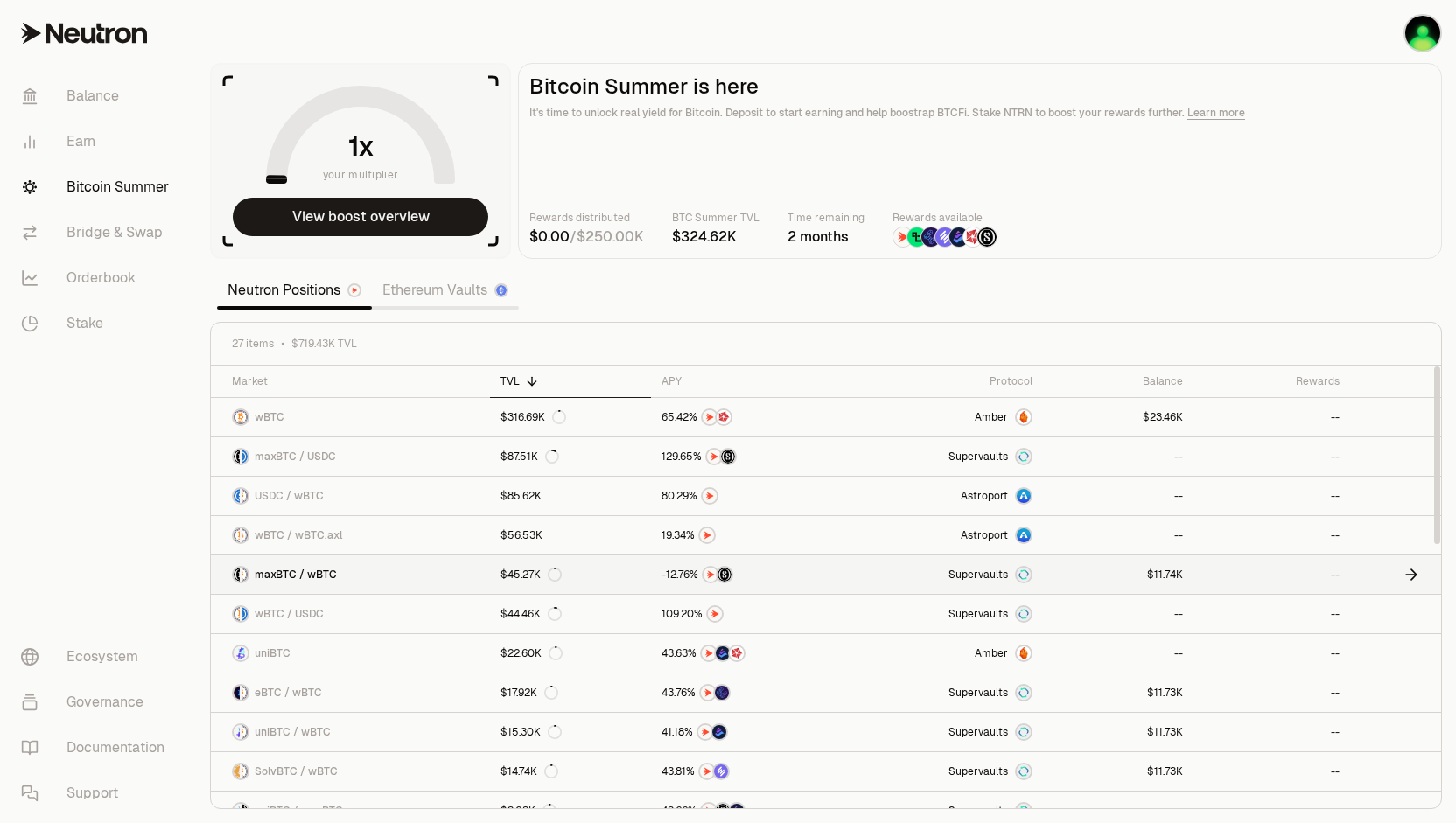
click at [405, 571] on link "maxBTC / wBTC" at bounding box center [351, 574] width 280 height 38
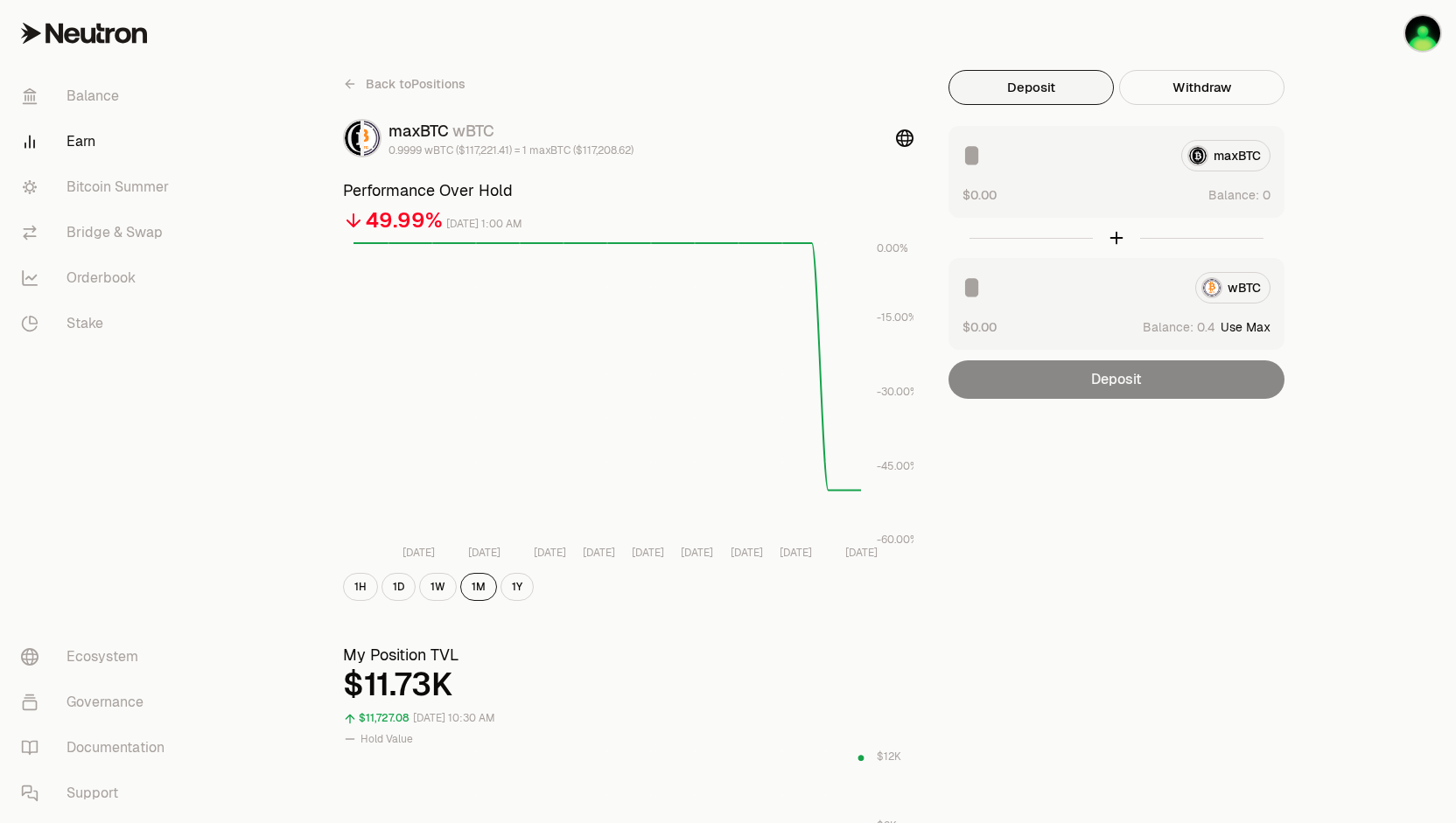
click at [1024, 293] on input at bounding box center [1073, 287] width 219 height 31
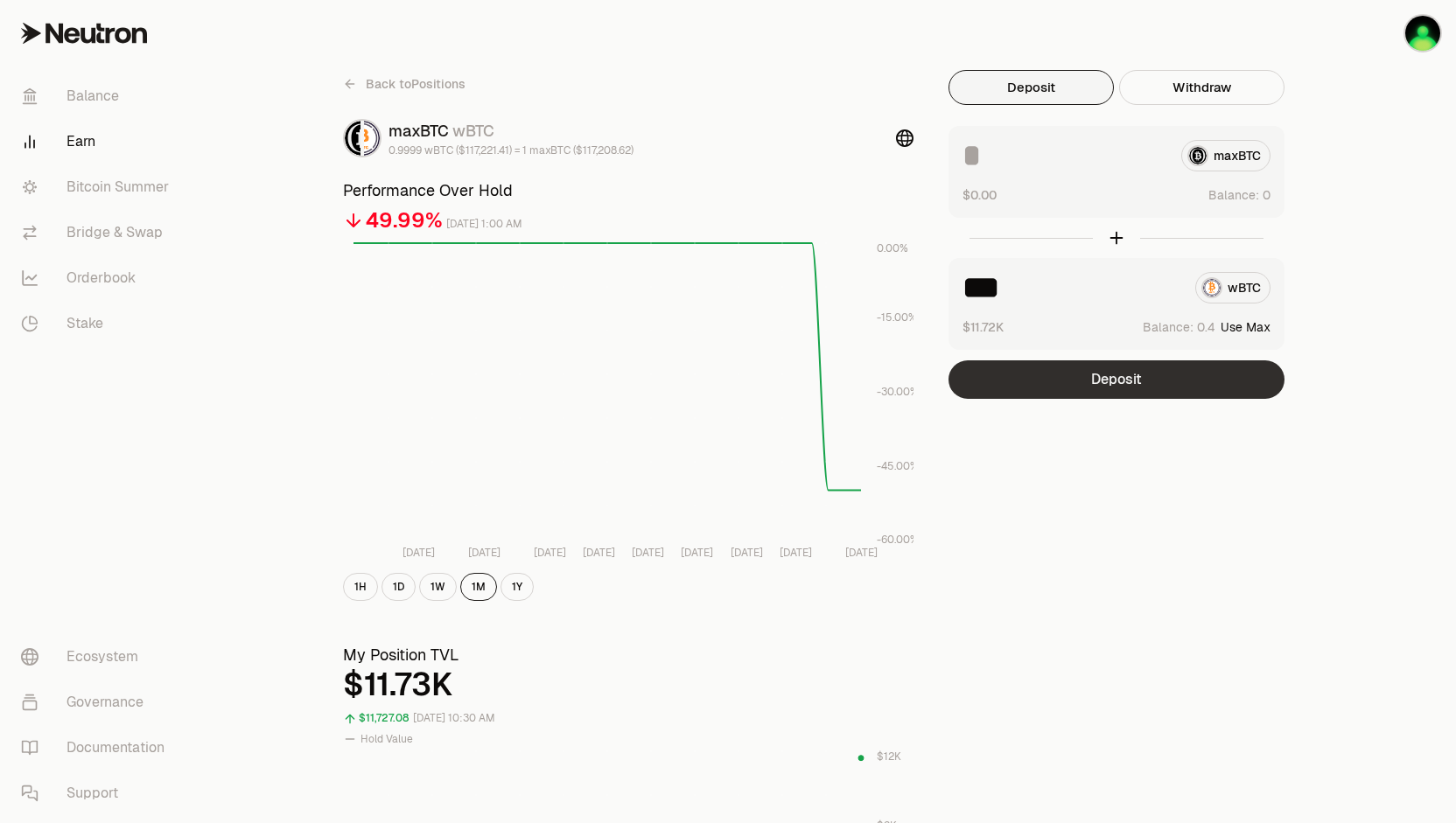
type input "***"
click at [1043, 367] on button "Deposit" at bounding box center [1117, 379] width 336 height 38
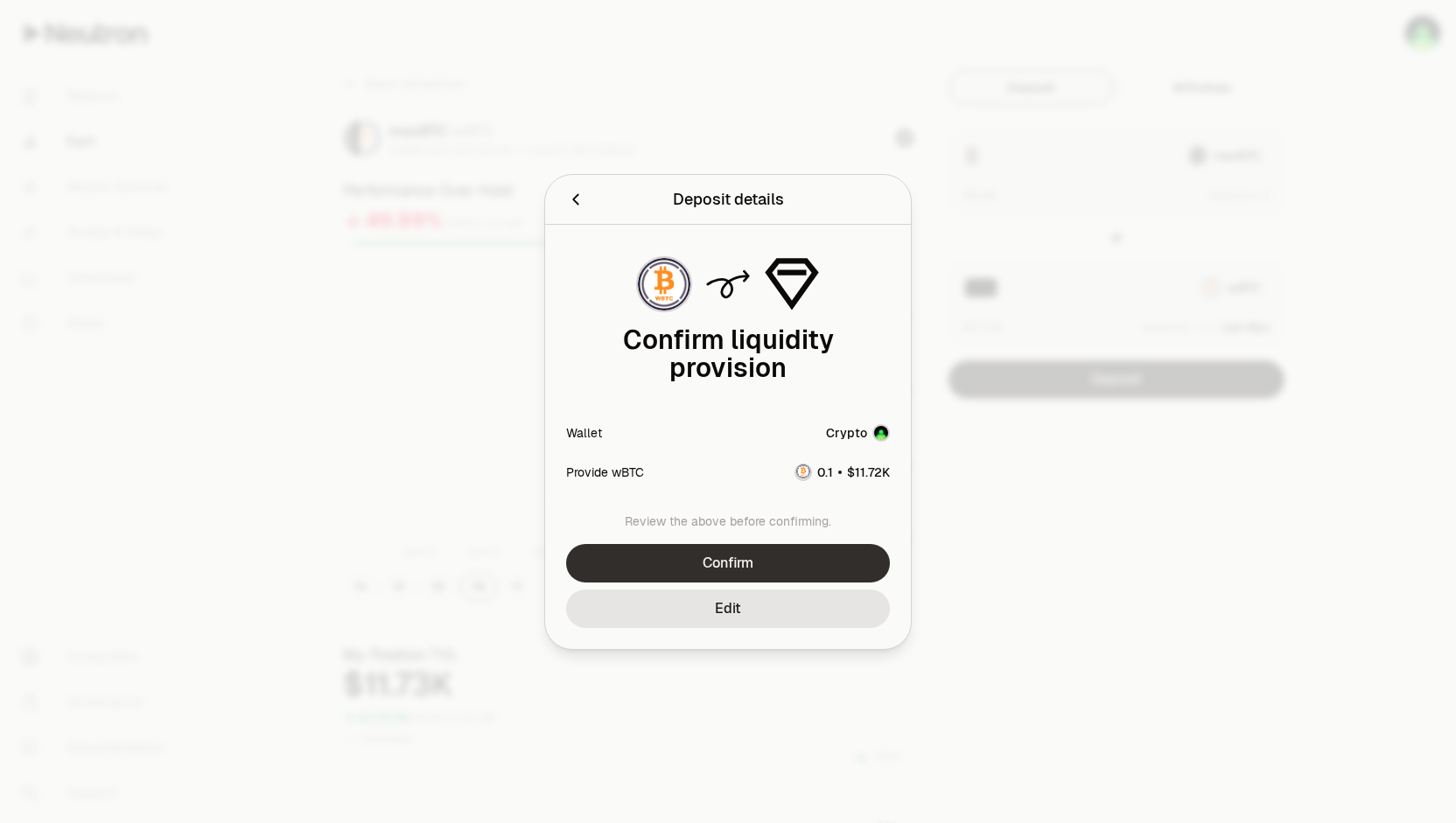
click at [706, 557] on button "Confirm" at bounding box center [728, 563] width 324 height 38
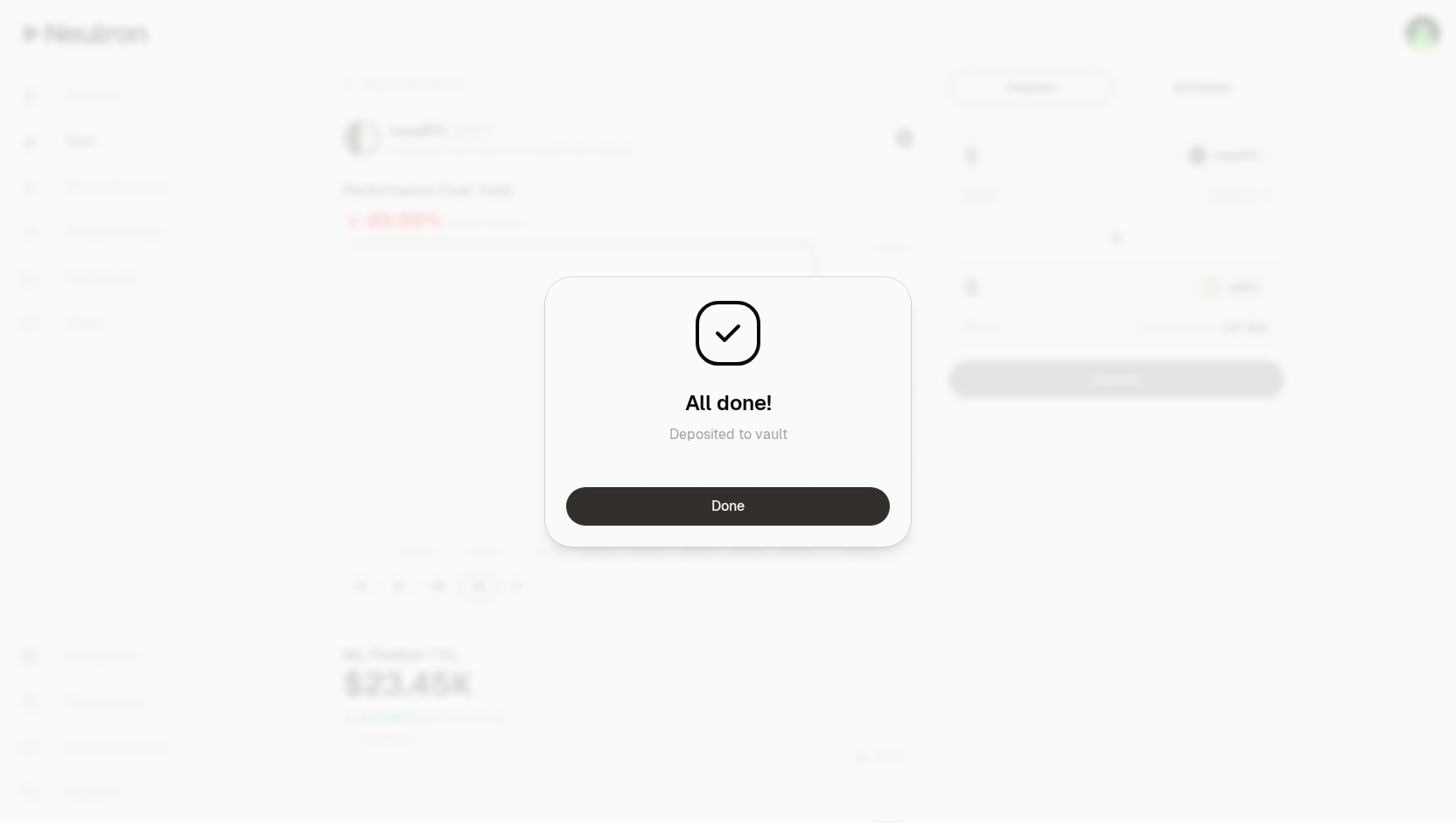
click at [724, 522] on button "Done" at bounding box center [728, 506] width 324 height 38
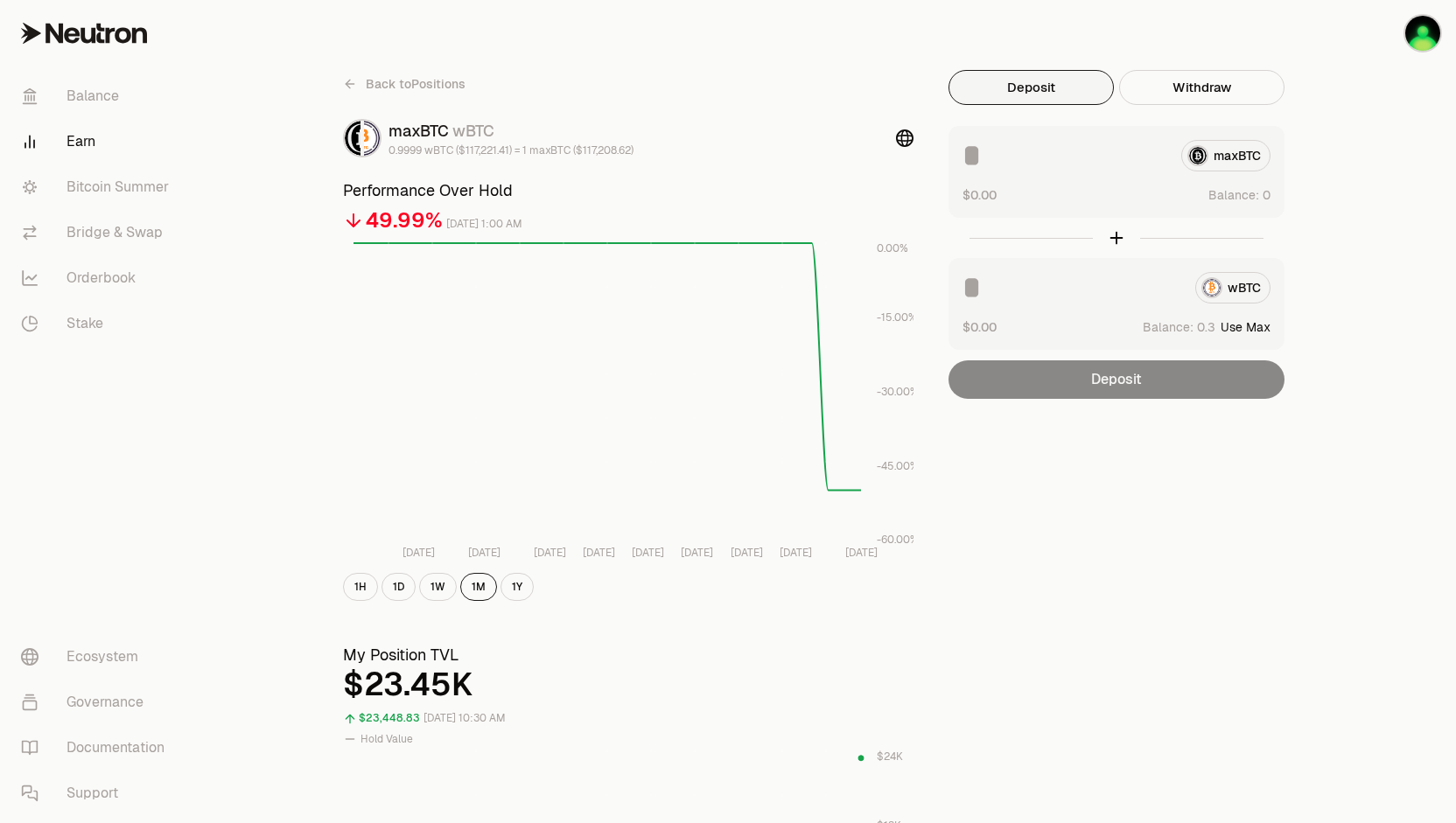
click at [88, 145] on link "Earn" at bounding box center [98, 142] width 182 height 46
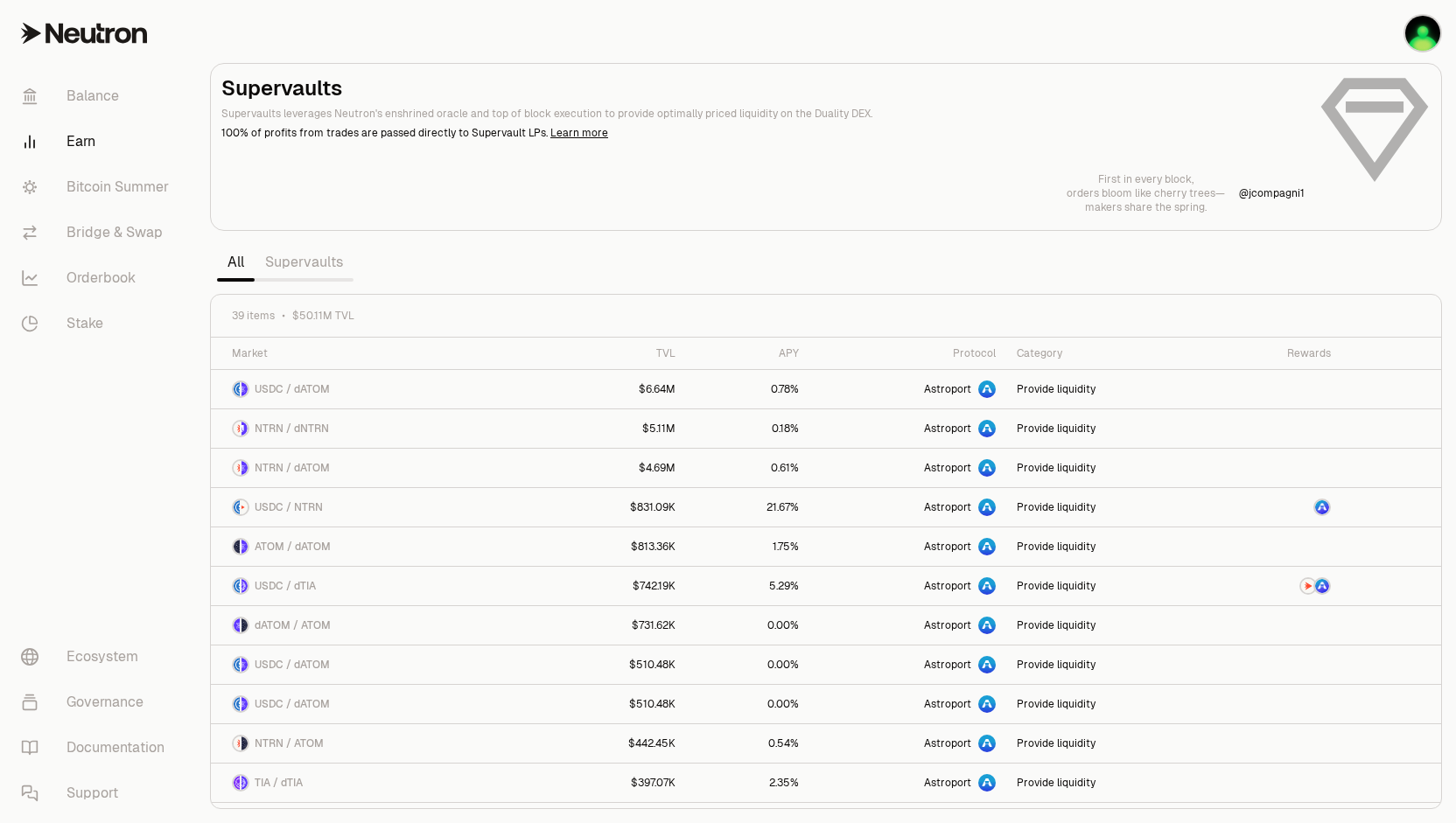
click at [280, 241] on div "All Supervaults" at bounding box center [286, 262] width 151 height 42
click at [288, 262] on link "Supervaults" at bounding box center [303, 263] width 99 height 35
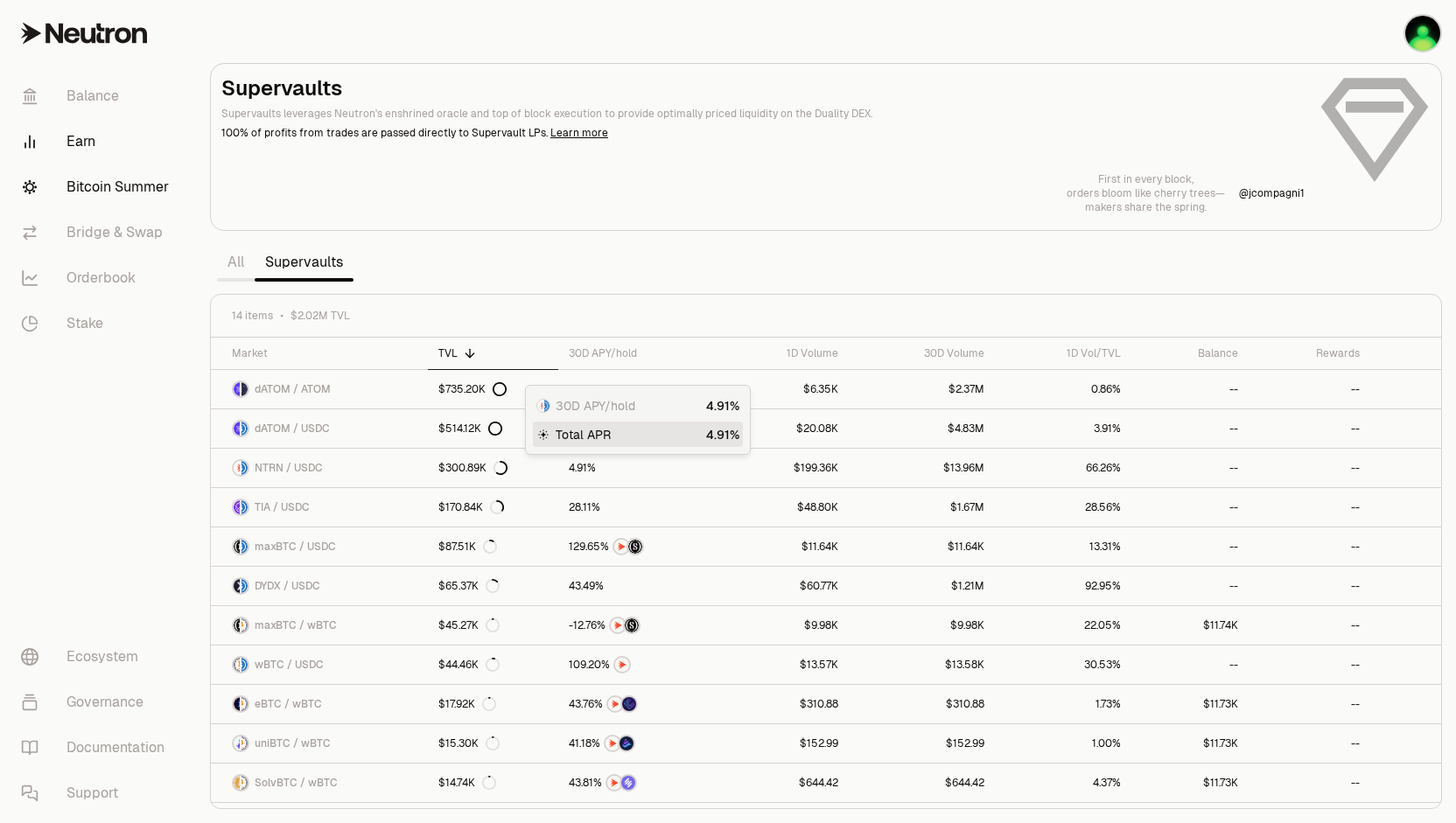
click at [128, 192] on link "Bitcoin Summer" at bounding box center [98, 187] width 182 height 46
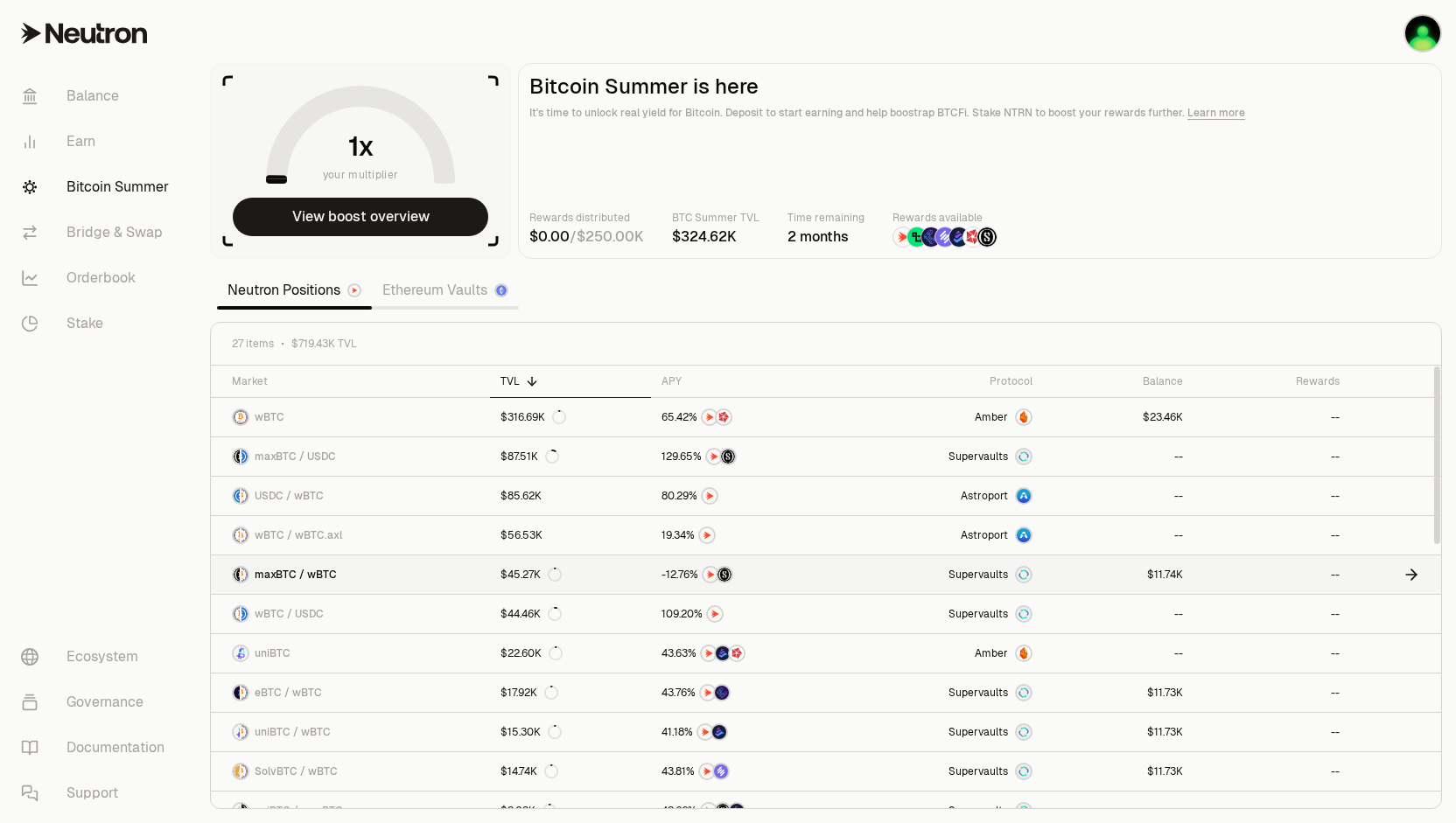
click at [802, 574] on div at bounding box center [749, 575] width 175 height 18
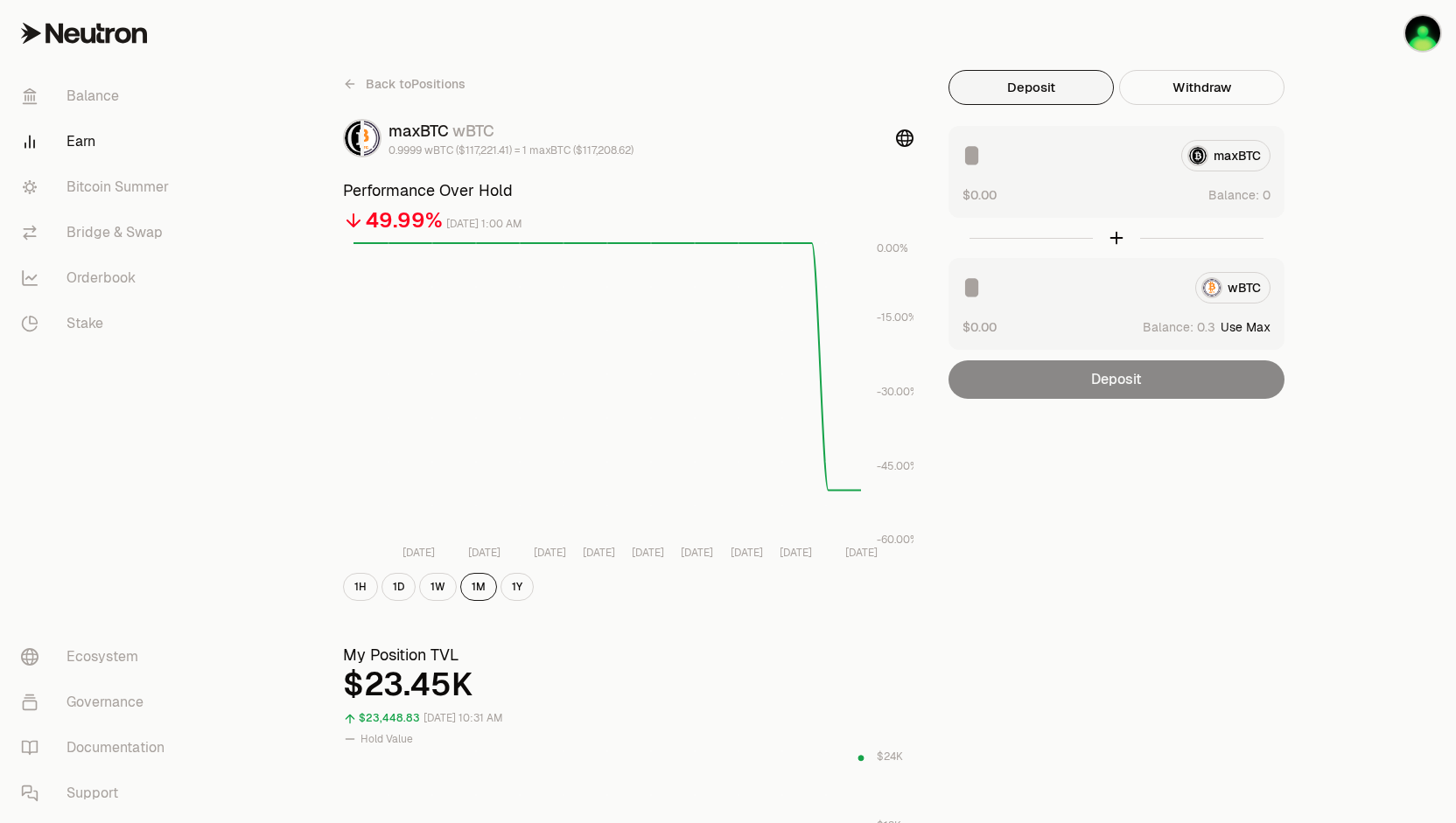
click at [419, 85] on span "Back to Positions" at bounding box center [416, 84] width 100 height 18
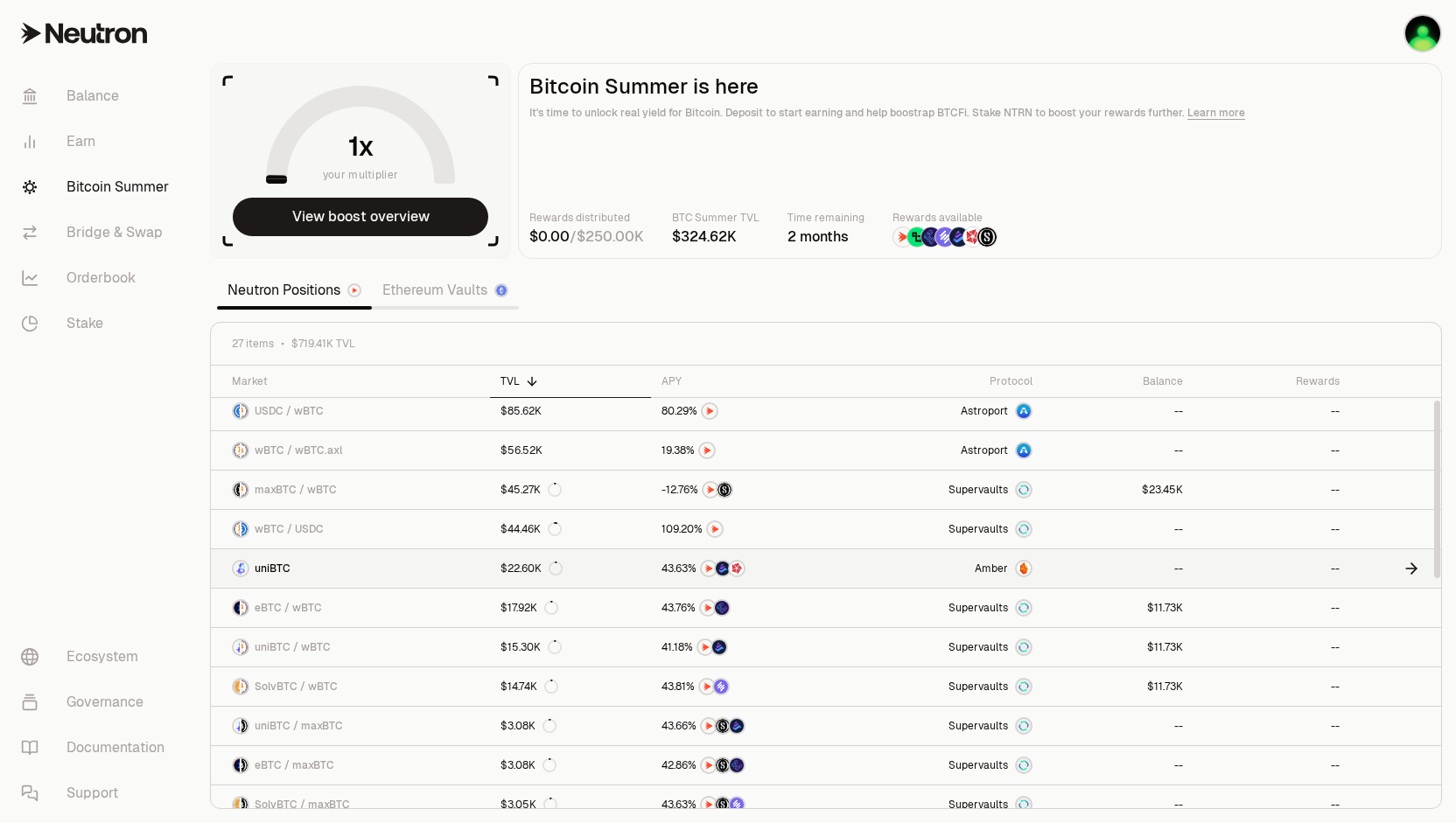
scroll to position [175, 0]
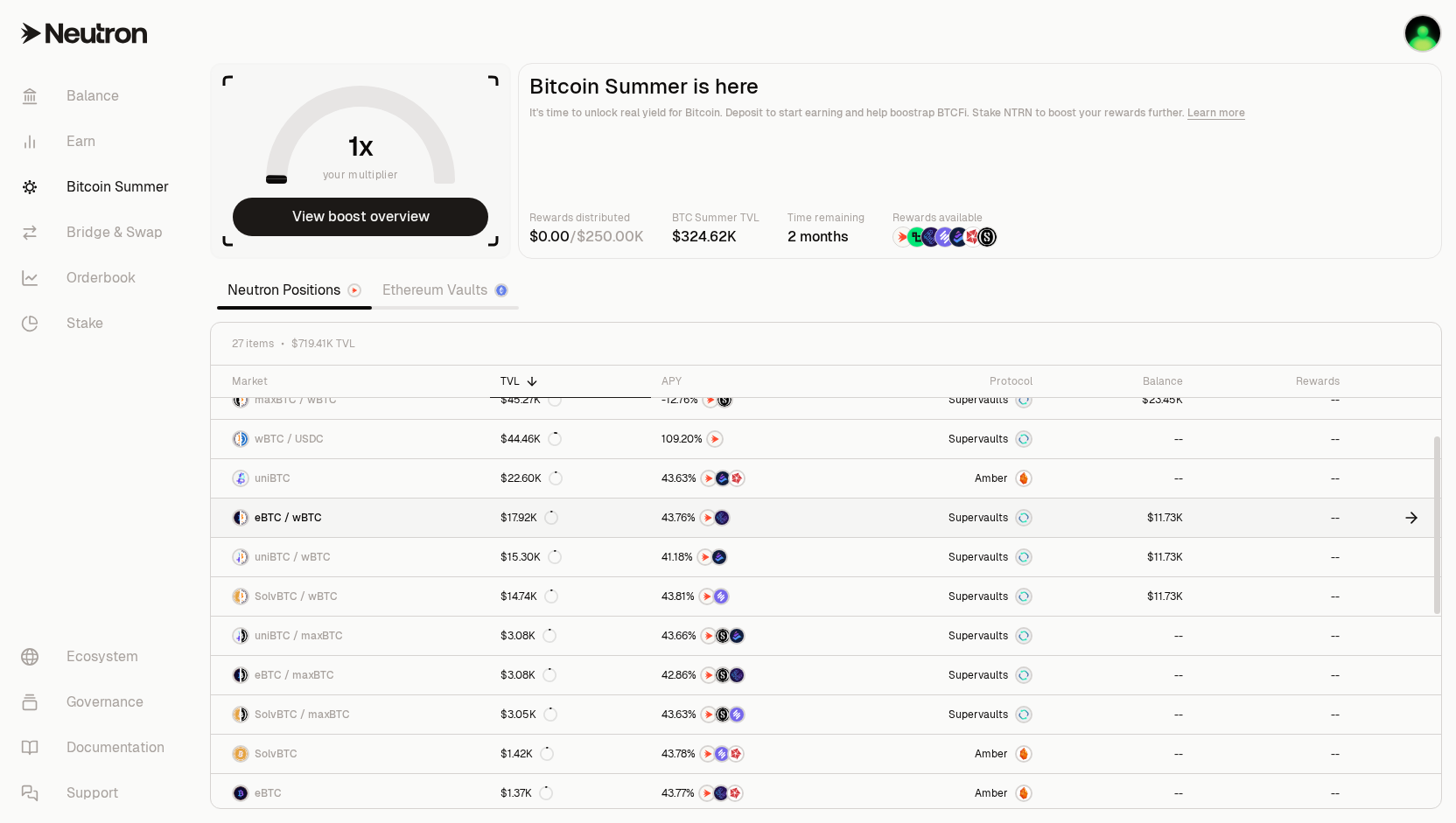
click at [1072, 508] on link at bounding box center [1119, 517] width 151 height 38
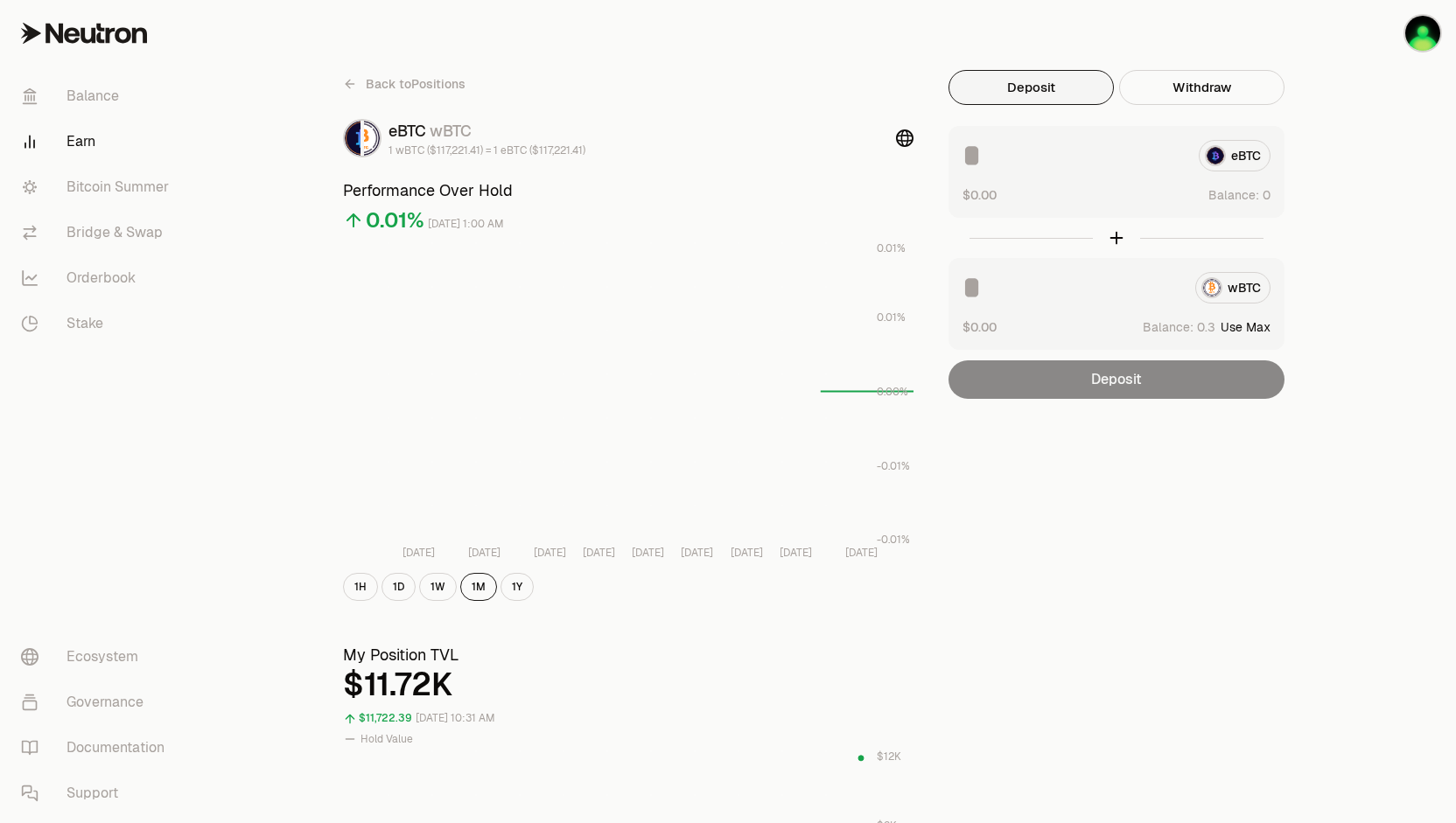
click at [1057, 296] on input at bounding box center [1073, 287] width 219 height 31
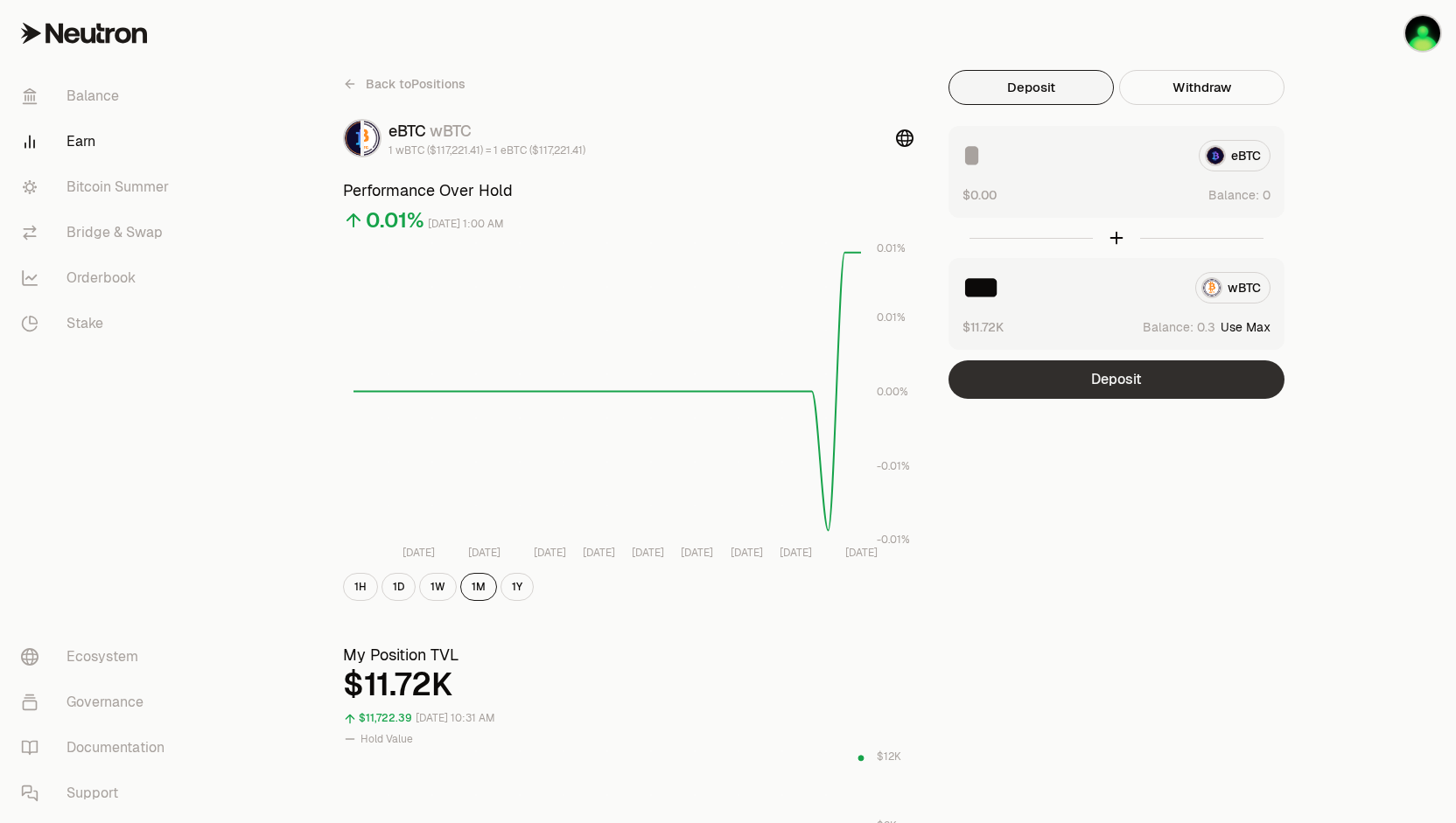
type input "***"
click at [1057, 375] on button "Deposit" at bounding box center [1117, 379] width 336 height 38
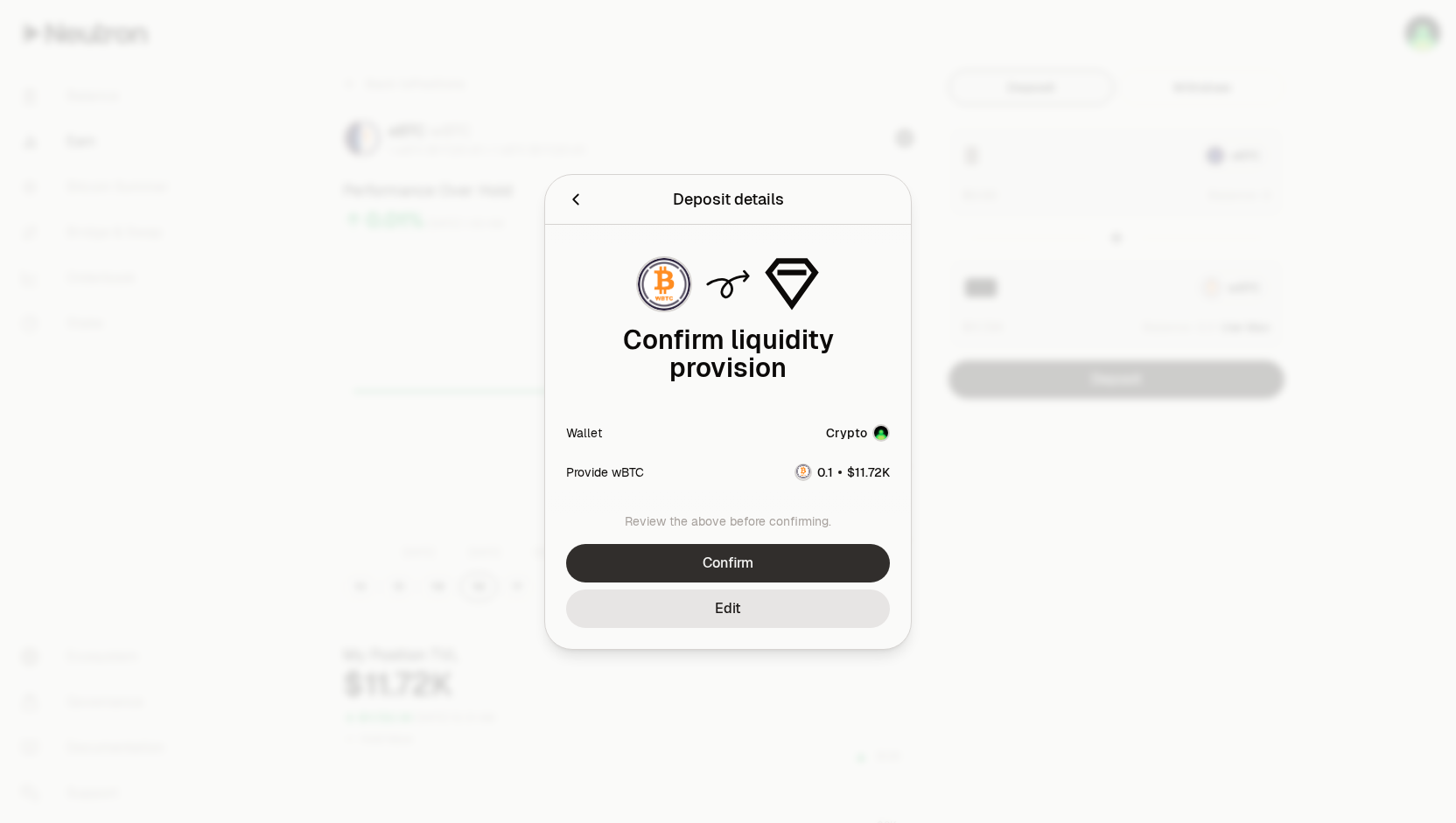
click at [696, 559] on button "Confirm" at bounding box center [728, 563] width 324 height 38
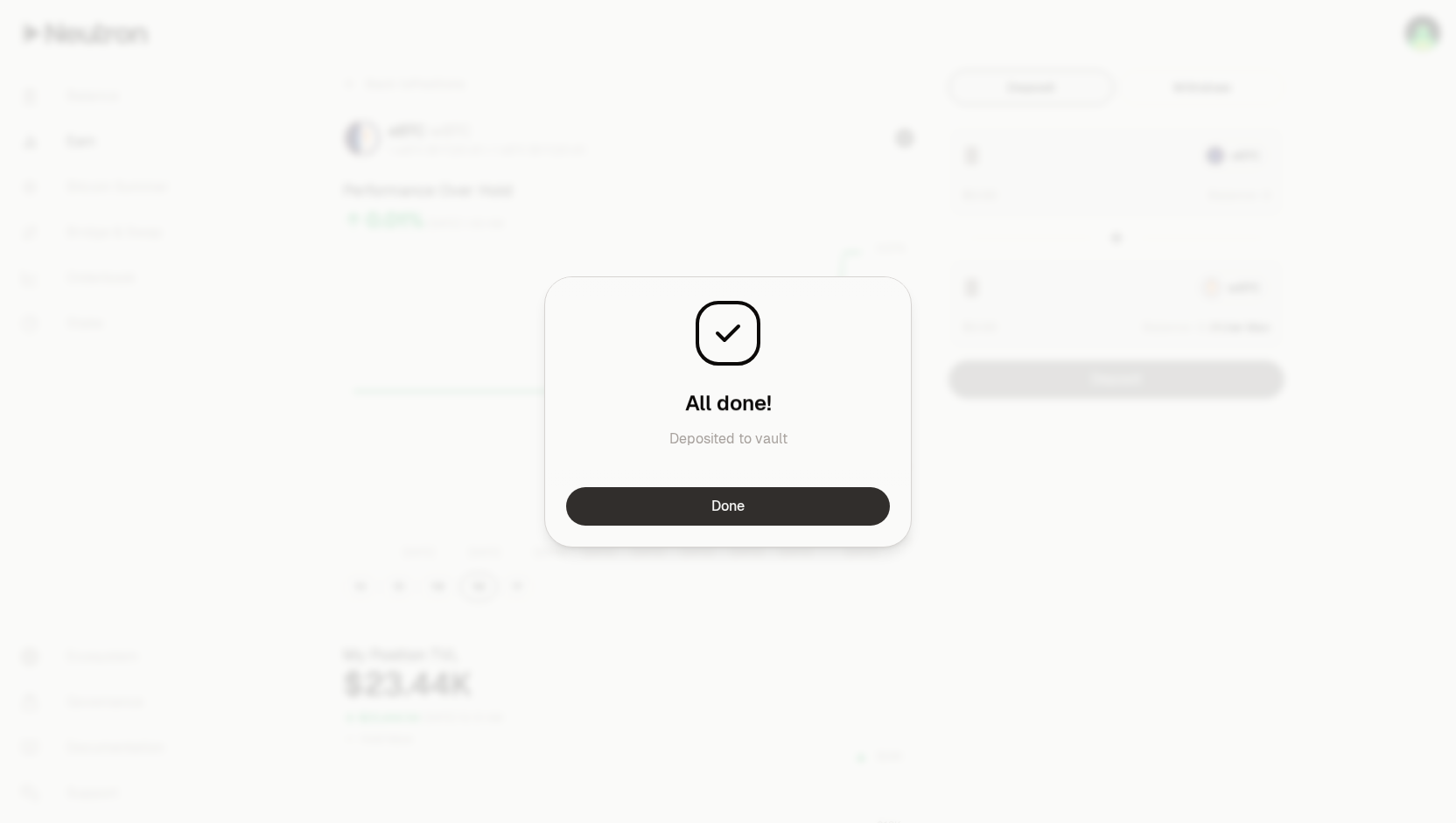
click at [797, 506] on button "Done" at bounding box center [728, 506] width 324 height 38
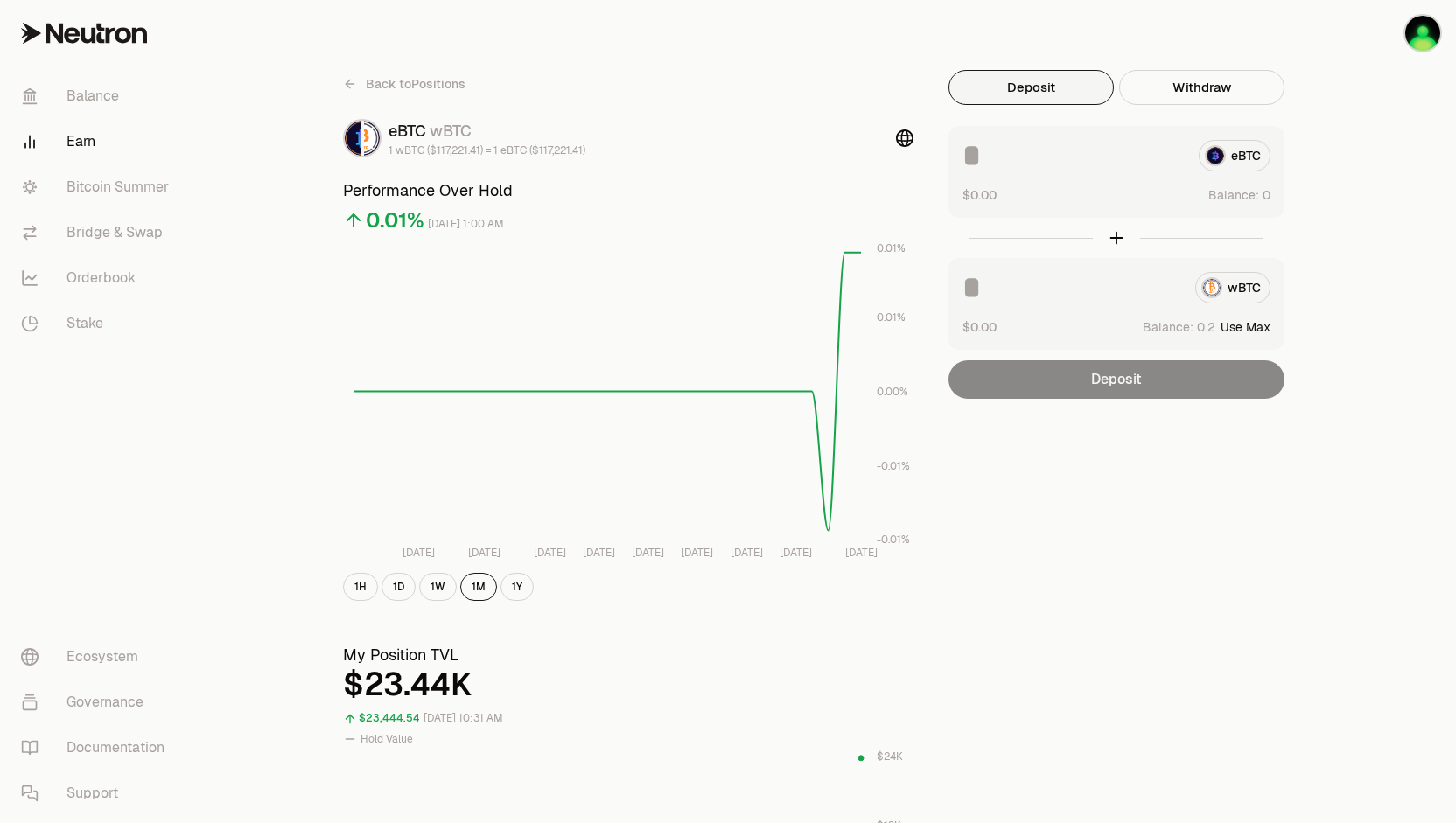
click at [390, 78] on span "Back to Positions" at bounding box center [416, 84] width 100 height 18
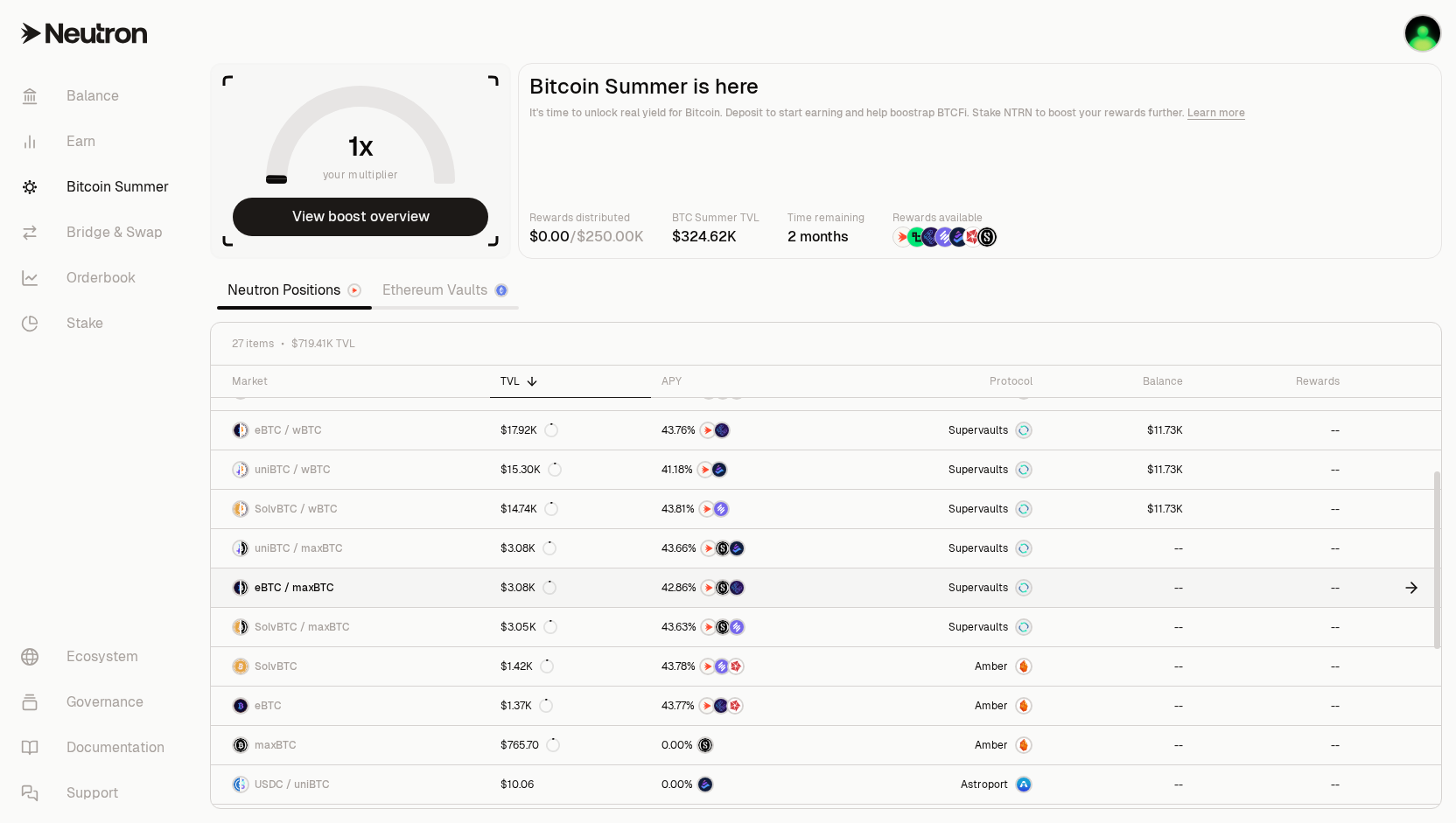
scroll to position [88, 0]
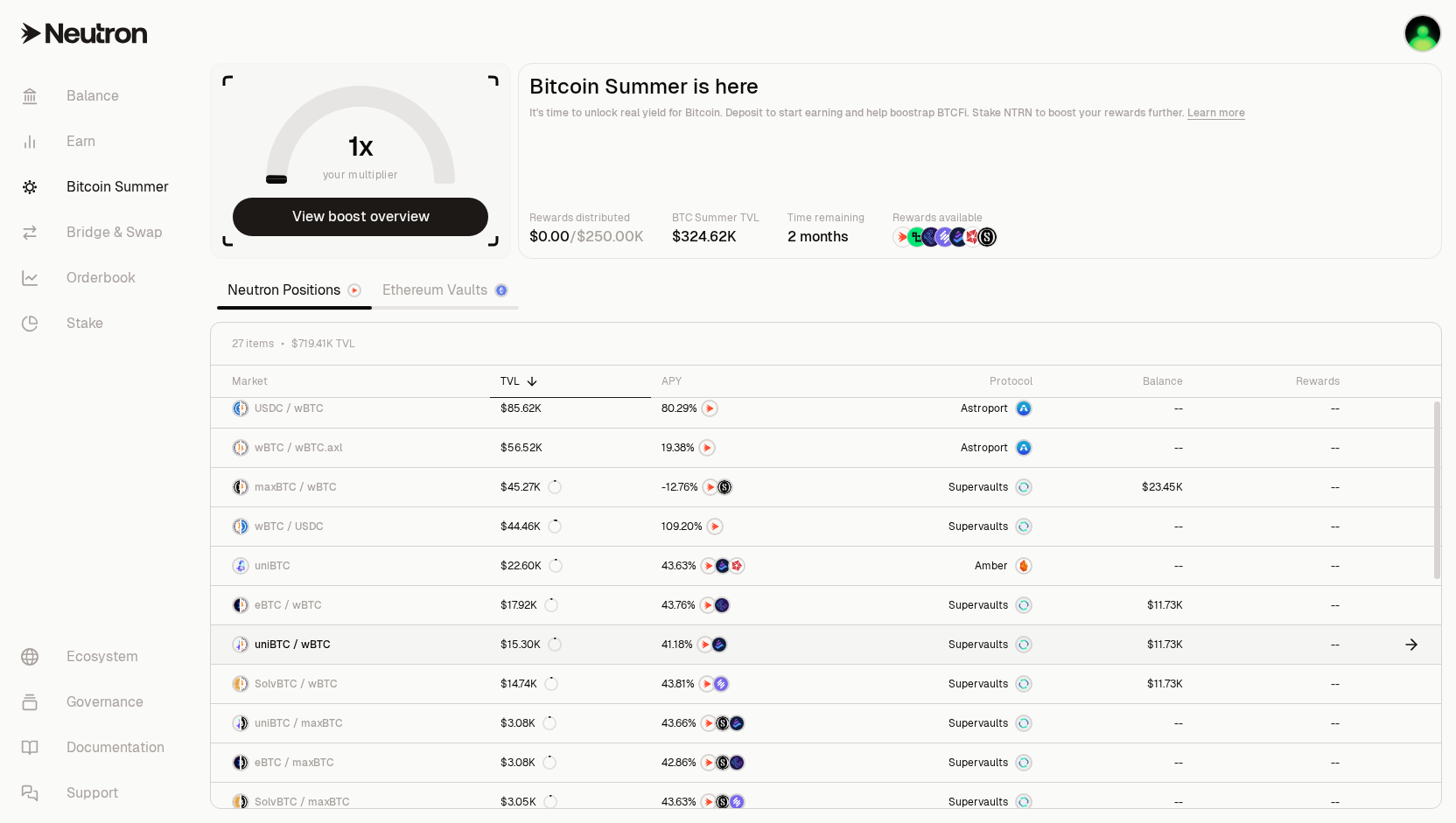
click at [1076, 642] on link at bounding box center [1119, 644] width 151 height 38
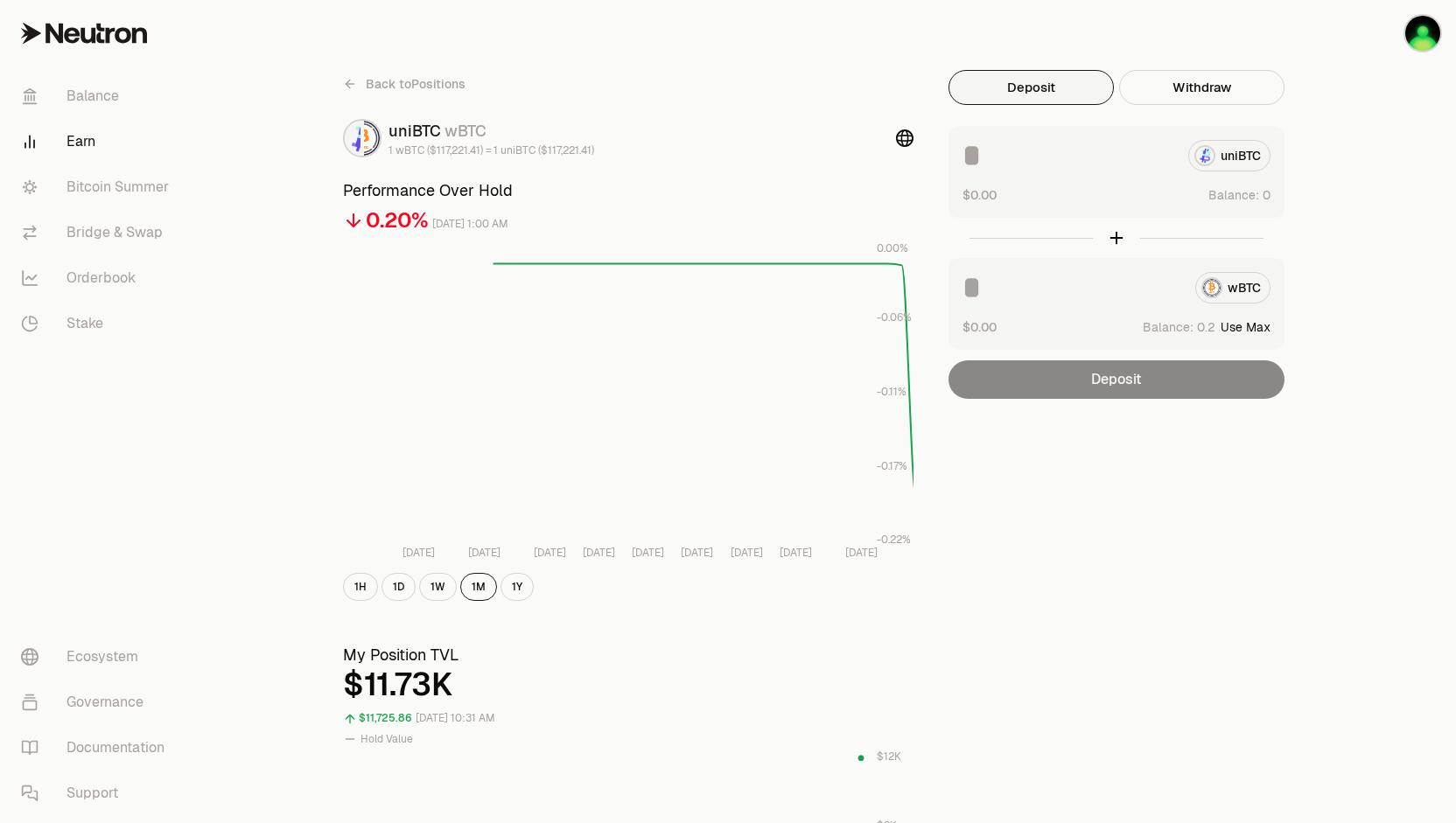
click at [409, 90] on span "Back to Positions" at bounding box center [416, 84] width 100 height 18
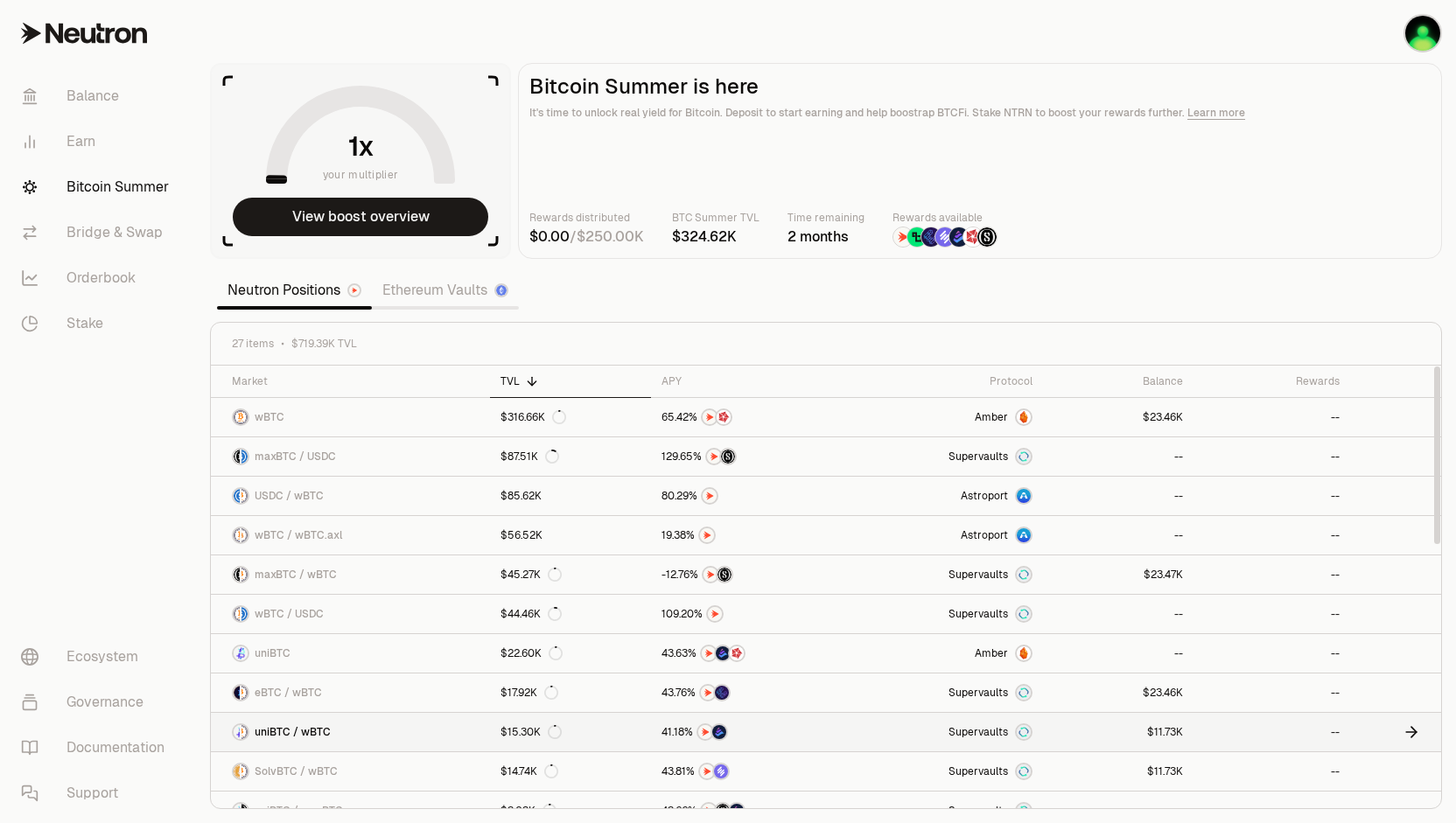
click at [1100, 729] on link at bounding box center [1119, 731] width 151 height 38
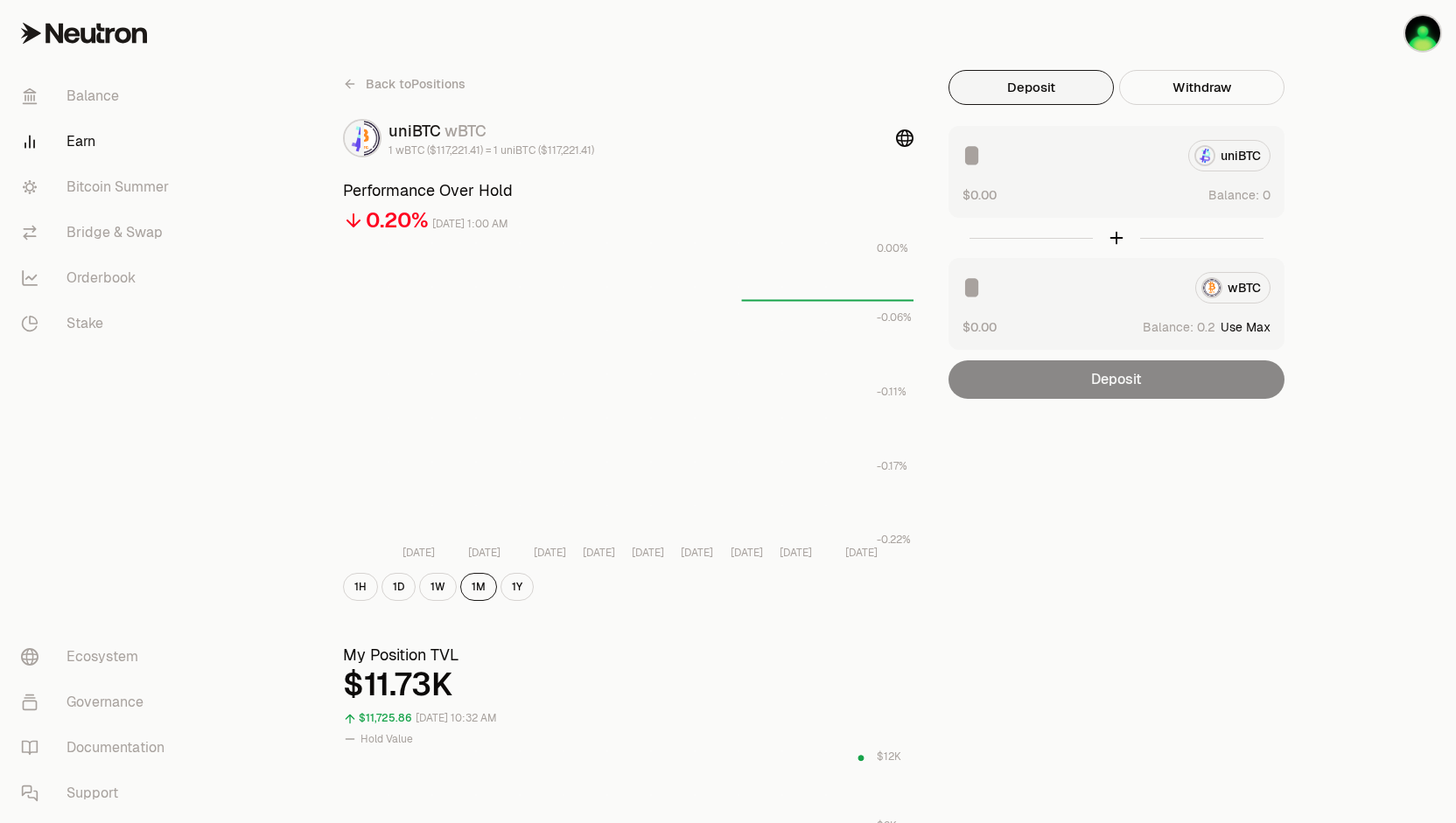
click at [1048, 278] on input at bounding box center [1073, 287] width 219 height 31
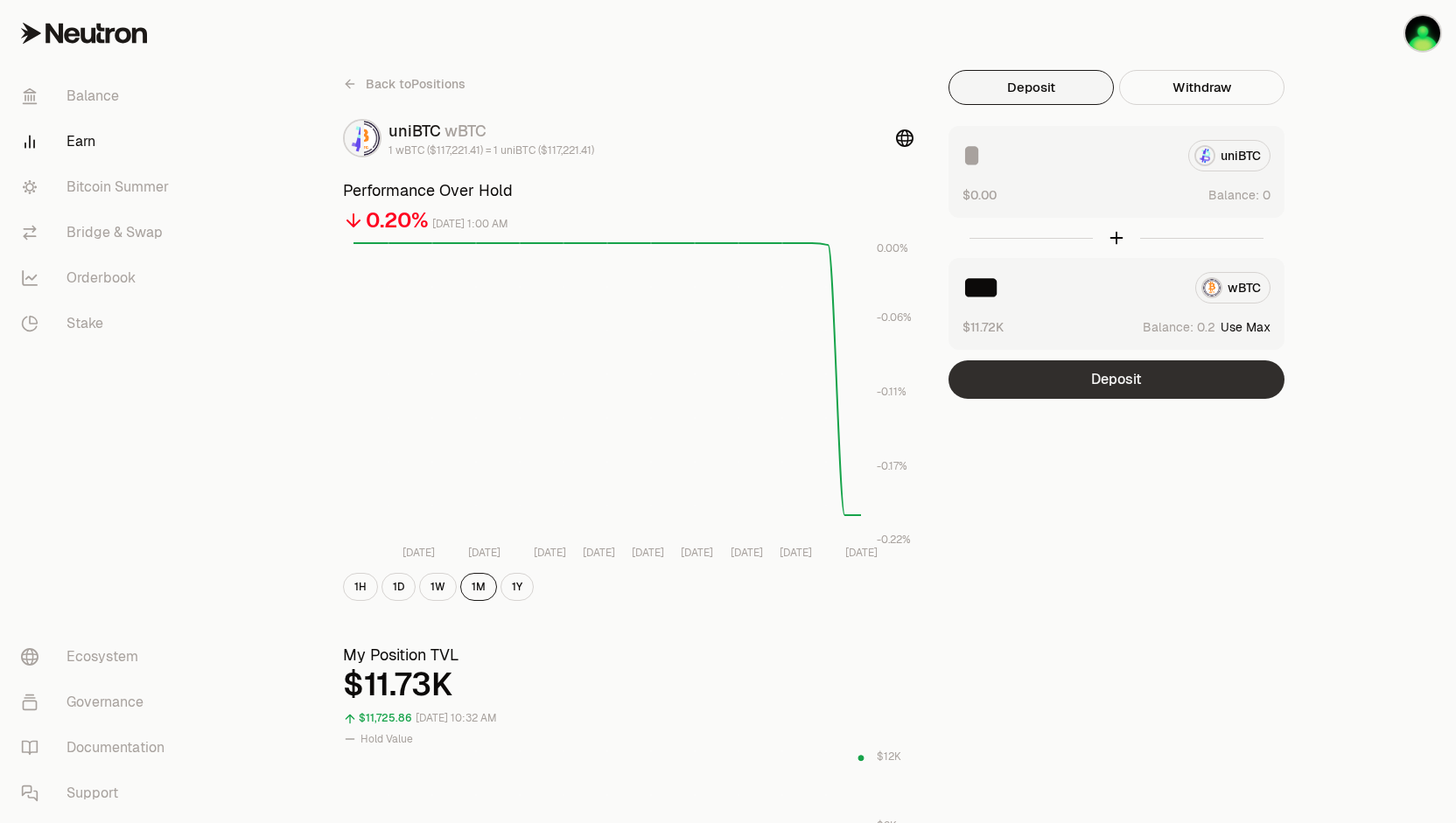
type input "***"
click at [1092, 383] on button "Deposit" at bounding box center [1117, 379] width 336 height 38
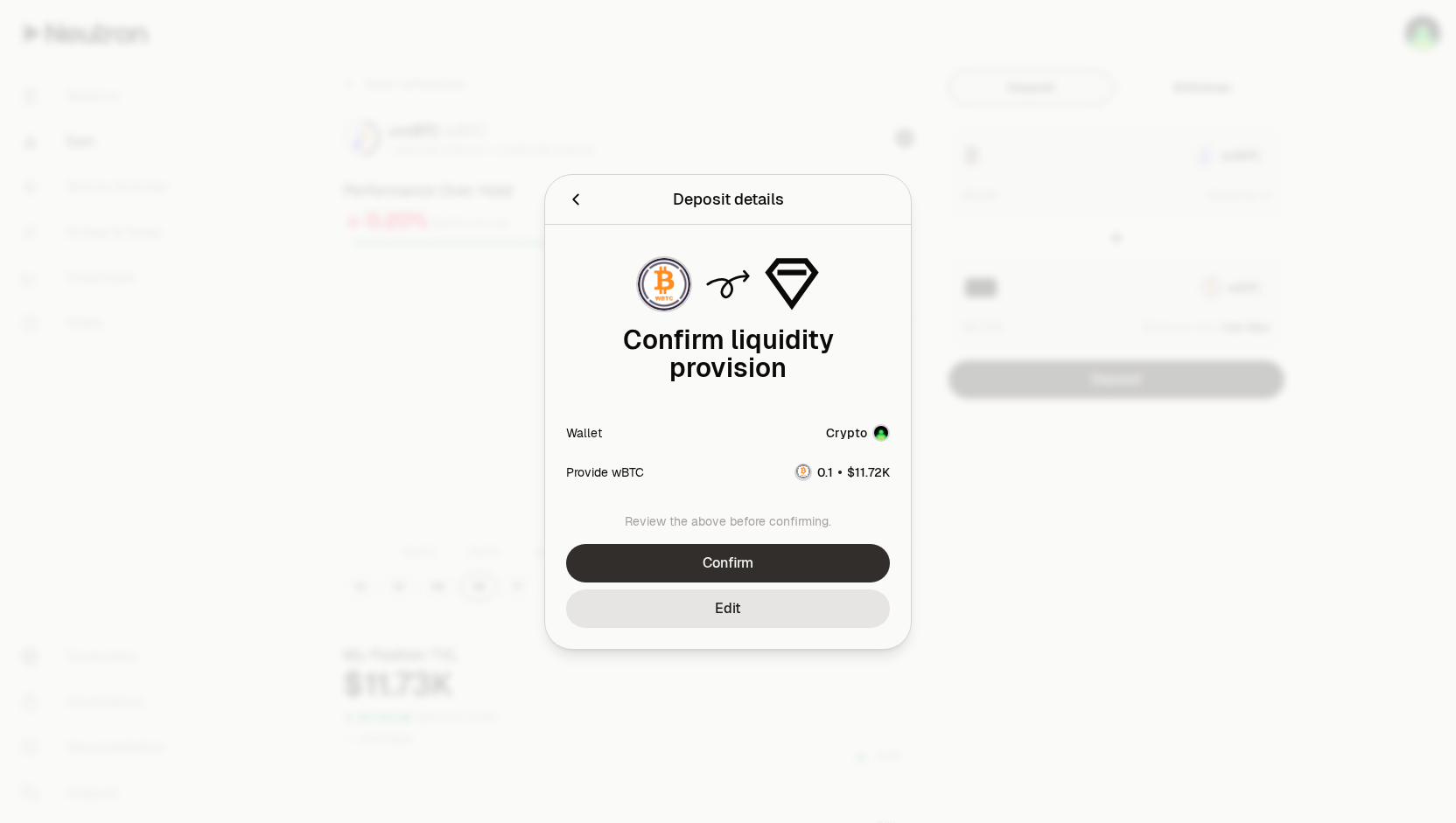
click at [692, 564] on button "Confirm" at bounding box center [728, 563] width 324 height 38
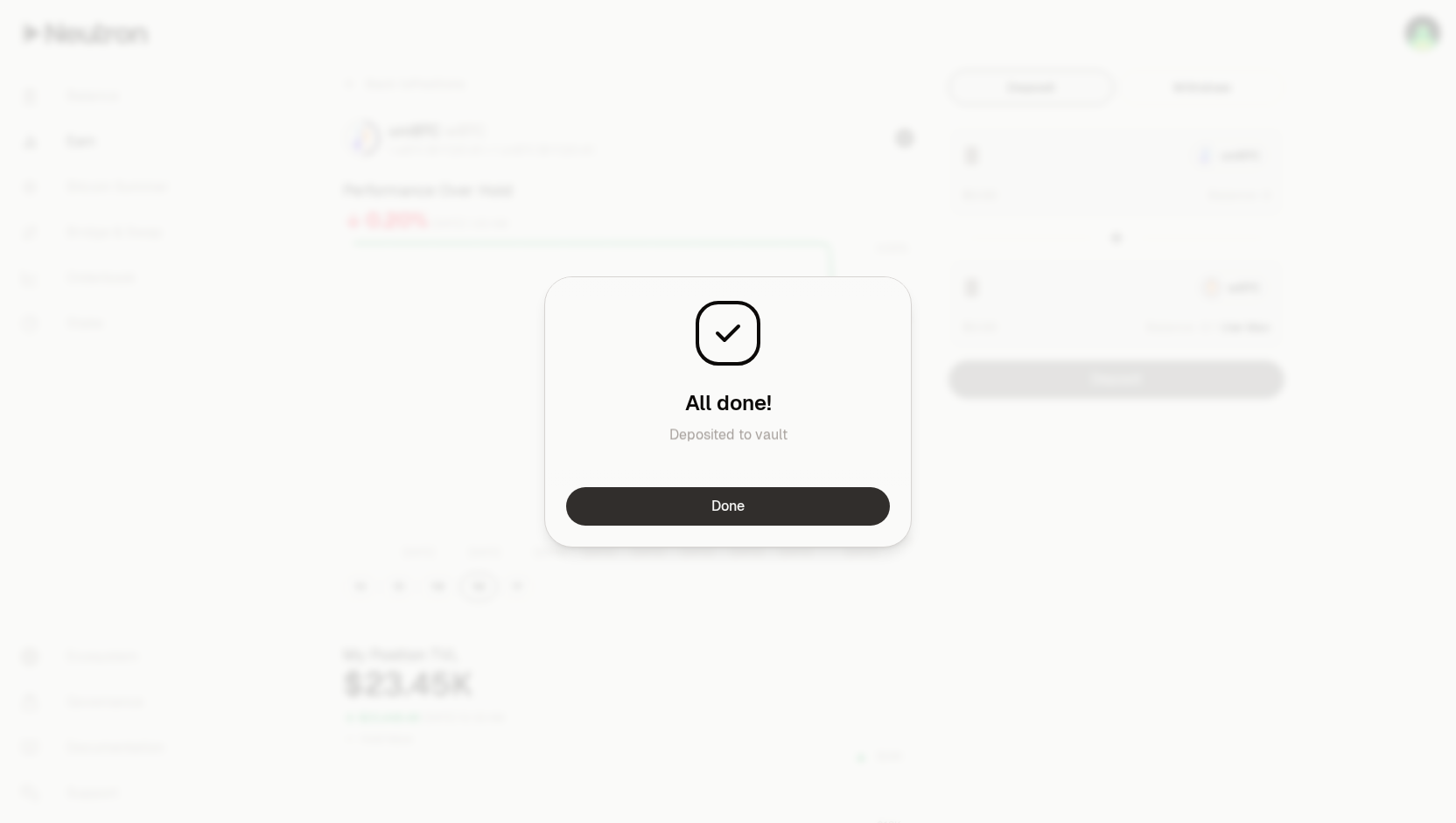
click at [761, 508] on button "Done" at bounding box center [728, 506] width 324 height 38
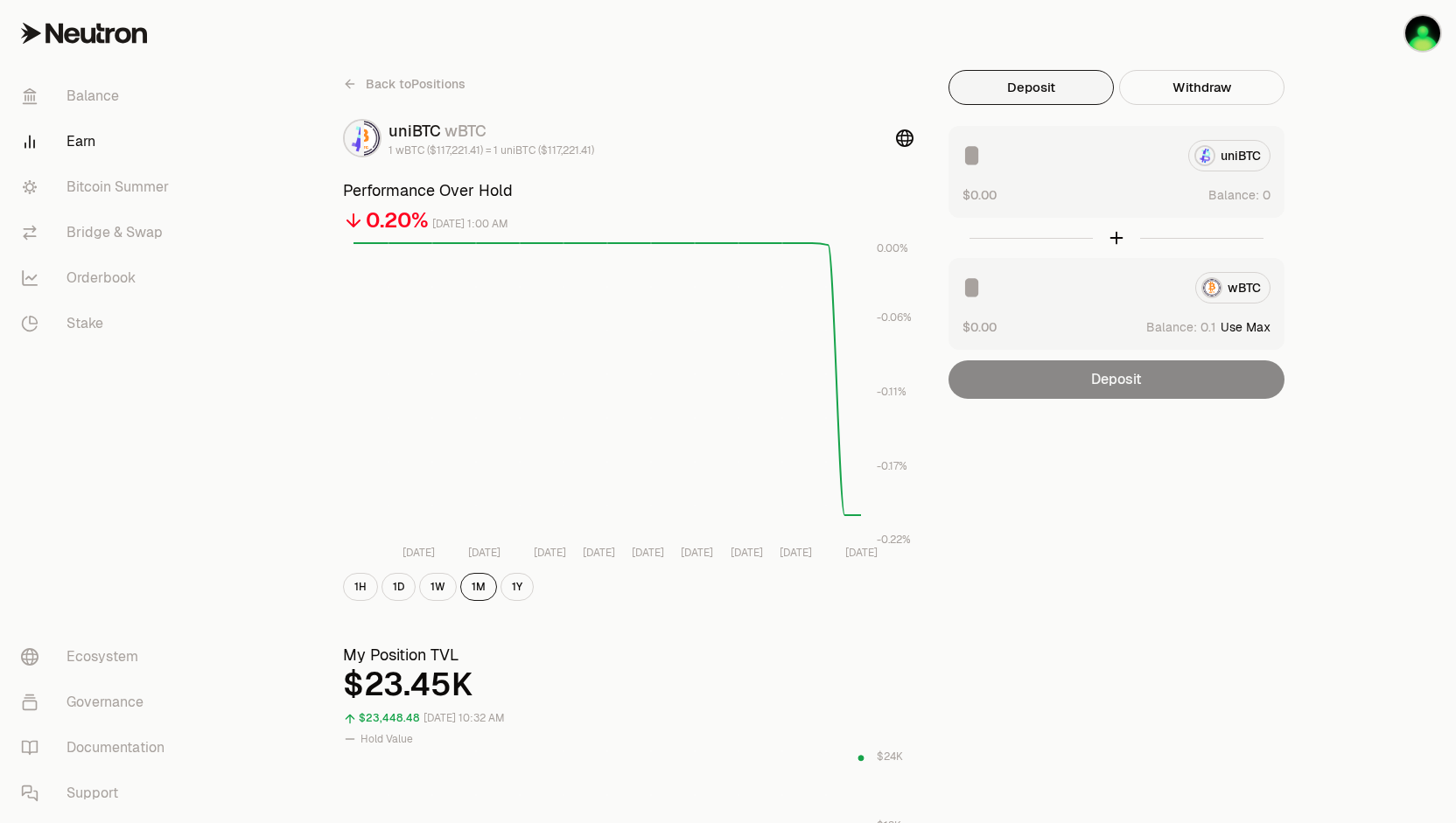
click at [414, 81] on span "Back to Positions" at bounding box center [416, 84] width 100 height 18
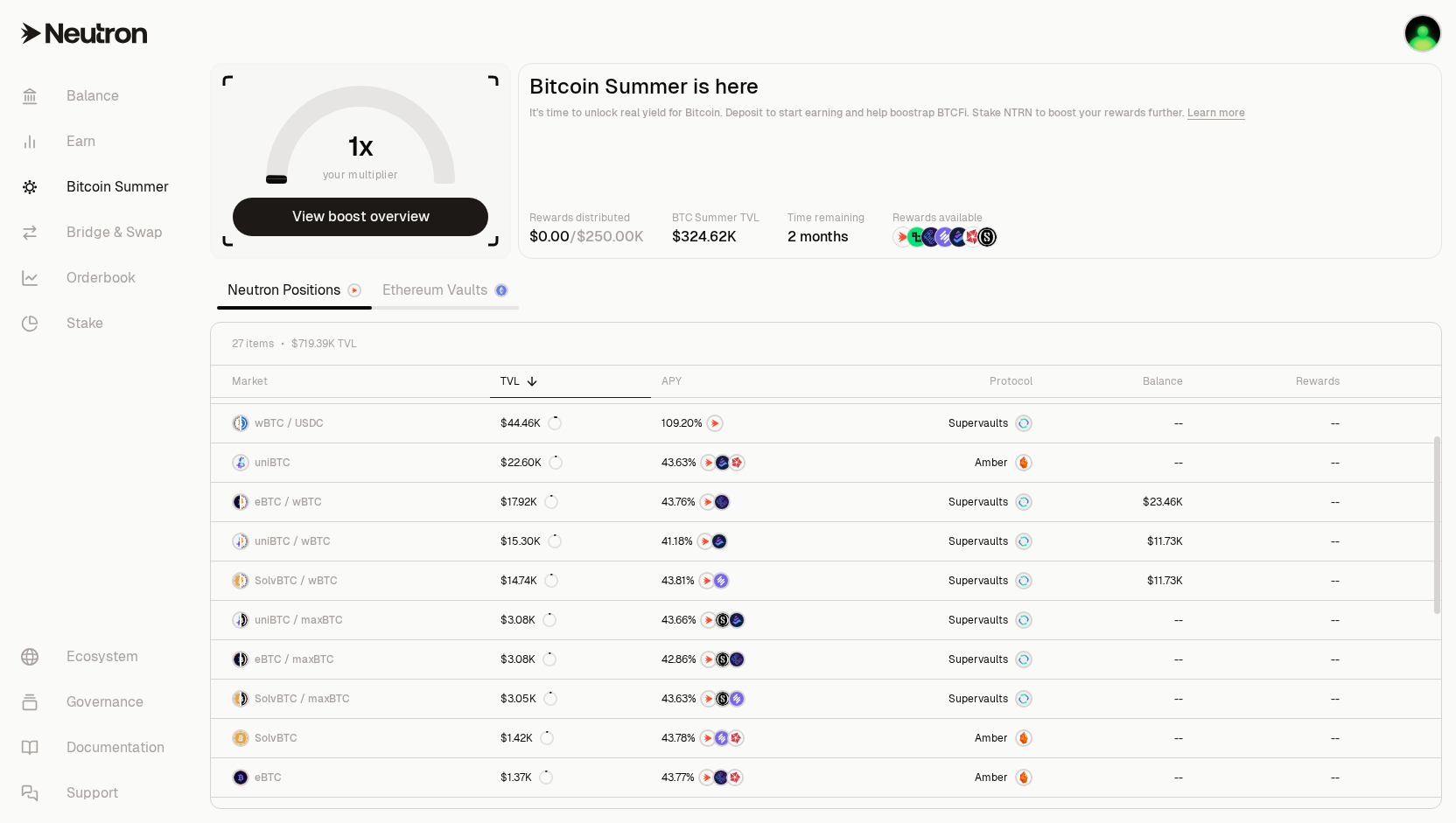
scroll to position [175, 0]
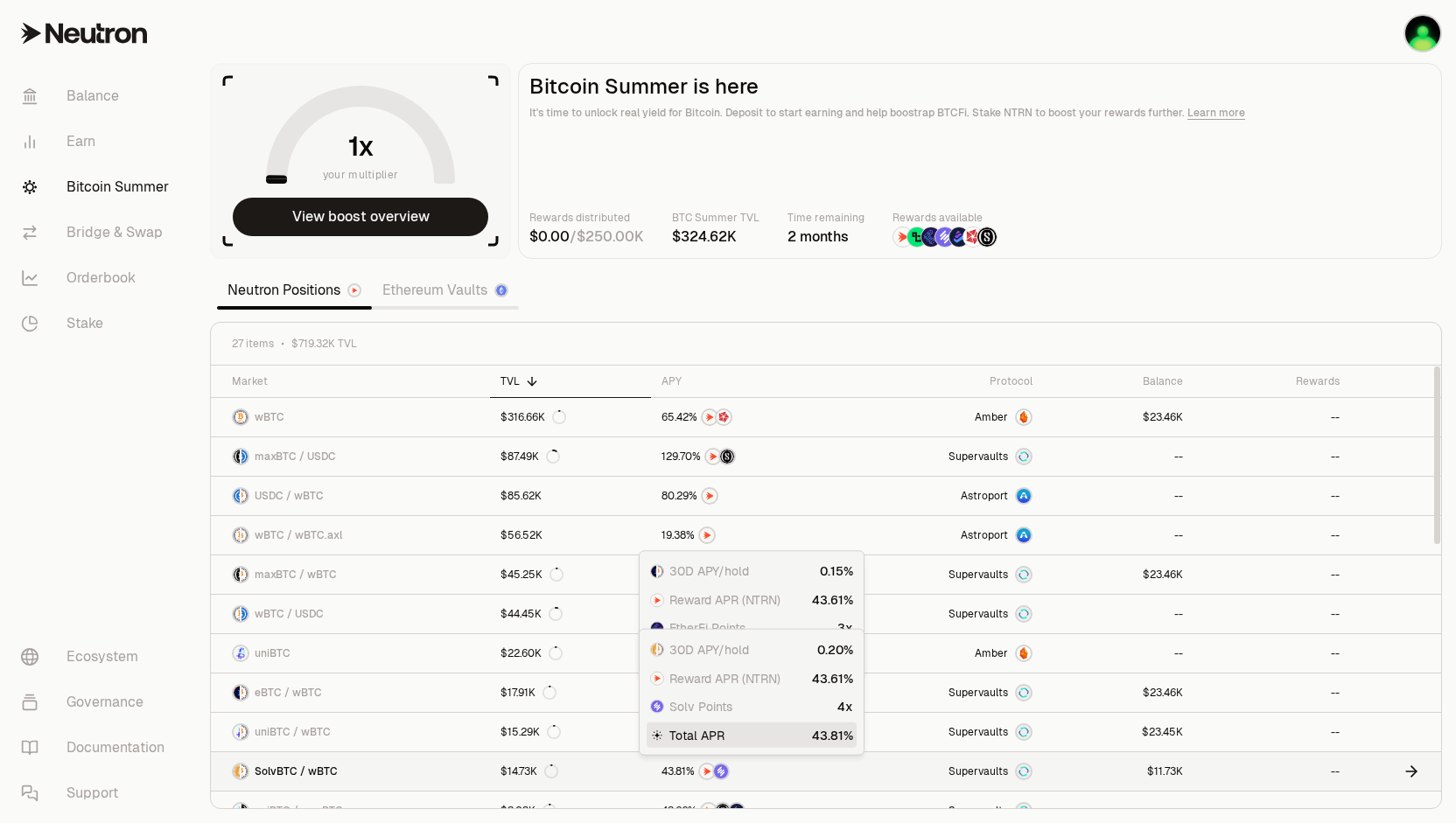
click at [778, 763] on div at bounding box center [749, 772] width 175 height 18
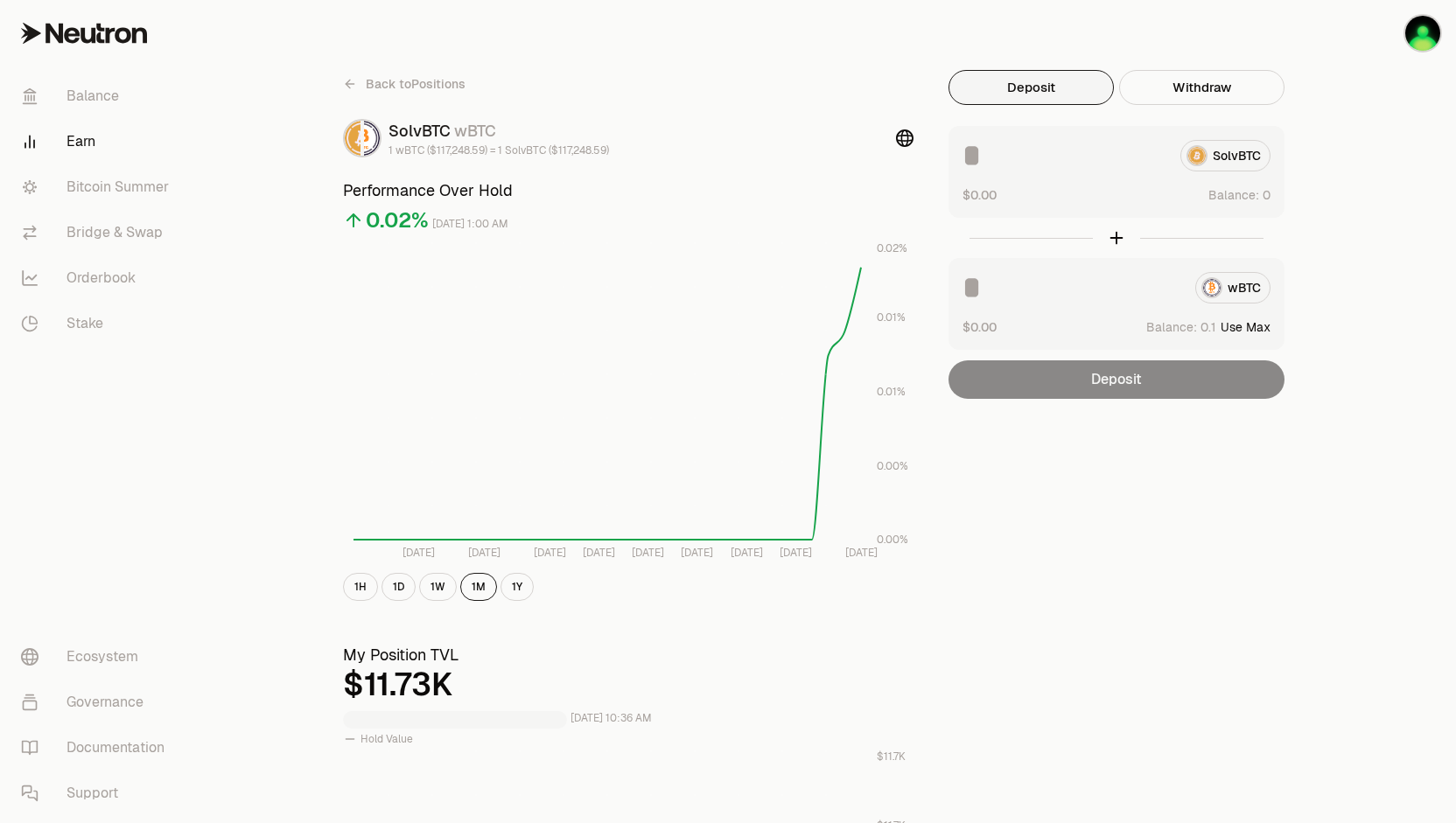
click at [1250, 334] on button "Use Max" at bounding box center [1246, 327] width 50 height 18
type input "*********"
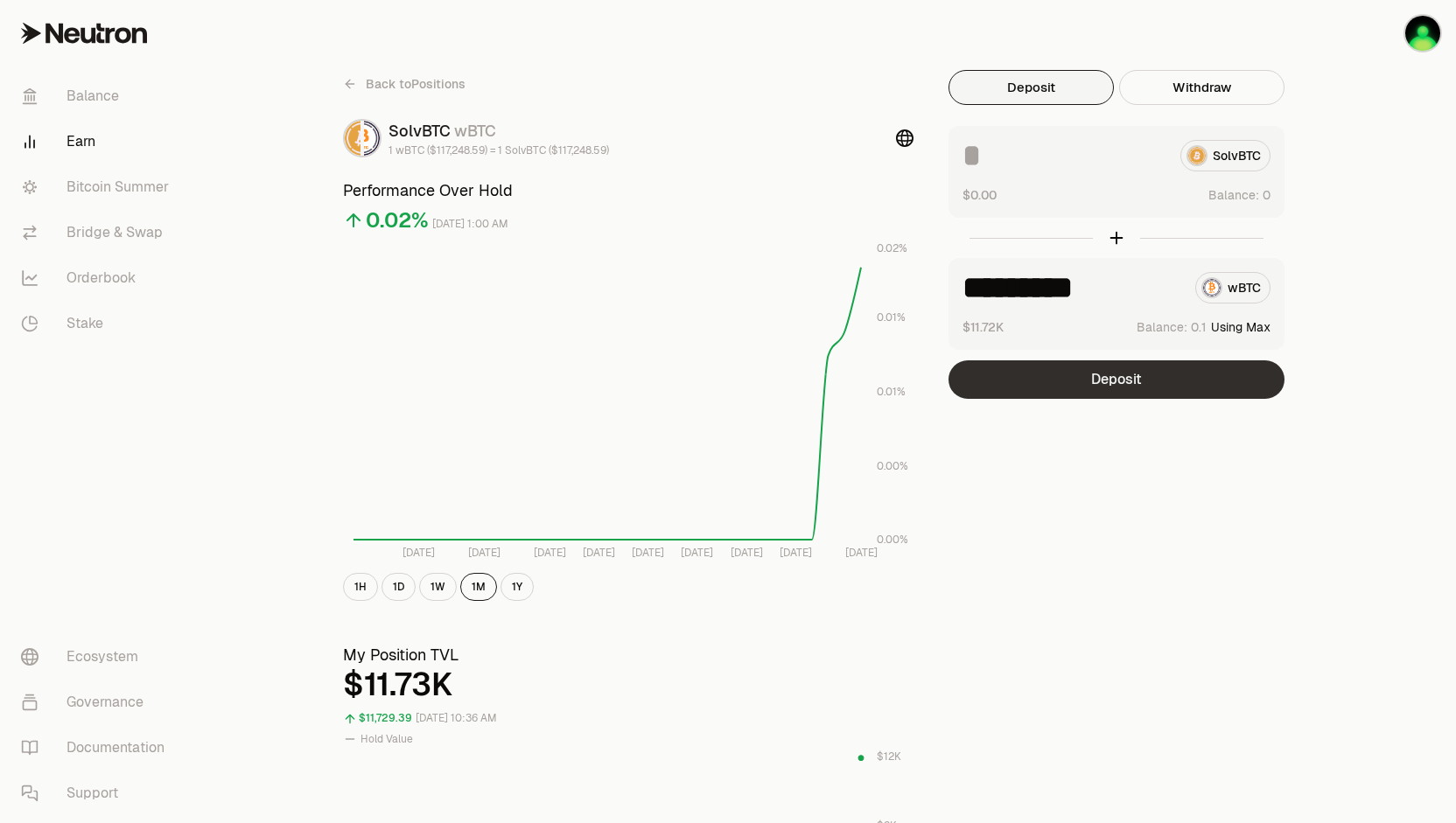
click at [1115, 375] on button "Deposit" at bounding box center [1117, 379] width 336 height 38
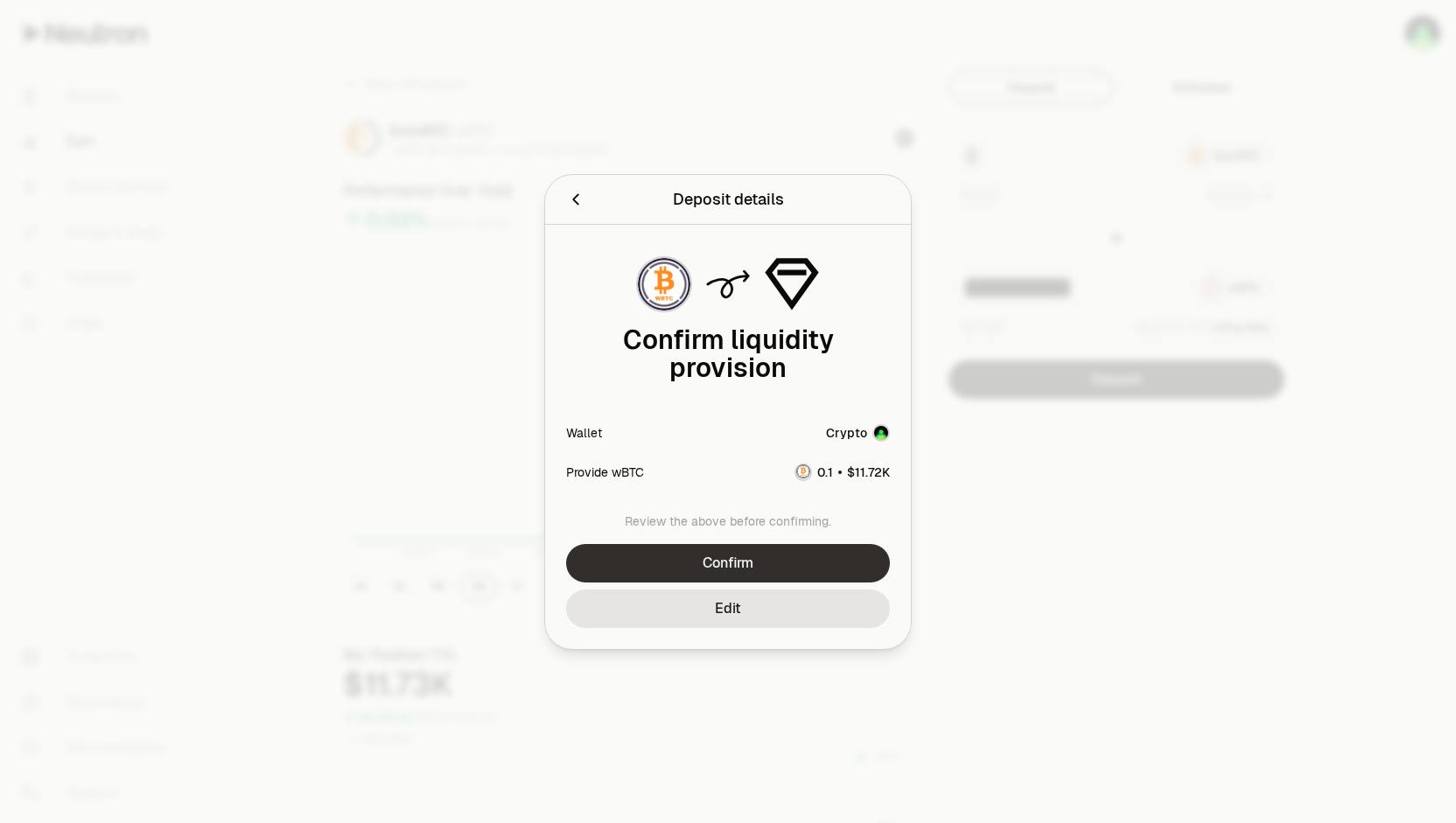
click at [744, 567] on button "Confirm" at bounding box center [728, 563] width 324 height 38
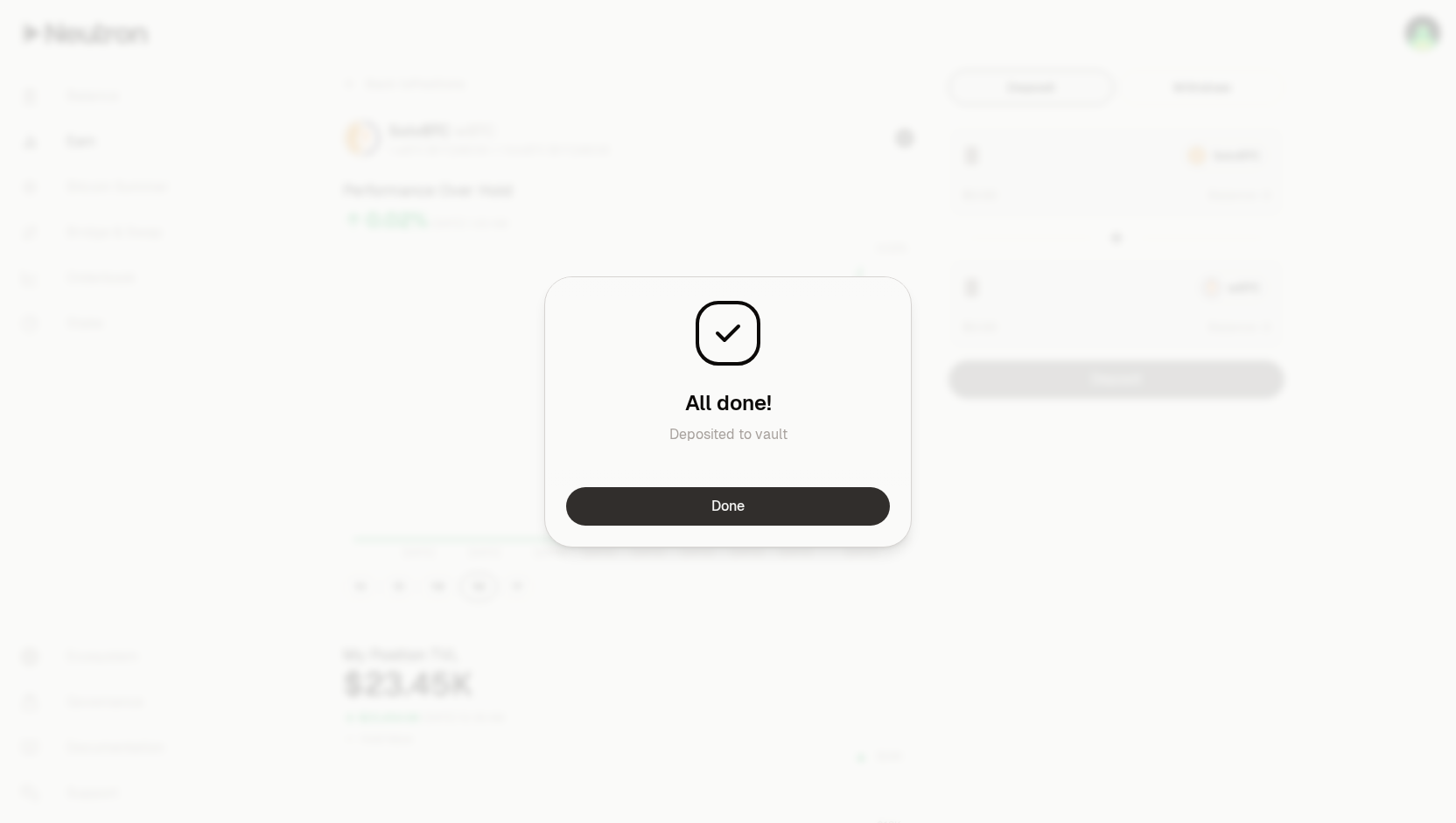
click at [740, 513] on button "Done" at bounding box center [728, 506] width 324 height 38
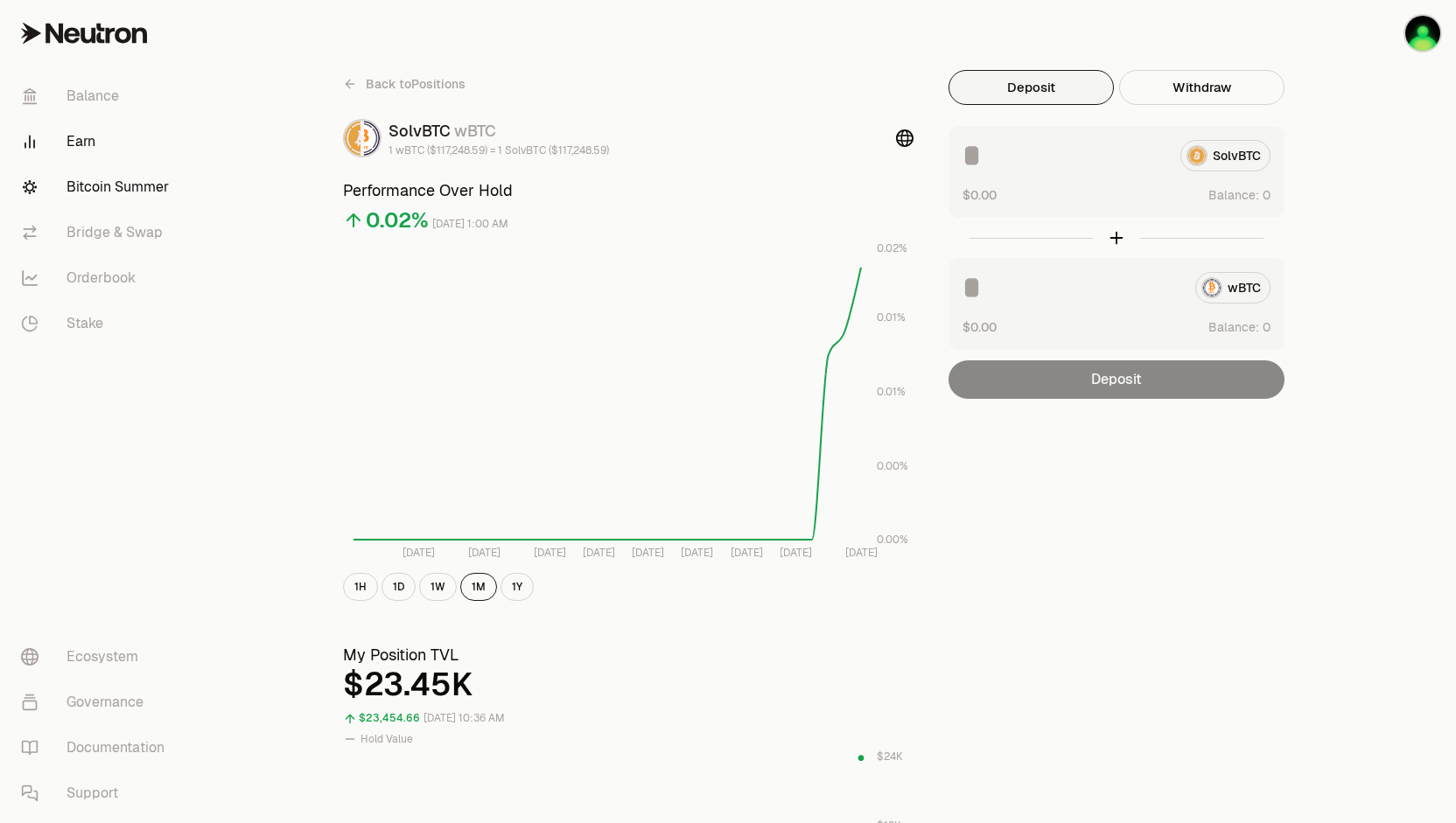
click at [116, 191] on link "Bitcoin Summer" at bounding box center [98, 187] width 182 height 46
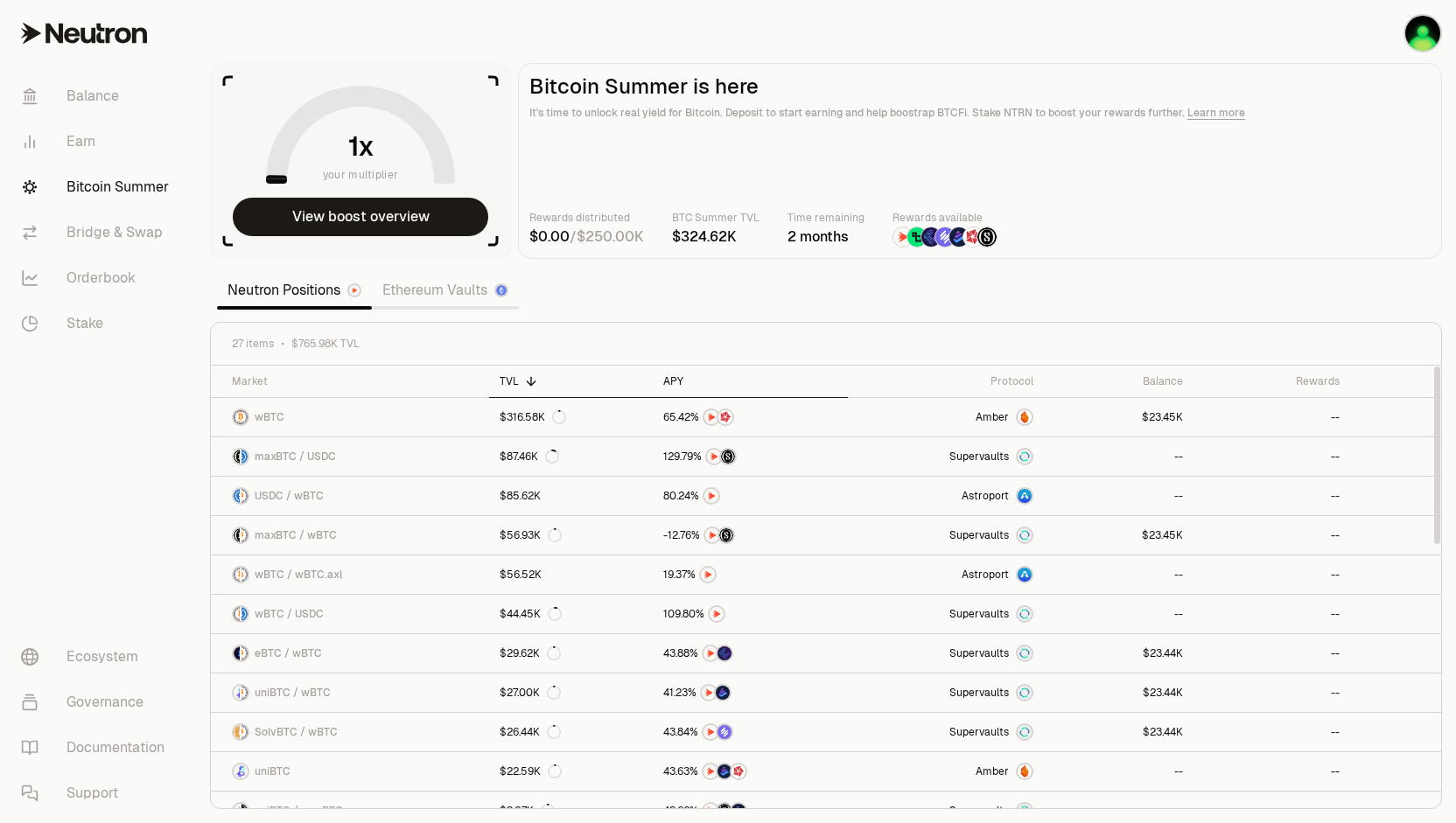
click at [708, 380] on div "APY" at bounding box center [750, 381] width 174 height 14
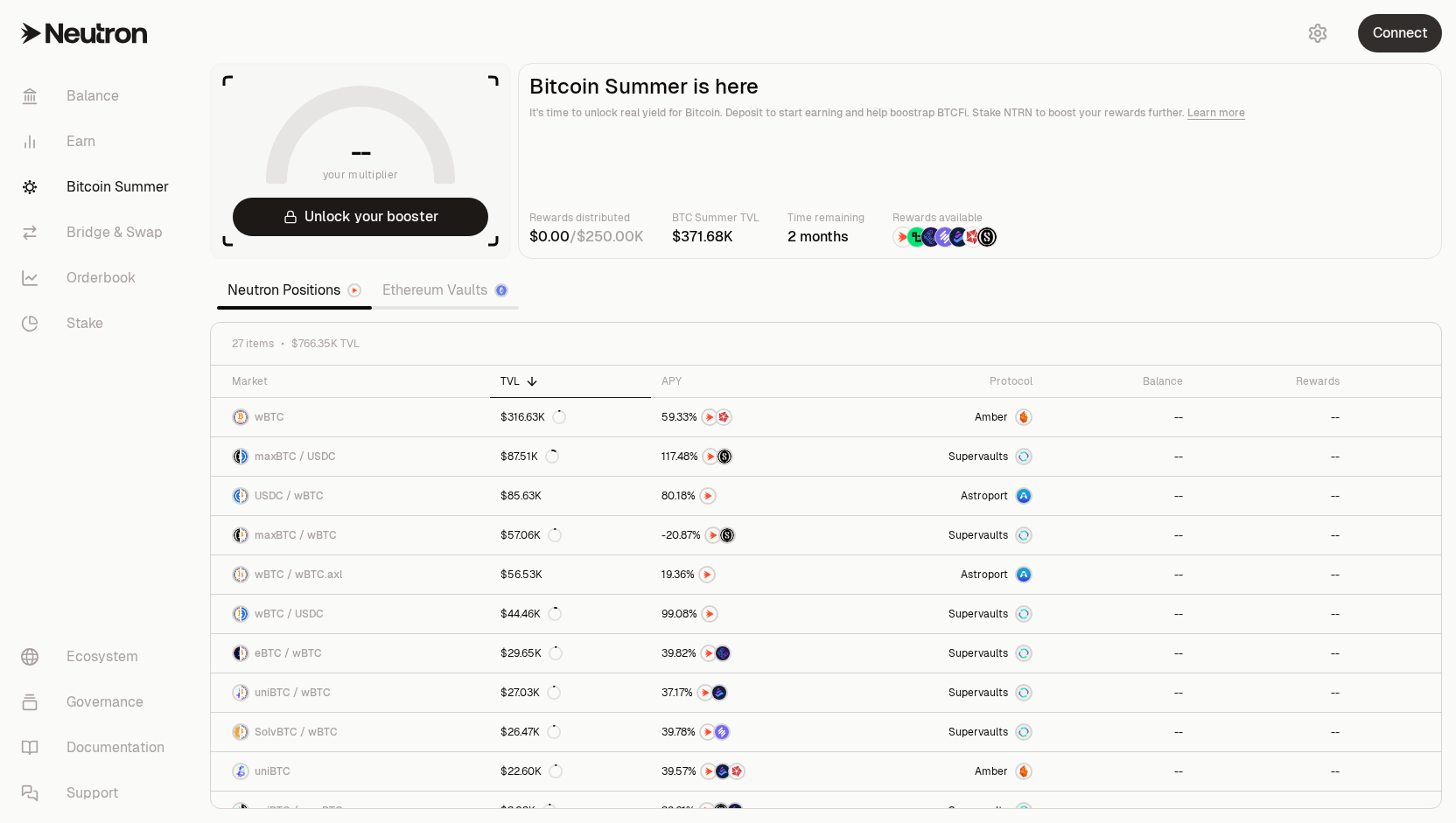
click at [1412, 30] on button "Connect" at bounding box center [1400, 32] width 84 height 38
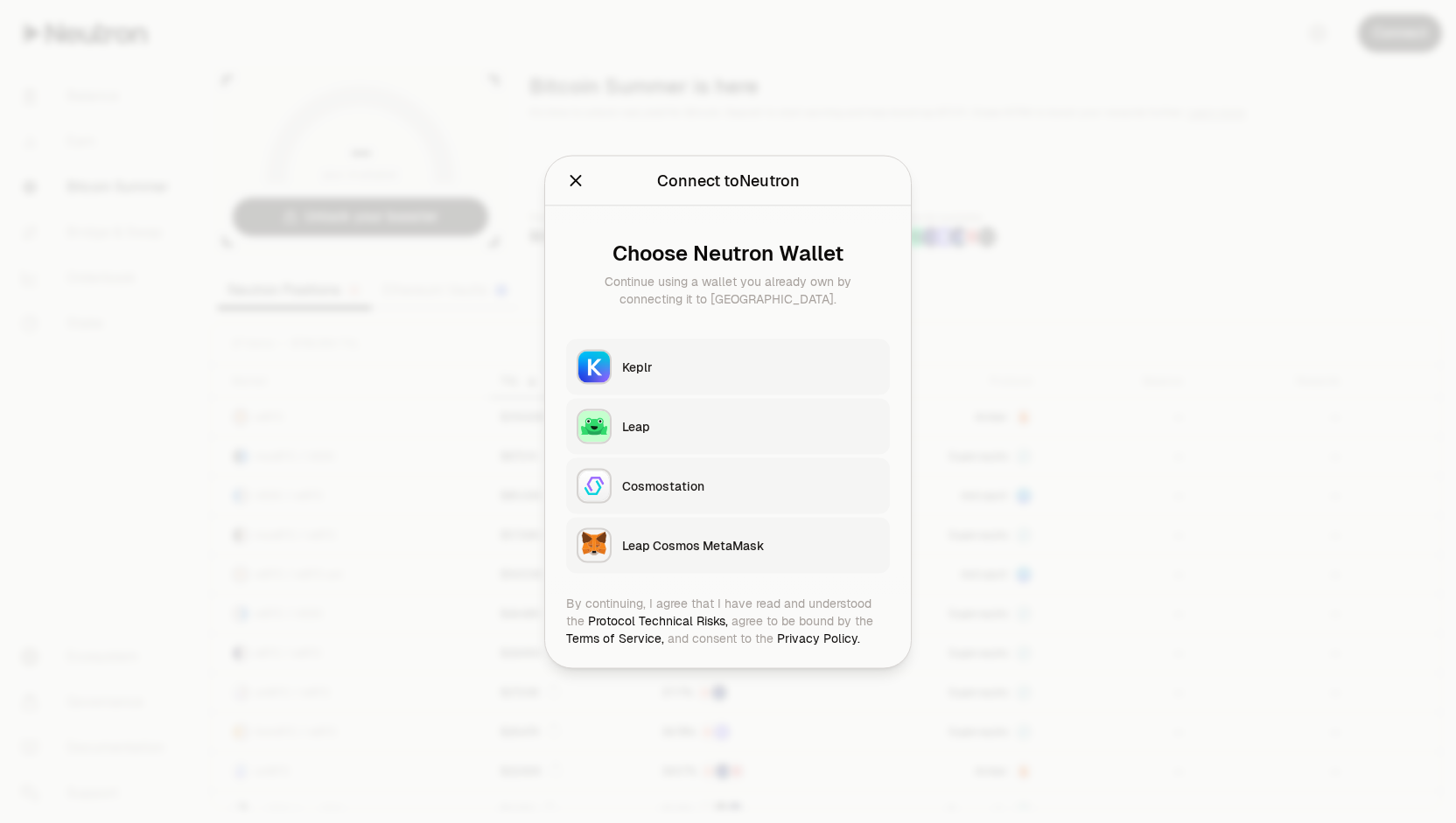
click at [741, 340] on button "Keplr" at bounding box center [728, 366] width 324 height 56
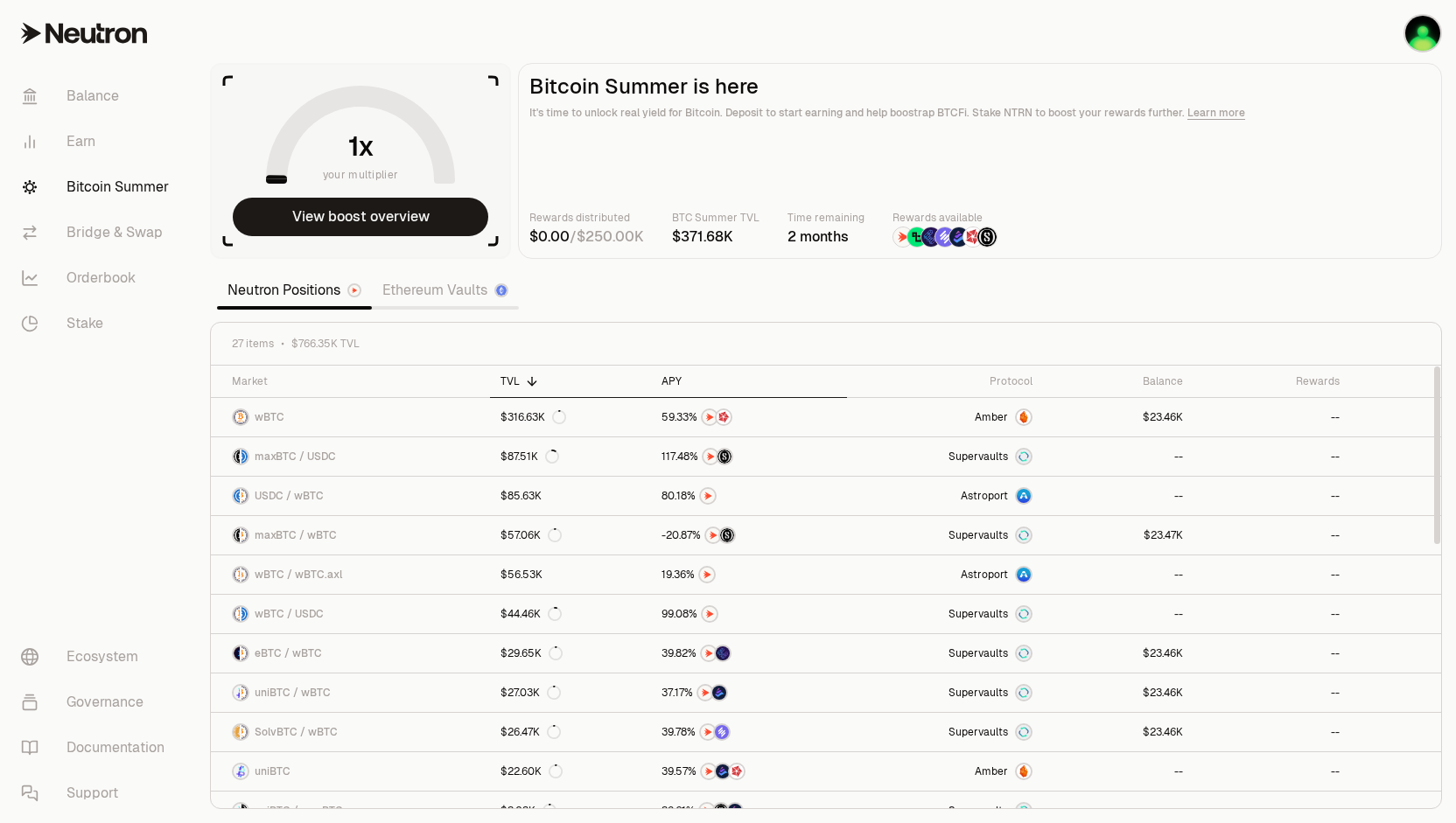
click at [678, 379] on div "APY" at bounding box center [749, 381] width 175 height 14
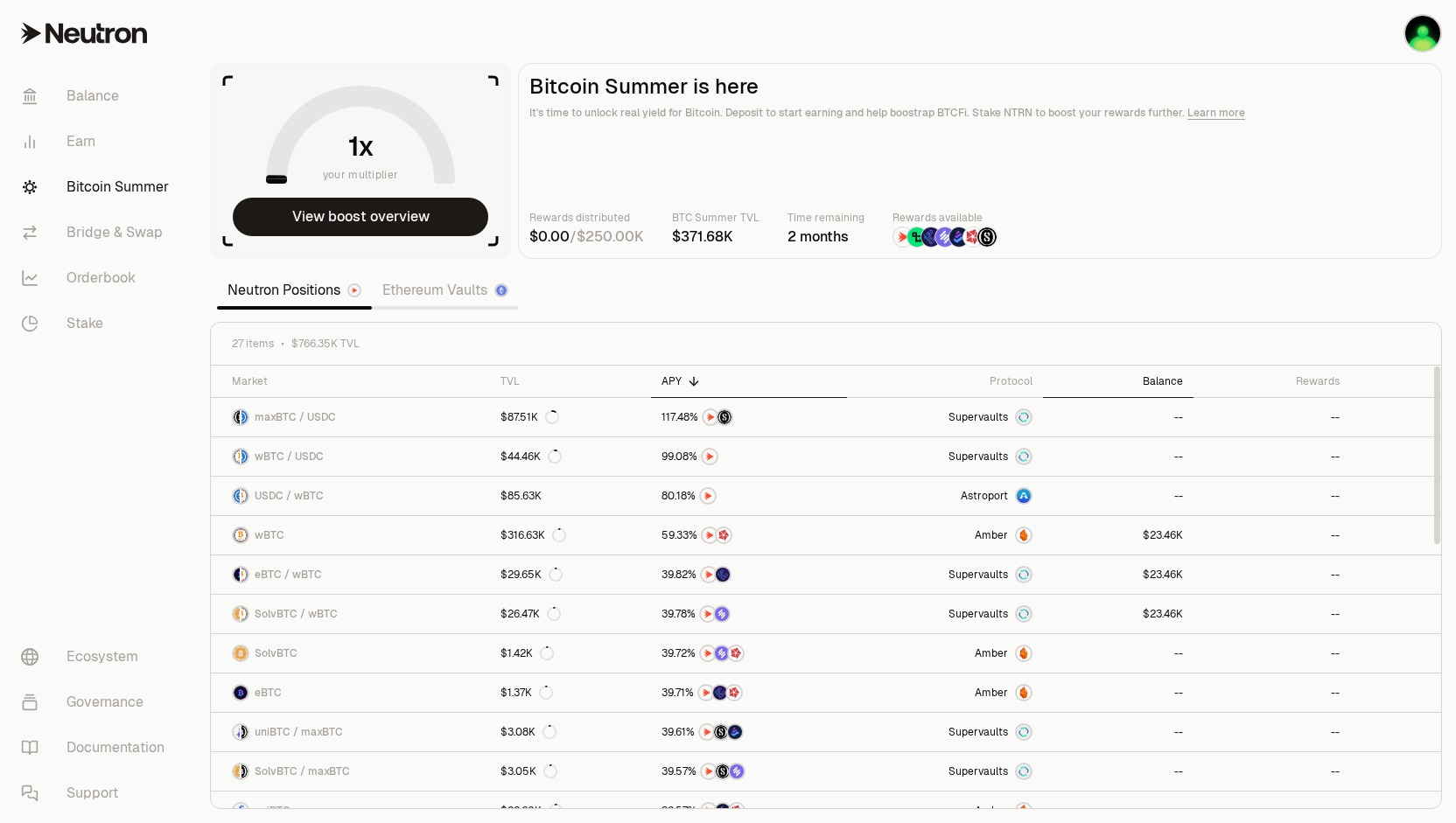
click at [1154, 368] on th "Balance" at bounding box center [1119, 381] width 151 height 32
